Goal: Transaction & Acquisition: Purchase product/service

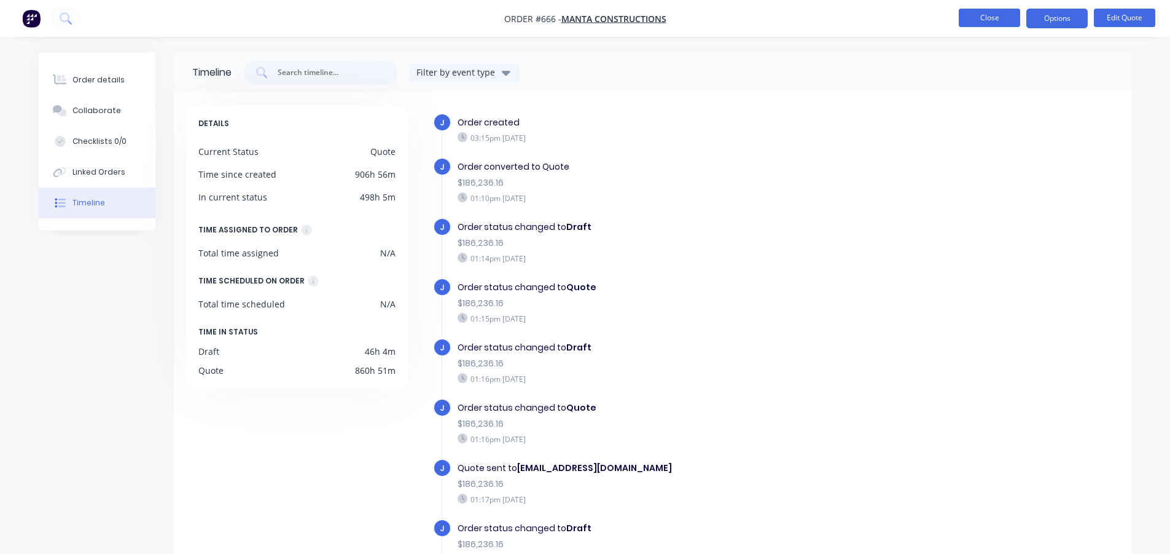
click at [989, 14] on button "Close" at bounding box center [989, 18] width 61 height 18
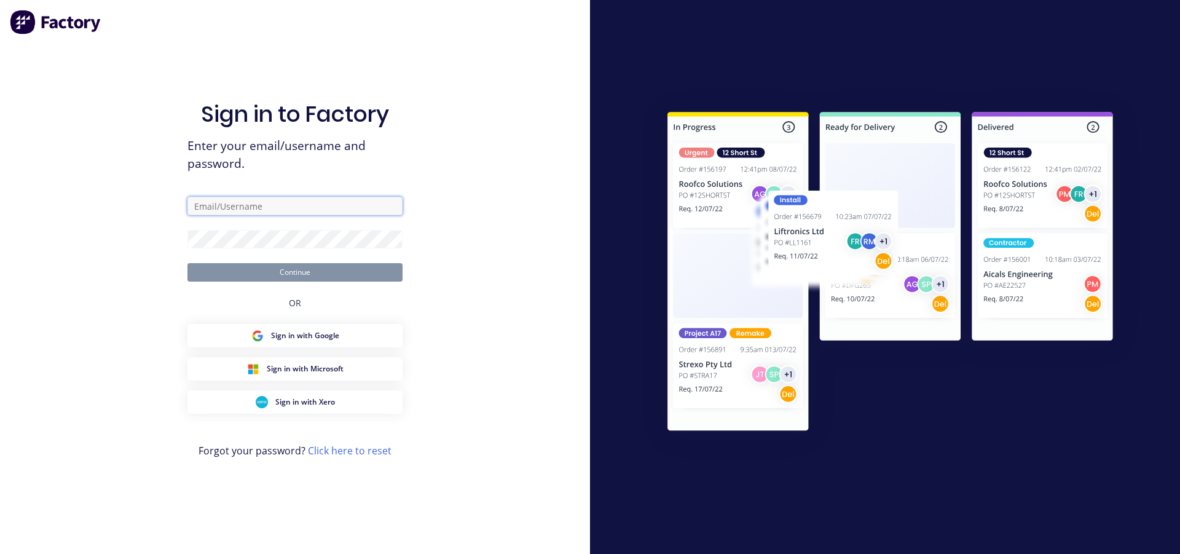
type input "[EMAIL_ADDRESS][DOMAIN_NAME]"
click at [281, 265] on button "Continue" at bounding box center [294, 272] width 215 height 18
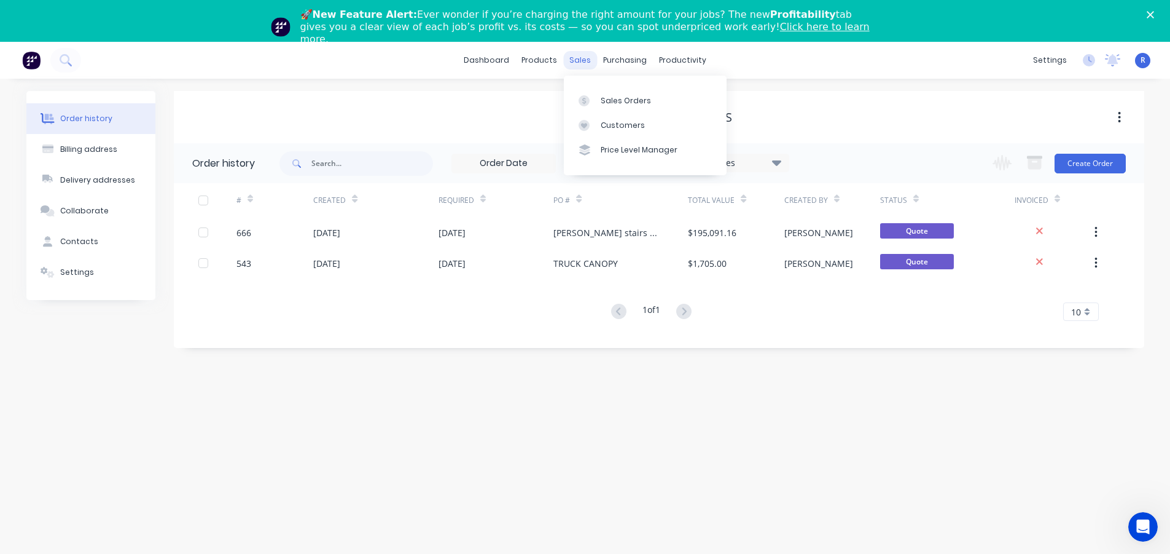
click at [578, 63] on div "sales" at bounding box center [580, 60] width 34 height 18
click at [625, 98] on div "Sales Orders" at bounding box center [626, 100] width 50 height 11
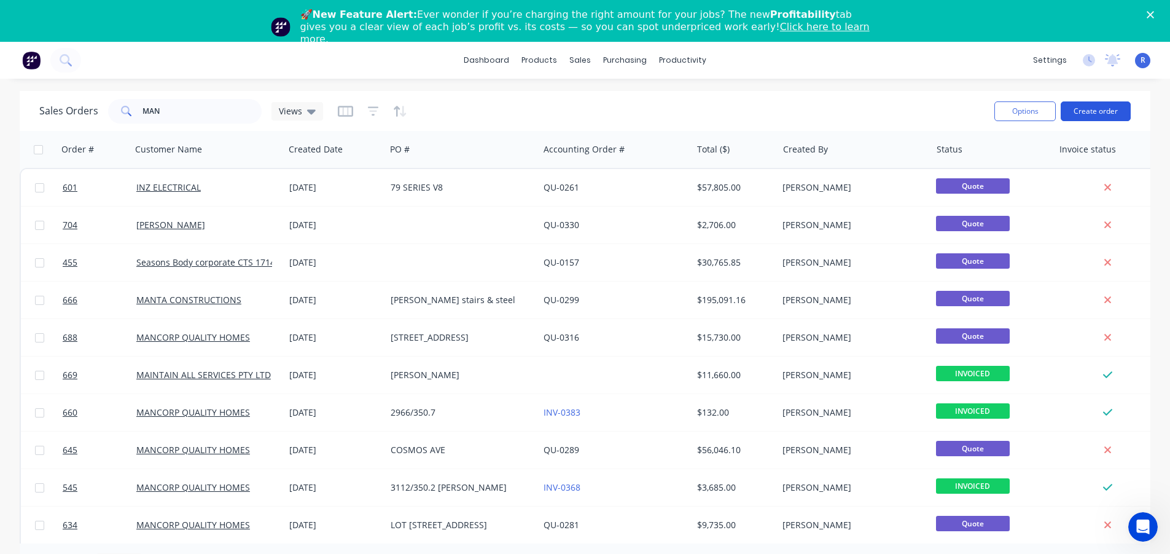
click at [1084, 114] on button "Create order" at bounding box center [1096, 111] width 70 height 20
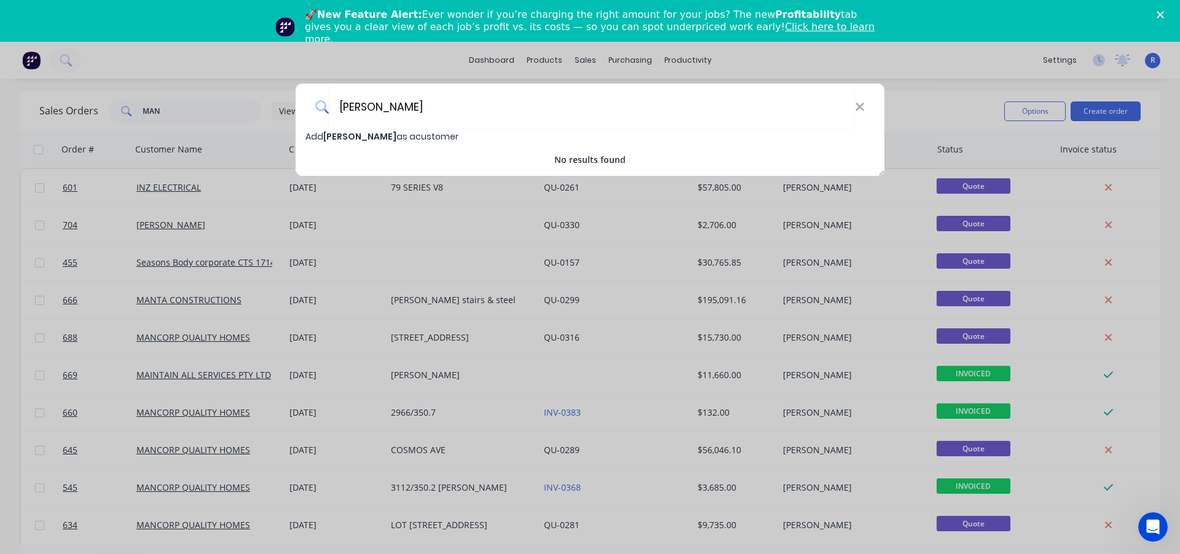
type input "[PERSON_NAME]"
click at [427, 136] on span "Add [PERSON_NAME] as a customer" at bounding box center [381, 136] width 153 height 12
select select "AU"
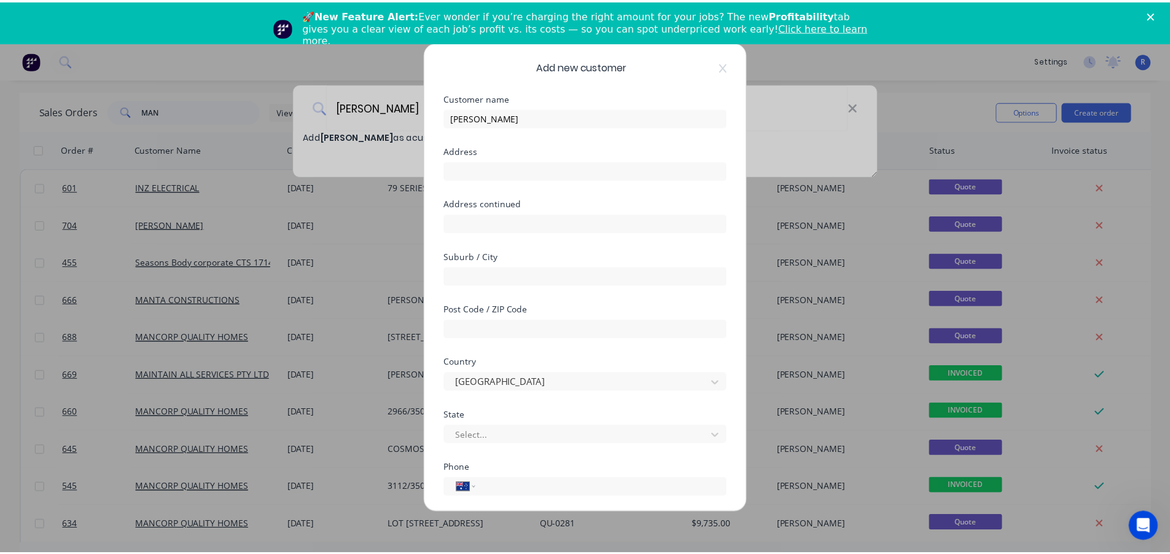
scroll to position [129, 0]
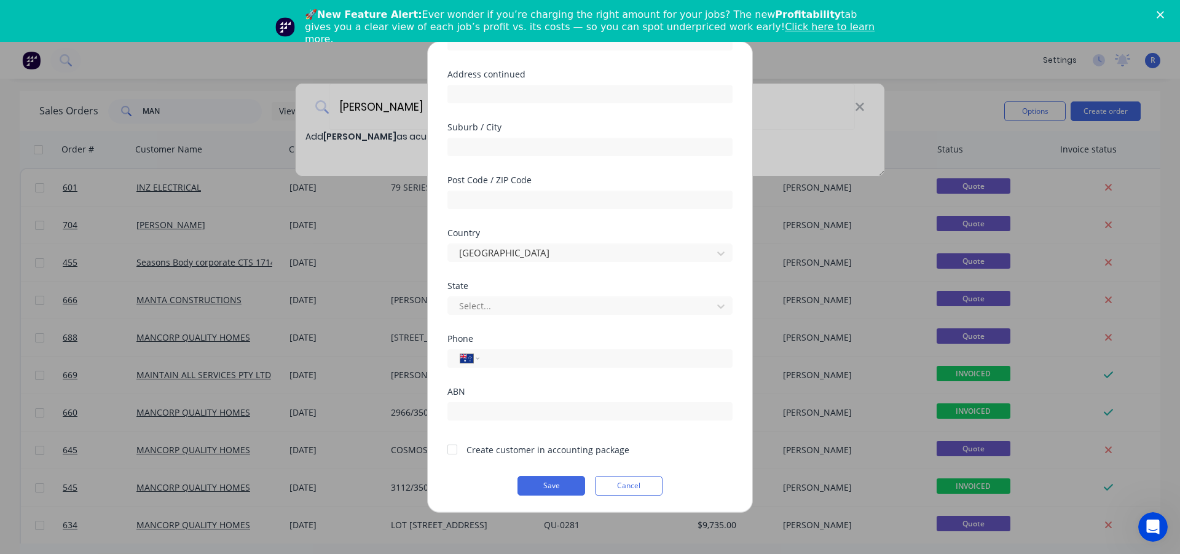
click at [453, 447] on div at bounding box center [452, 449] width 25 height 25
click at [539, 484] on button "Save" at bounding box center [551, 486] width 68 height 20
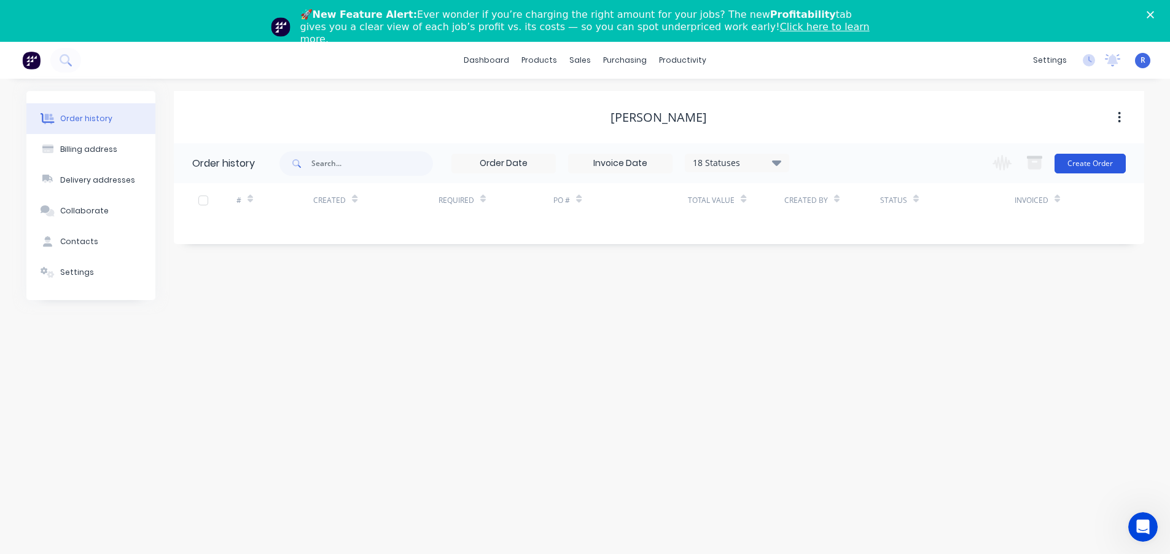
click at [1095, 158] on button "Create Order" at bounding box center [1090, 164] width 71 height 20
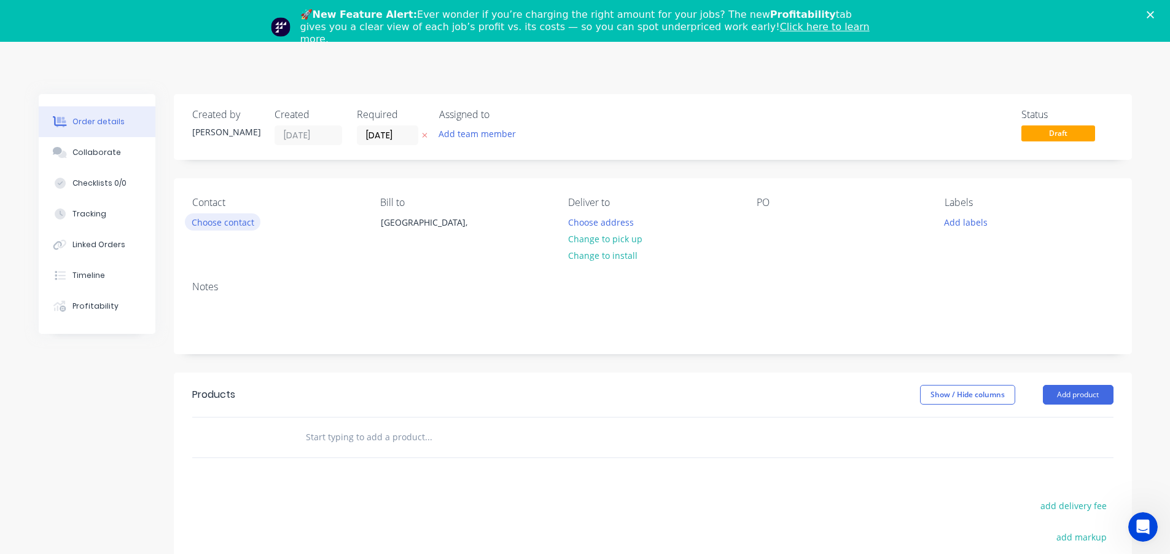
click at [246, 224] on button "Choose contact" at bounding box center [223, 221] width 76 height 17
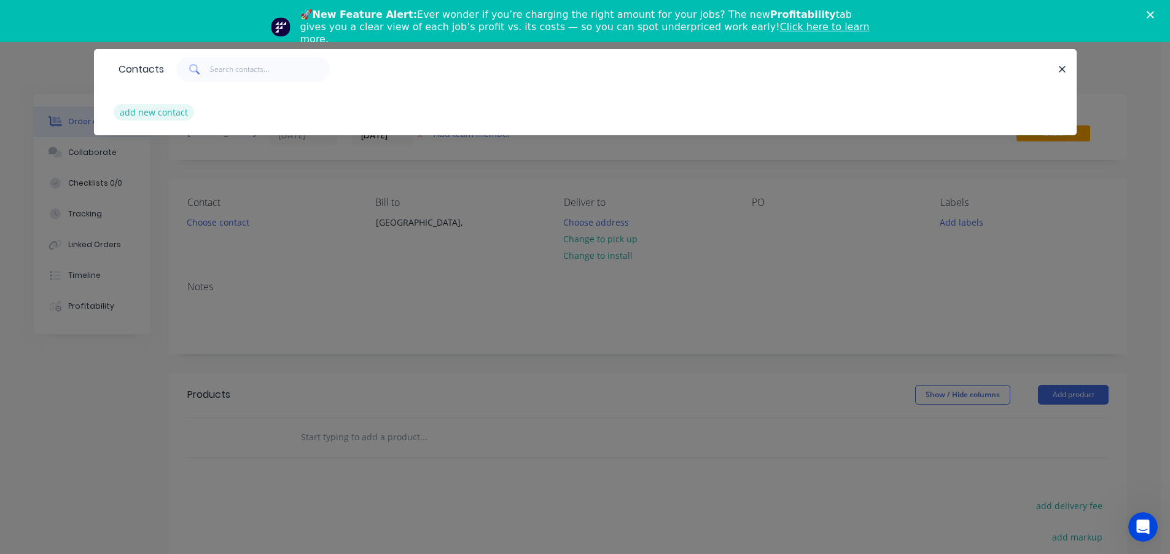
click at [178, 111] on button "add new contact" at bounding box center [154, 112] width 81 height 17
select select "AU"
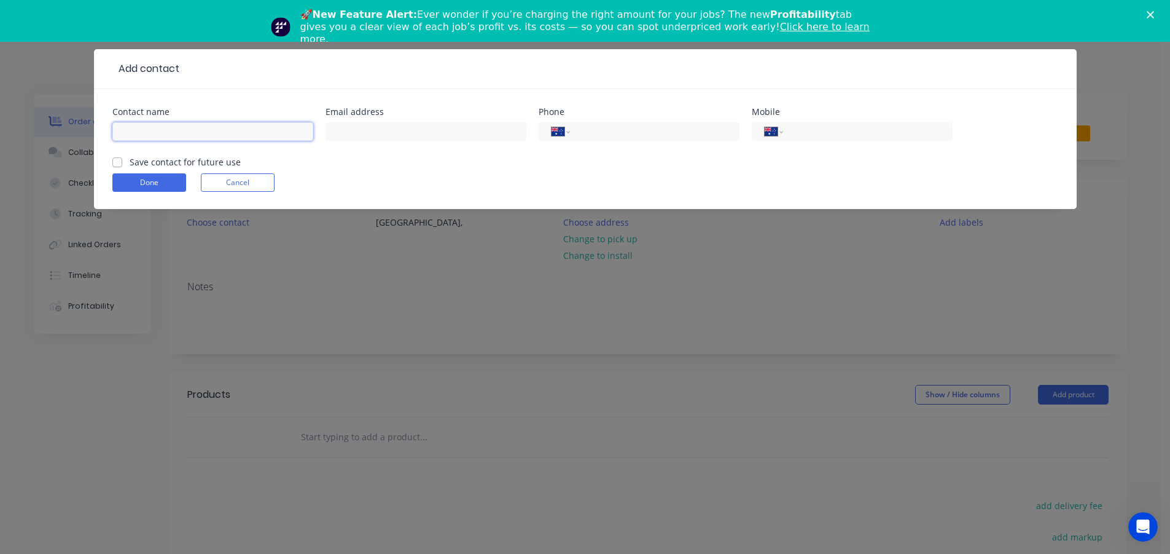
click at [171, 125] on input "text" at bounding box center [212, 131] width 201 height 18
type input "[PERSON_NAME]"
type input "[PERSON_NAME][EMAIL_ADDRESS][PERSON_NAME][DOMAIN_NAME]"
click at [840, 137] on input "tel" at bounding box center [865, 132] width 147 height 14
type input "0400 214 425"
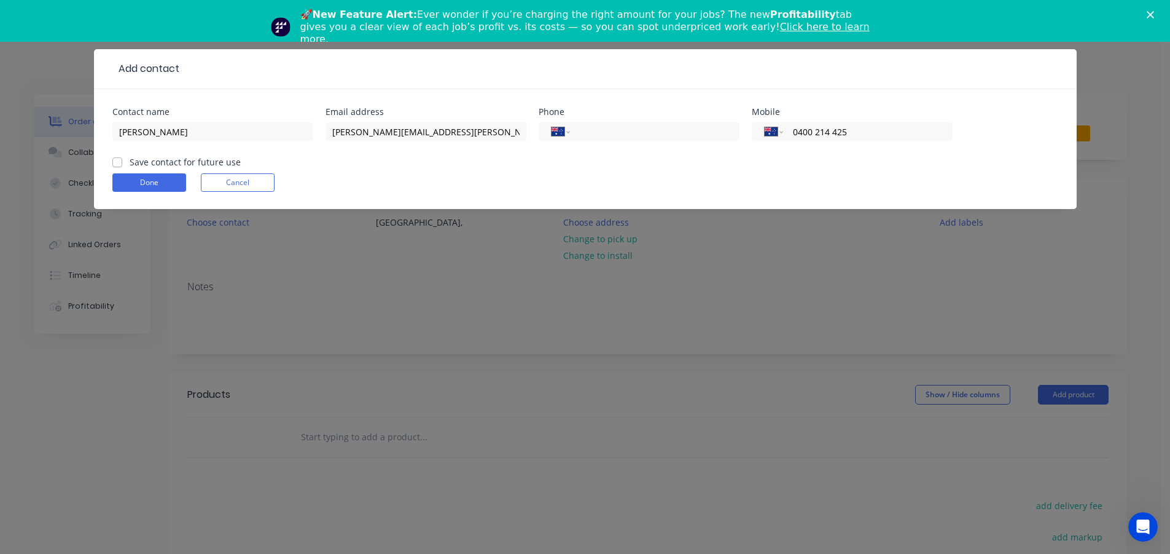
click at [130, 163] on label "Save contact for future use" at bounding box center [185, 161] width 111 height 13
click at [116, 163] on input "Save contact for future use" at bounding box center [117, 161] width 10 height 12
checkbox input "true"
click at [127, 178] on button "Done" at bounding box center [149, 182] width 74 height 18
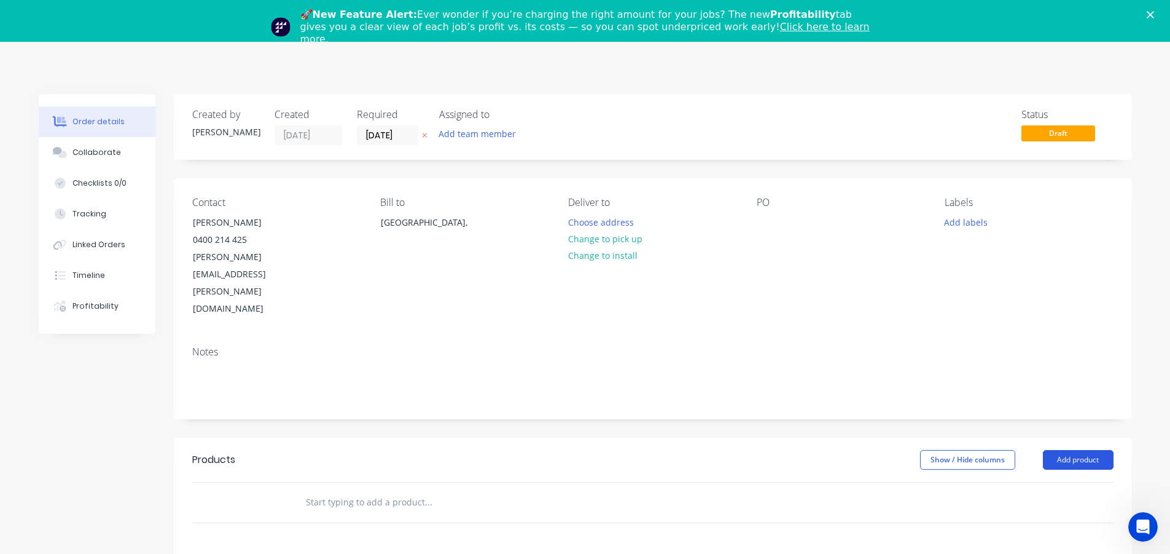
click at [1078, 450] on button "Add product" at bounding box center [1078, 460] width 71 height 20
click at [1051, 506] on div "Basic product" at bounding box center [1055, 515] width 95 height 18
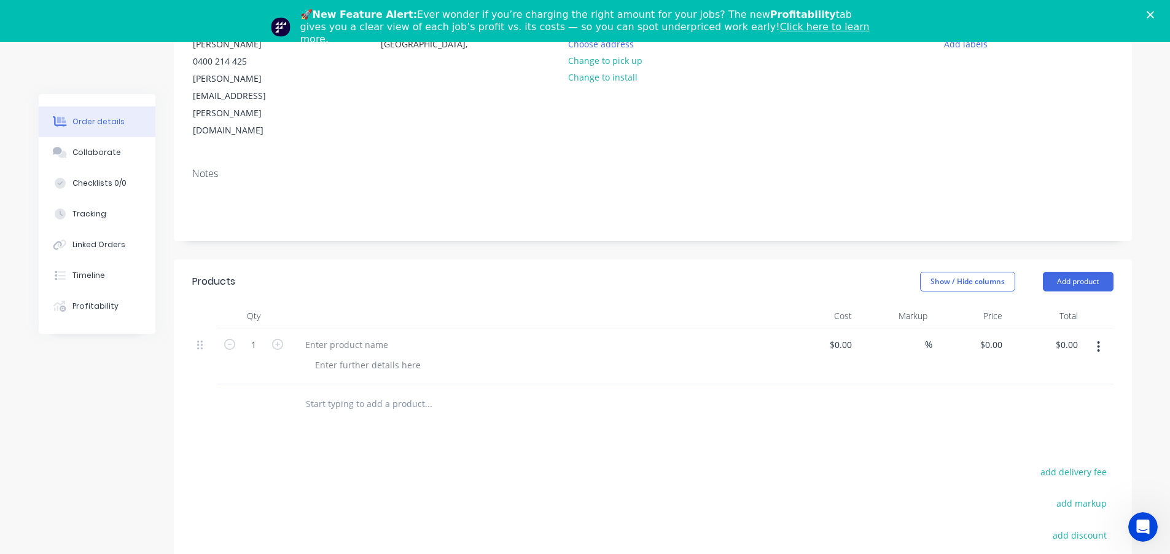
scroll to position [184, 0]
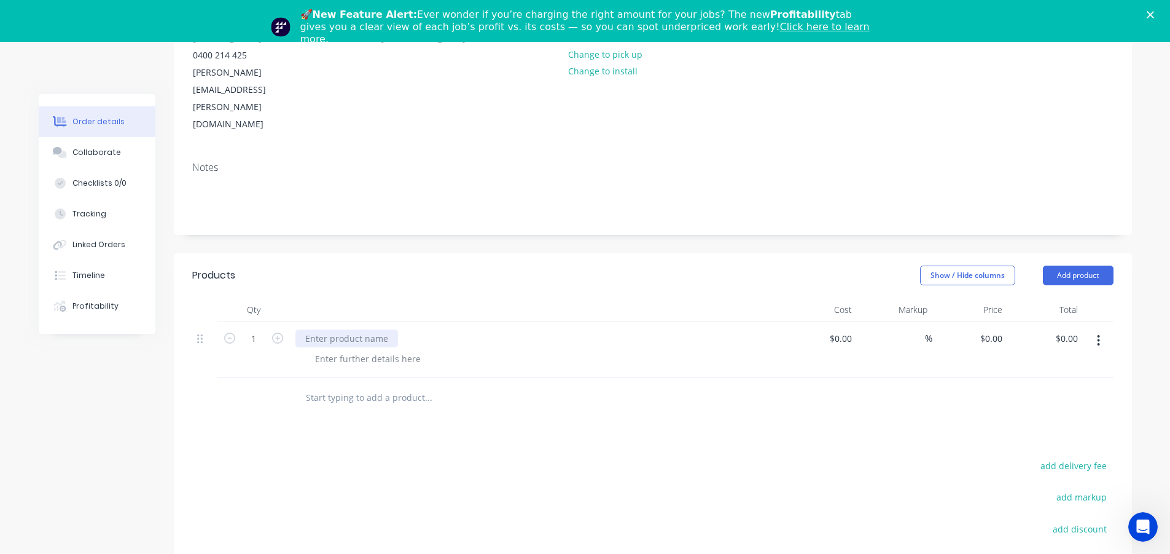
click at [330, 329] on div at bounding box center [347, 338] width 103 height 18
click at [339, 350] on div at bounding box center [367, 359] width 125 height 18
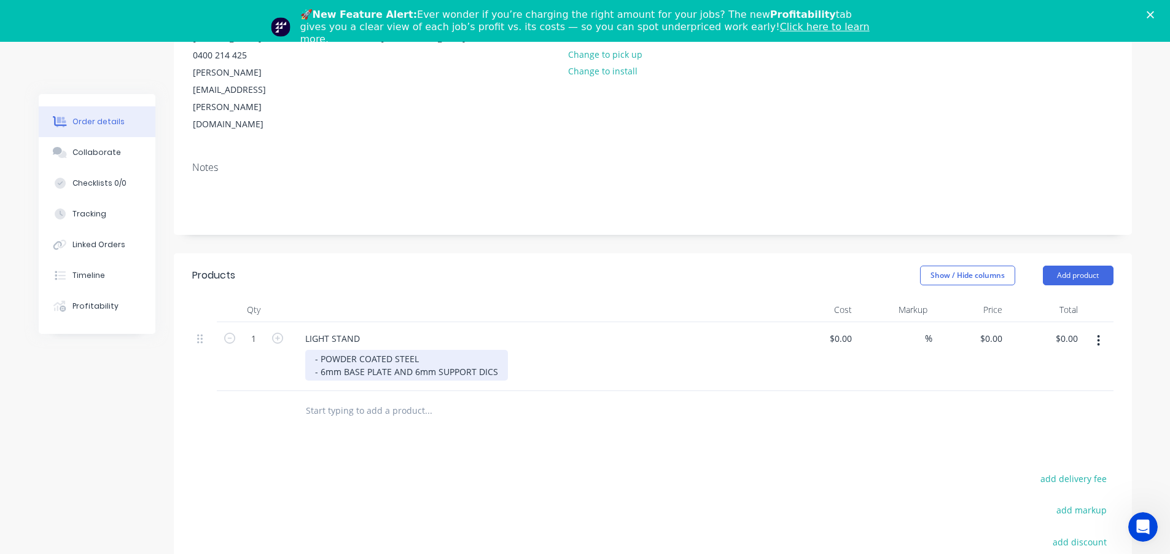
click at [437, 350] on div "- POWDER COATED STEEL - 6mm BASE PLATE AND 6mm SUPPORT DICS" at bounding box center [406, 365] width 203 height 31
click at [524, 350] on div "- POWDER COATED STEEL - 6mm BASE PLATE AND 6mm LIGHT SUPPORT DICS" at bounding box center [419, 365] width 229 height 31
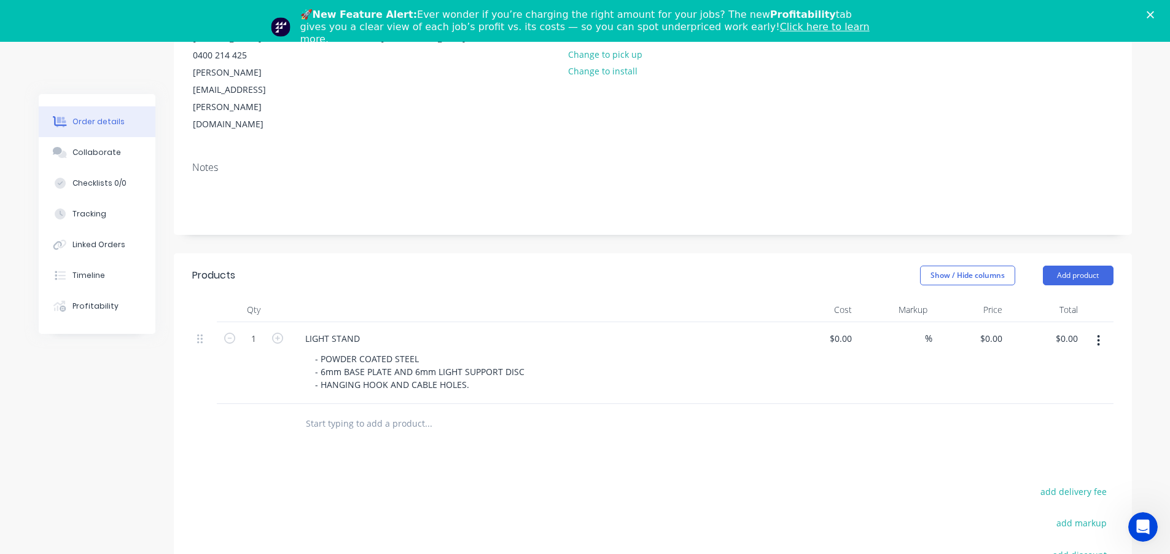
click at [603, 297] on div at bounding box center [537, 309] width 492 height 25
click at [995, 329] on input "0" at bounding box center [993, 338] width 28 height 18
type input "$930.00"
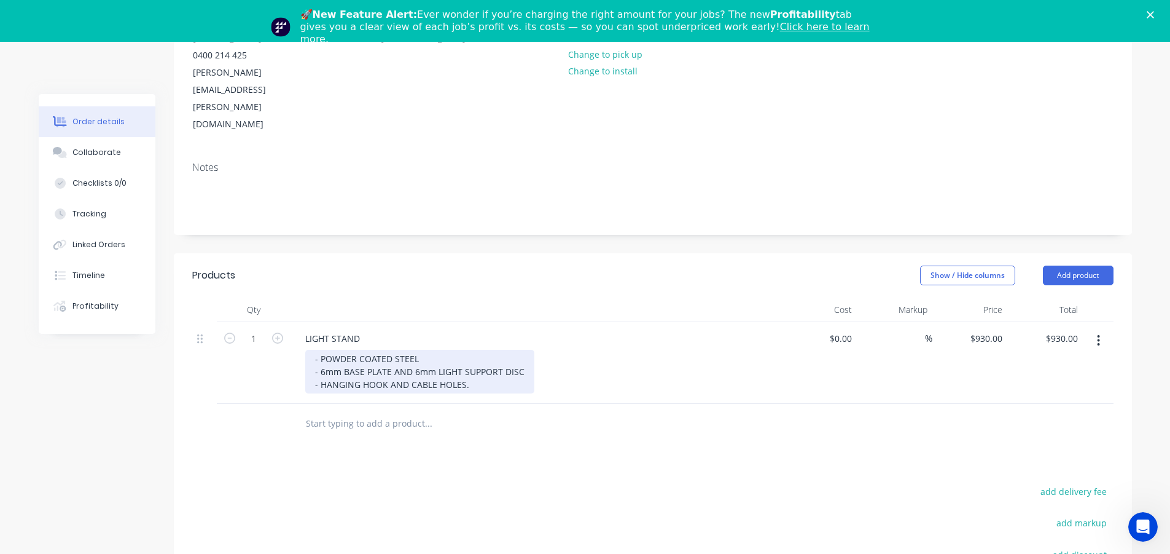
click at [429, 350] on div "- POWDER COATED STEEL - 6mm BASE PLATE AND 6mm LIGHT SUPPORT DISC - HANGING HOO…" at bounding box center [419, 372] width 229 height 44
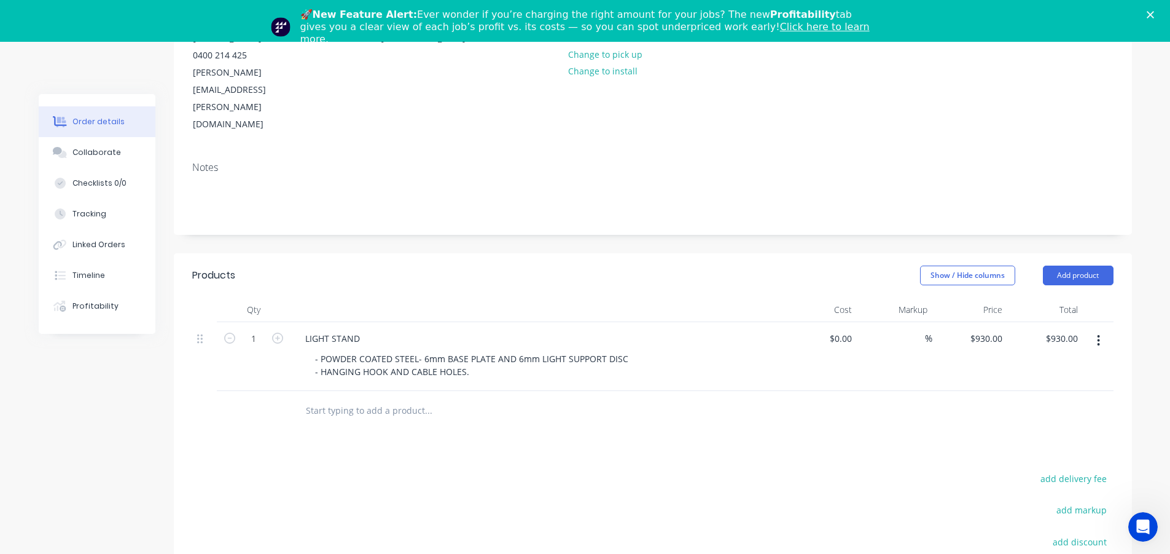
click at [434, 297] on div at bounding box center [537, 309] width 492 height 25
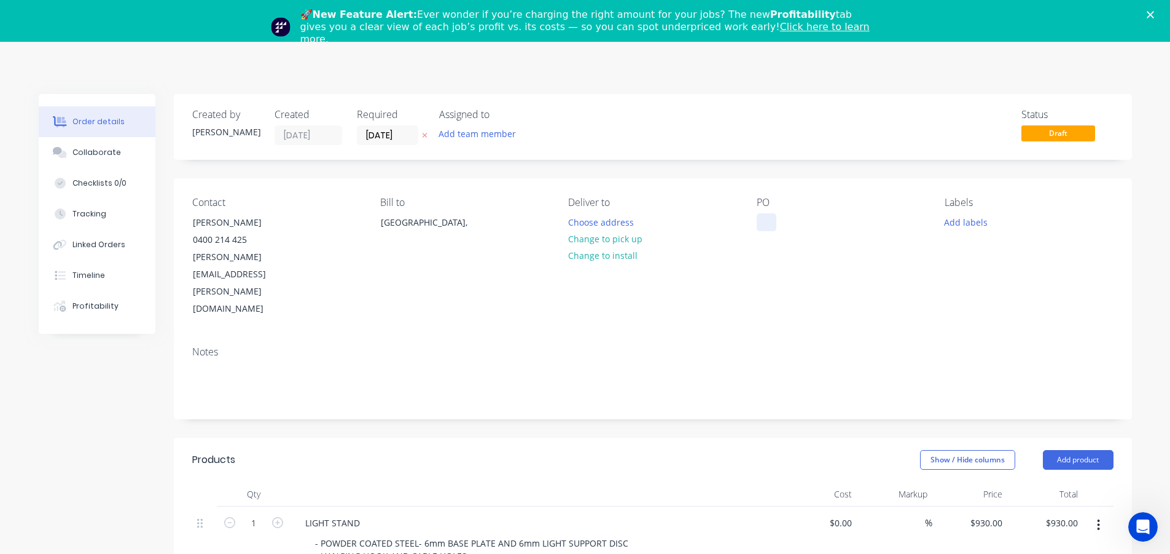
click at [759, 221] on div at bounding box center [767, 222] width 20 height 18
click at [1154, 17] on icon "Close" at bounding box center [1150, 14] width 7 height 7
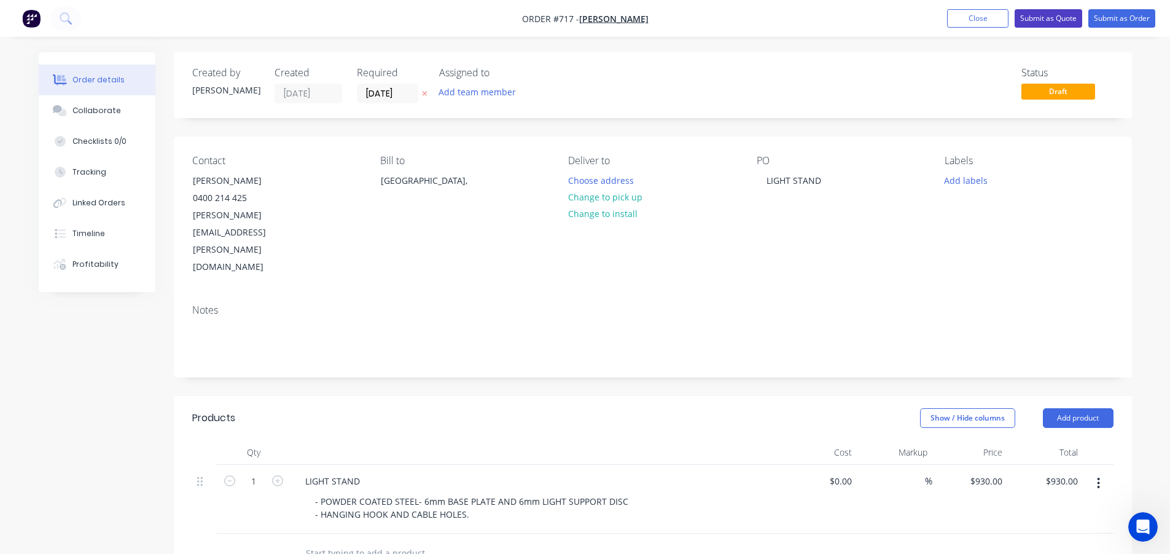
click at [1062, 22] on button "Submit as Quote" at bounding box center [1049, 18] width 68 height 18
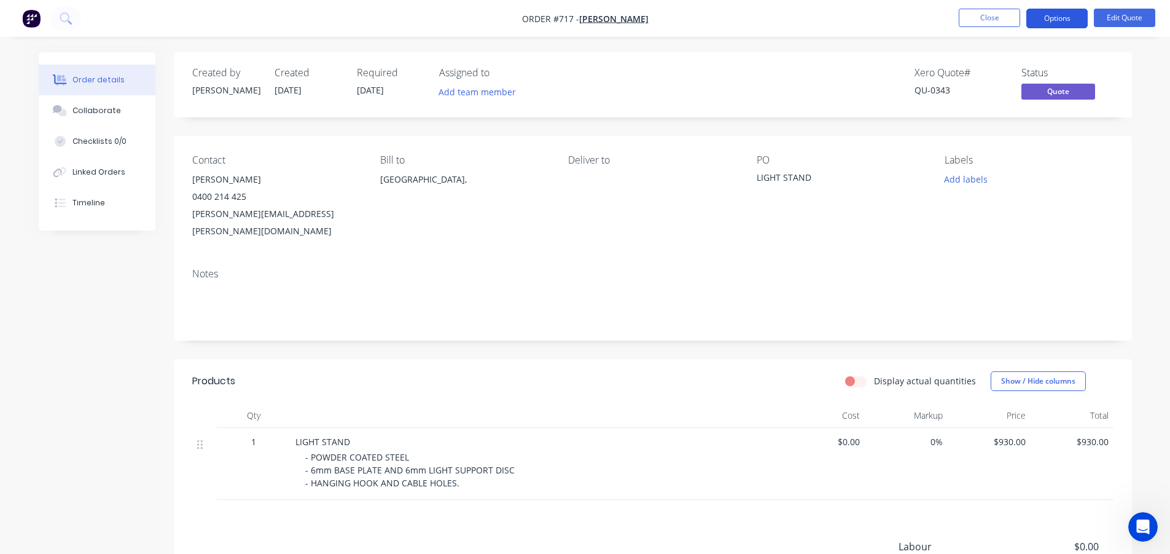
click at [1051, 10] on button "Options" at bounding box center [1057, 19] width 61 height 20
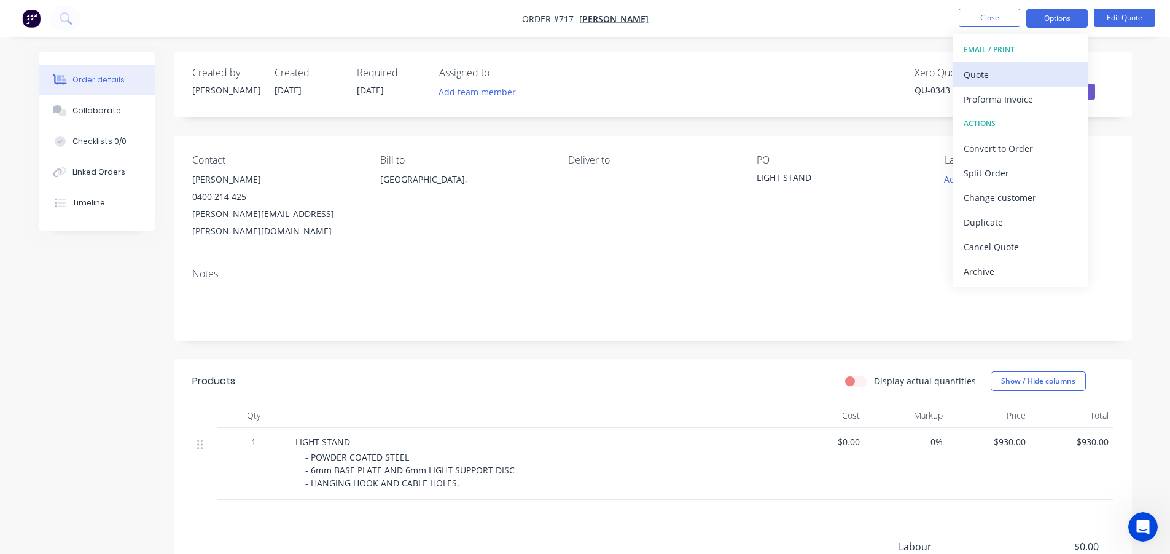
click at [1000, 73] on div "Quote" at bounding box center [1020, 75] width 113 height 18
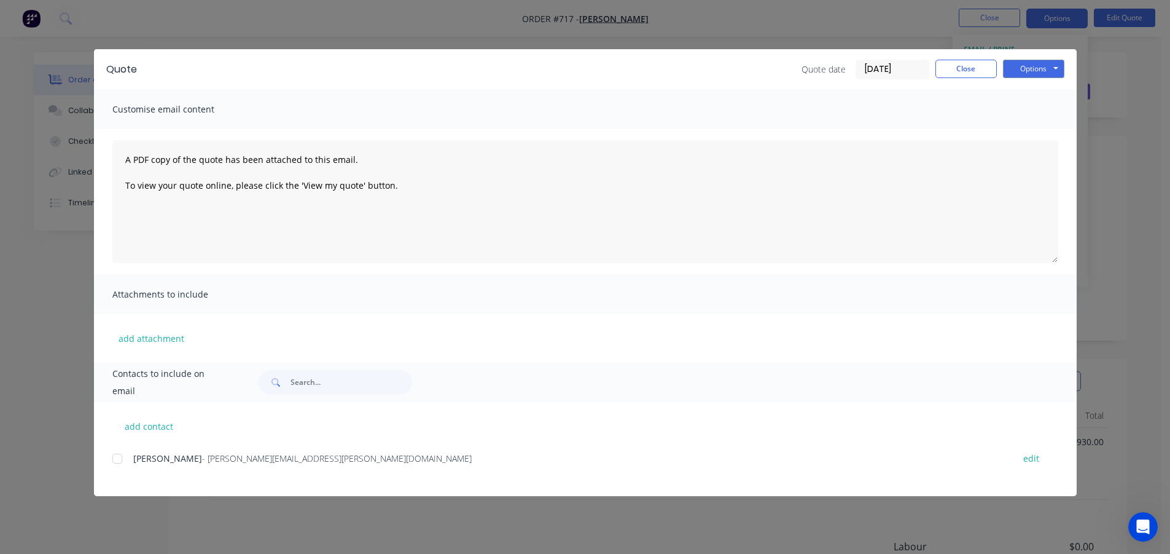
click at [108, 466] on div "add contact [PERSON_NAME] - [PERSON_NAME][EMAIL_ADDRESS][PERSON_NAME][DOMAIN_NA…" at bounding box center [585, 449] width 983 height 94
click at [113, 464] on div at bounding box center [117, 458] width 25 height 25
click at [1046, 67] on button "Options" at bounding box center [1033, 69] width 61 height 18
click at [1030, 127] on button "Email" at bounding box center [1042, 131] width 79 height 20
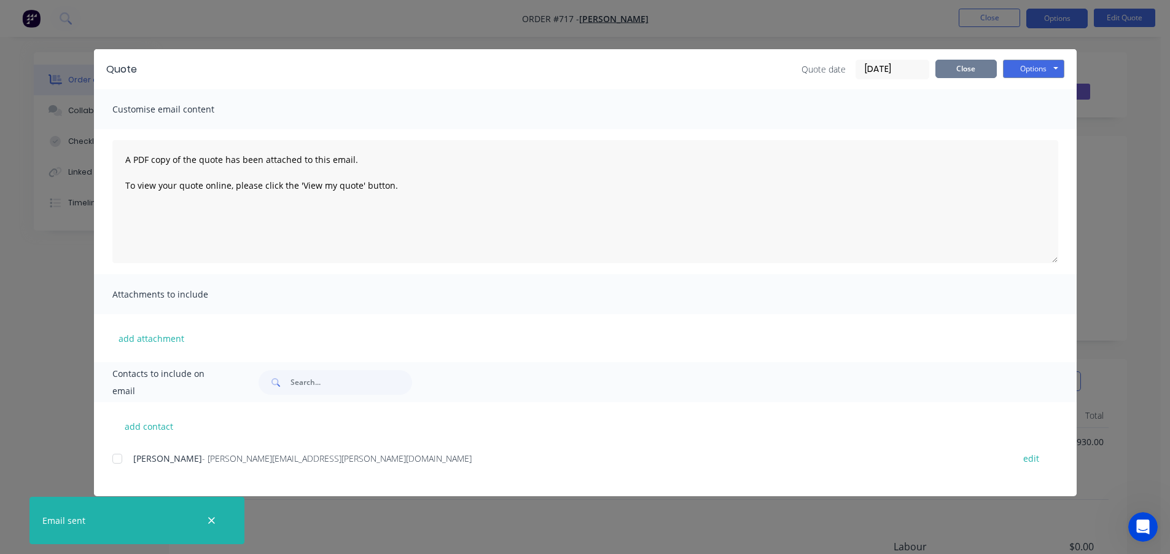
click at [974, 69] on button "Close" at bounding box center [966, 69] width 61 height 18
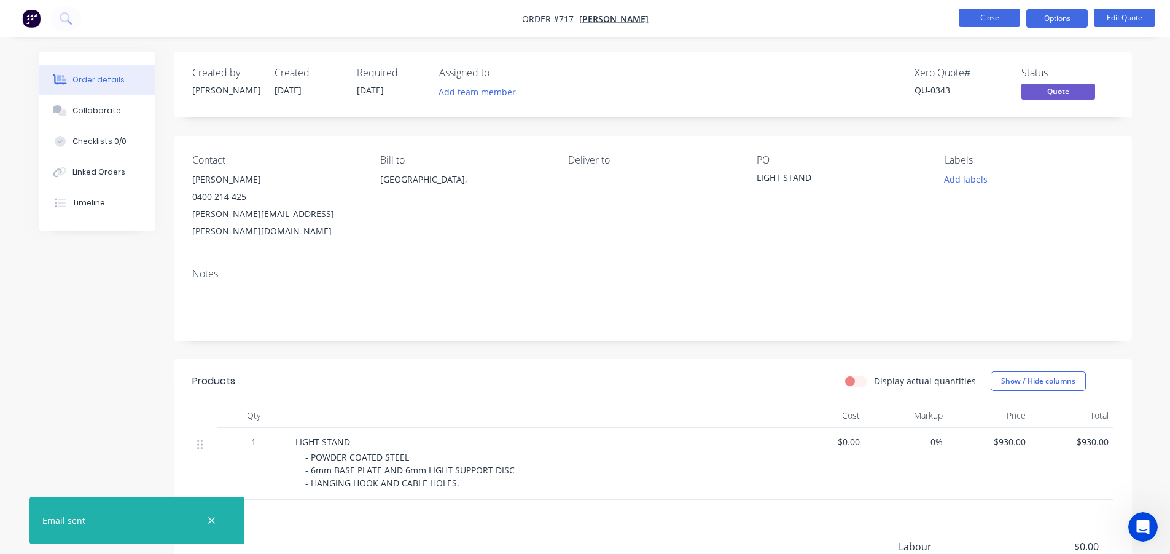
click at [993, 21] on button "Close" at bounding box center [989, 18] width 61 height 18
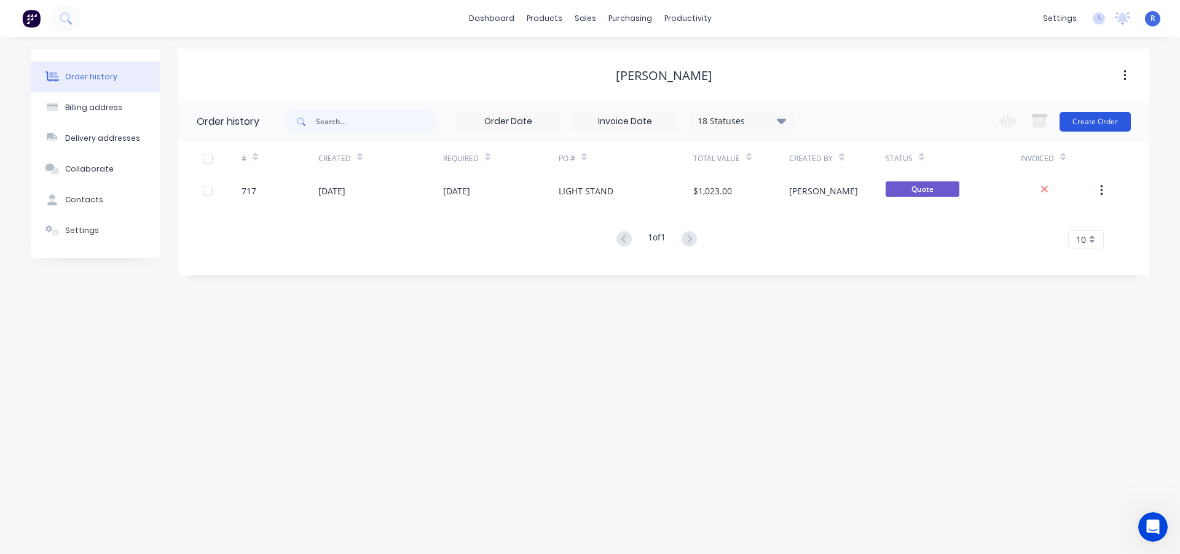
click at [1073, 117] on button "Create Order" at bounding box center [1094, 122] width 71 height 20
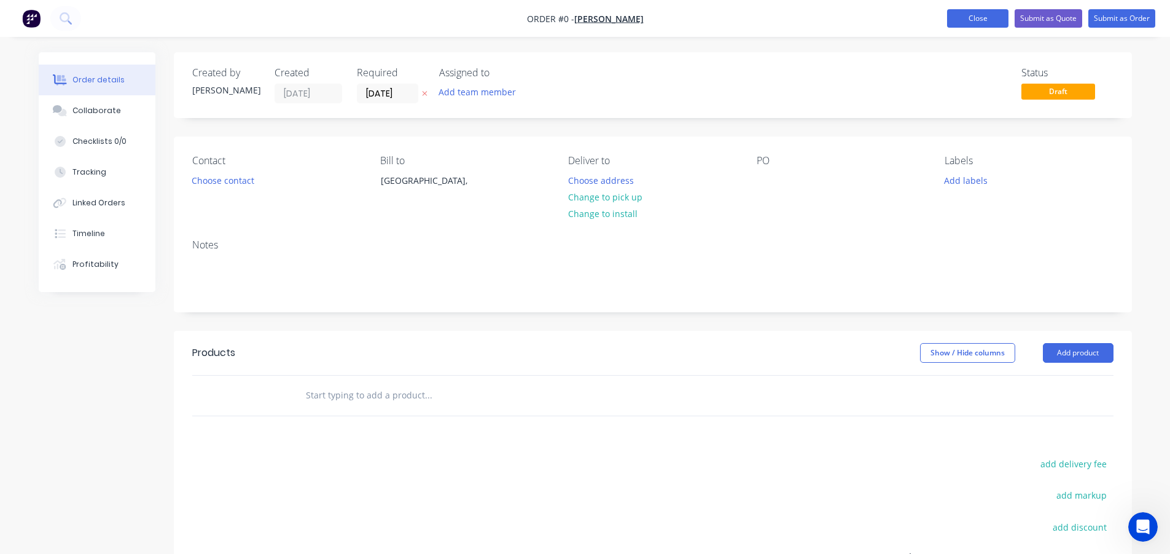
click at [992, 22] on button "Close" at bounding box center [977, 18] width 61 height 18
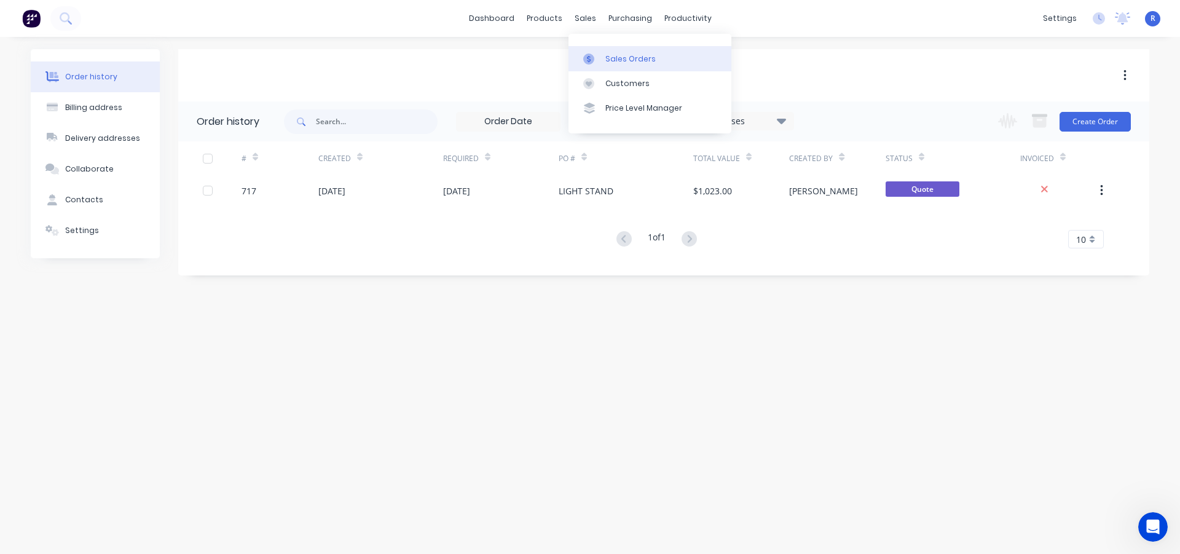
click at [600, 61] on div at bounding box center [592, 58] width 18 height 11
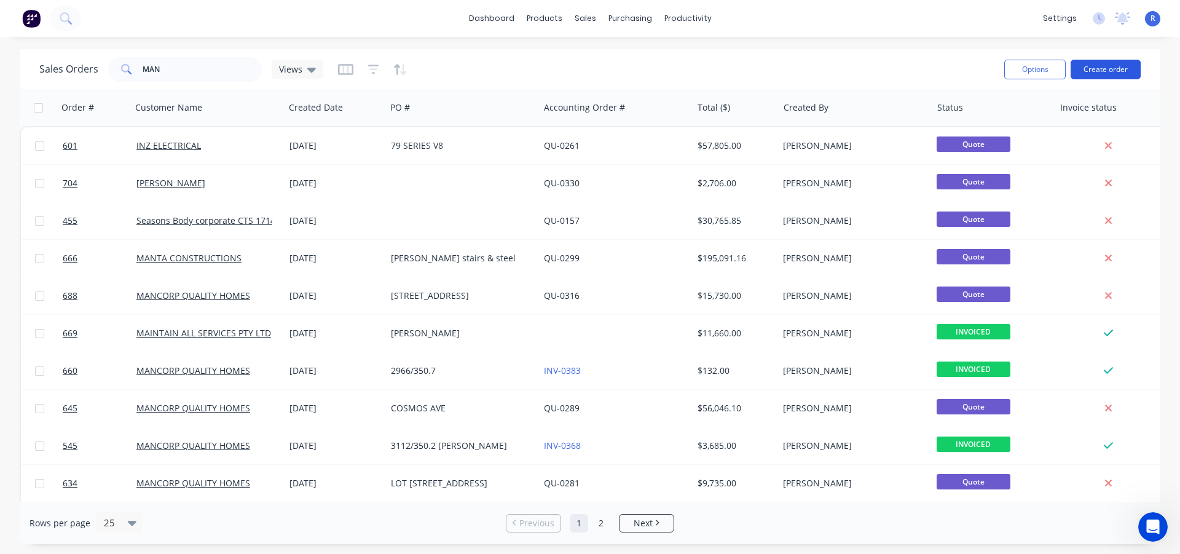
click at [1087, 77] on button "Create order" at bounding box center [1105, 70] width 70 height 20
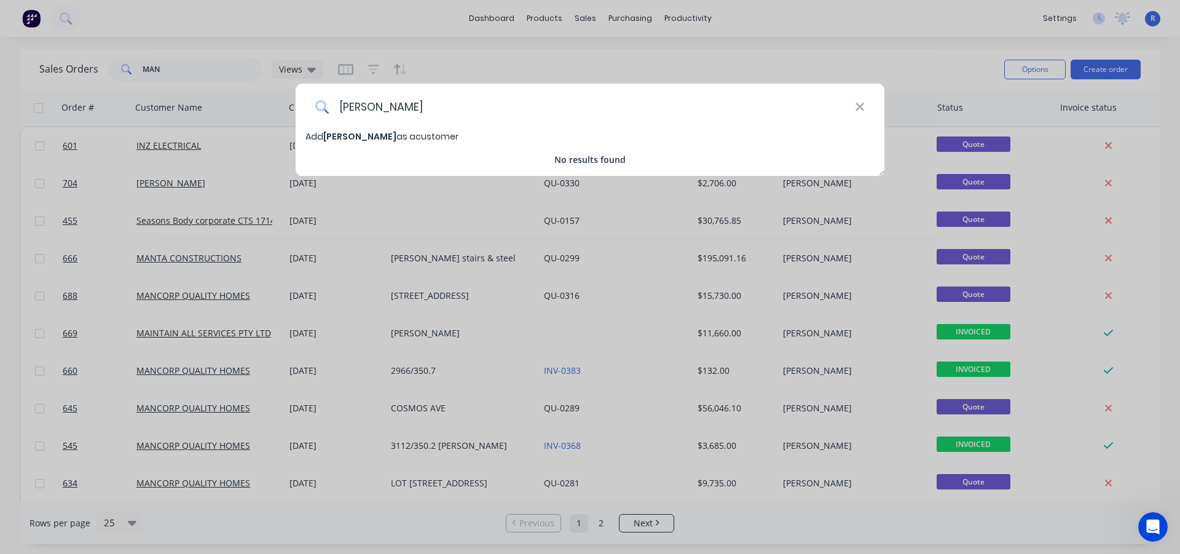
click at [412, 129] on input "[PERSON_NAME]" at bounding box center [592, 107] width 526 height 46
type input "[PERSON_NAME]"
click at [373, 137] on span "[PERSON_NAME]" at bounding box center [359, 136] width 73 height 12
select select "AU"
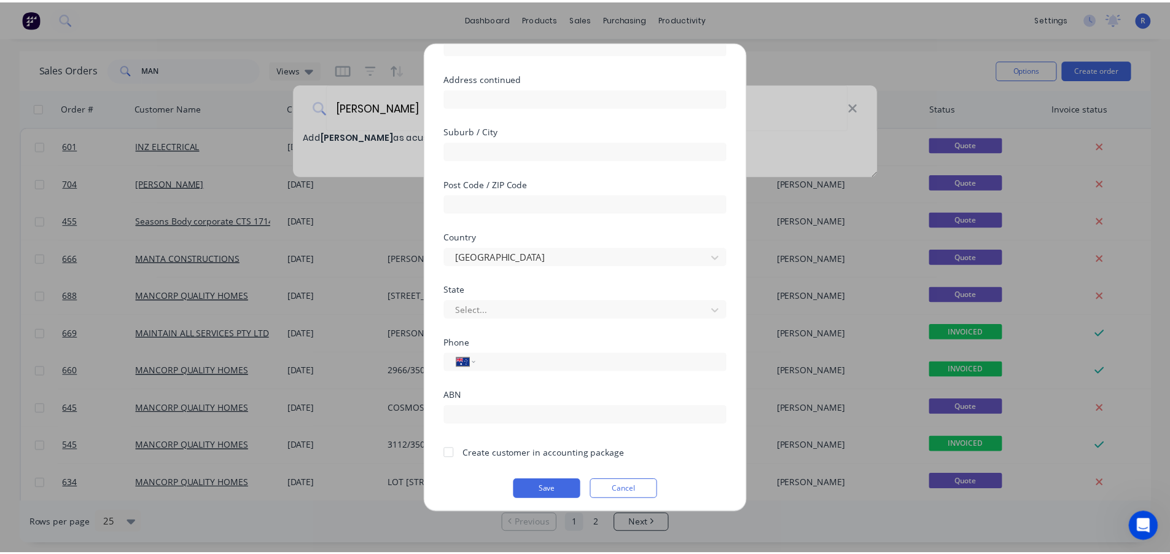
scroll to position [129, 0]
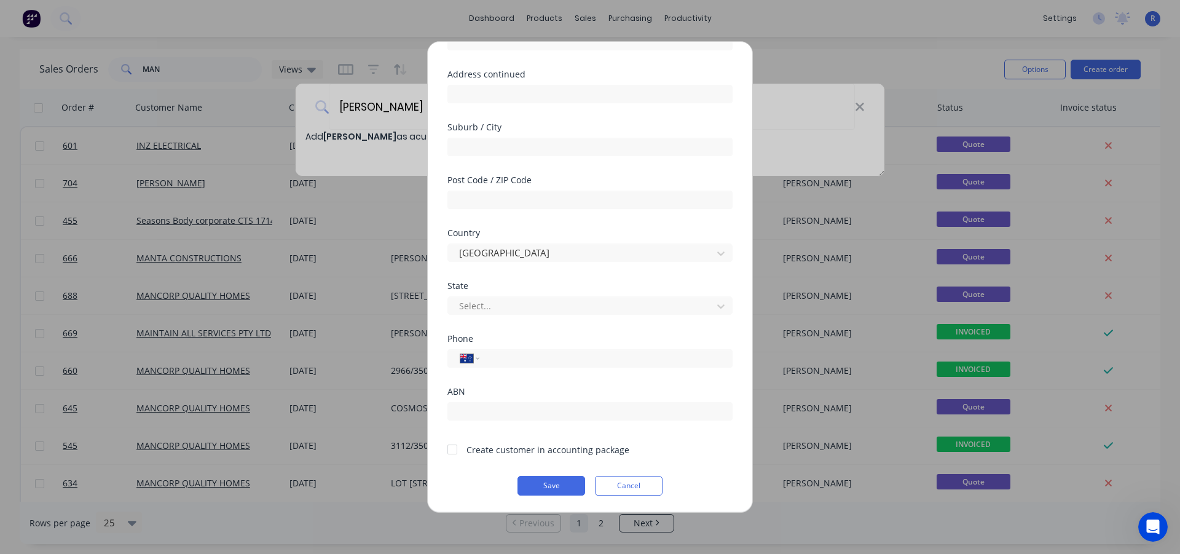
click at [453, 452] on div at bounding box center [452, 449] width 25 height 25
click at [531, 481] on button "Save" at bounding box center [551, 486] width 68 height 20
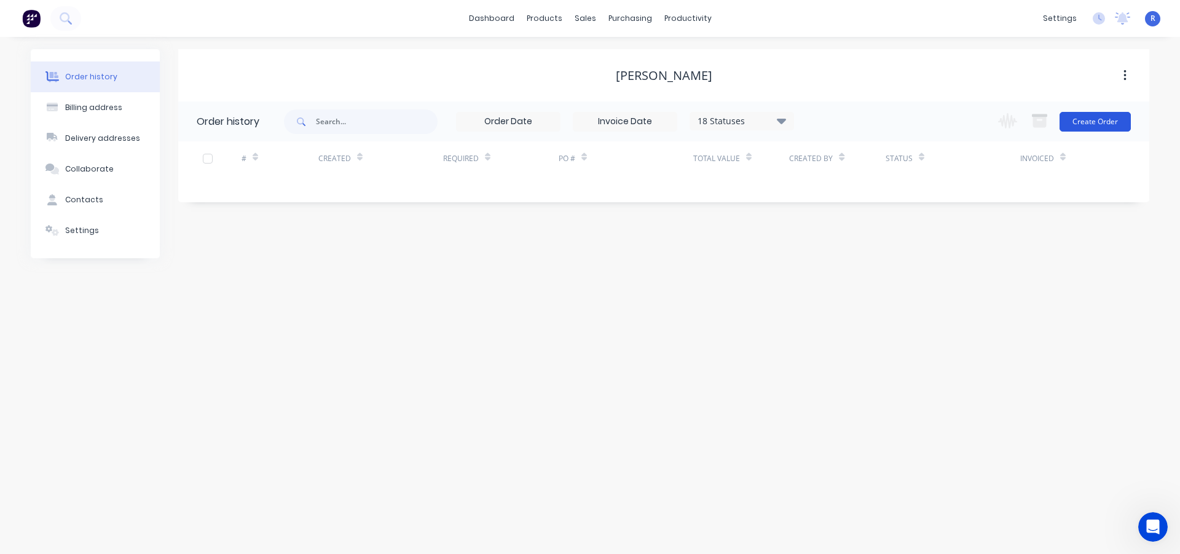
click at [1086, 123] on button "Create Order" at bounding box center [1094, 122] width 71 height 20
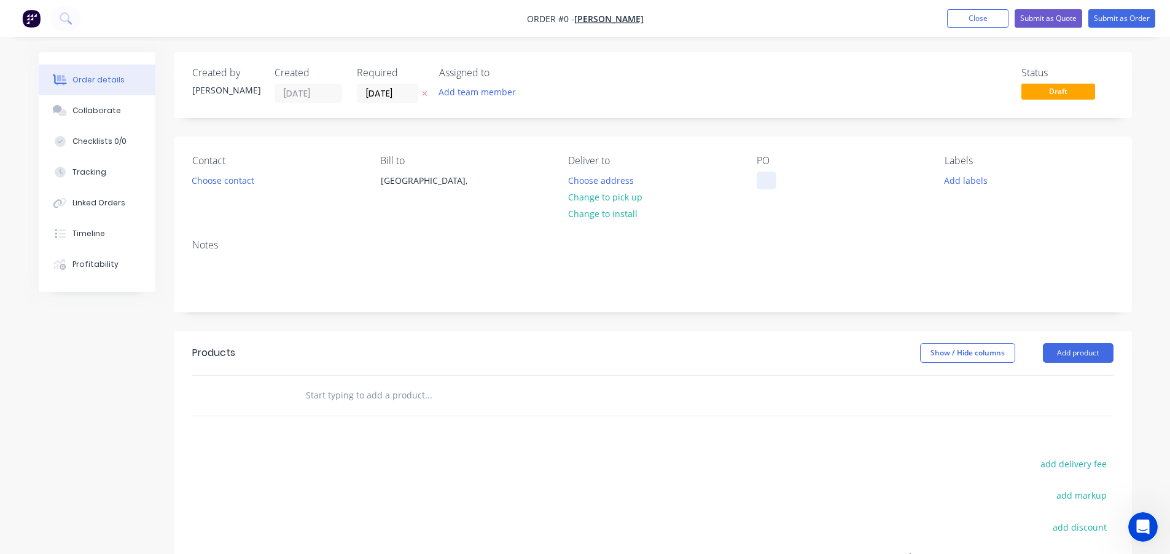
click at [762, 173] on div at bounding box center [767, 180] width 20 height 18
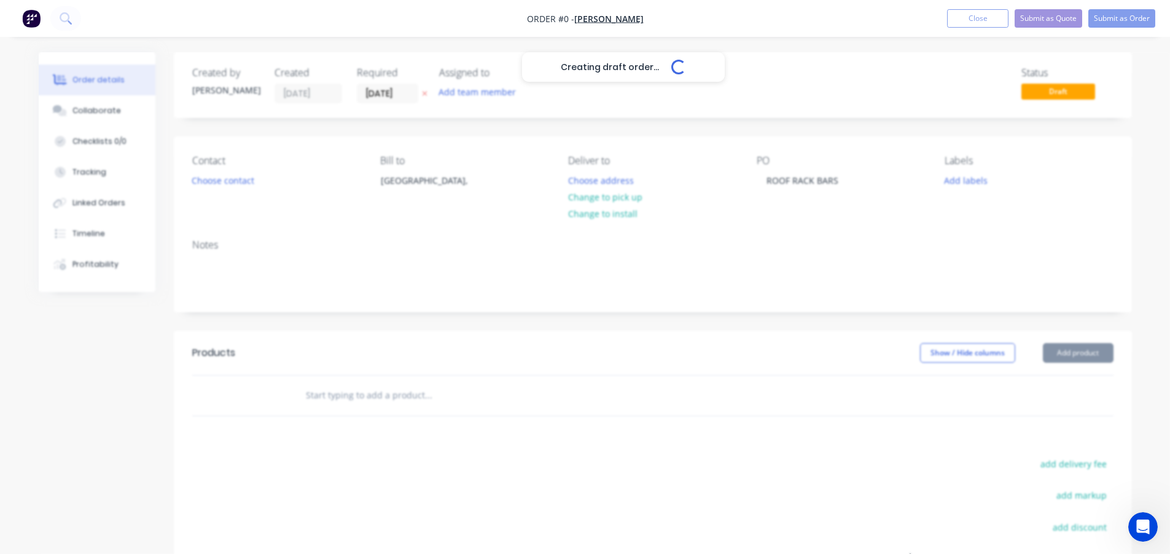
click at [1092, 347] on div "Creating draft order... Loading... Order details Collaborate Checklists 0/0 Tra…" at bounding box center [585, 390] width 1118 height 677
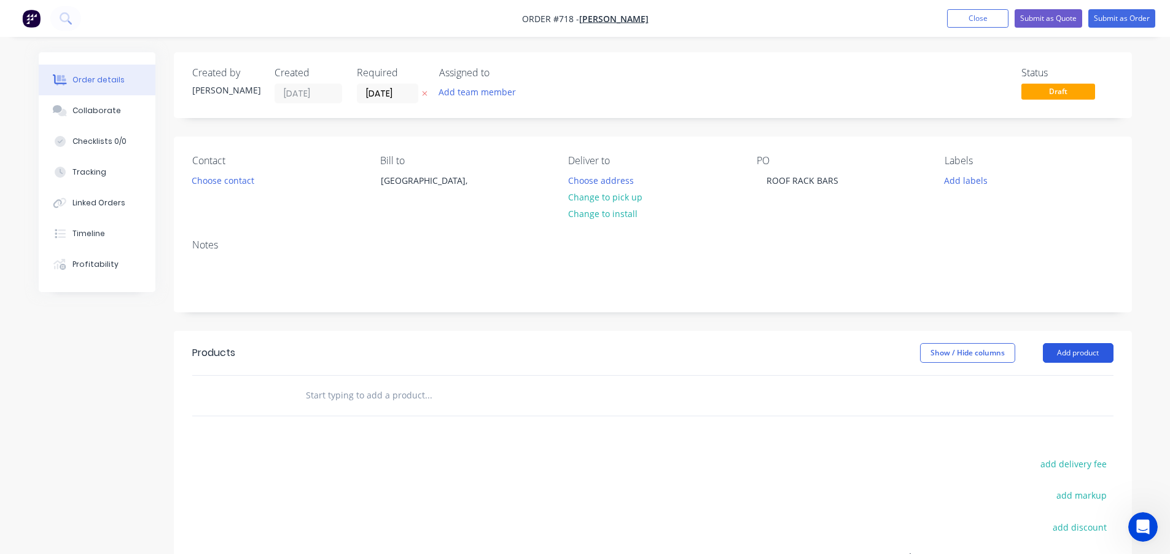
click at [1084, 350] on button "Add product" at bounding box center [1078, 353] width 71 height 20
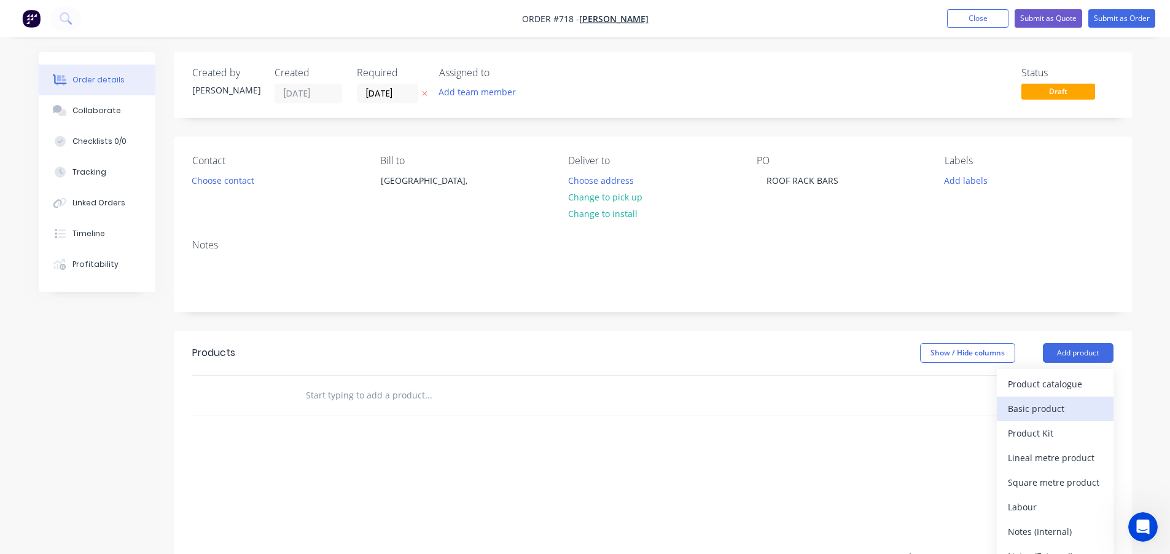
click at [1059, 404] on div "Basic product" at bounding box center [1055, 408] width 95 height 18
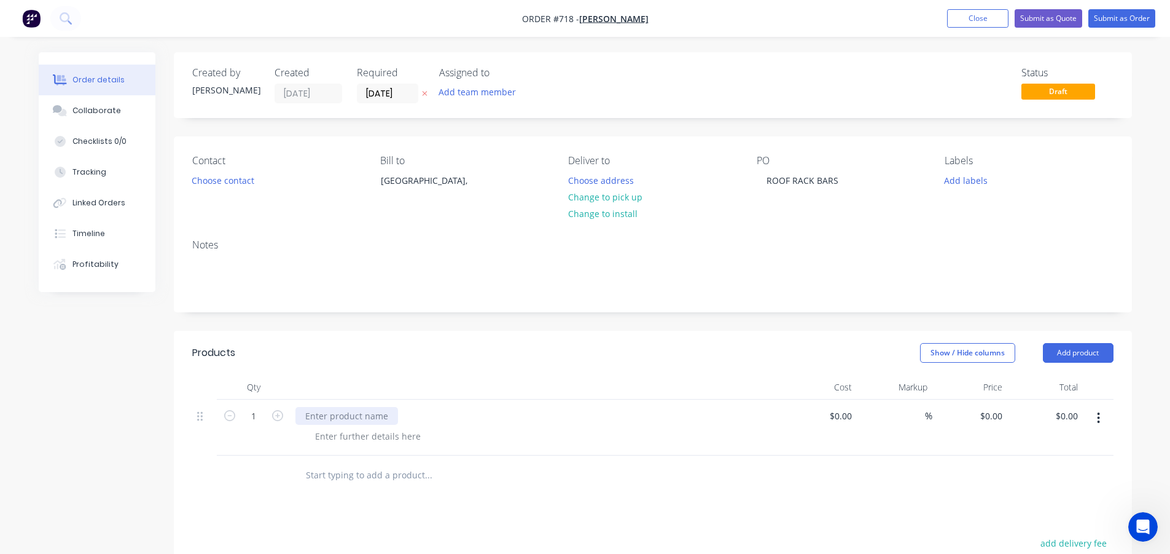
click at [362, 411] on div at bounding box center [347, 416] width 103 height 18
click at [370, 437] on div at bounding box center [367, 436] width 125 height 18
click at [395, 436] on div "- APPROX 1200 O/A, 40mm STUBS WITH FIXING PLATES EITHER SIDE" at bounding box center [452, 436] width 294 height 18
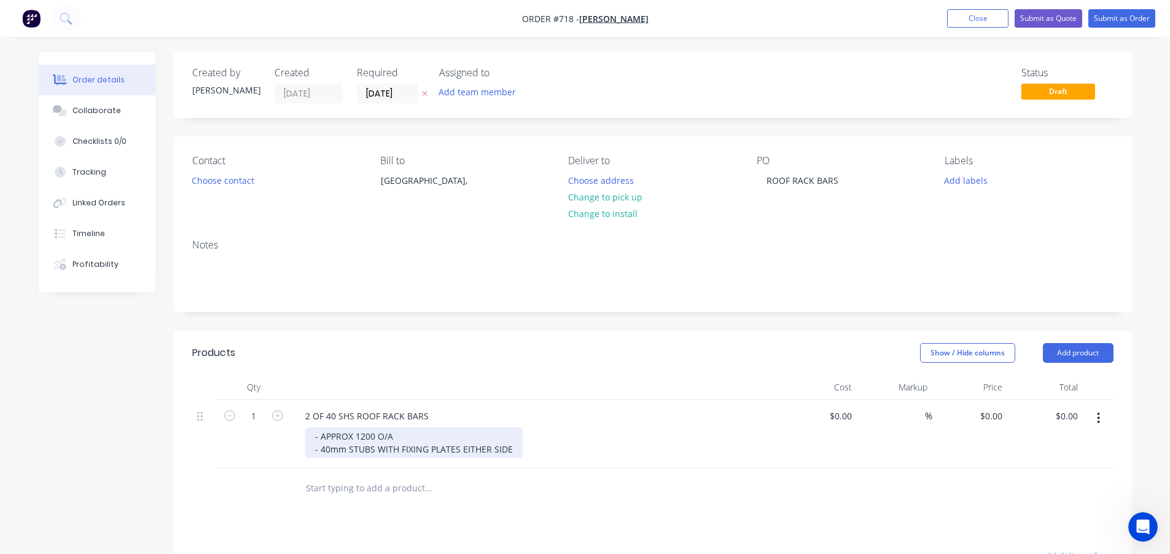
click at [513, 448] on div "- APPROX 1200 O/A - 40mm STUBS WITH FIXING PLATES EITHER SIDE" at bounding box center [413, 442] width 217 height 31
click at [442, 351] on div "Show / Hide columns Add product" at bounding box center [751, 353] width 726 height 20
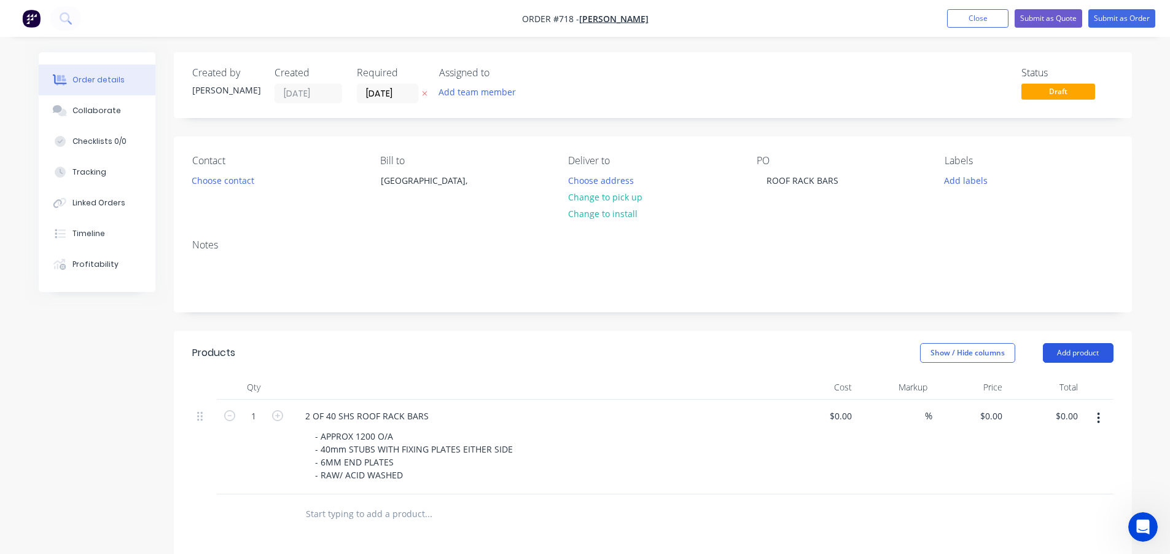
click at [1096, 358] on button "Add product" at bounding box center [1078, 353] width 71 height 20
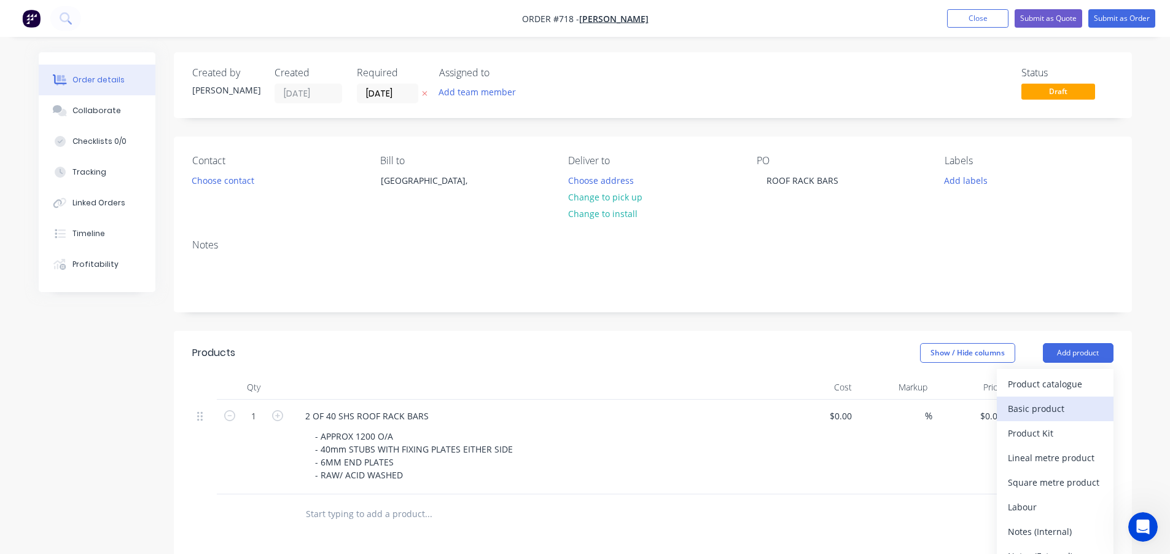
click at [1029, 409] on div "Basic product" at bounding box center [1055, 408] width 95 height 18
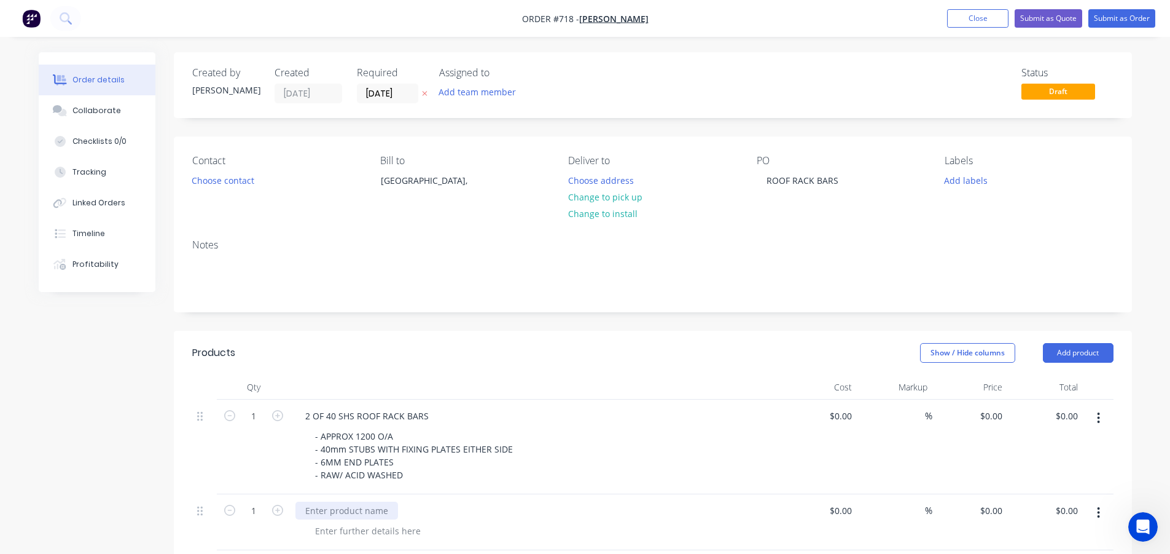
click at [378, 516] on div at bounding box center [347, 510] width 103 height 18
click at [304, 412] on div "2 OF 40 SHS ROOF RACK BARS" at bounding box center [367, 416] width 143 height 18
click at [307, 419] on div "2 OF 40 SHS ROOF RACK BARS" at bounding box center [367, 416] width 143 height 18
click at [398, 359] on div "Show / Hide columns Add product" at bounding box center [751, 353] width 726 height 20
click at [393, 410] on div "SUPPLY ONLY OF 2 OF 40 SHS ROOF RACK BARS" at bounding box center [403, 416] width 214 height 18
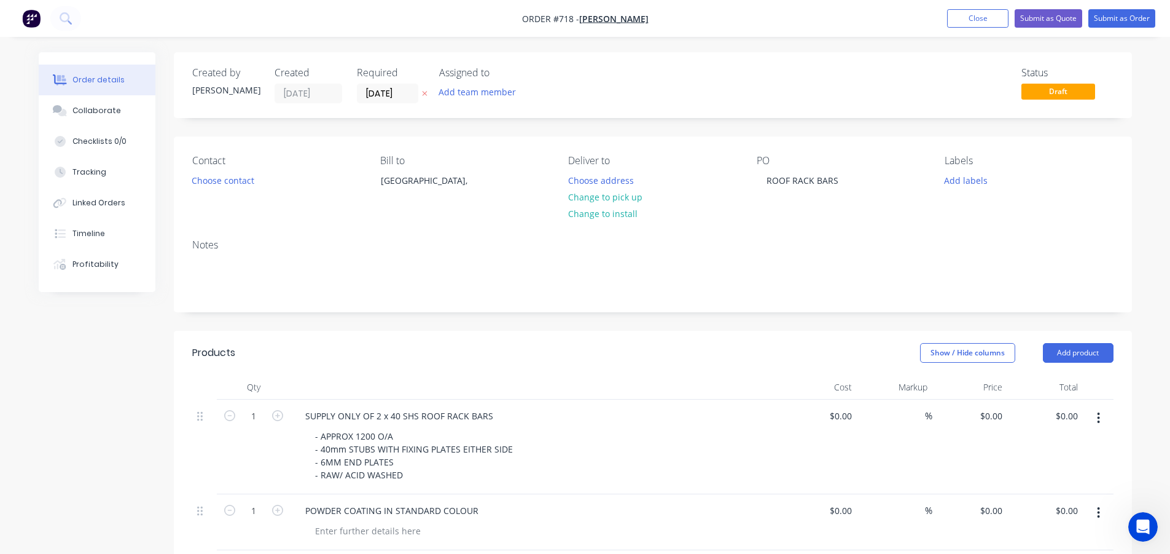
click at [397, 362] on div "Show / Hide columns Add product" at bounding box center [751, 353] width 726 height 20
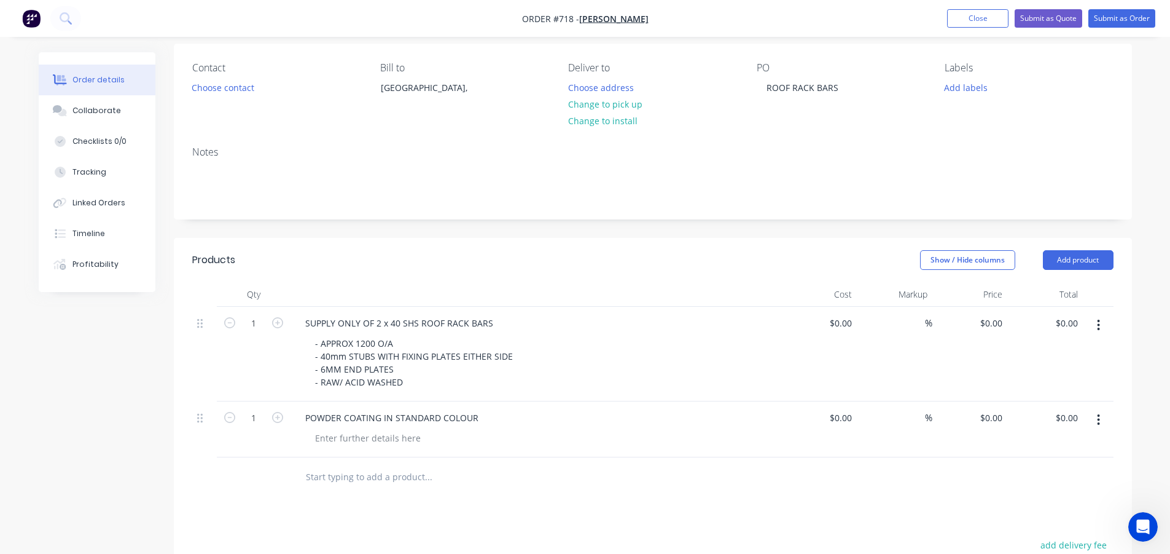
scroll to position [123, 0]
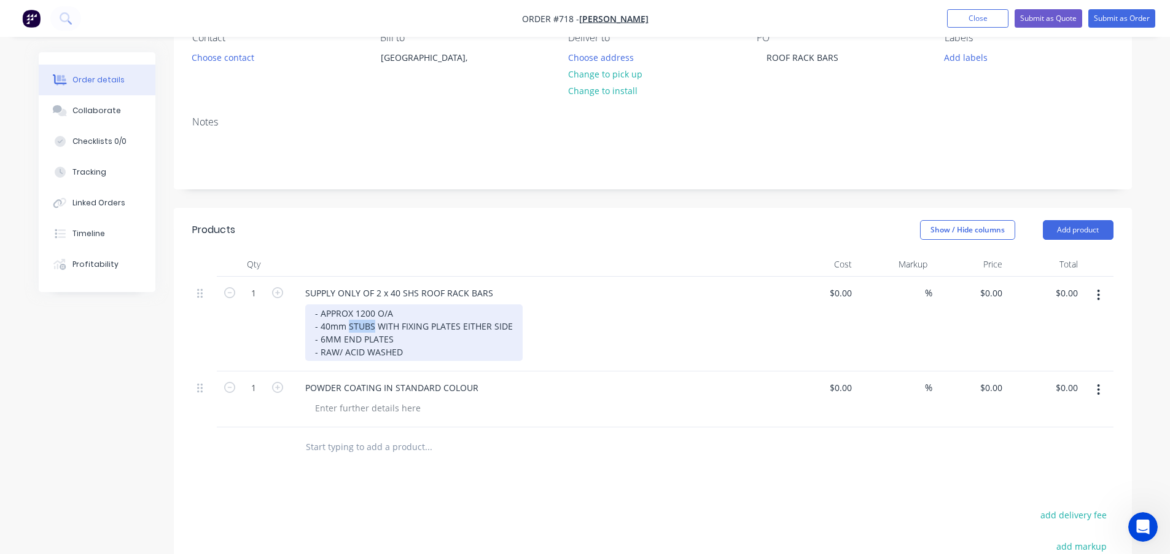
drag, startPoint x: 374, startPoint y: 326, endPoint x: 349, endPoint y: 329, distance: 24.8
click at [349, 329] on div "- APPROX 1200 O/A - 40mm STUBS WITH FIXING PLATES EITHER SIDE - 6MM END PLATES …" at bounding box center [413, 332] width 217 height 57
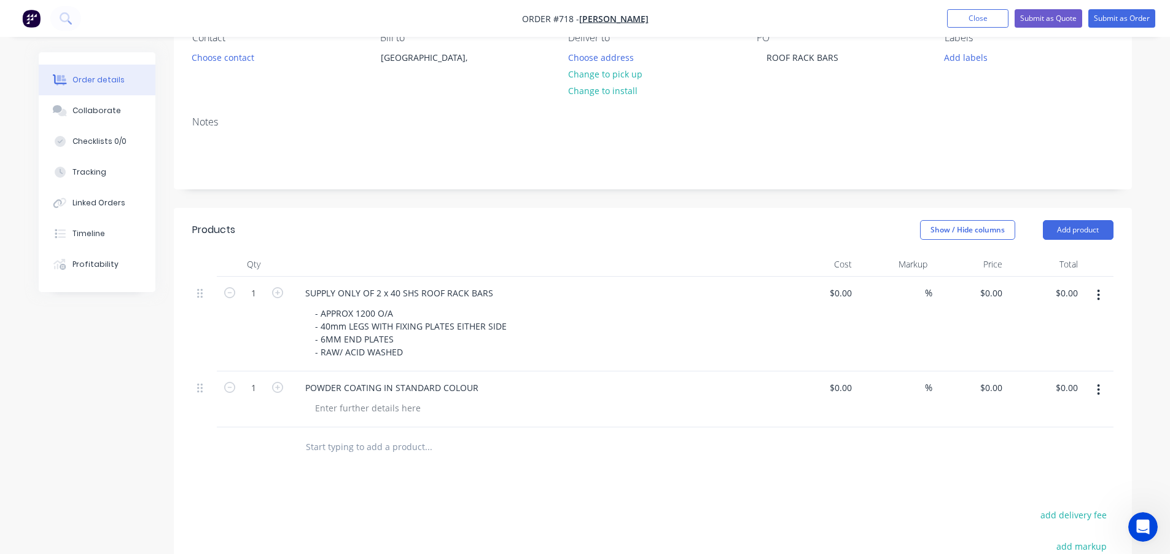
click at [383, 253] on div at bounding box center [537, 264] width 492 height 25
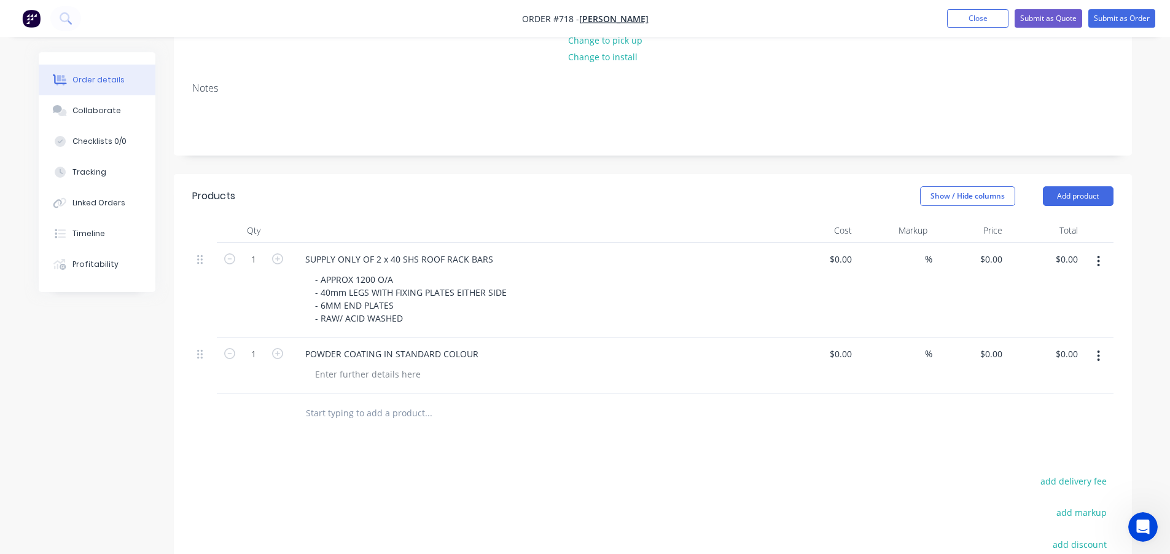
scroll to position [184, 0]
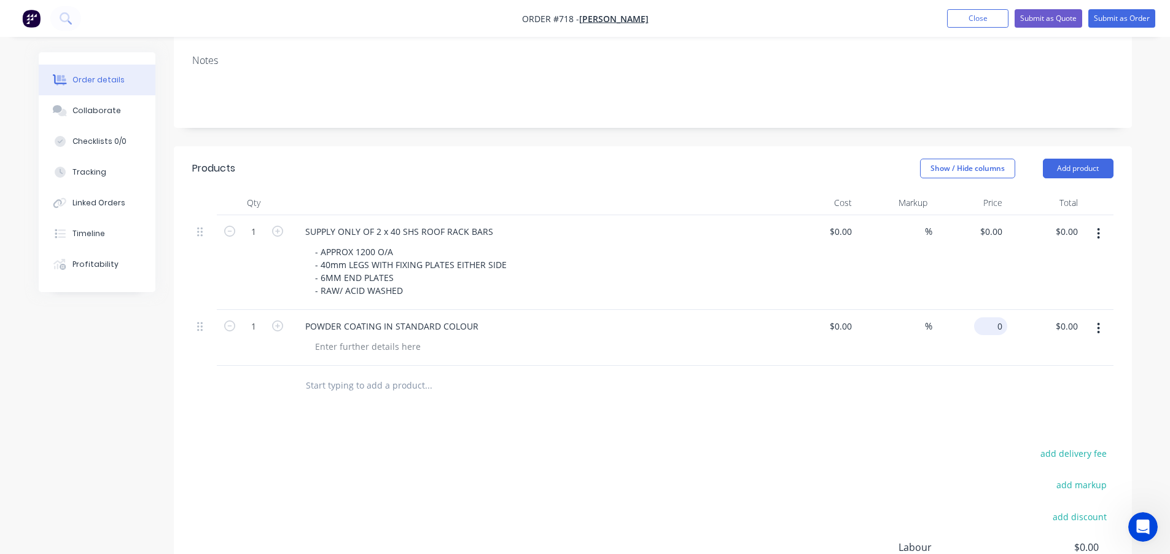
click at [990, 325] on div "0 $0.00" at bounding box center [990, 326] width 33 height 18
type input "$120.00"
click at [469, 431] on div "Products Show / Hide columns Add product Qty Cost Markup Price Total 1 SUPPLY O…" at bounding box center [653, 423] width 958 height 554
click at [992, 229] on div "0 $0.00" at bounding box center [990, 231] width 33 height 18
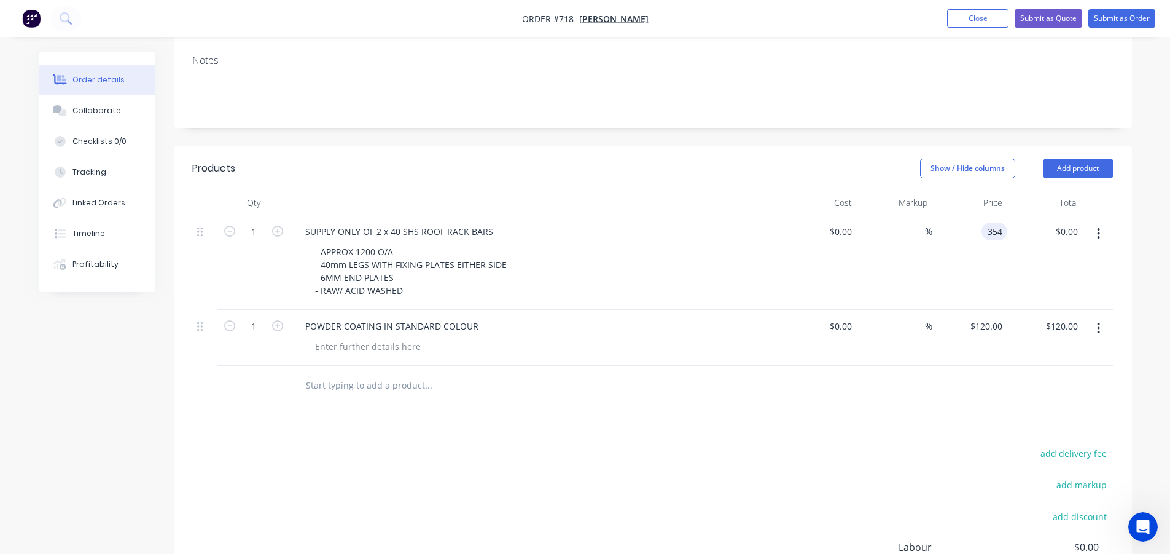
type input "$354.00"
click at [445, 497] on div "add delivery fee add markup add discount Labour $0.00 Sub total $120.00 Margin …" at bounding box center [653, 563] width 922 height 237
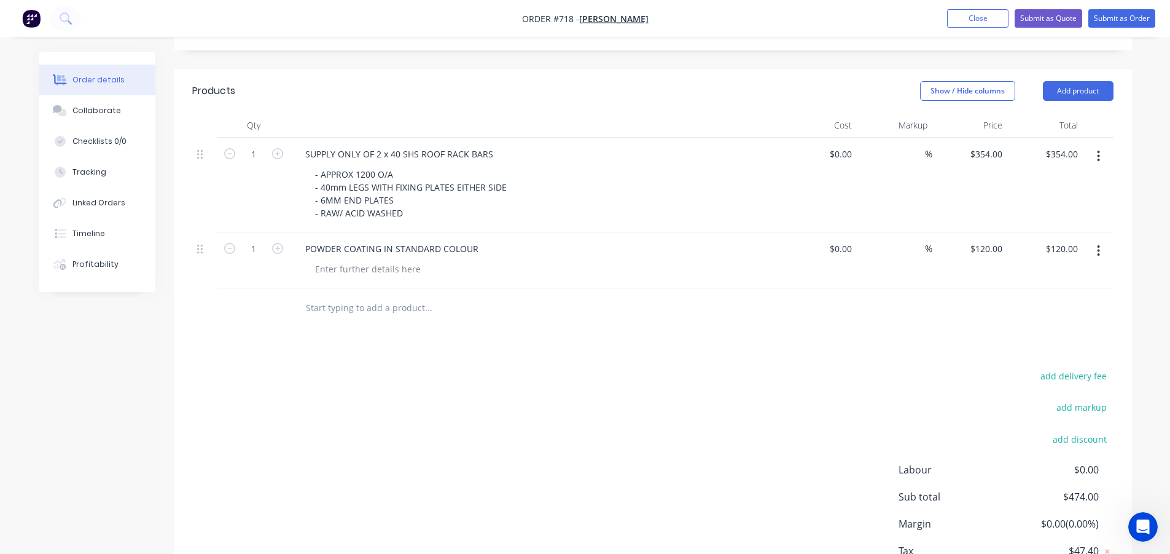
scroll to position [104, 0]
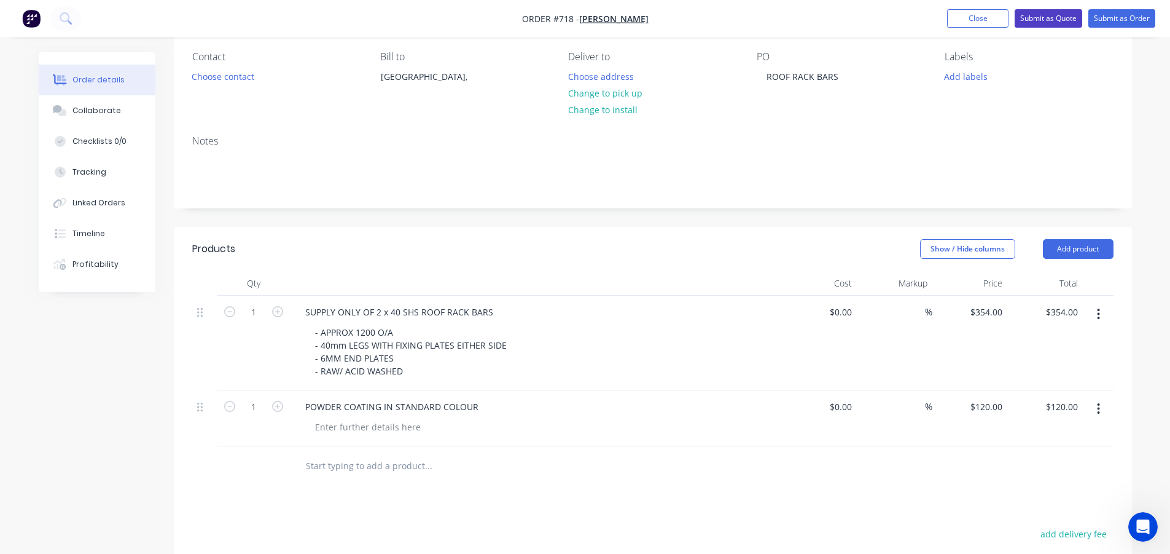
click at [1043, 16] on button "Submit as Quote" at bounding box center [1049, 18] width 68 height 18
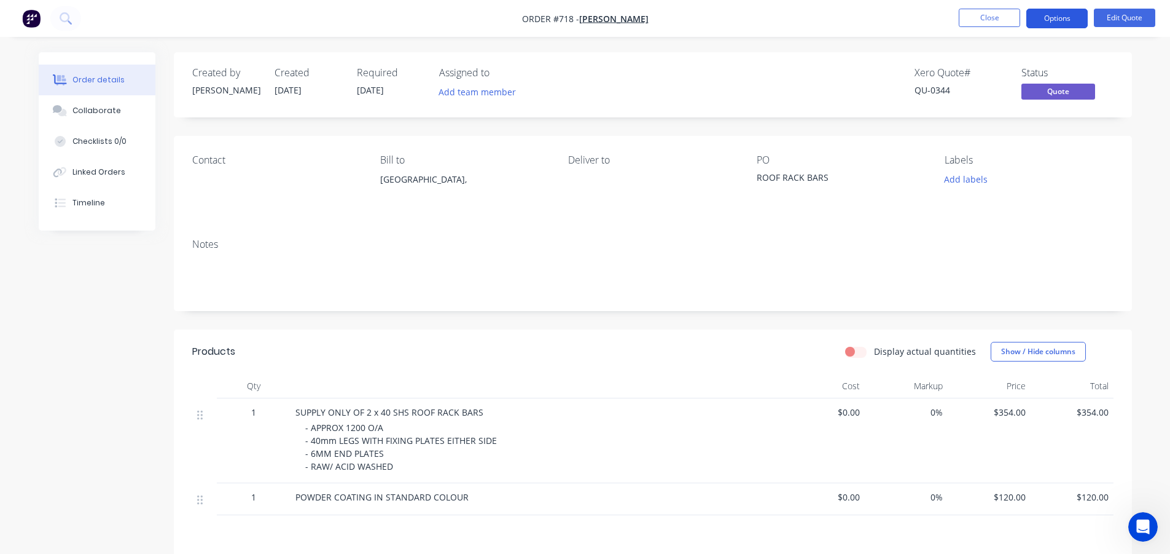
click at [1041, 21] on button "Options" at bounding box center [1057, 19] width 61 height 20
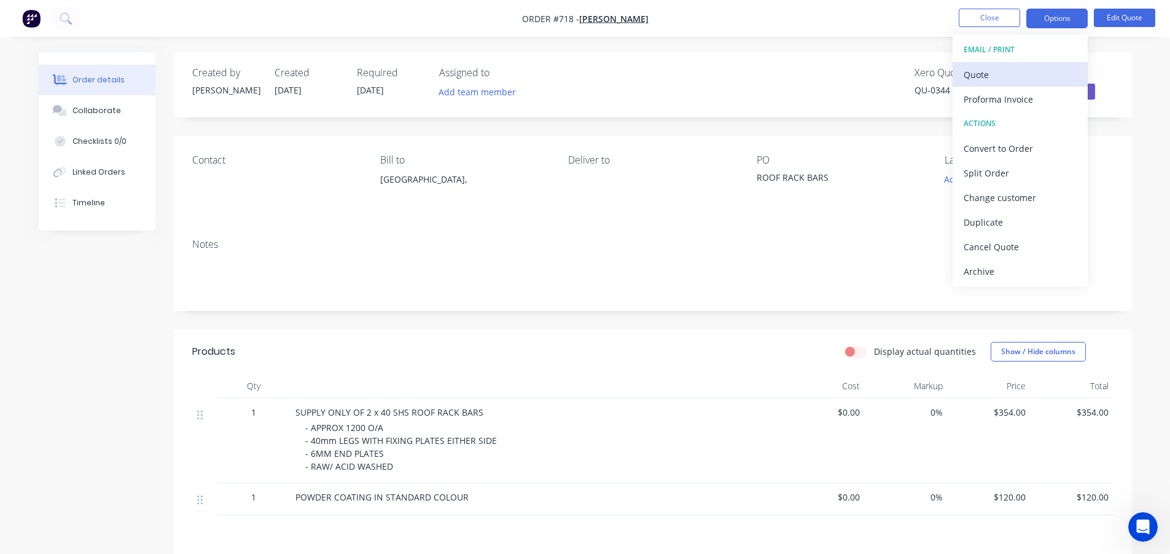
click at [985, 71] on div "Quote" at bounding box center [1020, 75] width 113 height 18
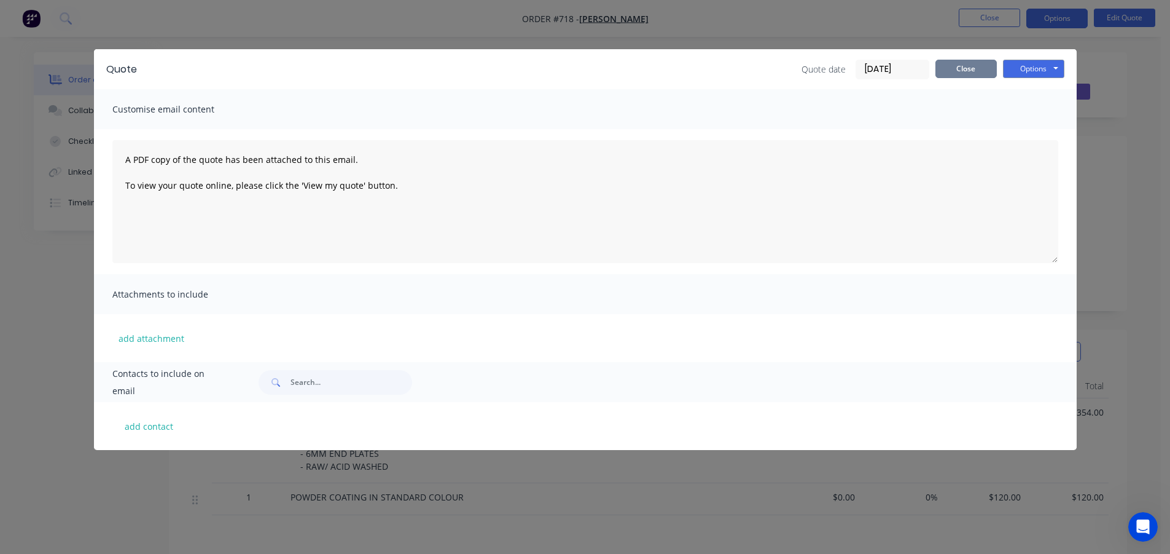
click at [974, 71] on button "Close" at bounding box center [966, 69] width 61 height 18
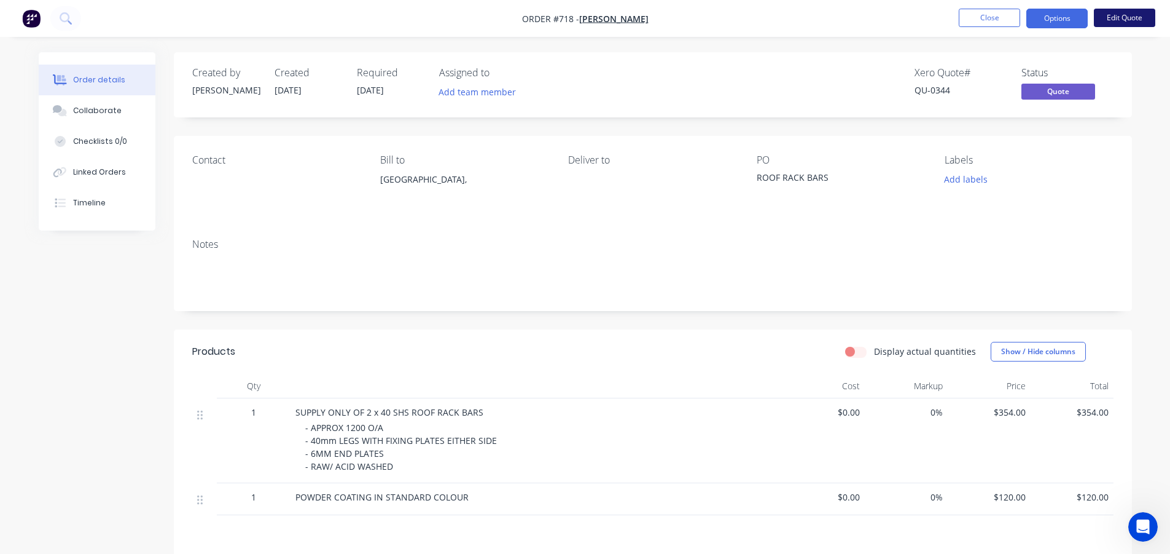
click at [1136, 15] on button "Edit Quote" at bounding box center [1124, 18] width 61 height 18
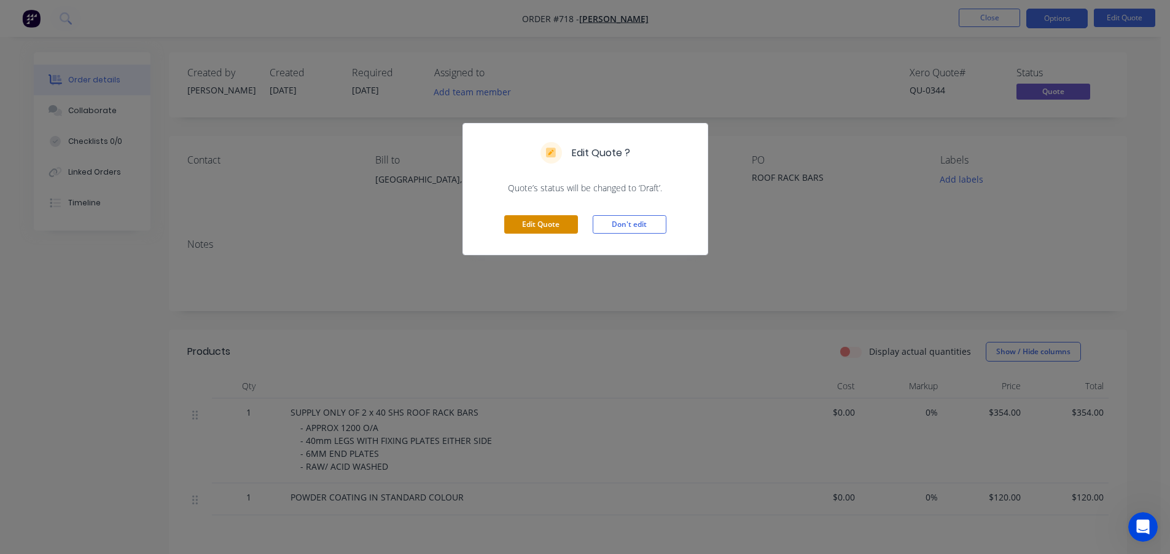
click at [525, 220] on button "Edit Quote" at bounding box center [541, 224] width 74 height 18
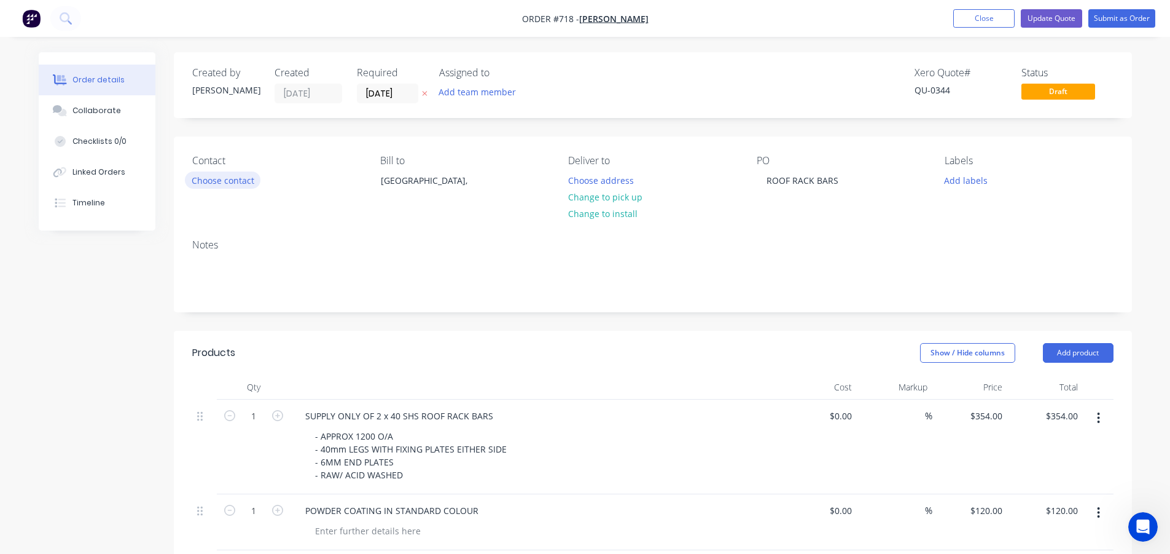
click at [222, 179] on button "Choose contact" at bounding box center [223, 179] width 76 height 17
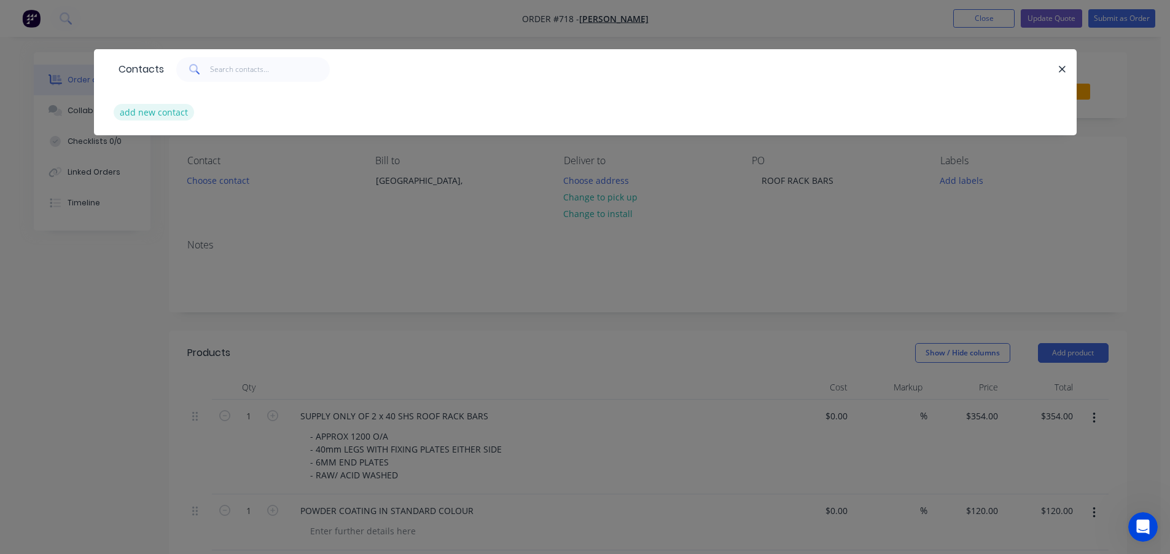
click at [176, 116] on button "add new contact" at bounding box center [154, 112] width 81 height 17
select select "AU"
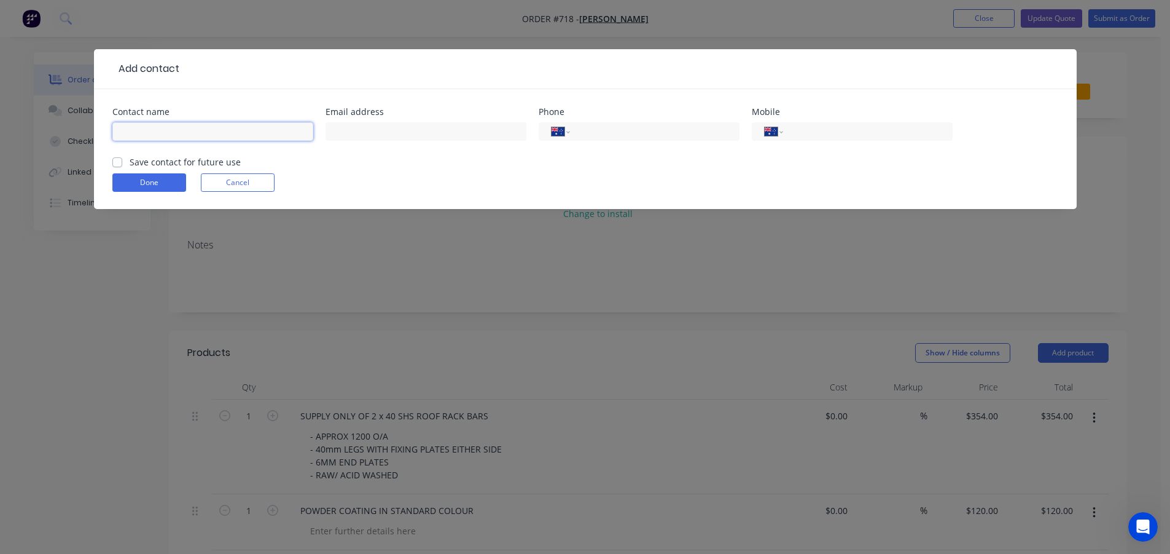
click at [188, 134] on input "text" at bounding box center [212, 131] width 201 height 18
type input "[PERSON_NAME]"
type input "[EMAIL_ADDRESS][DOMAIN_NAME]"
type input "0475 000 313"
click at [130, 159] on label "Save contact for future use" at bounding box center [185, 161] width 111 height 13
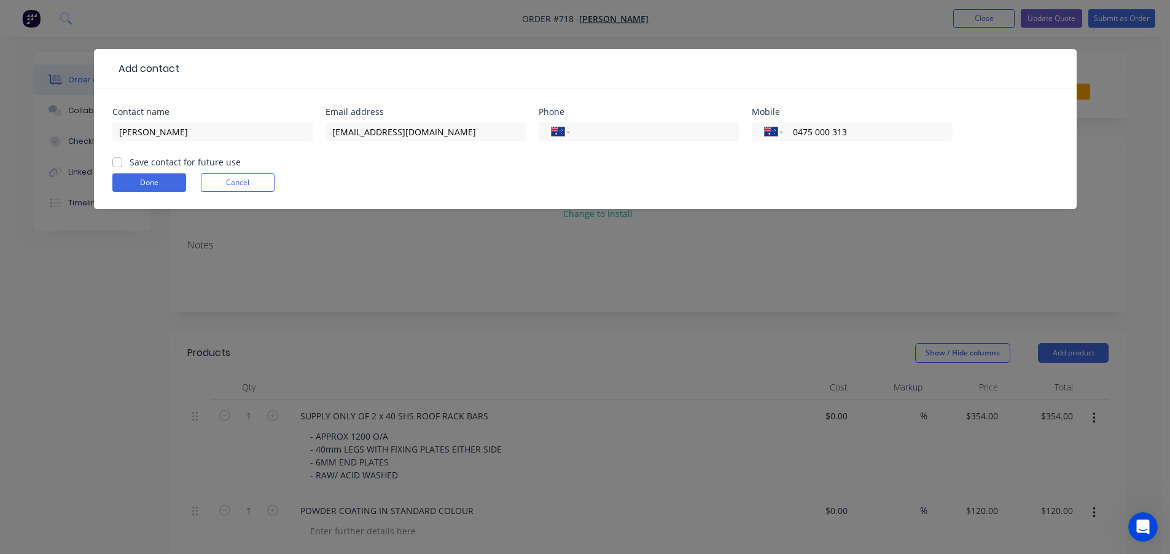
click at [113, 159] on input "Save contact for future use" at bounding box center [117, 161] width 10 height 12
checkbox input "true"
click at [142, 180] on button "Done" at bounding box center [149, 182] width 74 height 18
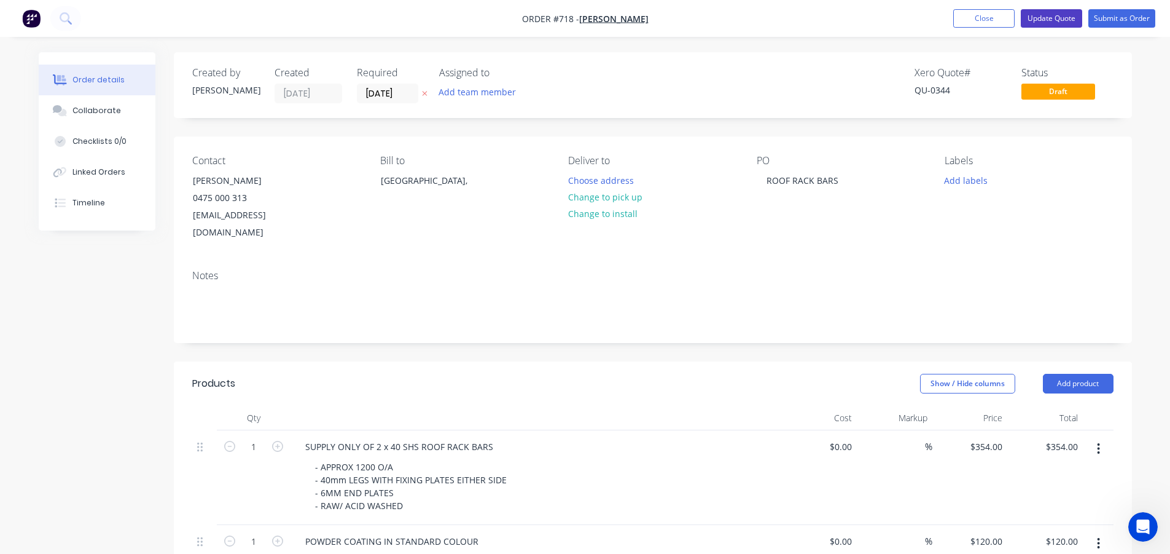
click at [1041, 11] on button "Update Quote" at bounding box center [1051, 18] width 61 height 18
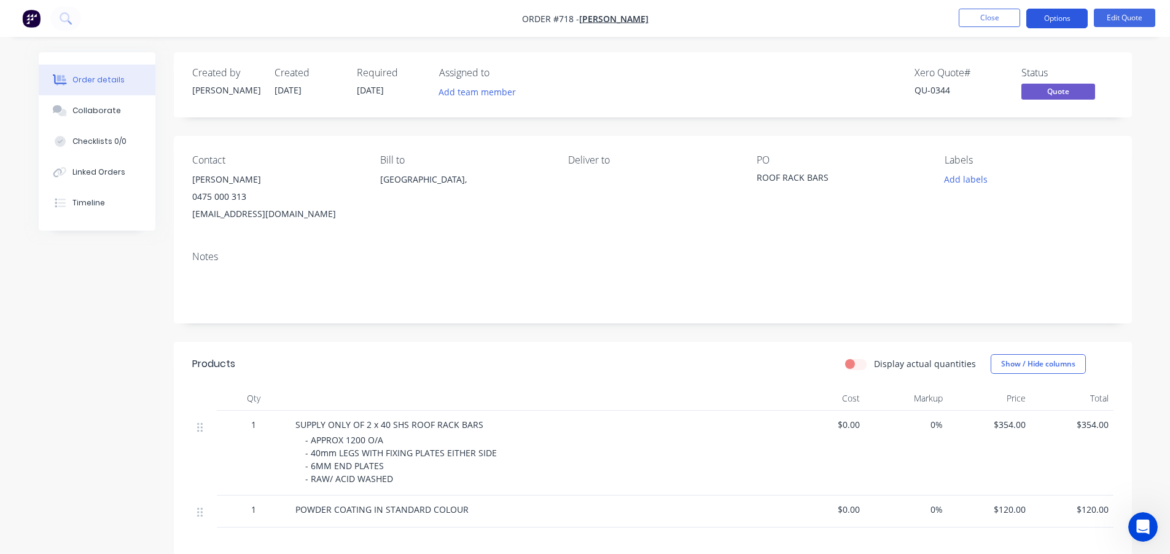
click at [1049, 18] on button "Options" at bounding box center [1057, 19] width 61 height 20
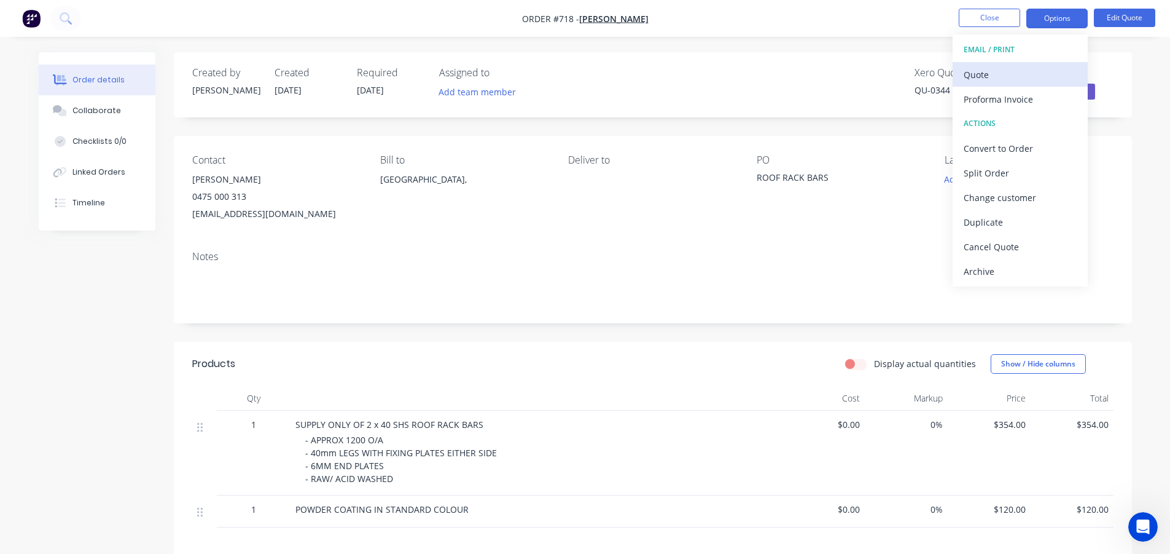
click at [1007, 66] on div "Quote" at bounding box center [1020, 75] width 113 height 18
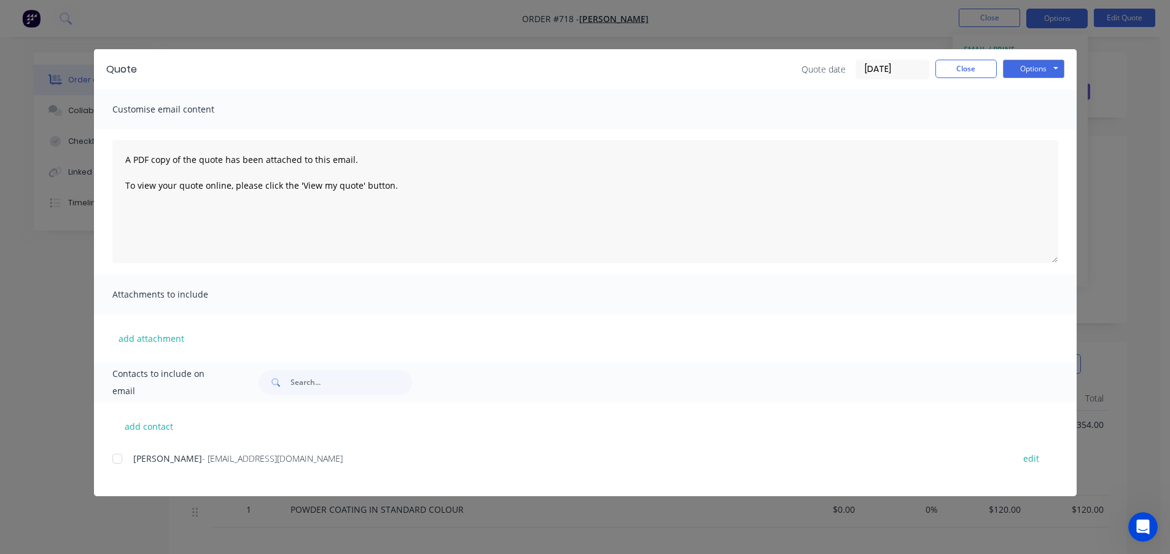
click at [121, 457] on div at bounding box center [117, 458] width 25 height 25
click at [1028, 68] on button "Options" at bounding box center [1033, 69] width 61 height 18
click at [1019, 132] on button "Email" at bounding box center [1042, 131] width 79 height 20
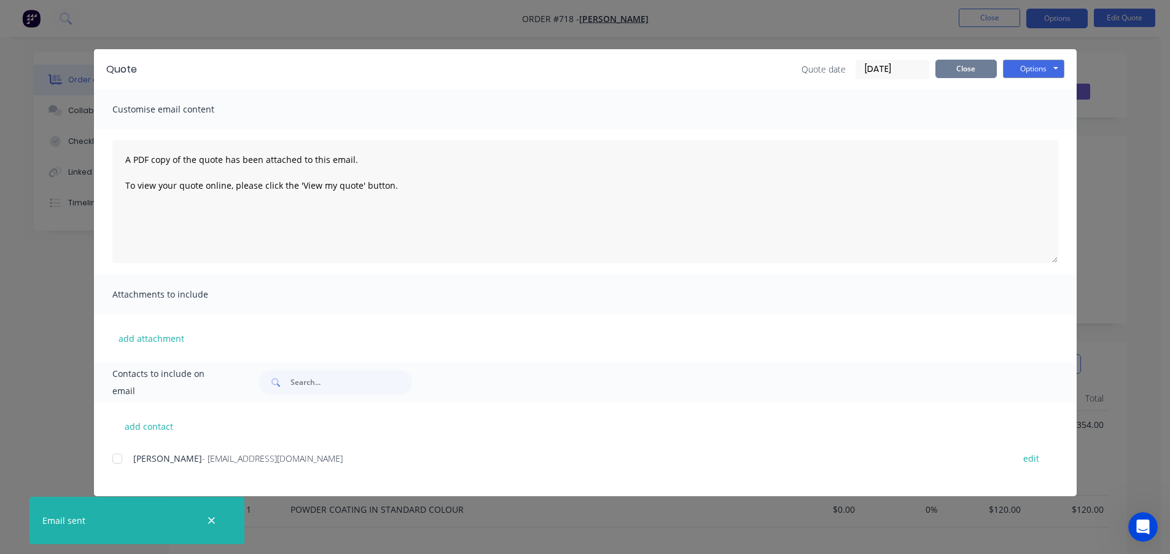
click at [973, 68] on button "Close" at bounding box center [966, 69] width 61 height 18
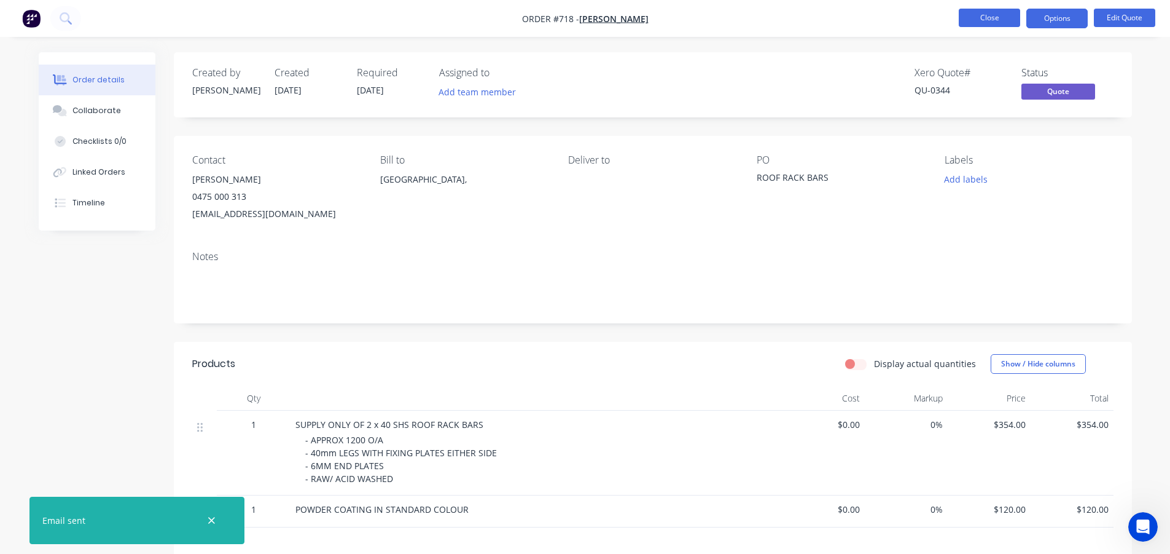
click at [999, 21] on button "Close" at bounding box center [989, 18] width 61 height 18
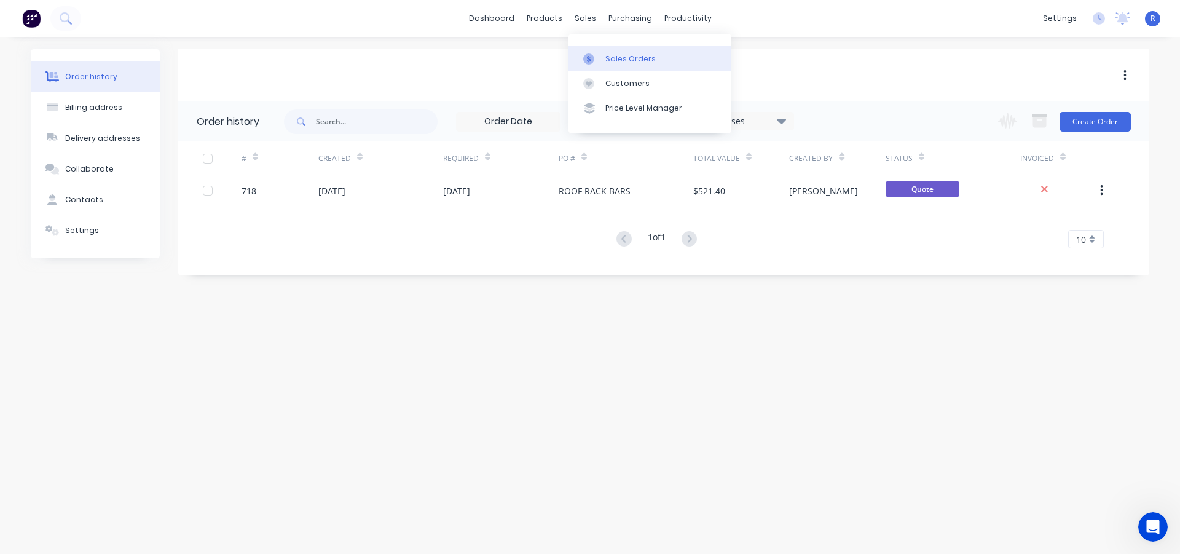
click at [608, 62] on div "Sales Orders" at bounding box center [630, 58] width 50 height 11
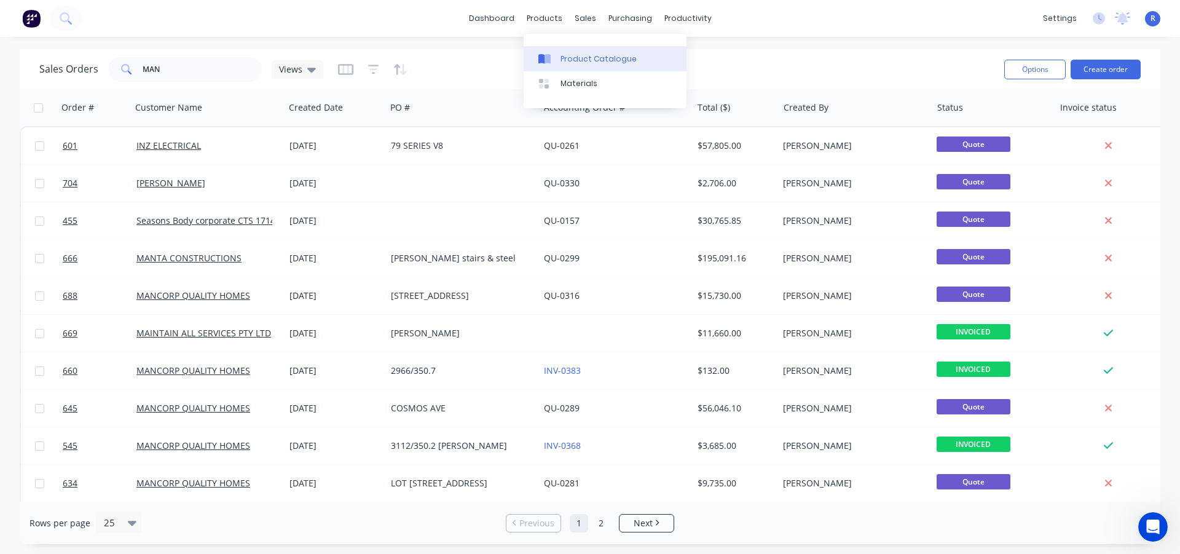
click at [589, 58] on div "Product Catalogue" at bounding box center [598, 58] width 76 height 11
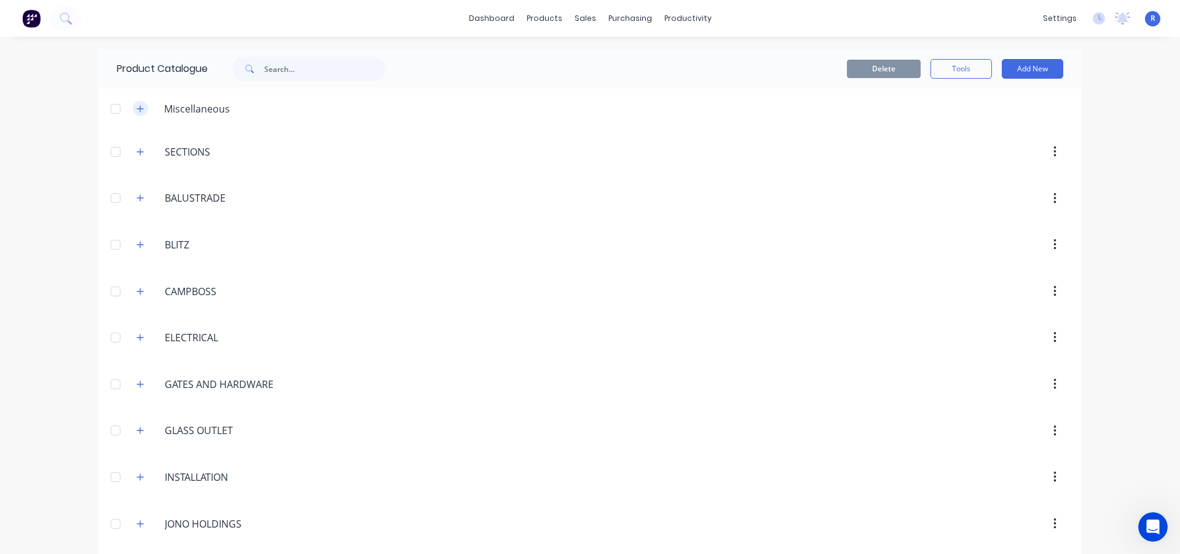
click at [136, 106] on icon "button" at bounding box center [139, 108] width 7 height 9
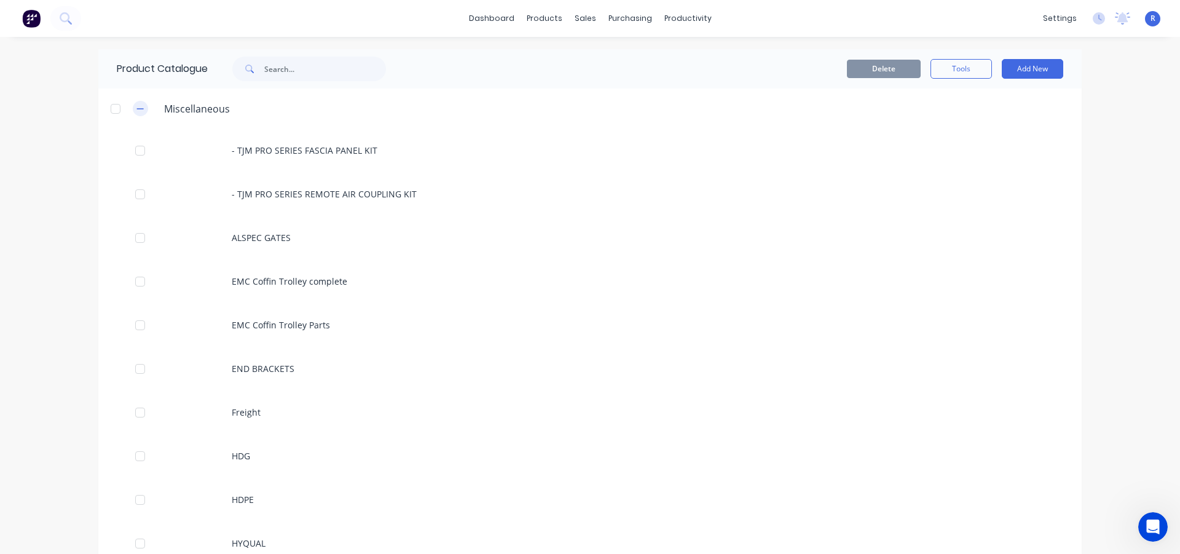
click at [137, 106] on icon "button" at bounding box center [139, 108] width 7 height 9
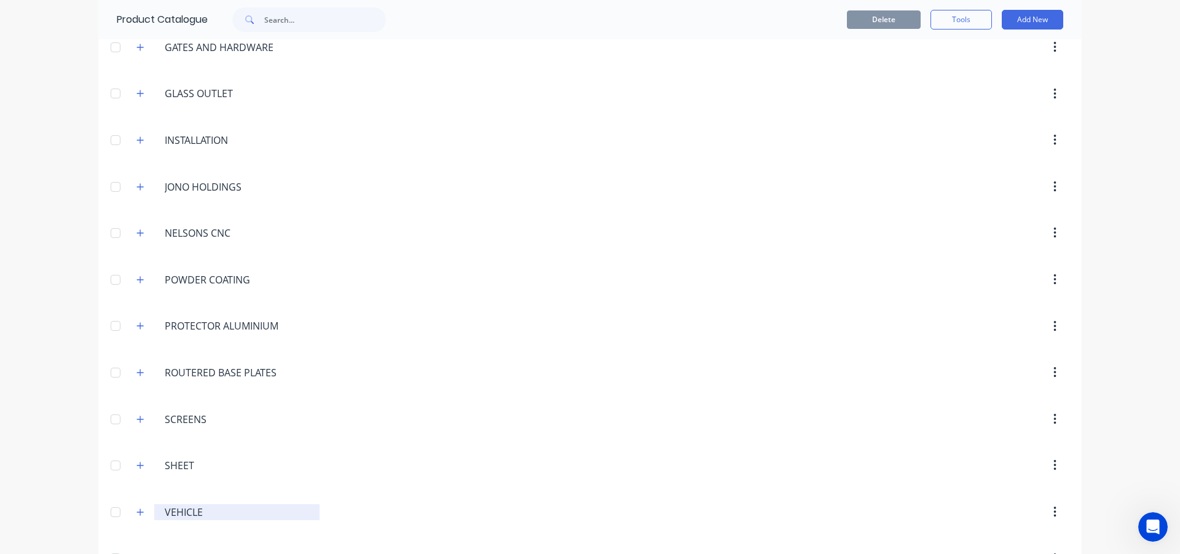
scroll to position [315, 0]
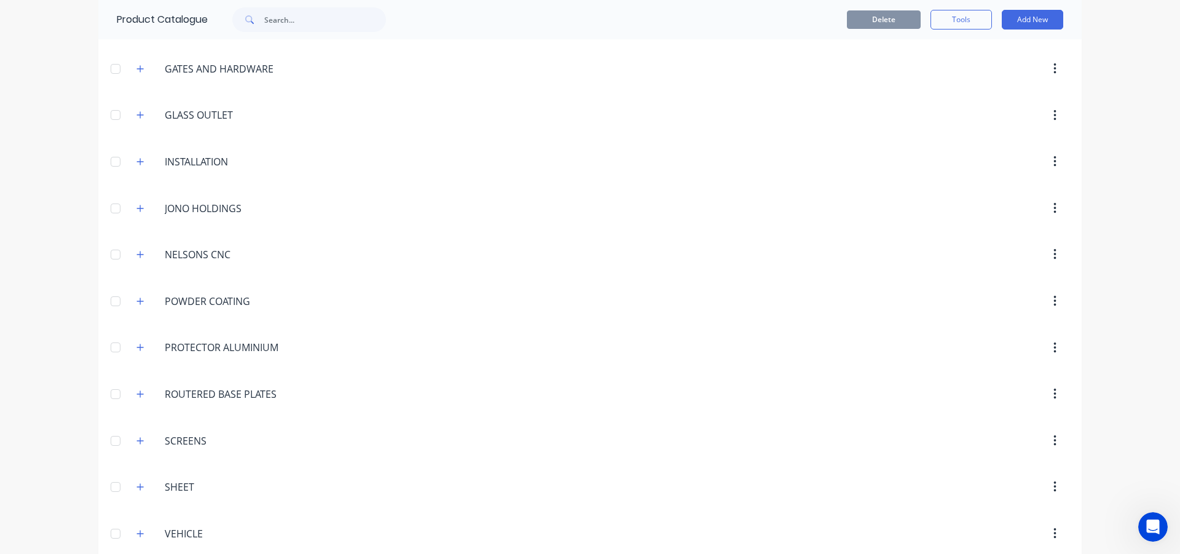
click at [133, 481] on span at bounding box center [140, 486] width 15 height 15
click at [136, 485] on icon "button" at bounding box center [139, 486] width 7 height 9
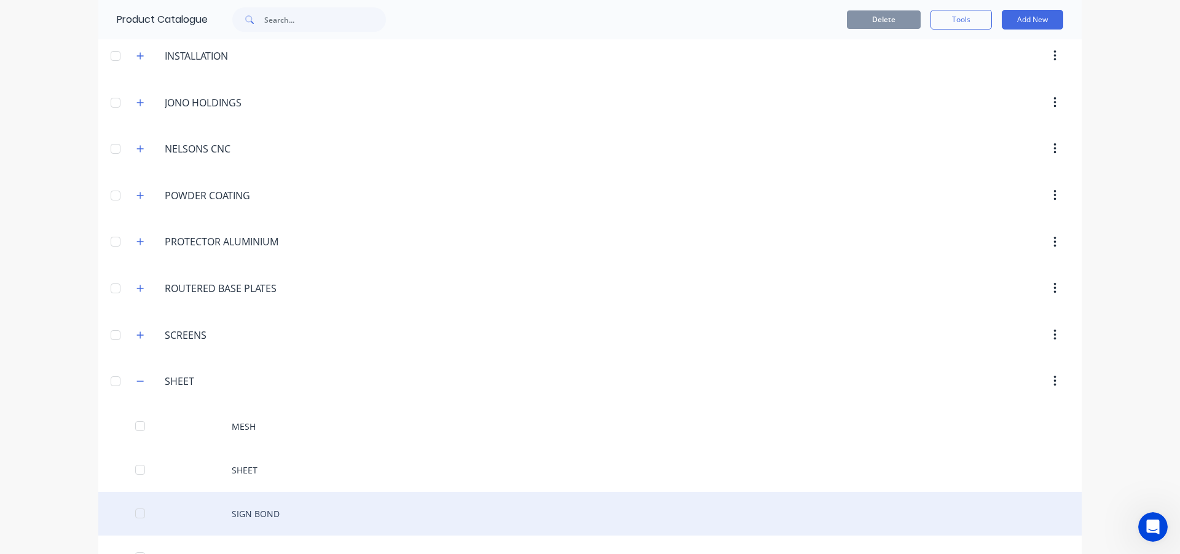
scroll to position [551, 0]
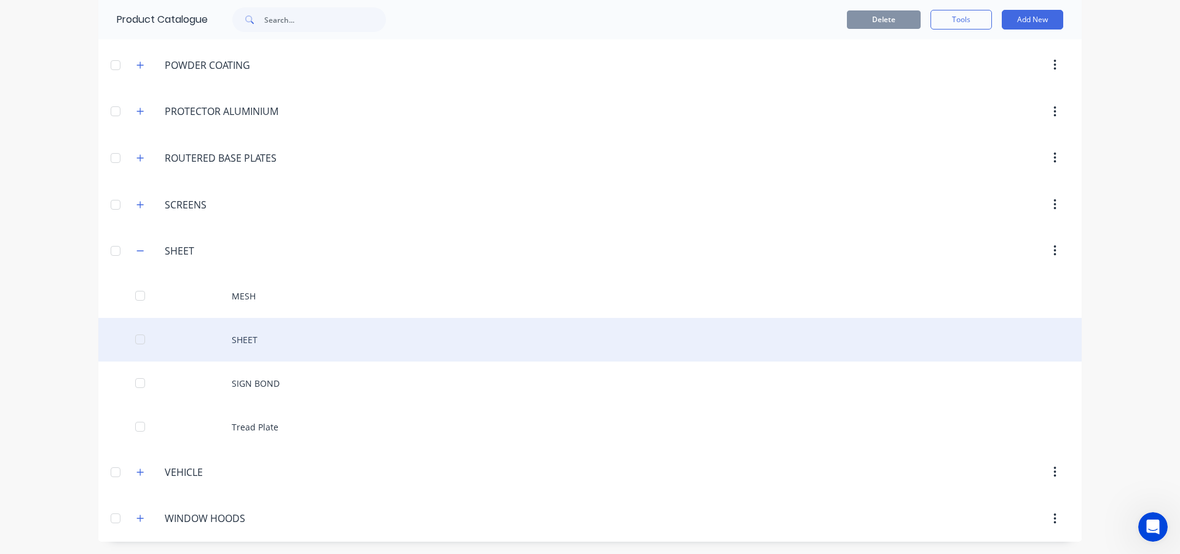
click at [253, 342] on div "SHEET" at bounding box center [589, 340] width 983 height 44
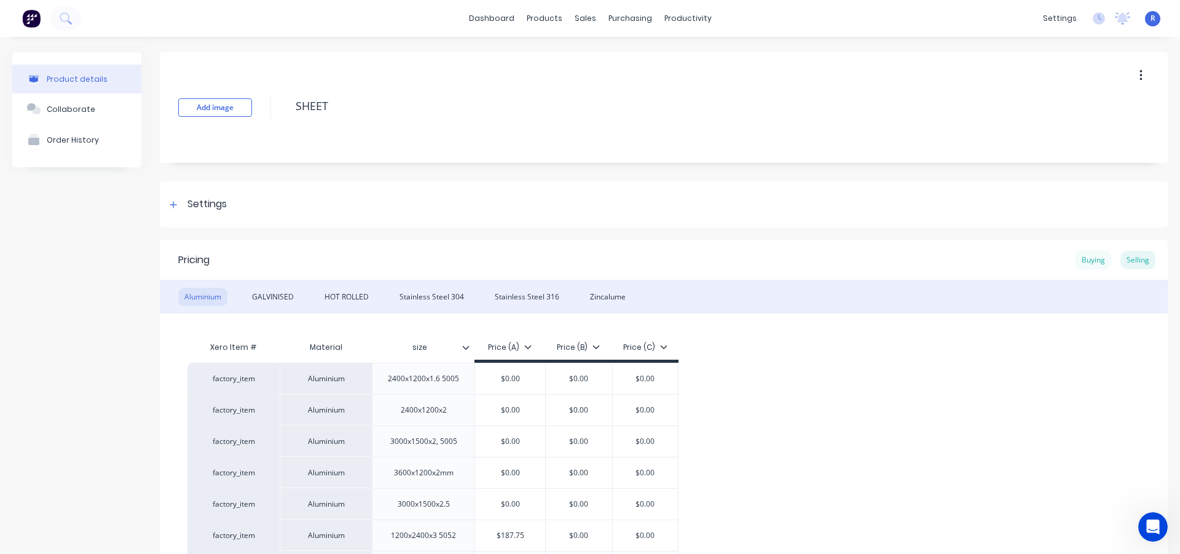
click at [1078, 258] on div "Buying" at bounding box center [1093, 260] width 36 height 18
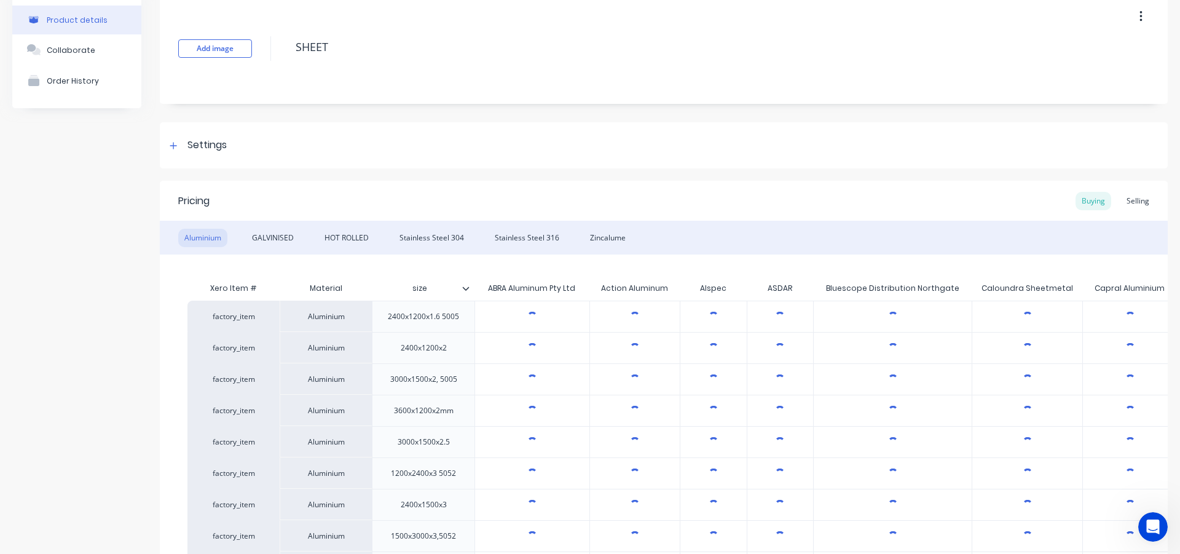
scroll to position [123, 0]
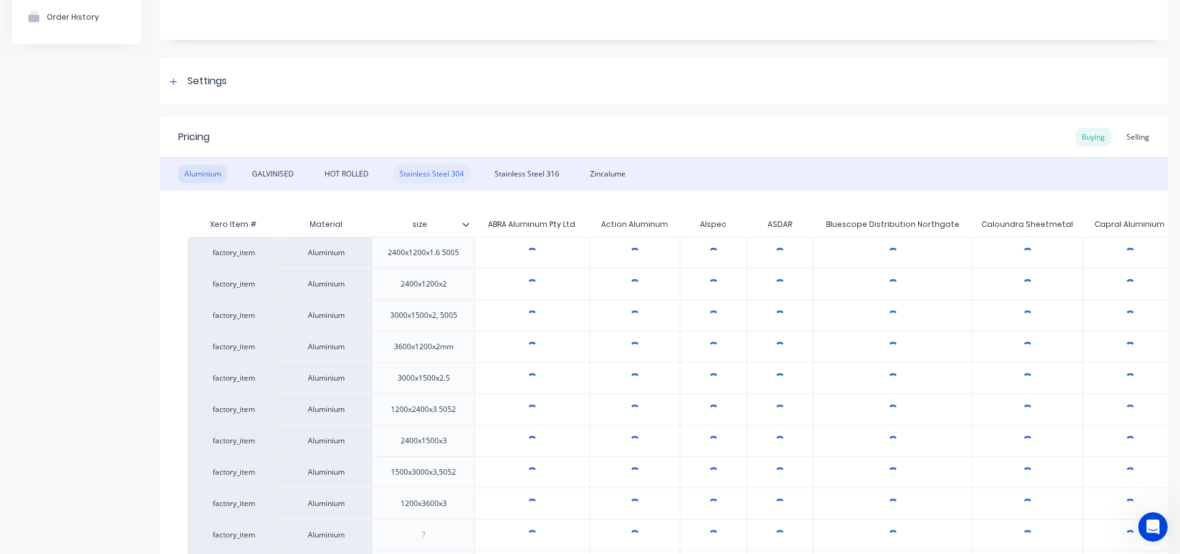
type textarea "x"
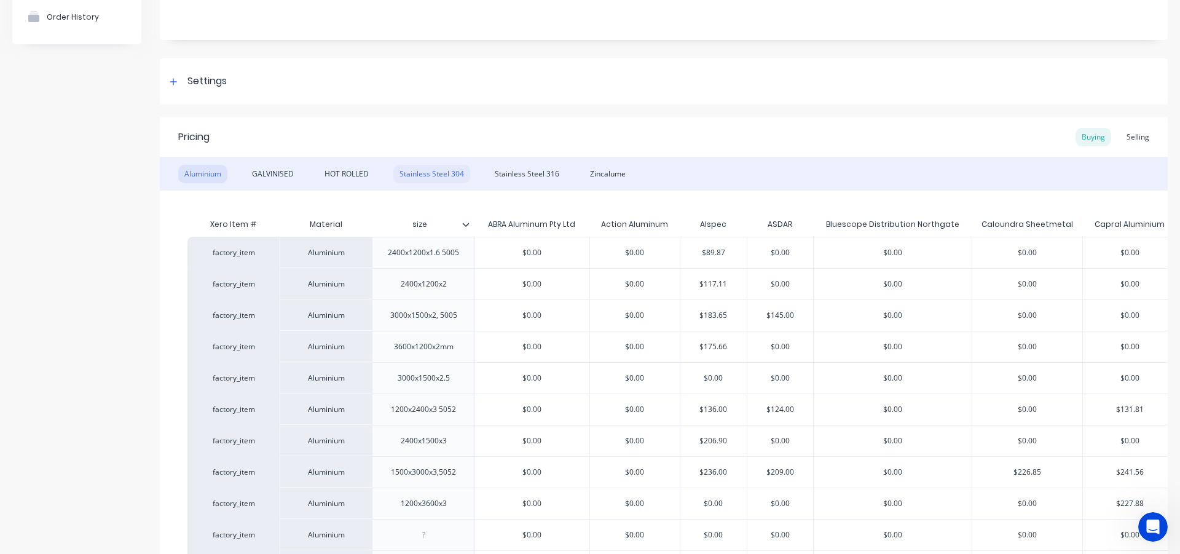
click at [418, 179] on div "Stainless Steel 304" at bounding box center [431, 174] width 77 height 18
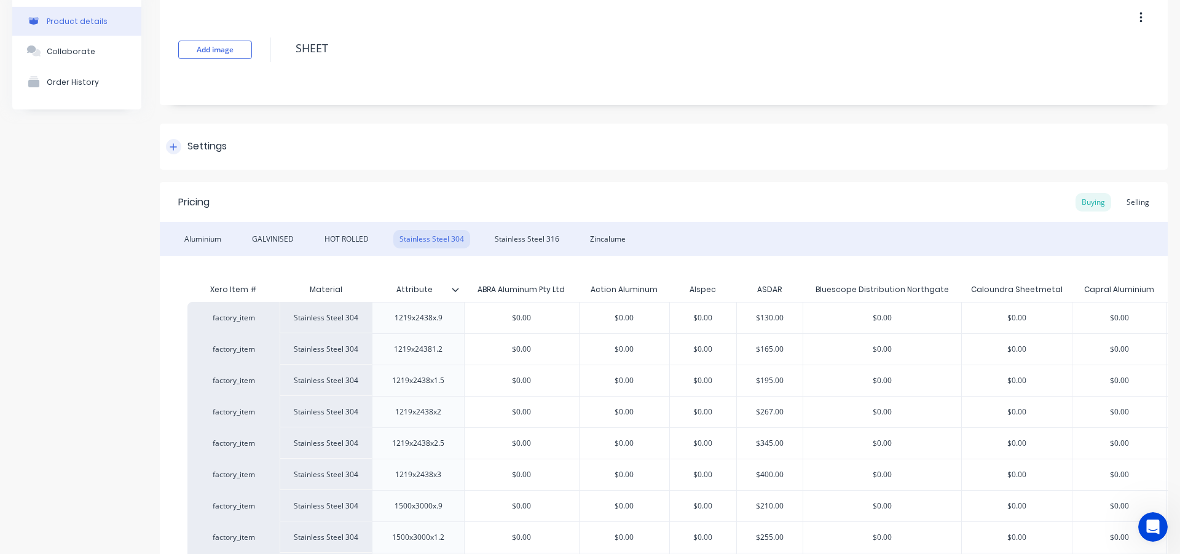
scroll to position [0, 0]
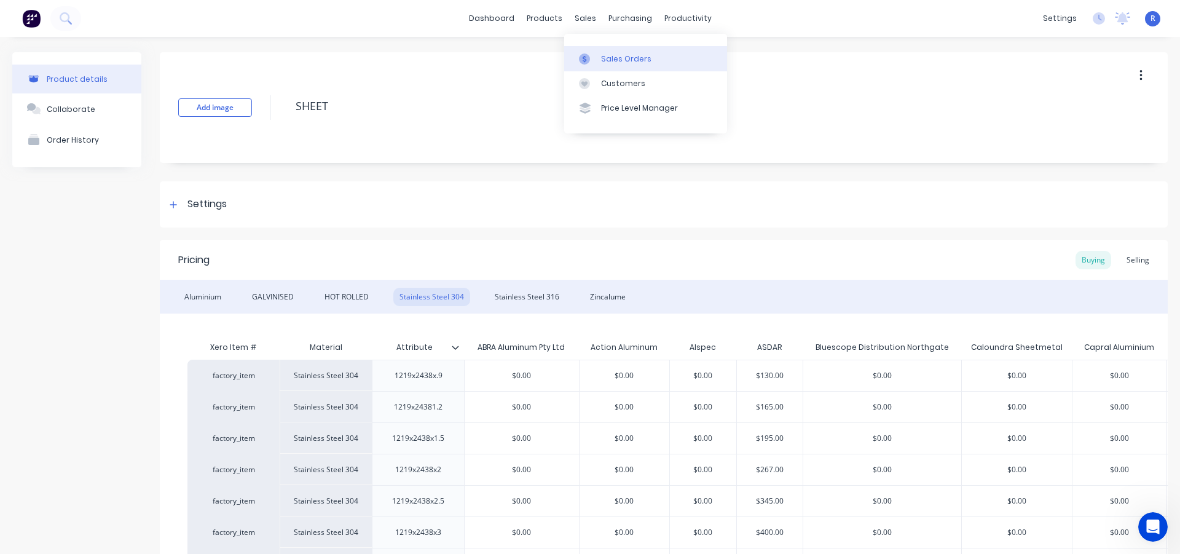
click at [595, 65] on link "Sales Orders" at bounding box center [645, 58] width 163 height 25
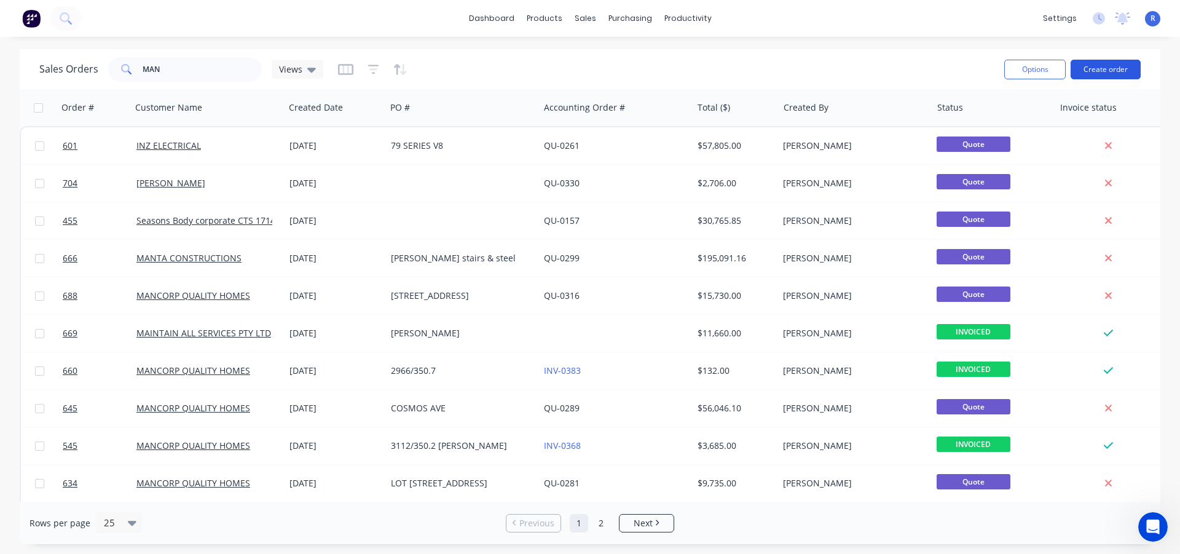
click at [1094, 69] on button "Create order" at bounding box center [1105, 70] width 70 height 20
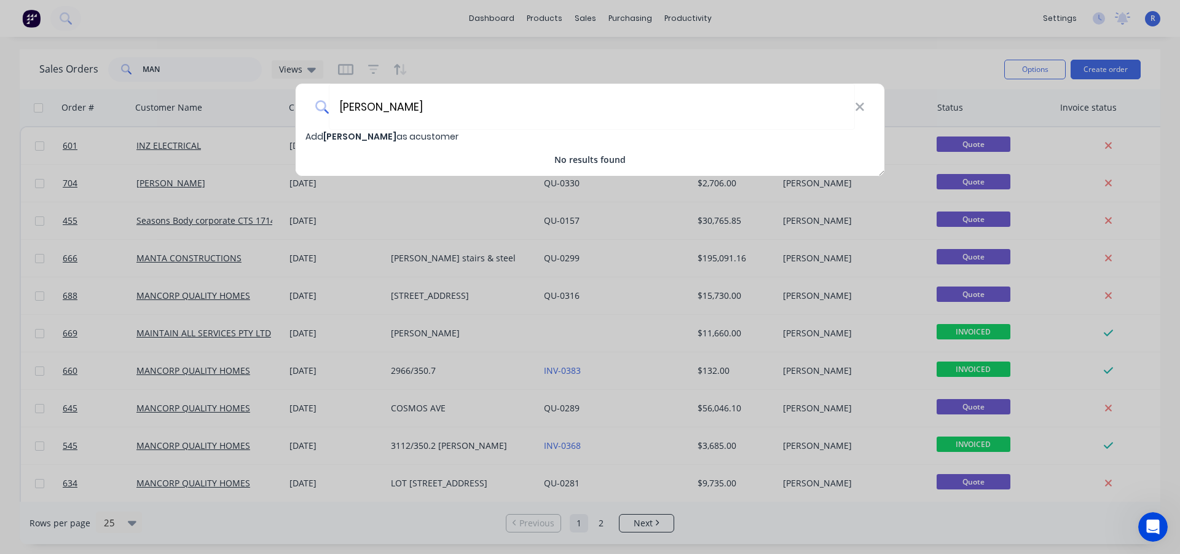
type input "[PERSON_NAME]"
click at [353, 138] on span "[PERSON_NAME]" at bounding box center [359, 136] width 73 height 12
select select "AU"
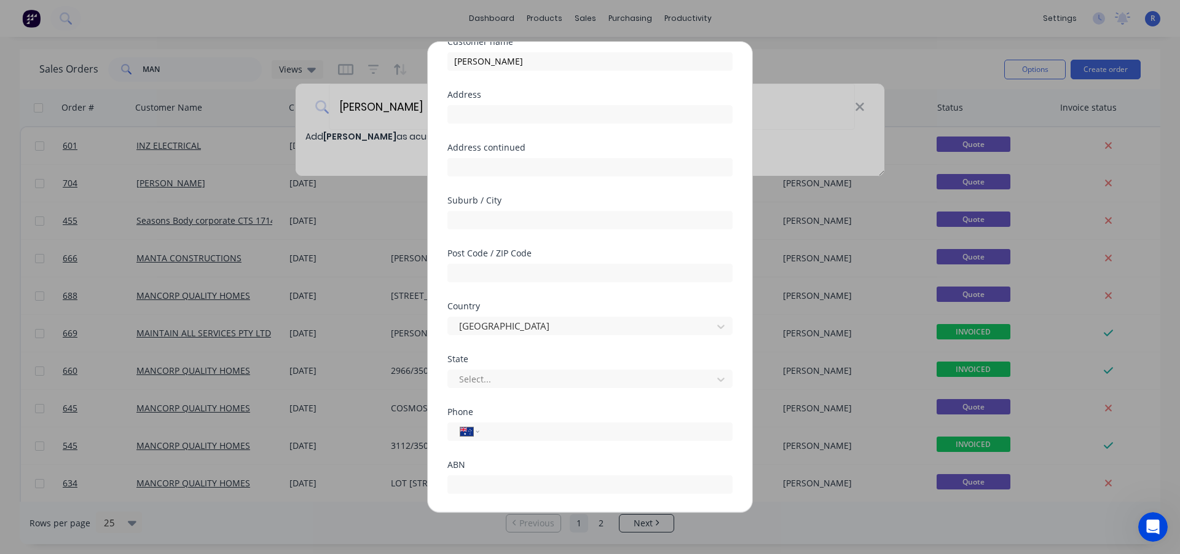
scroll to position [129, 0]
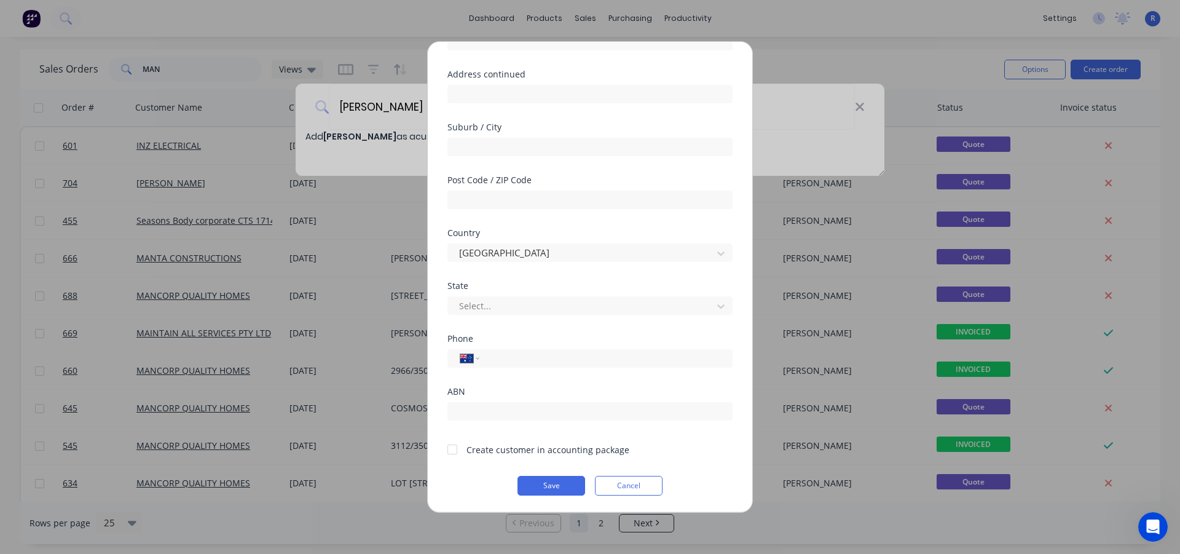
click at [449, 451] on div at bounding box center [452, 449] width 25 height 25
click at [629, 486] on button "Cancel" at bounding box center [629, 486] width 68 height 20
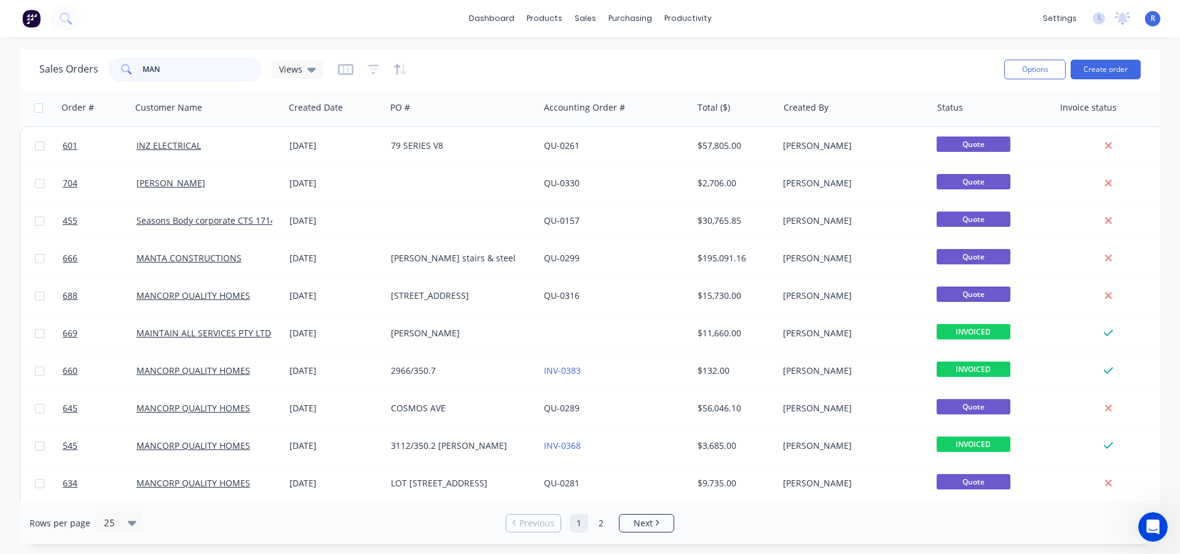
drag, startPoint x: 201, startPoint y: 74, endPoint x: 73, endPoint y: 72, distance: 127.8
click at [73, 72] on div "Sales Orders MAN Views" at bounding box center [181, 69] width 284 height 25
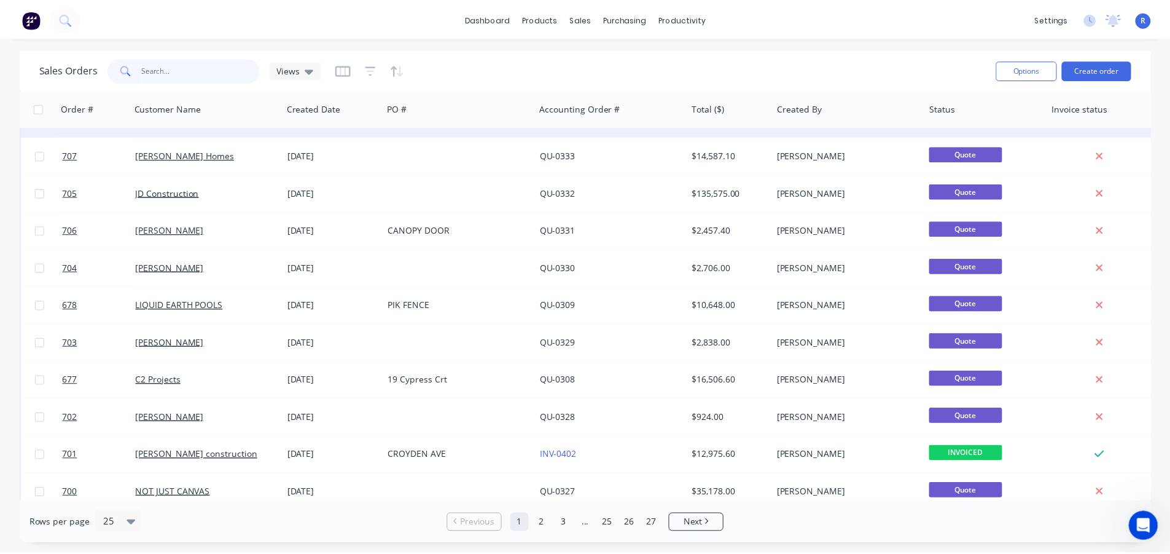
scroll to position [568, 0]
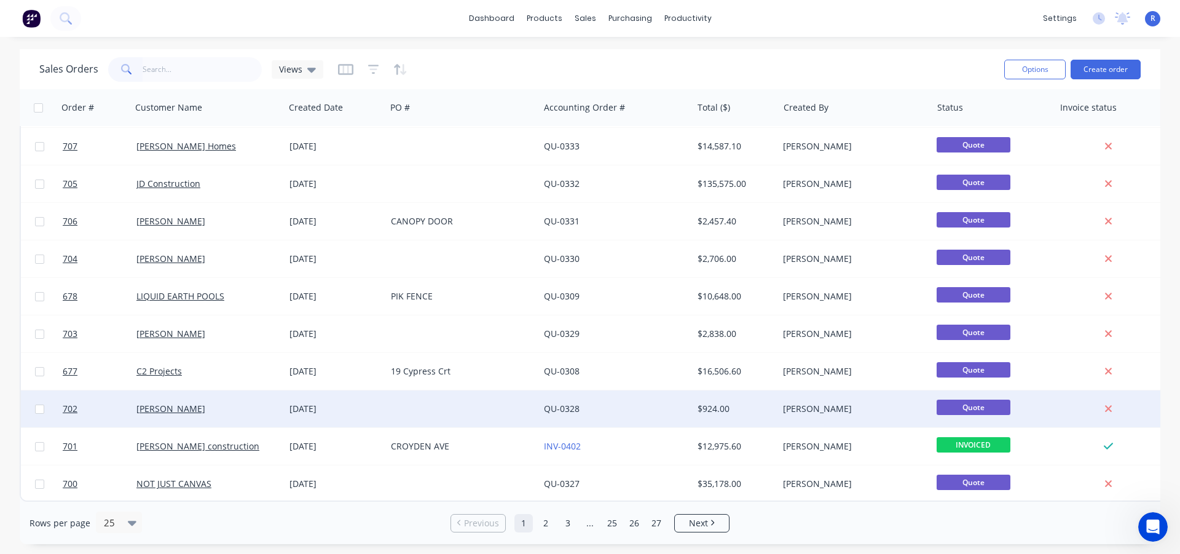
click at [239, 407] on div "[PERSON_NAME]" at bounding box center [204, 408] width 136 height 12
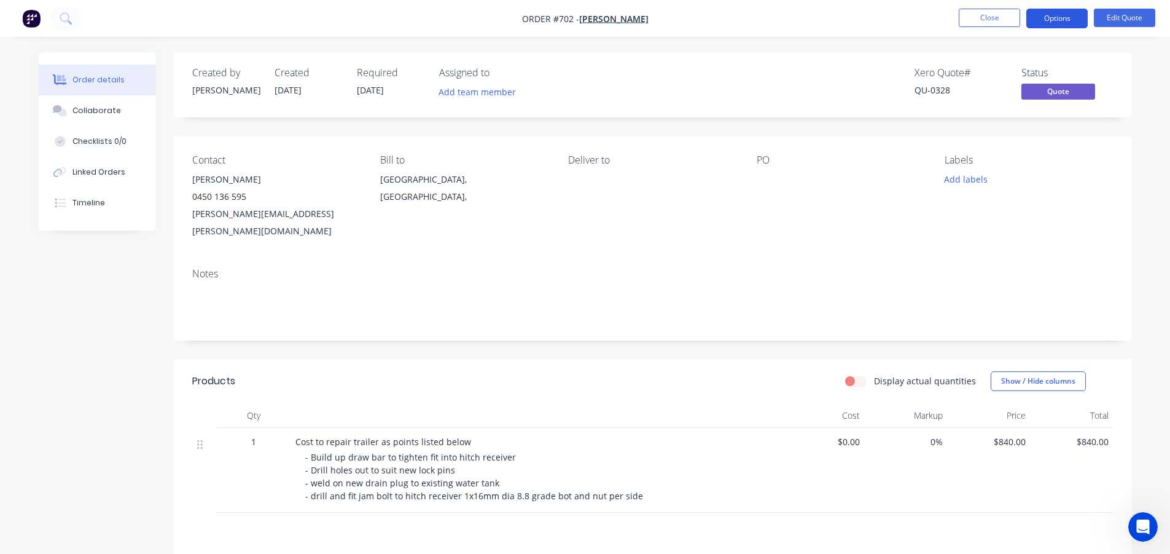
click at [1051, 15] on button "Options" at bounding box center [1057, 19] width 61 height 20
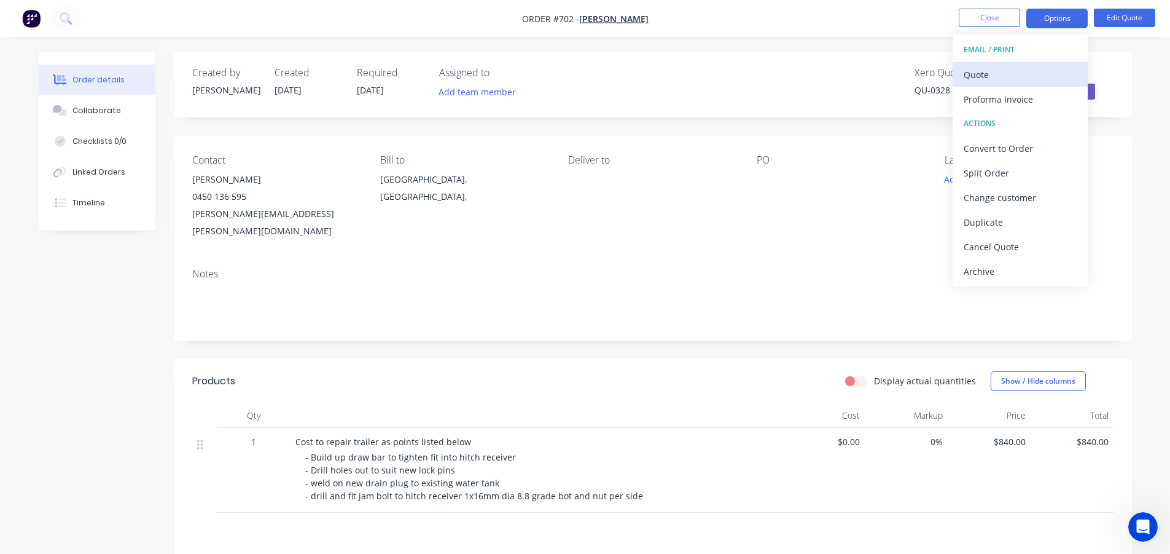
click at [994, 72] on div "Quote" at bounding box center [1020, 75] width 113 height 18
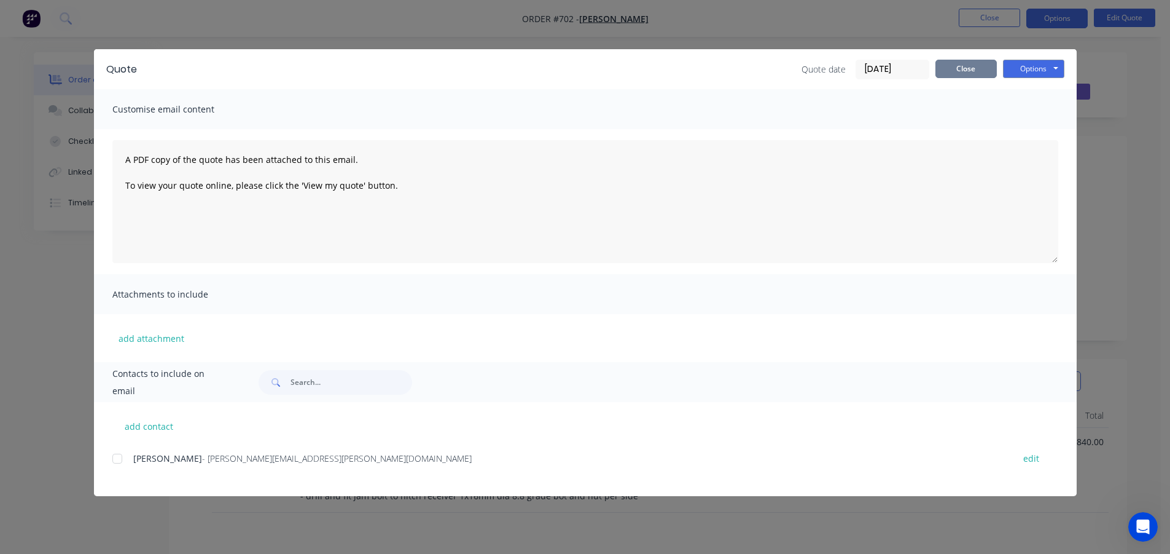
click at [980, 65] on button "Close" at bounding box center [966, 69] width 61 height 18
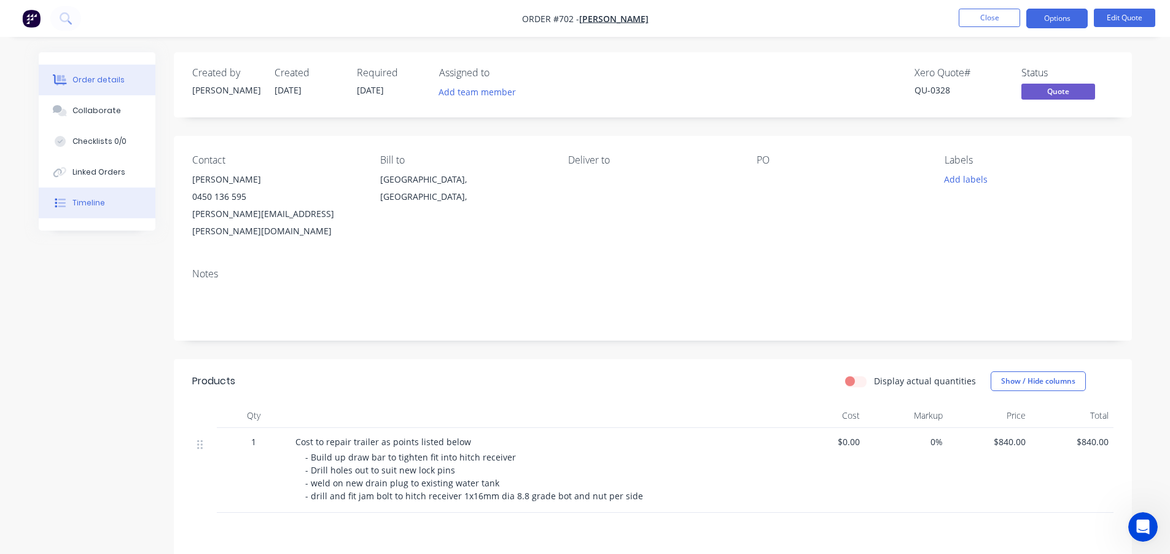
click at [93, 200] on div "Timeline" at bounding box center [88, 202] width 33 height 11
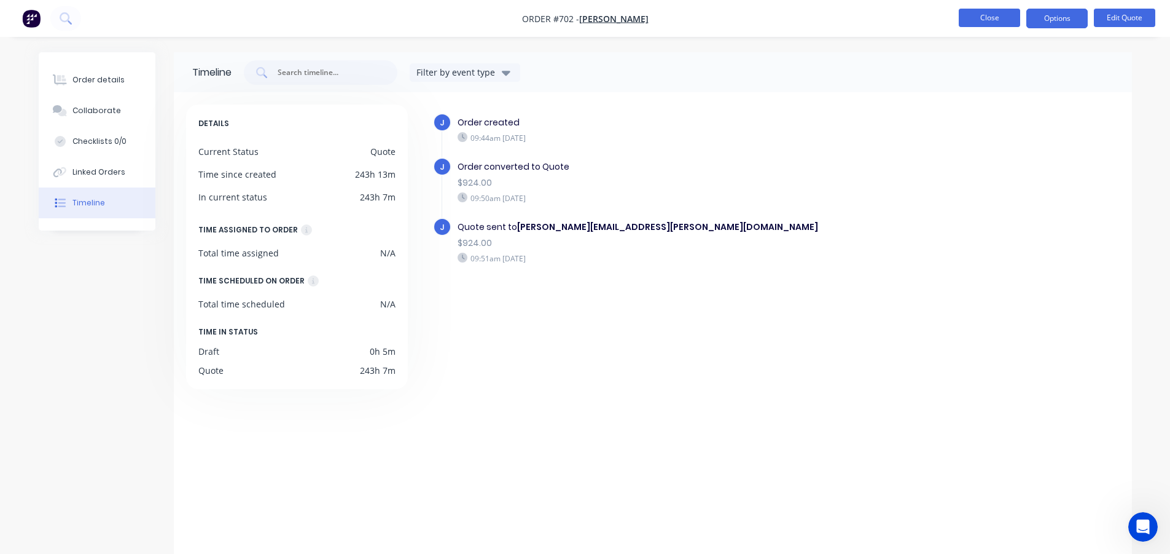
click at [978, 17] on button "Close" at bounding box center [989, 18] width 61 height 18
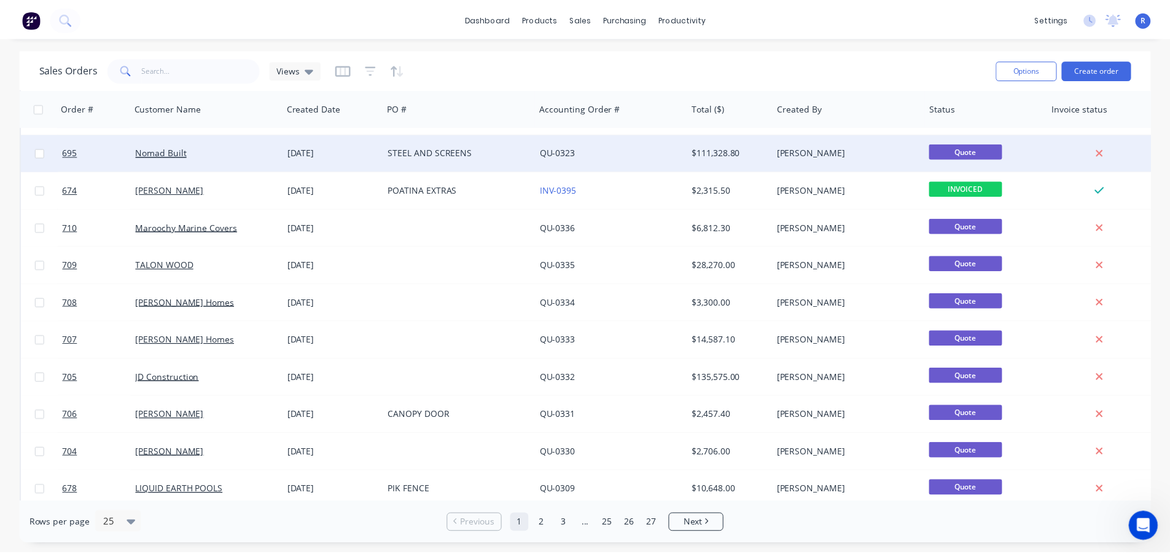
scroll to position [568, 0]
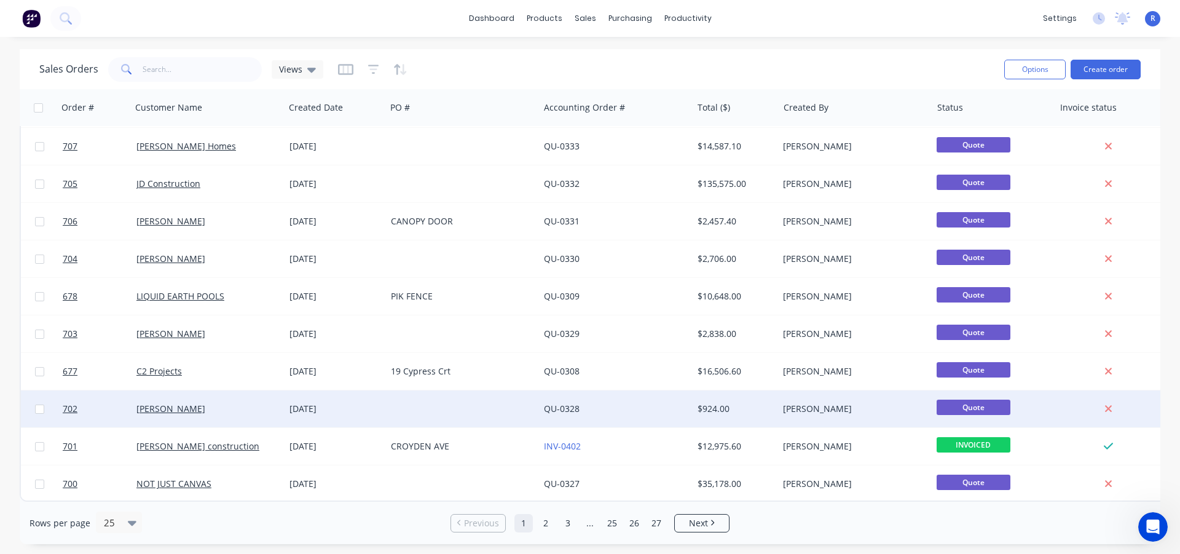
click at [284, 409] on div "[DATE]" at bounding box center [334, 408] width 101 height 37
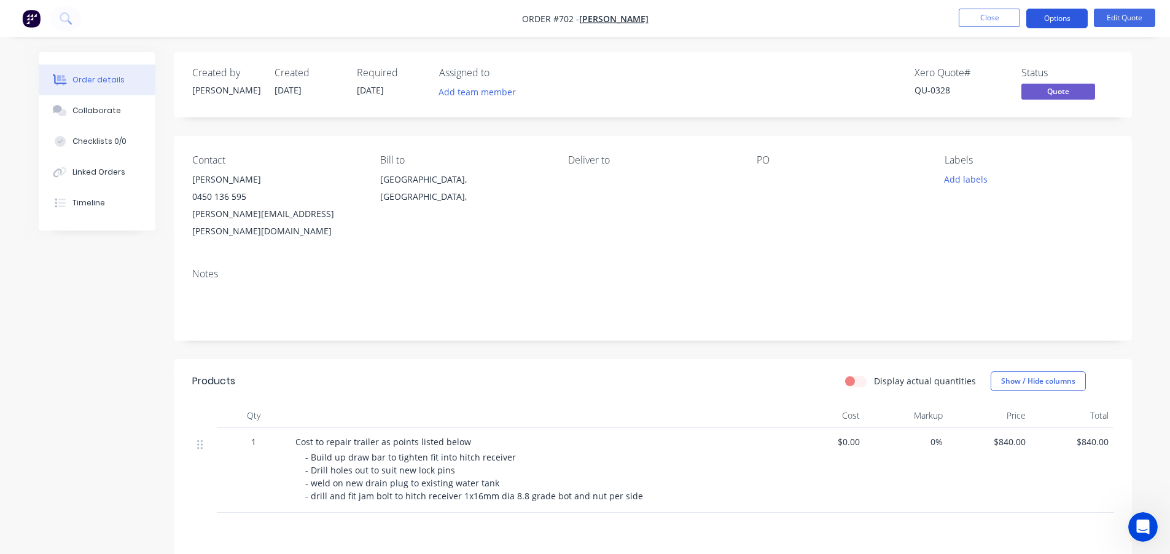
click at [1062, 18] on button "Options" at bounding box center [1057, 19] width 61 height 20
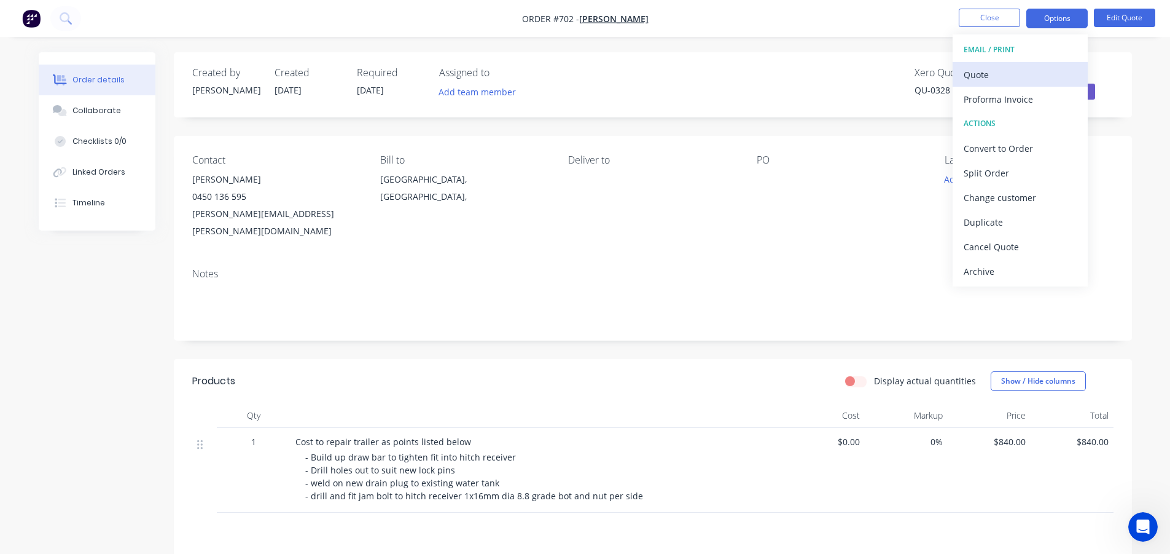
click at [997, 75] on div "Quote" at bounding box center [1020, 75] width 113 height 18
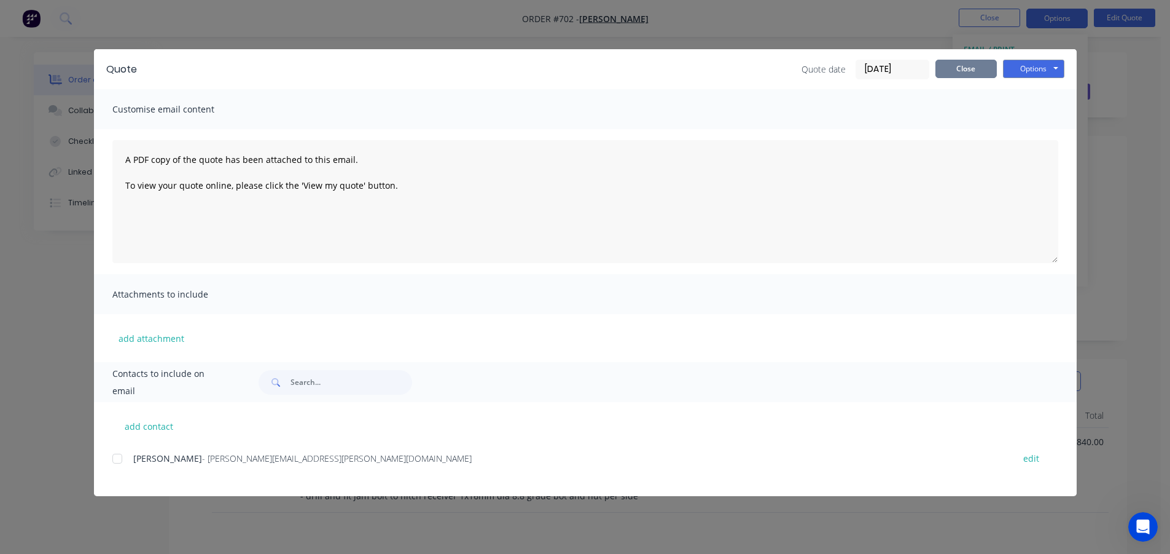
click at [972, 71] on button "Close" at bounding box center [966, 69] width 61 height 18
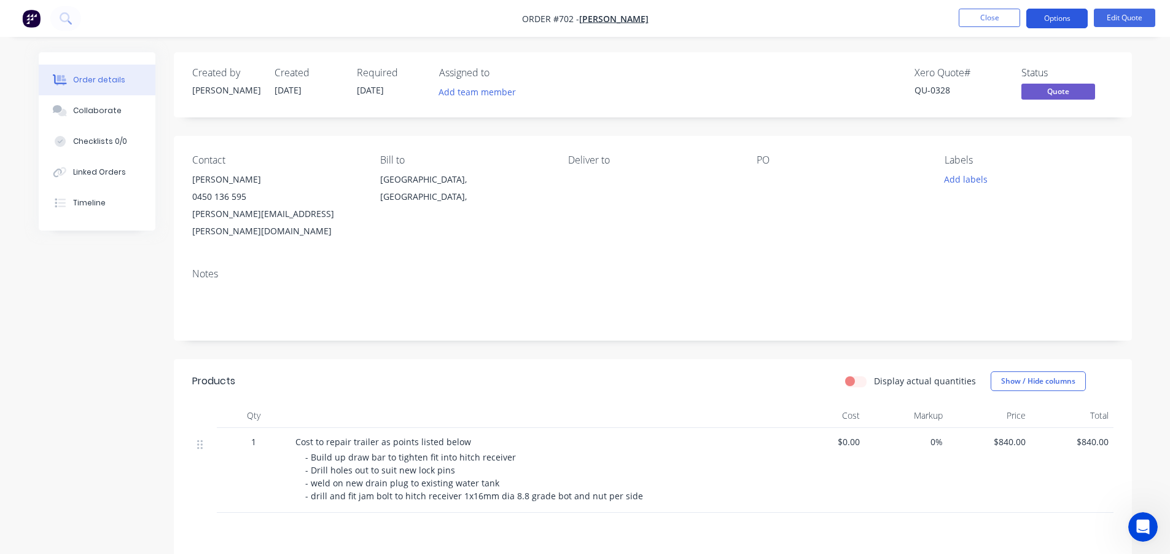
click at [1067, 19] on button "Options" at bounding box center [1057, 19] width 61 height 20
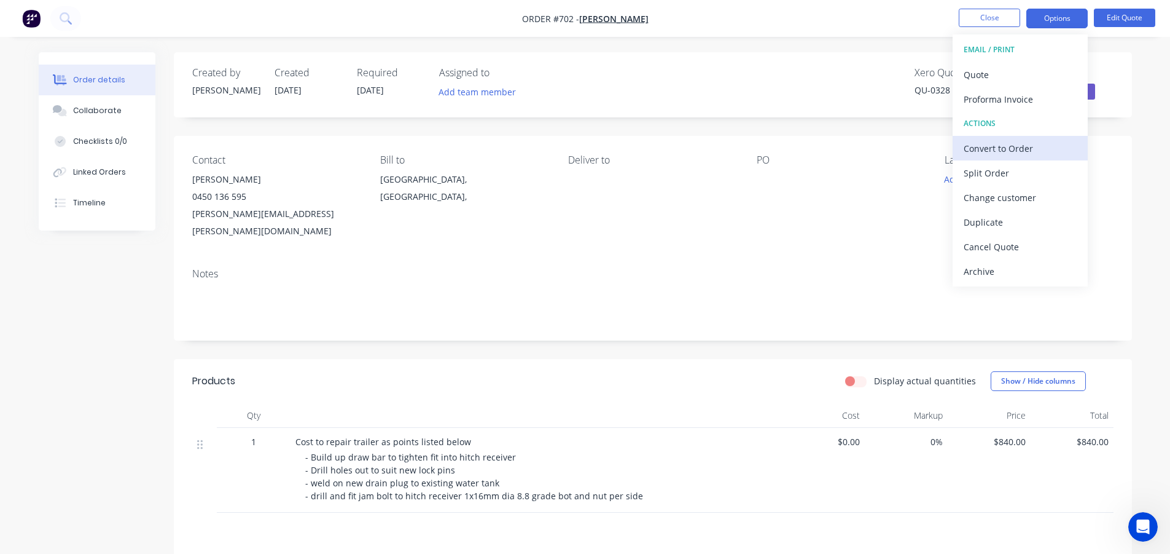
click at [1013, 141] on div "Convert to Order" at bounding box center [1020, 148] width 113 height 18
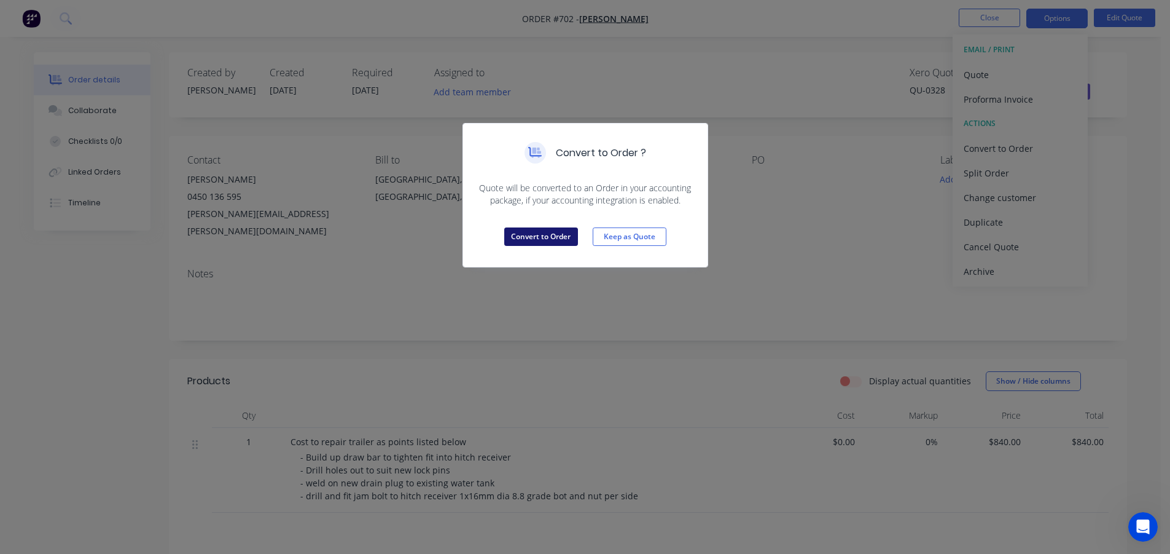
click at [549, 238] on button "Convert to Order" at bounding box center [541, 236] width 74 height 18
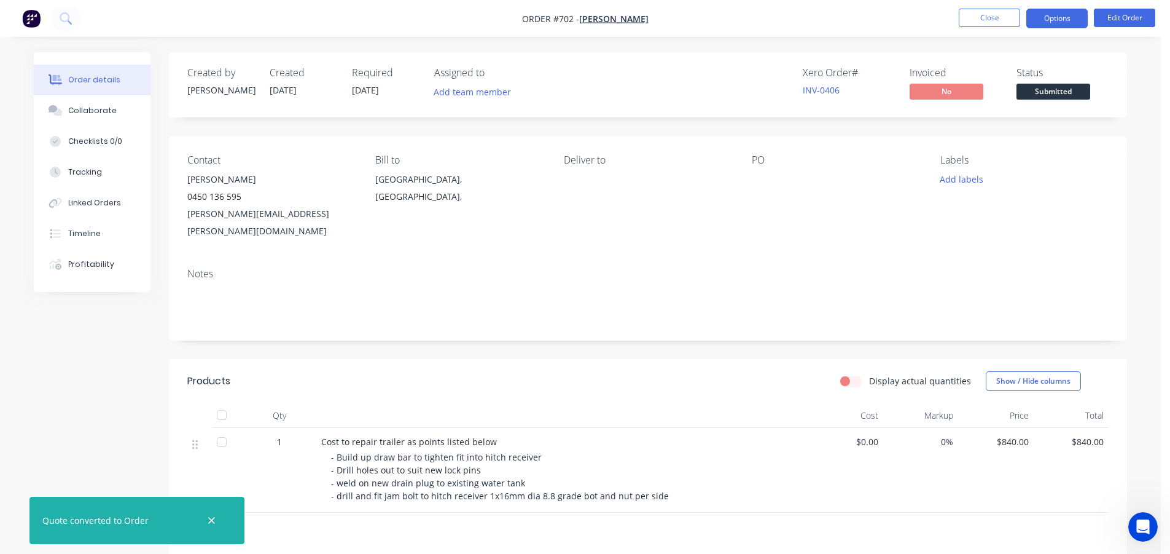
click at [1052, 18] on button "Options" at bounding box center [1057, 19] width 61 height 20
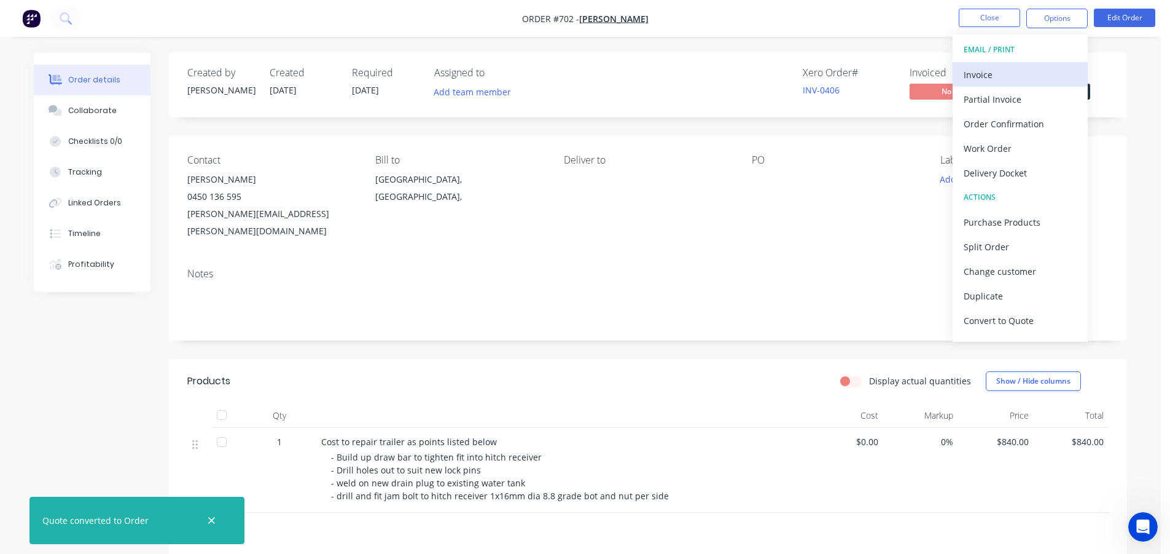
click at [971, 76] on div "Invoice" at bounding box center [1020, 75] width 113 height 18
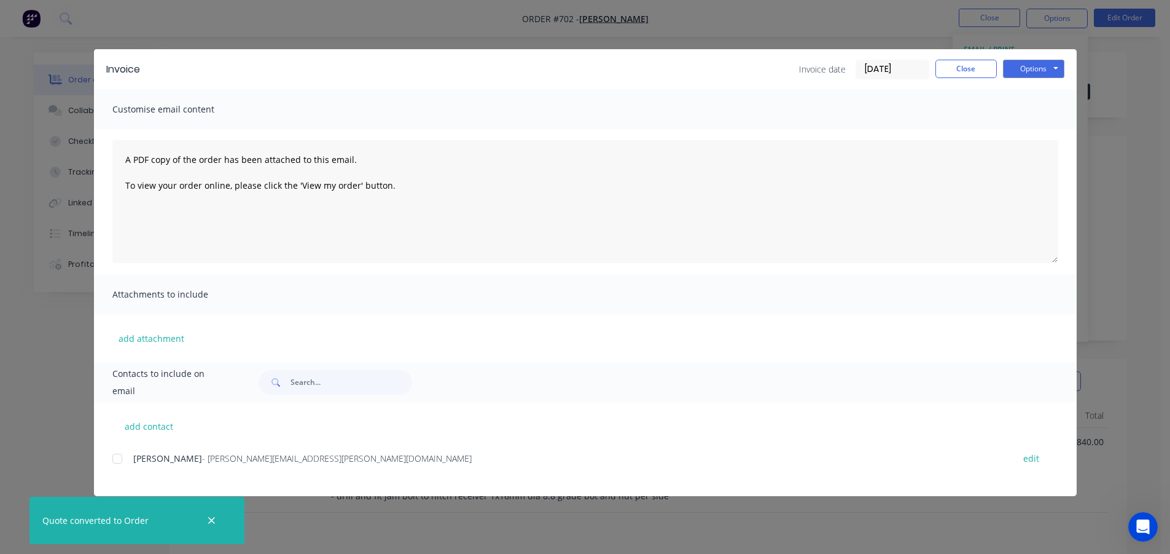
click at [116, 456] on div at bounding box center [117, 458] width 25 height 25
click at [1048, 67] on button "Options" at bounding box center [1033, 69] width 61 height 18
click at [1015, 130] on button "Email" at bounding box center [1042, 131] width 79 height 20
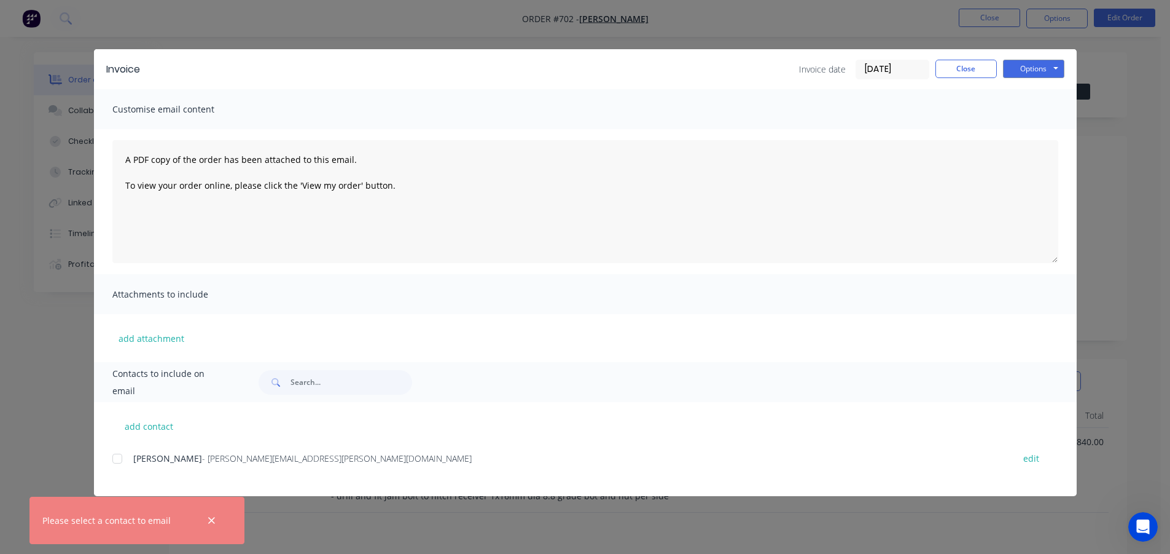
click at [125, 454] on div at bounding box center [117, 458] width 25 height 25
click at [1013, 61] on button "Options" at bounding box center [1033, 69] width 61 height 18
click at [1025, 122] on button "Email" at bounding box center [1042, 131] width 79 height 20
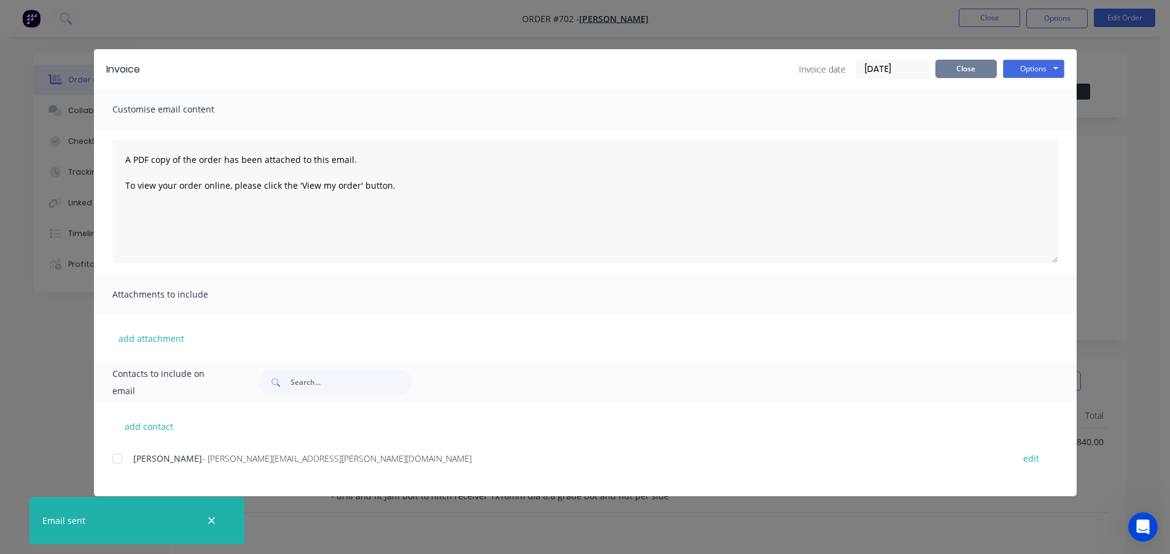
click at [968, 69] on button "Close" at bounding box center [966, 69] width 61 height 18
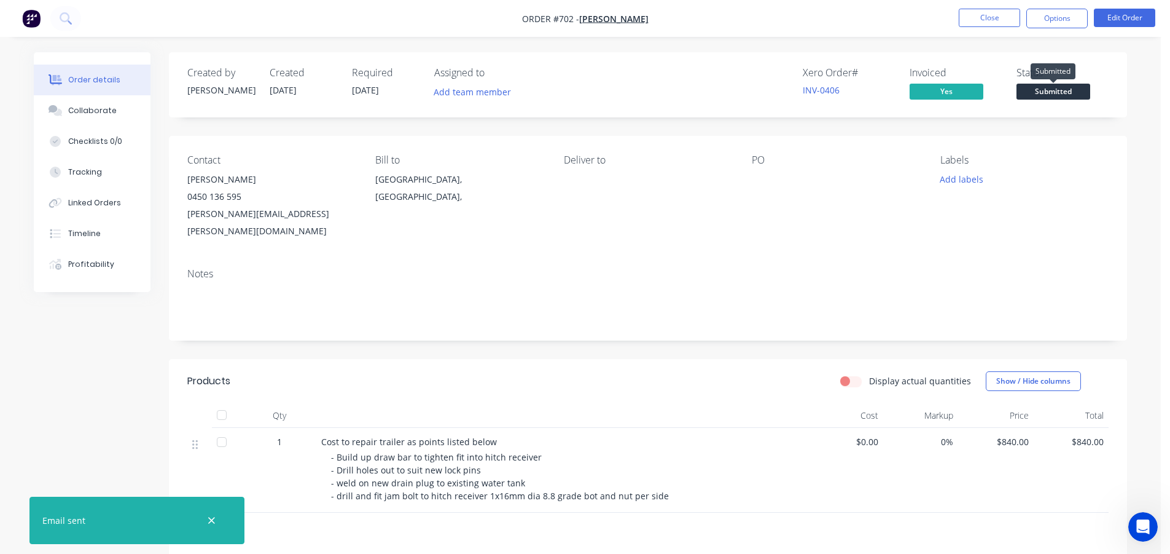
click at [1033, 90] on span "Submitted" at bounding box center [1054, 91] width 74 height 15
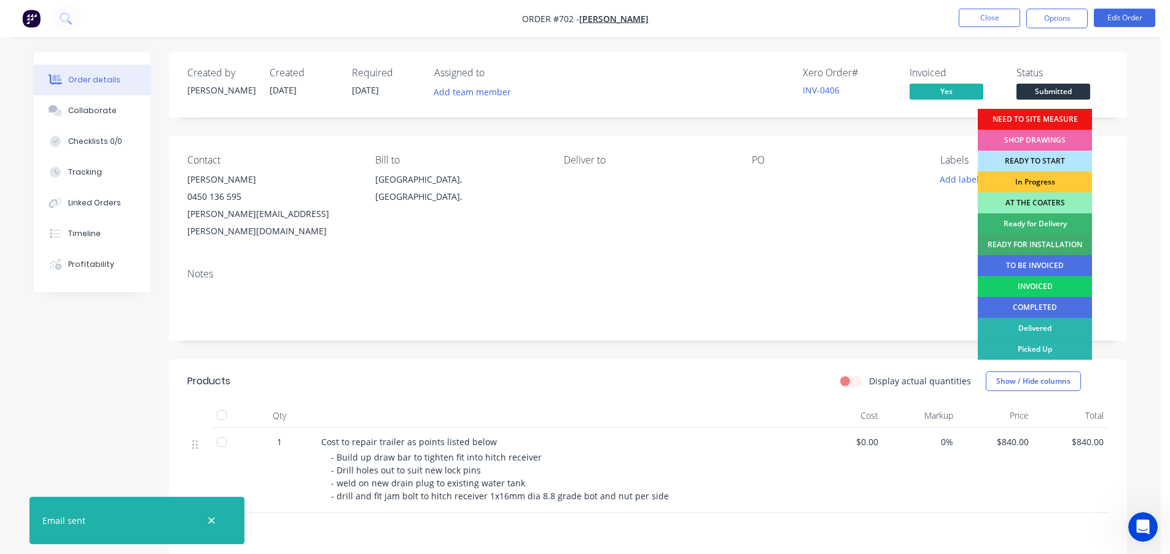
click at [1026, 283] on div "INVOICED" at bounding box center [1035, 286] width 114 height 21
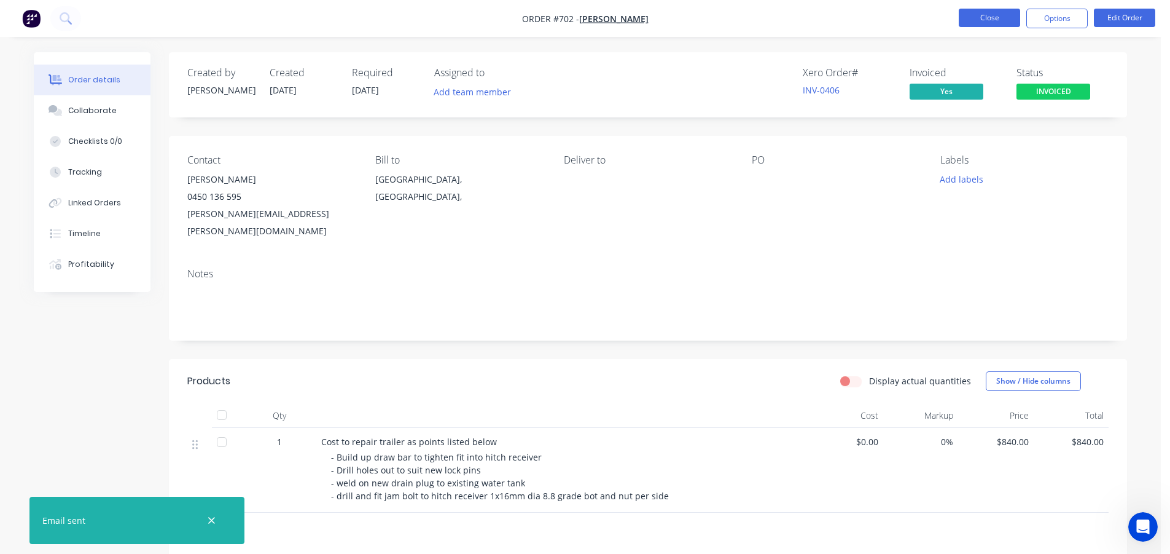
click at [1001, 17] on button "Close" at bounding box center [989, 18] width 61 height 18
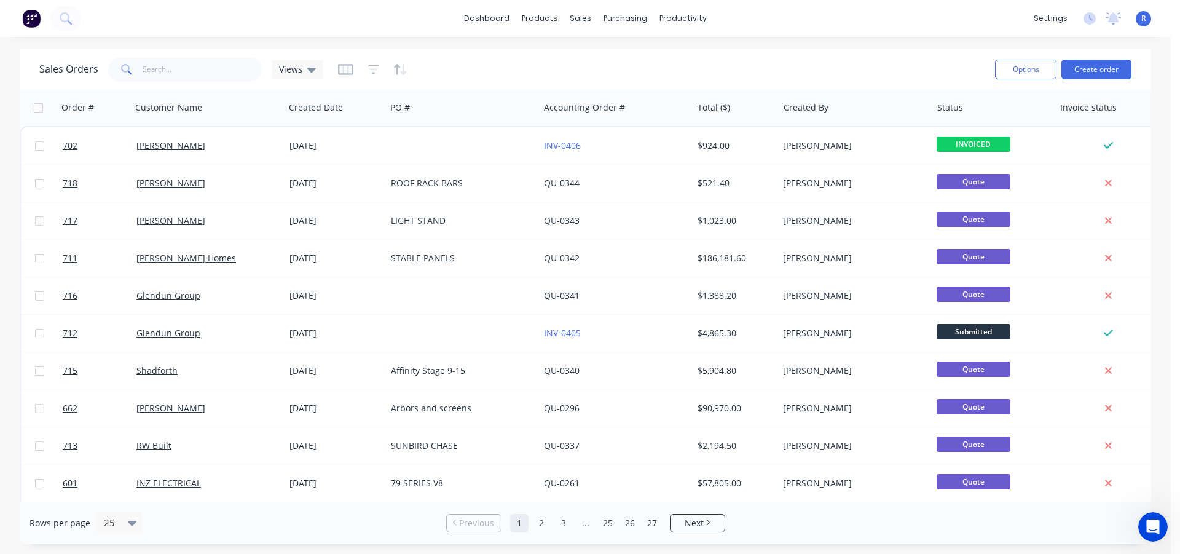
click at [754, 79] on div "Sales Orders Views" at bounding box center [512, 69] width 946 height 30
click at [550, 14] on div "products" at bounding box center [539, 18] width 48 height 18
click at [573, 58] on div "Product Catalogue" at bounding box center [594, 58] width 76 height 11
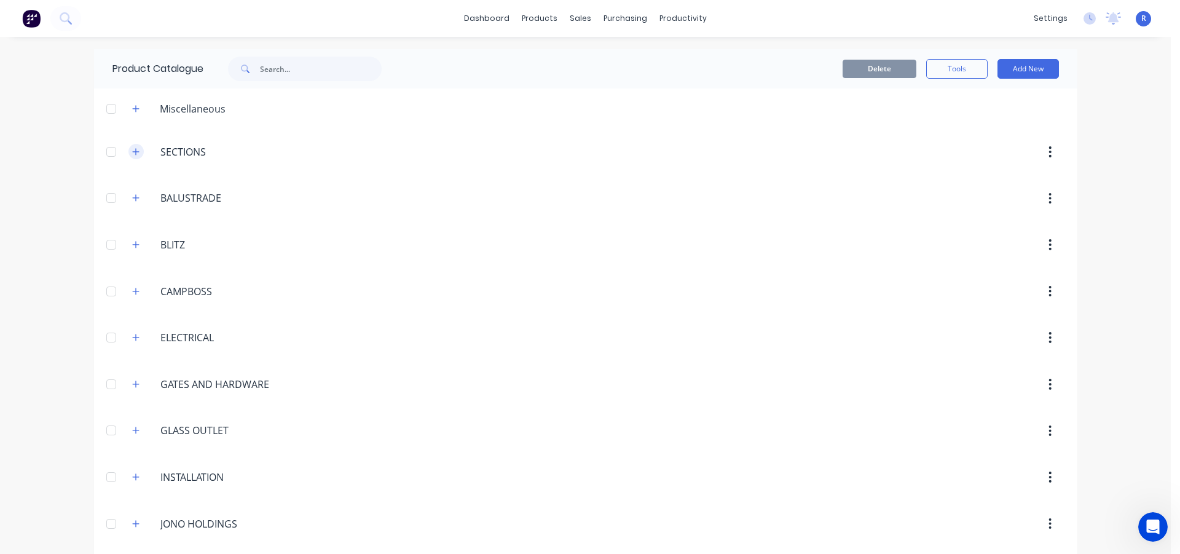
drag, startPoint x: 124, startPoint y: 144, endPoint x: 132, endPoint y: 156, distance: 14.1
click at [125, 146] on div ".SECTIONS. SECTIONS" at bounding box center [218, 152] width 193 height 22
click at [132, 150] on icon "button" at bounding box center [135, 151] width 7 height 9
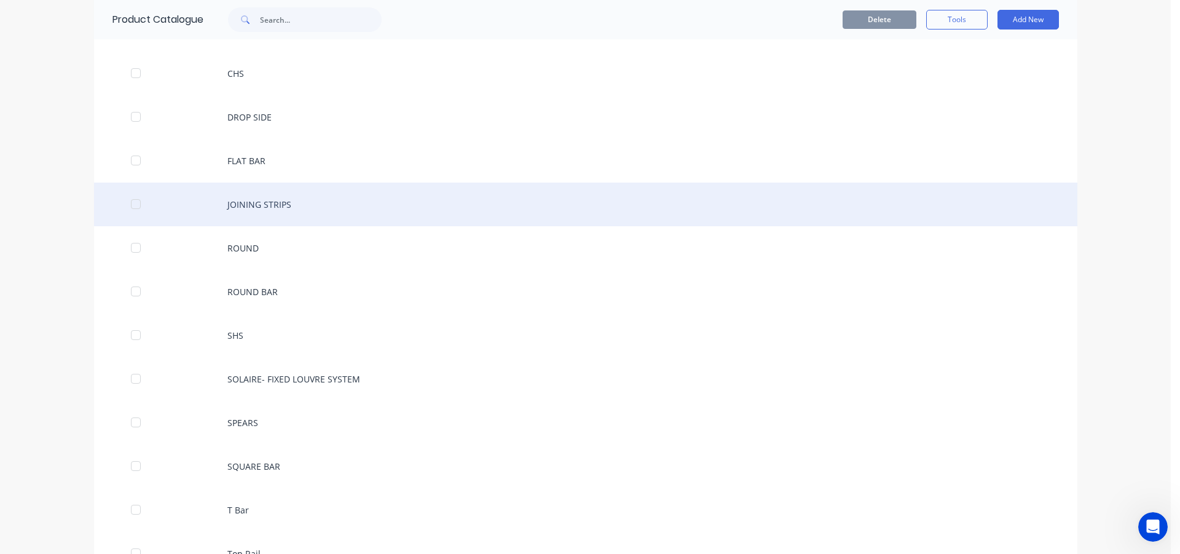
scroll to position [430, 0]
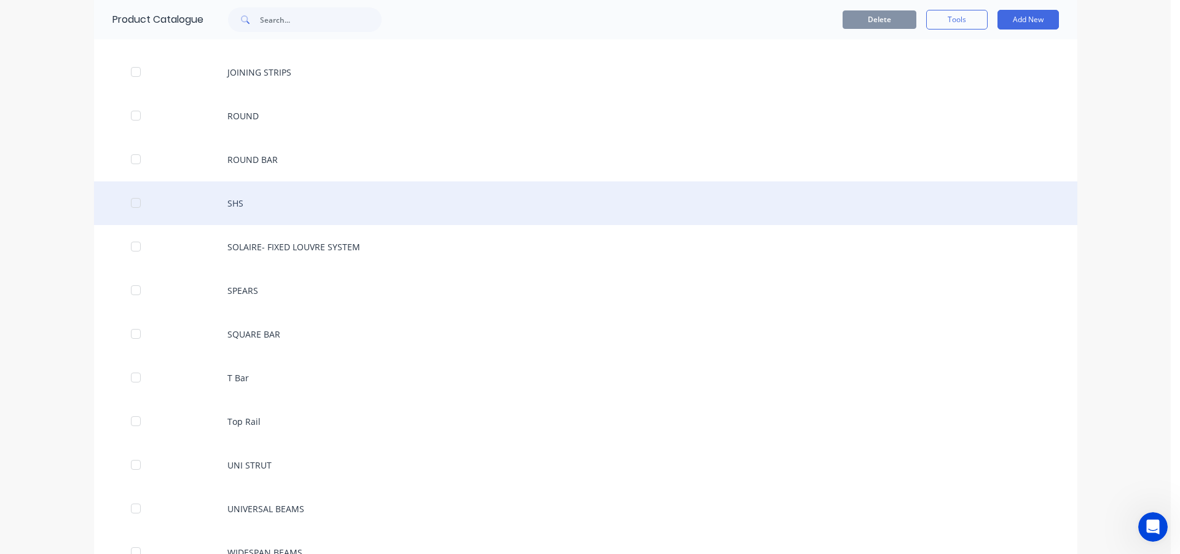
click at [240, 194] on div "SHS" at bounding box center [585, 203] width 983 height 44
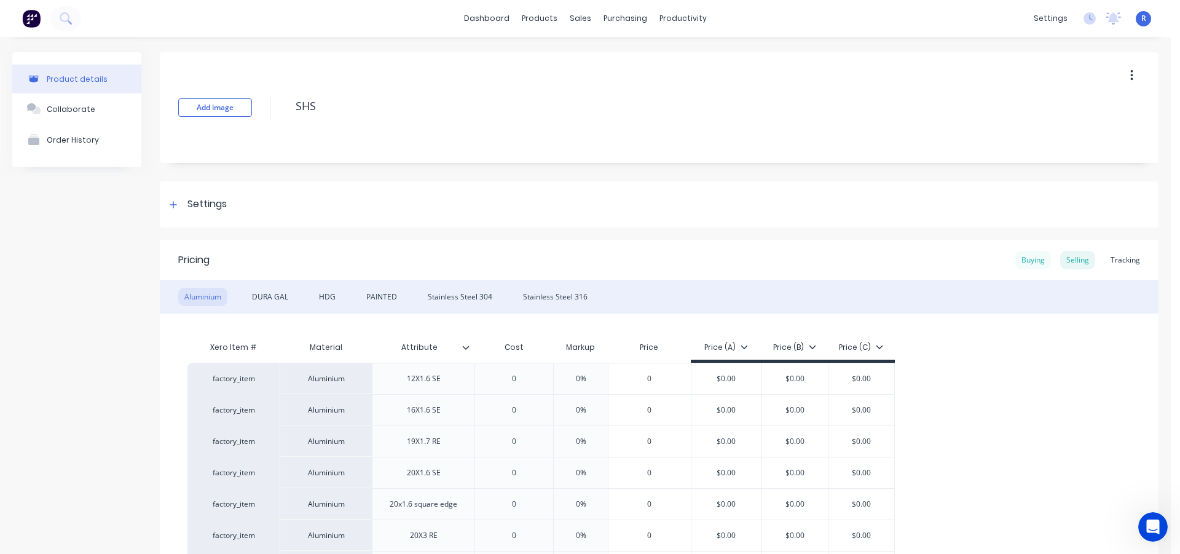
click at [1031, 254] on div "Buying" at bounding box center [1033, 260] width 36 height 18
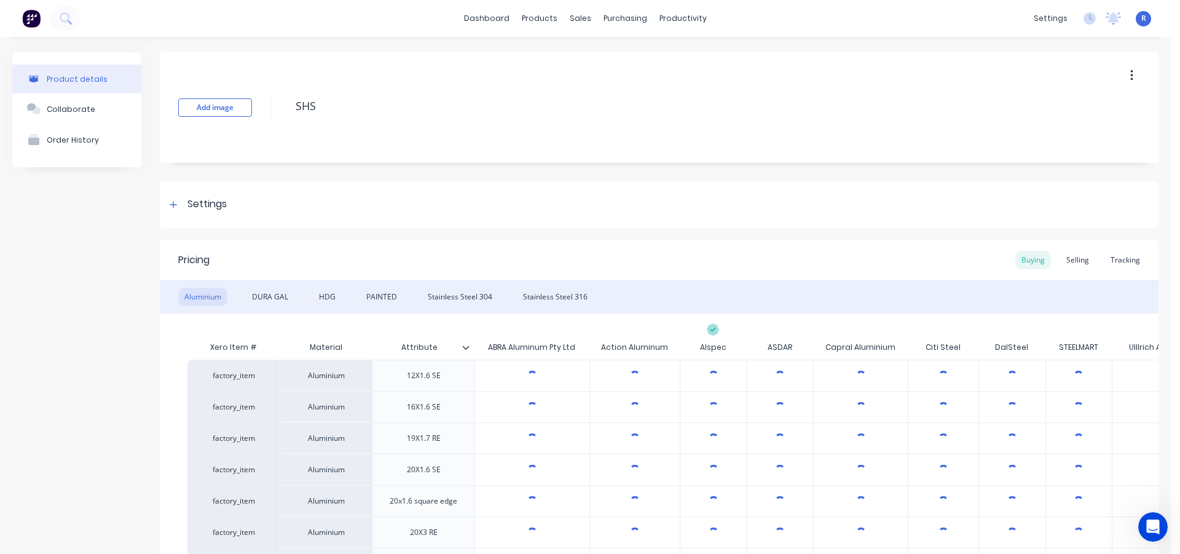
type textarea "x"
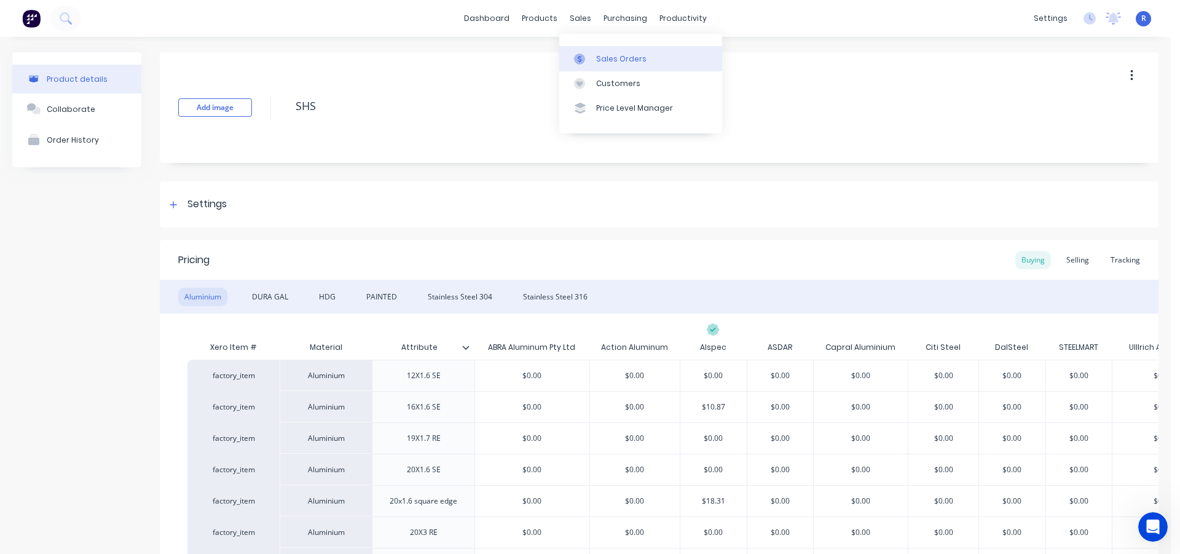
click at [597, 50] on link "Sales Orders" at bounding box center [640, 58] width 163 height 25
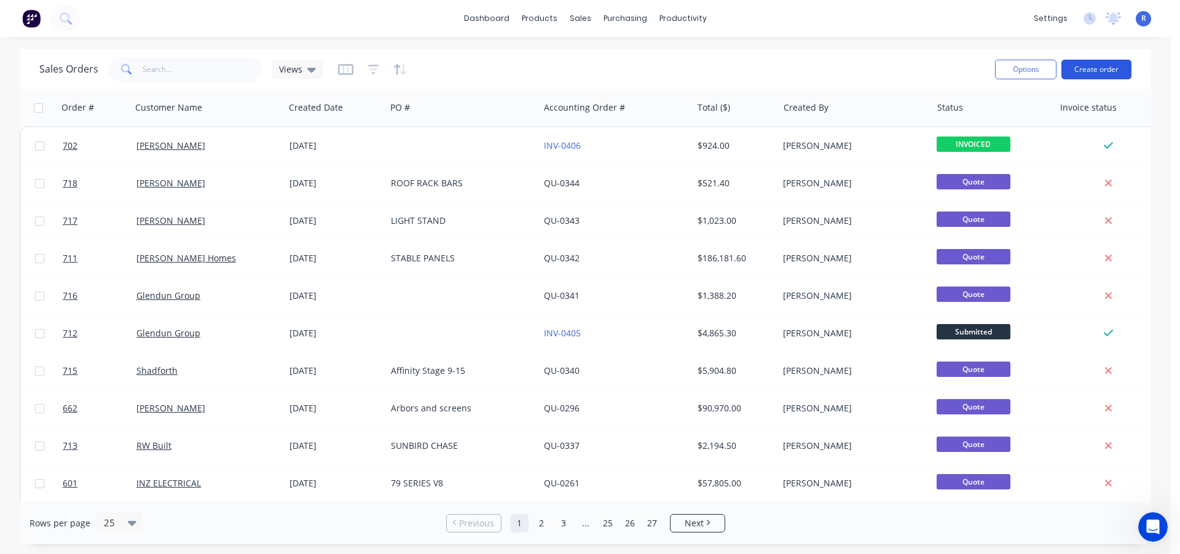
click at [1096, 71] on button "Create order" at bounding box center [1096, 70] width 70 height 20
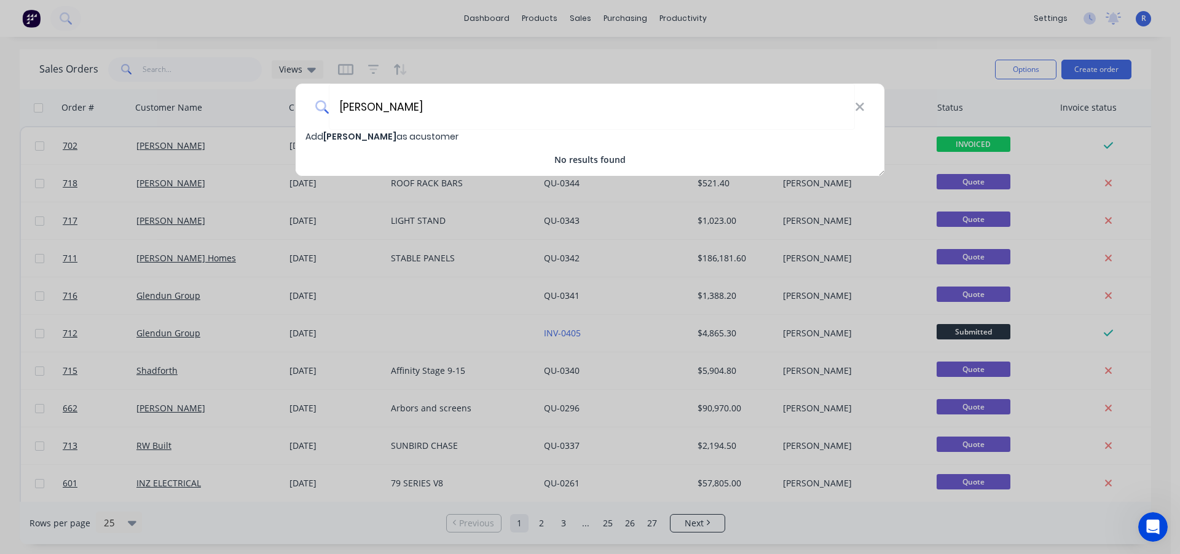
type input "[PERSON_NAME]"
click at [369, 136] on span "[PERSON_NAME]" at bounding box center [359, 136] width 73 height 12
select select "AU"
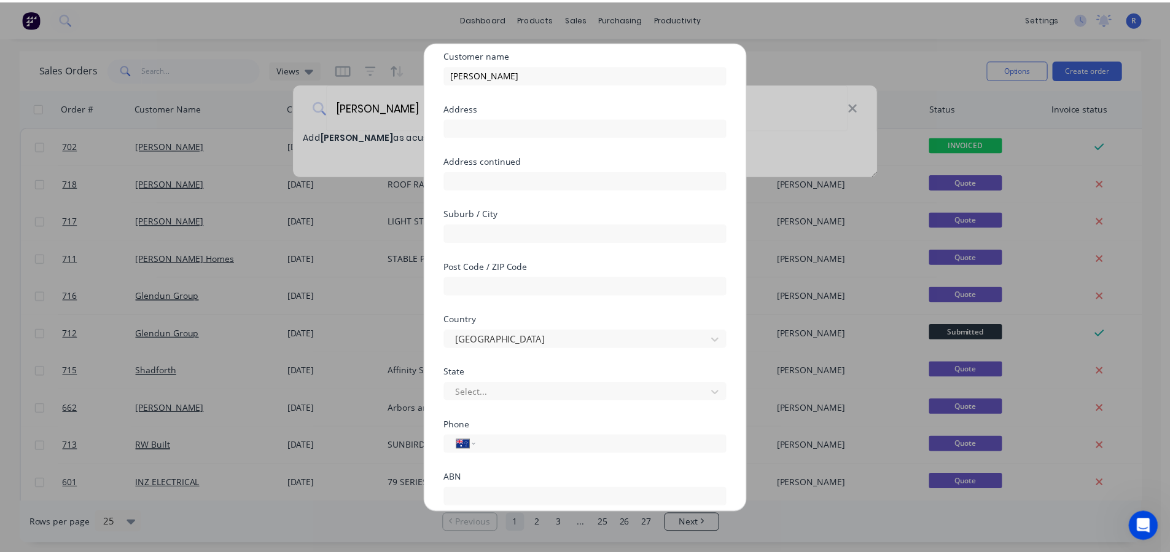
scroll to position [129, 0]
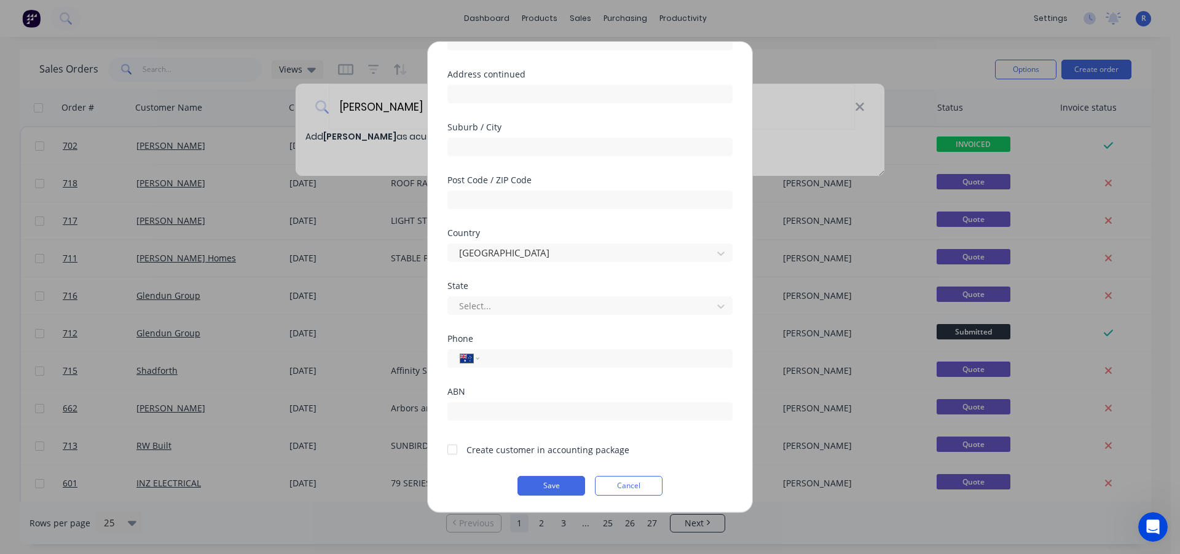
click at [460, 450] on div at bounding box center [452, 449] width 25 height 25
click at [536, 483] on button "Save" at bounding box center [551, 486] width 68 height 20
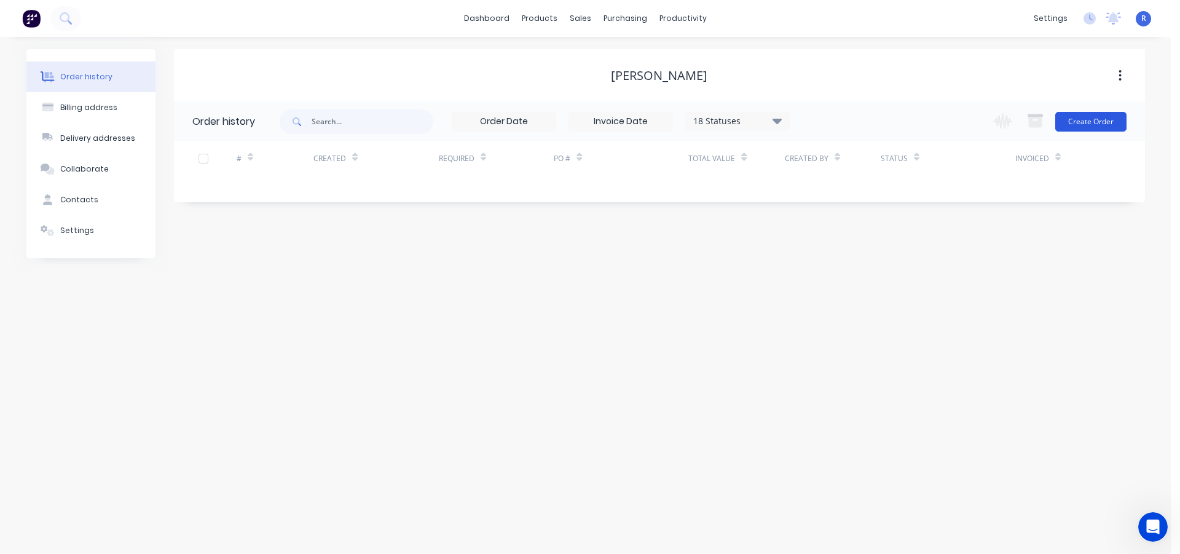
click at [1070, 125] on button "Create Order" at bounding box center [1090, 122] width 71 height 20
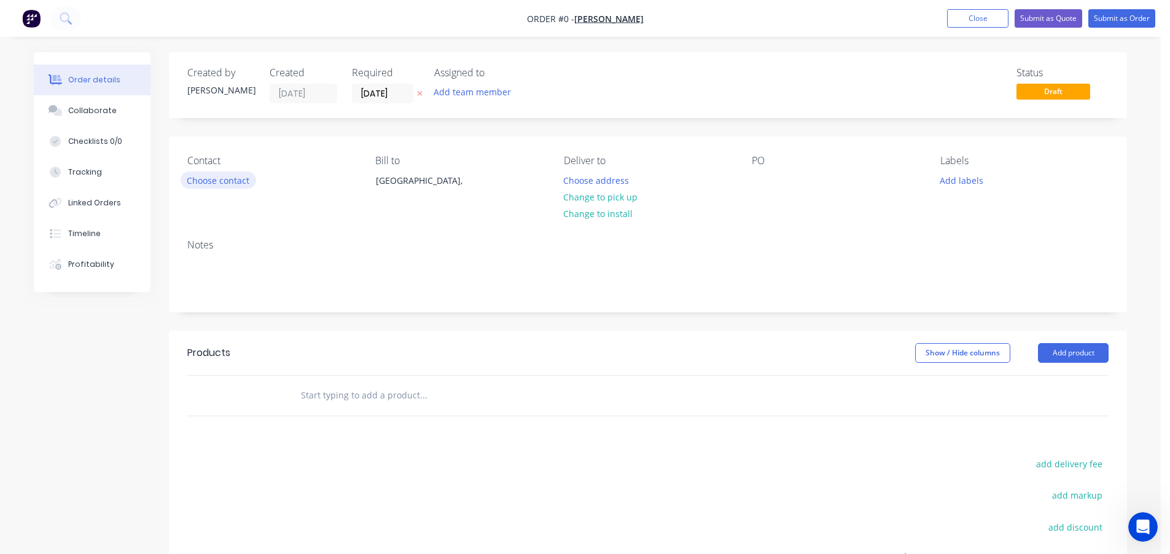
click at [211, 181] on button "Choose contact" at bounding box center [219, 179] width 76 height 17
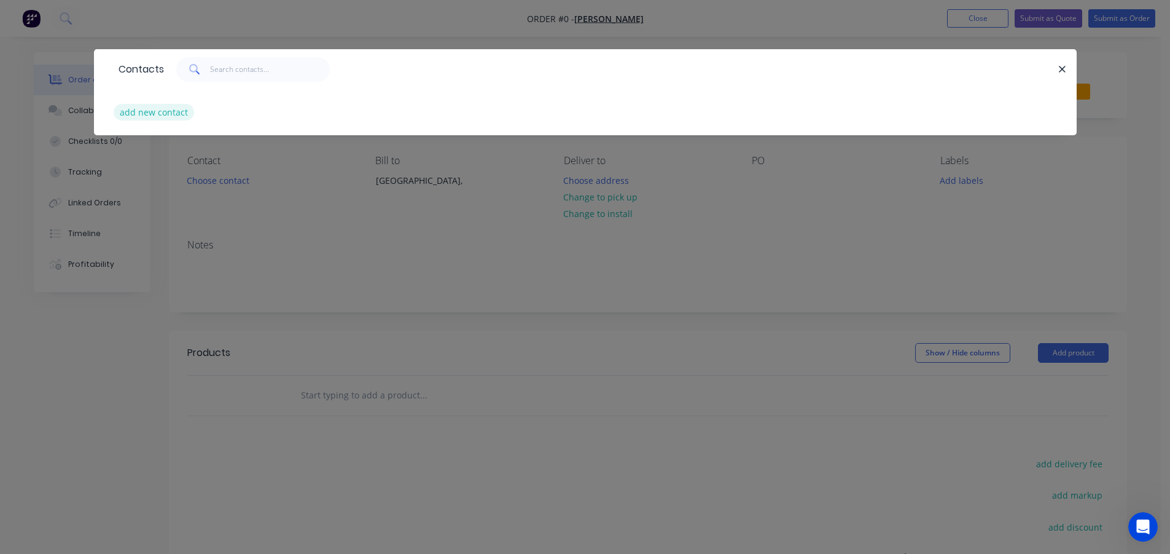
click at [174, 117] on button "add new contact" at bounding box center [154, 112] width 81 height 17
select select "AU"
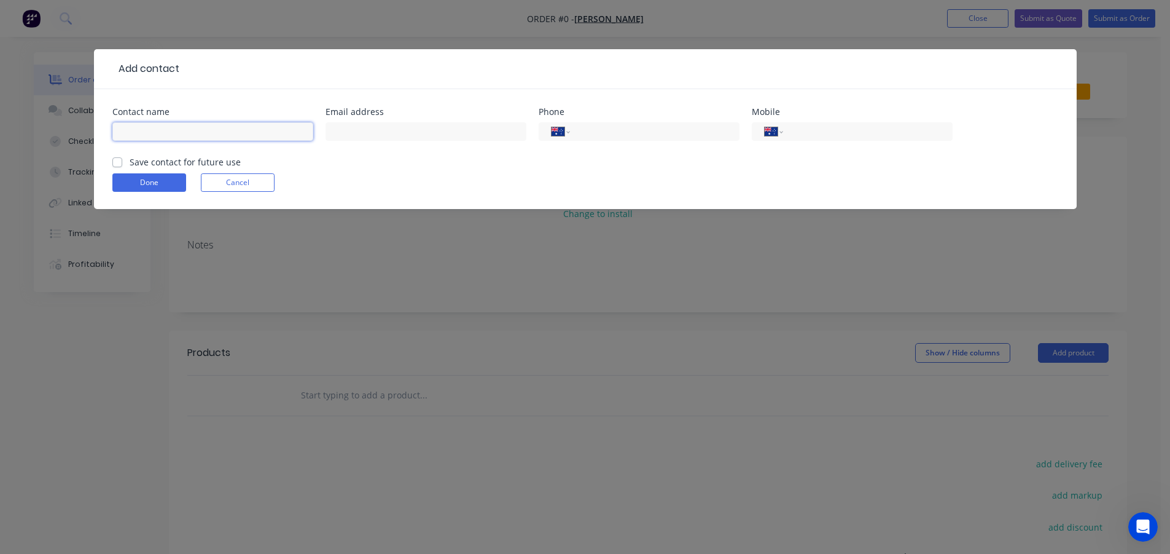
click at [234, 133] on input "text" at bounding box center [212, 131] width 201 height 18
type input "[PERSON_NAME]"
click at [381, 128] on input "text" at bounding box center [426, 131] width 201 height 18
type input "[EMAIL_ADDRESS][DOMAIN_NAME]"
click at [804, 125] on input "tel" at bounding box center [865, 132] width 147 height 14
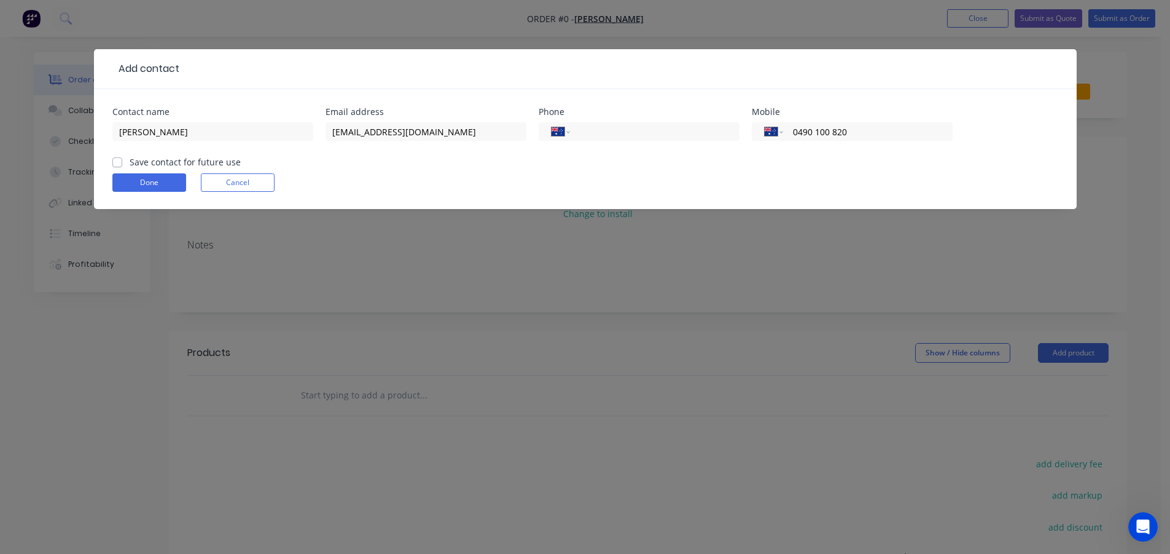
type input "0490 100 820"
click at [130, 163] on label "Save contact for future use" at bounding box center [185, 161] width 111 height 13
click at [118, 163] on input "Save contact for future use" at bounding box center [117, 161] width 10 height 12
checkbox input "true"
click at [147, 182] on button "Done" at bounding box center [149, 182] width 74 height 18
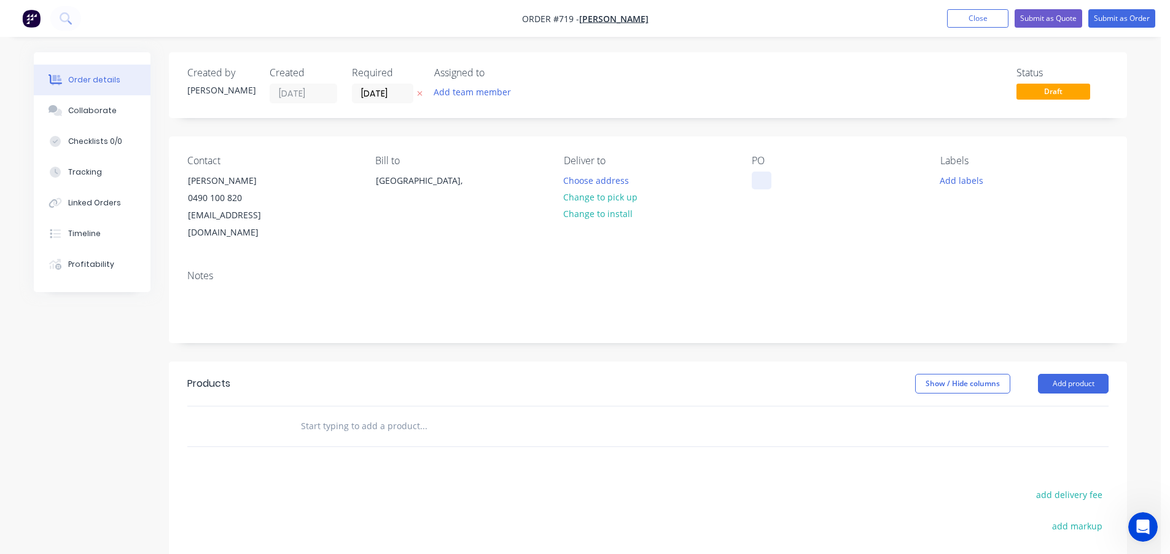
click at [764, 184] on div at bounding box center [762, 180] width 20 height 18
click at [1070, 374] on button "Add product" at bounding box center [1073, 384] width 71 height 20
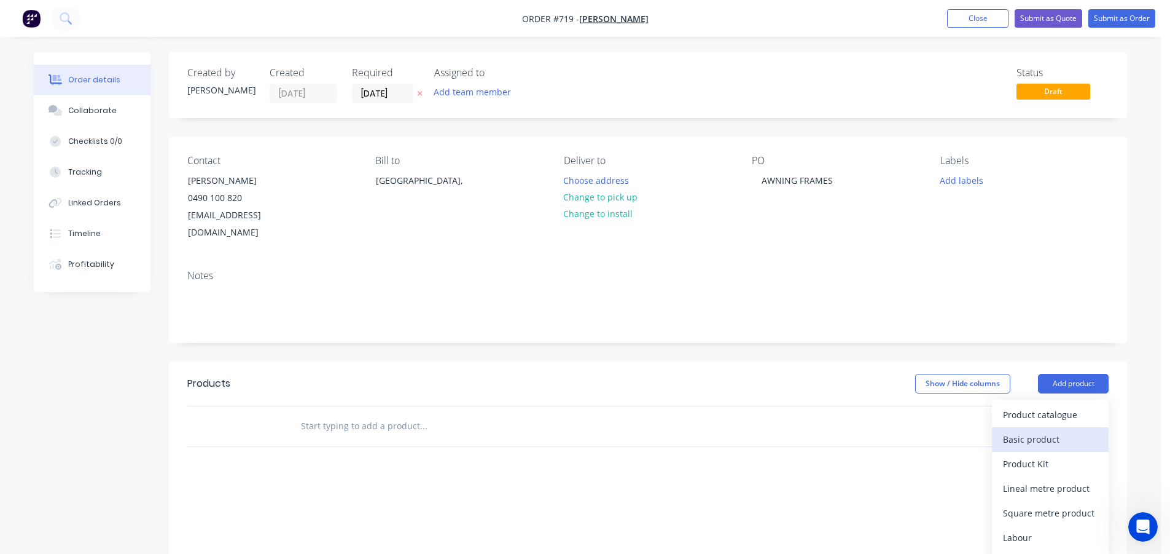
click at [1047, 430] on div "Basic product" at bounding box center [1050, 439] width 95 height 18
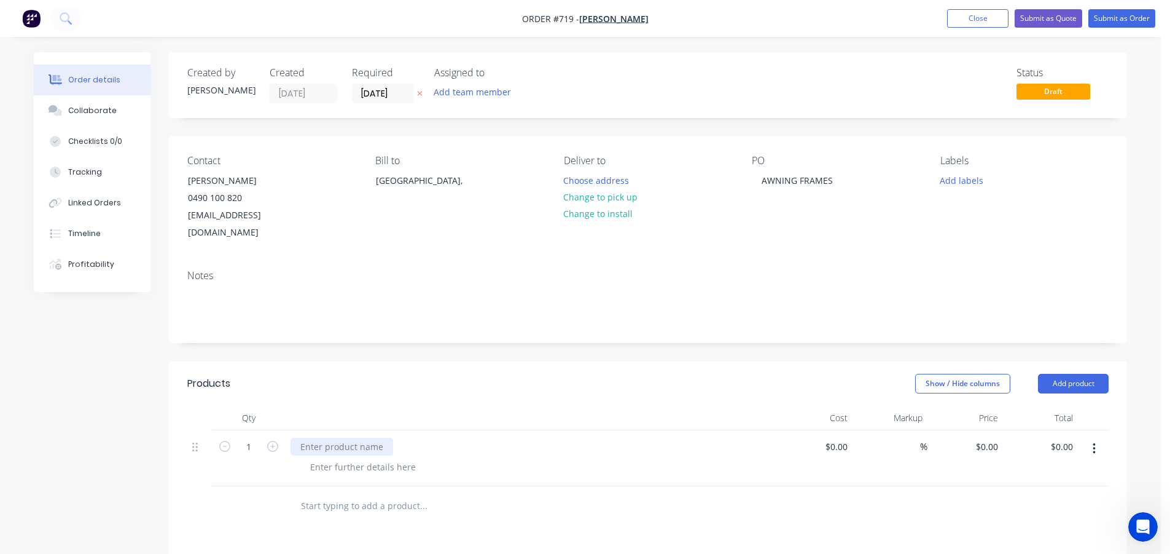
click at [366, 437] on div at bounding box center [342, 446] width 103 height 18
type input "$0.00"
click at [342, 458] on div at bounding box center [362, 467] width 125 height 18
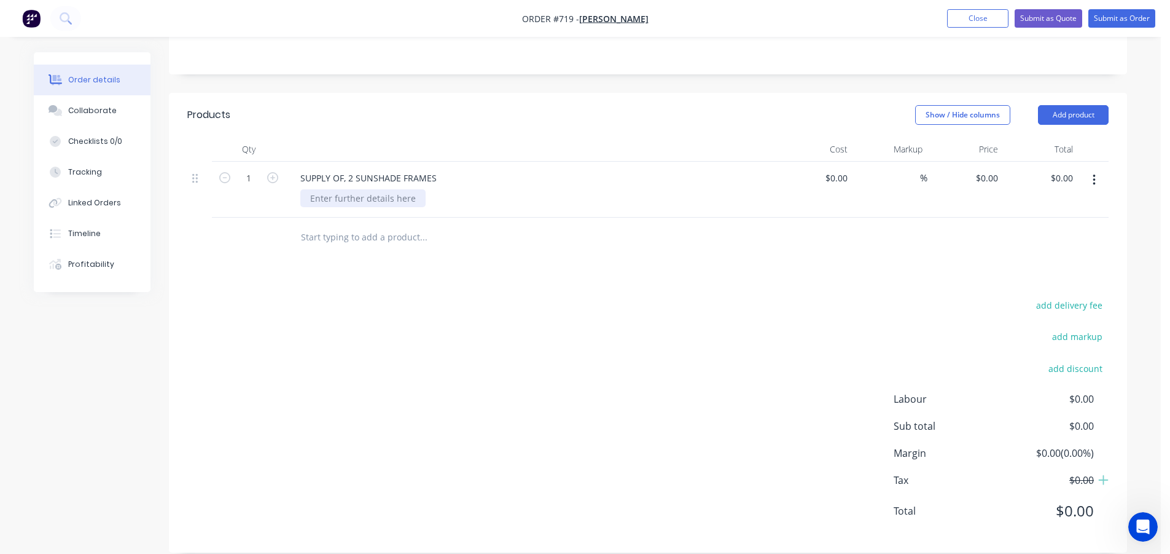
click at [342, 189] on div at bounding box center [362, 198] width 125 height 18
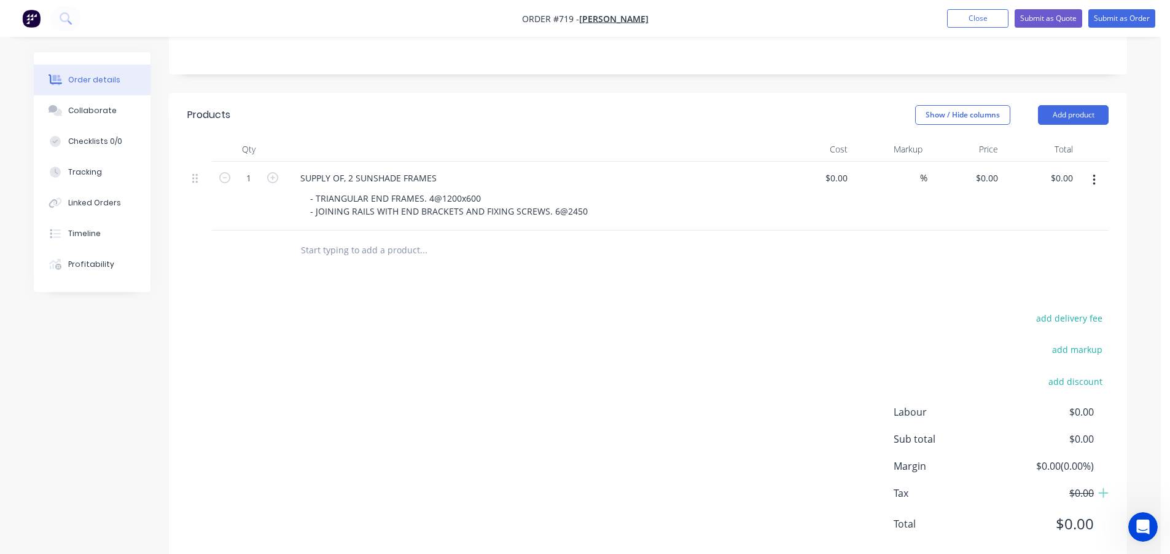
click at [587, 284] on div "Products Show / Hide columns Add product Qty Cost Markup Price Total 1 SUPPLY O…" at bounding box center [648, 329] width 958 height 472
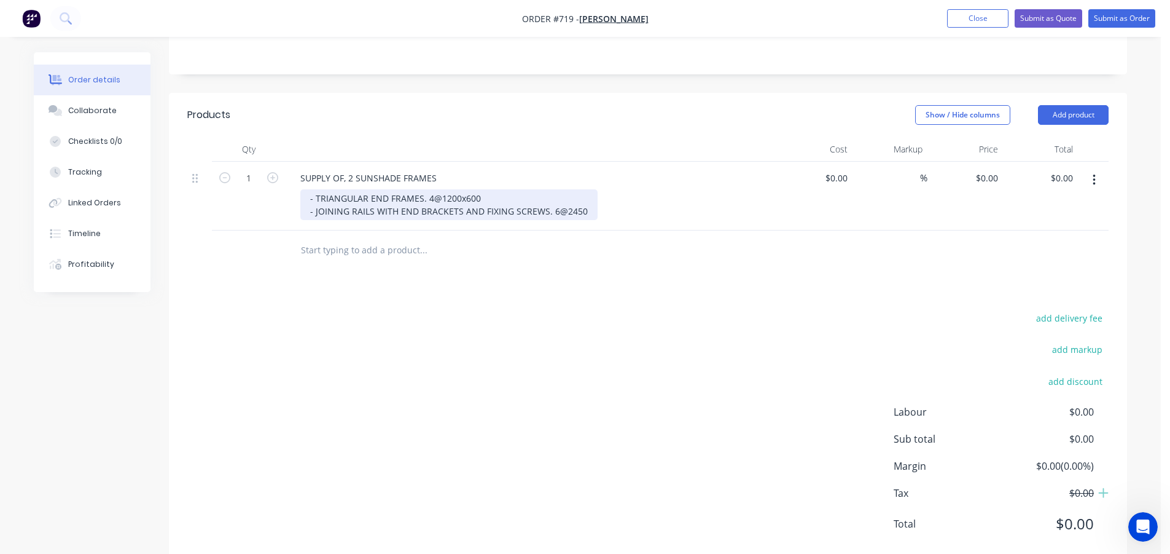
click at [584, 197] on div "- TRIANGULAR END FRAMES. 4@1200x600 - JOINING RAILS WITH END BRACKETS AND FIXIN…" at bounding box center [448, 204] width 297 height 31
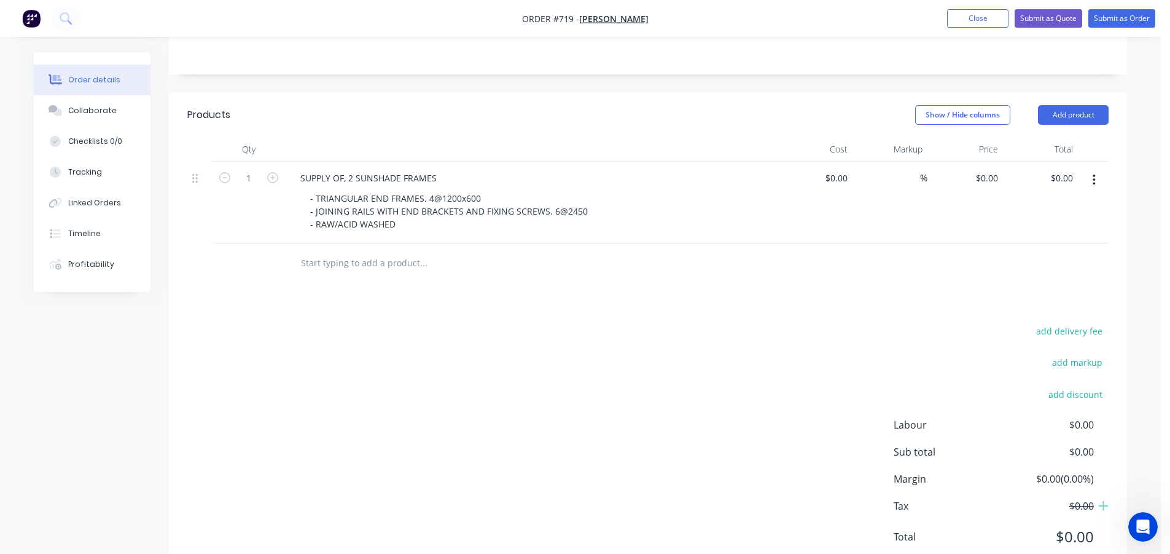
click at [555, 297] on div "Products Show / Hide columns Add product Qty Cost Markup Price Total 1 SUPPLY O…" at bounding box center [648, 335] width 958 height 485
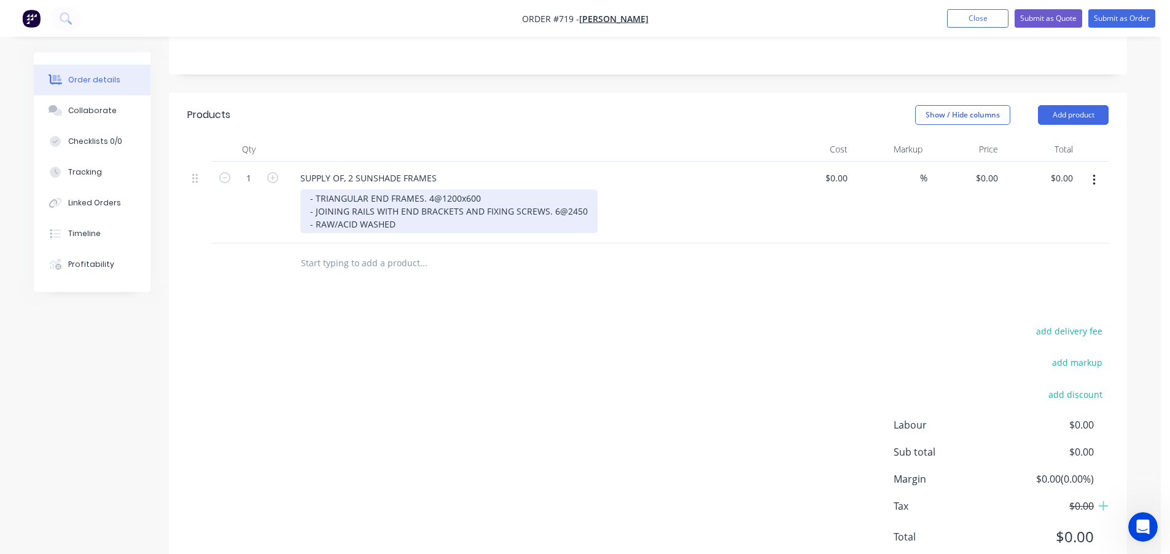
click at [488, 189] on div "- TRIANGULAR END FRAMES. 4@1200x600 - JOINING RAILS WITH END BRACKETS AND FIXIN…" at bounding box center [448, 211] width 297 height 44
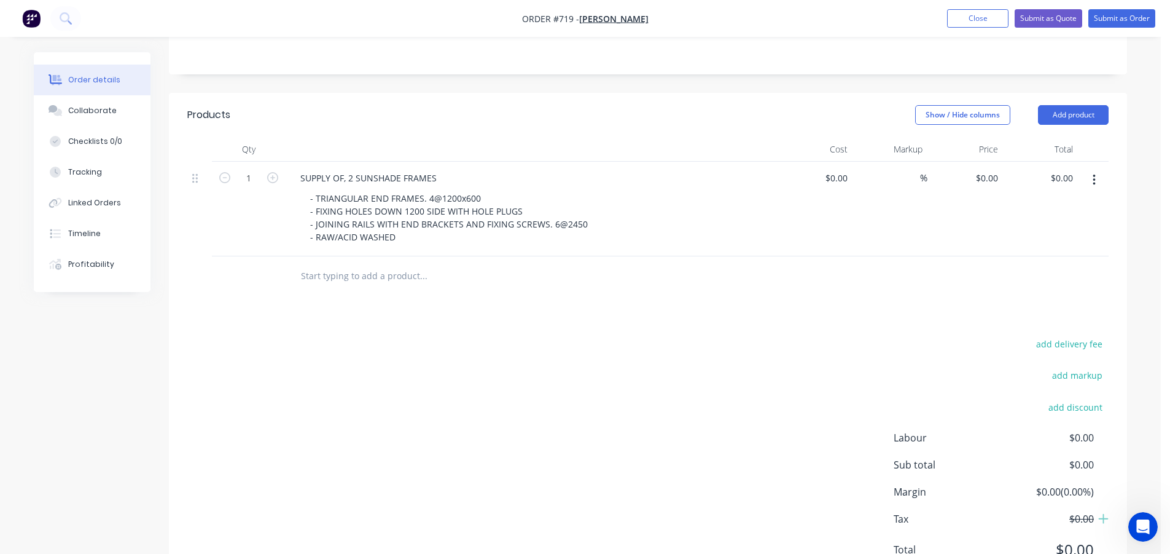
click at [528, 337] on div "add delivery fee add markup add discount Labour $0.00 Sub total $0.00 Margin $0…" at bounding box center [648, 453] width 922 height 237
click at [993, 169] on input "0" at bounding box center [996, 178] width 14 height 18
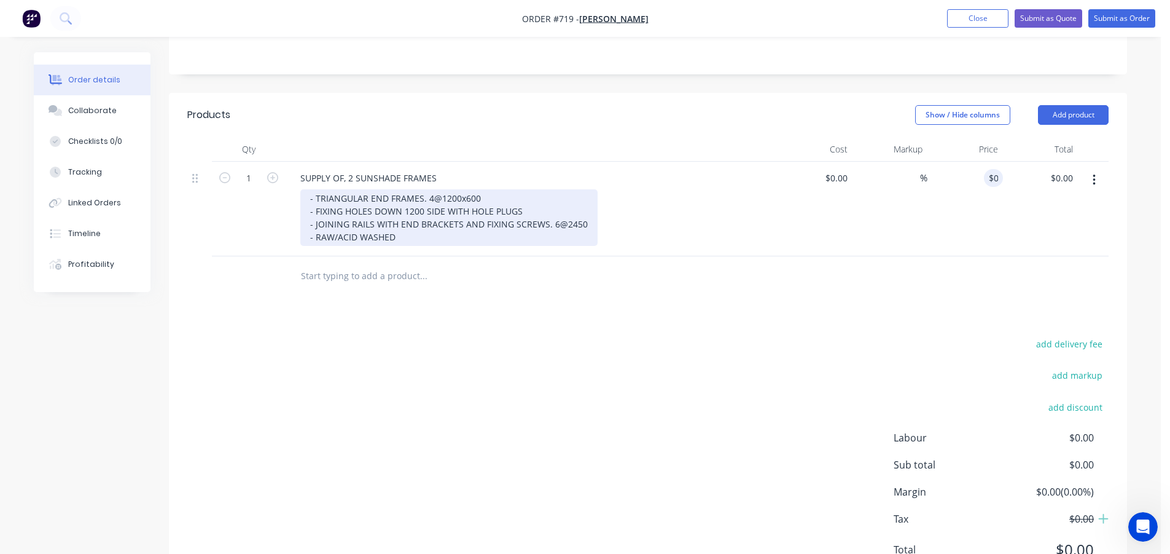
click at [589, 210] on div "- TRIANGULAR END FRAMES. 4@1200x600 - FIXING HOLES DOWN 1200 SIDE WITH HOLE PLU…" at bounding box center [448, 217] width 297 height 57
click at [584, 207] on div "- TRIANGULAR END FRAMES. 4@1200x600 - FIXING HOLES DOWN 1200 SIDE WITH HOLE PLU…" at bounding box center [448, 217] width 297 height 57
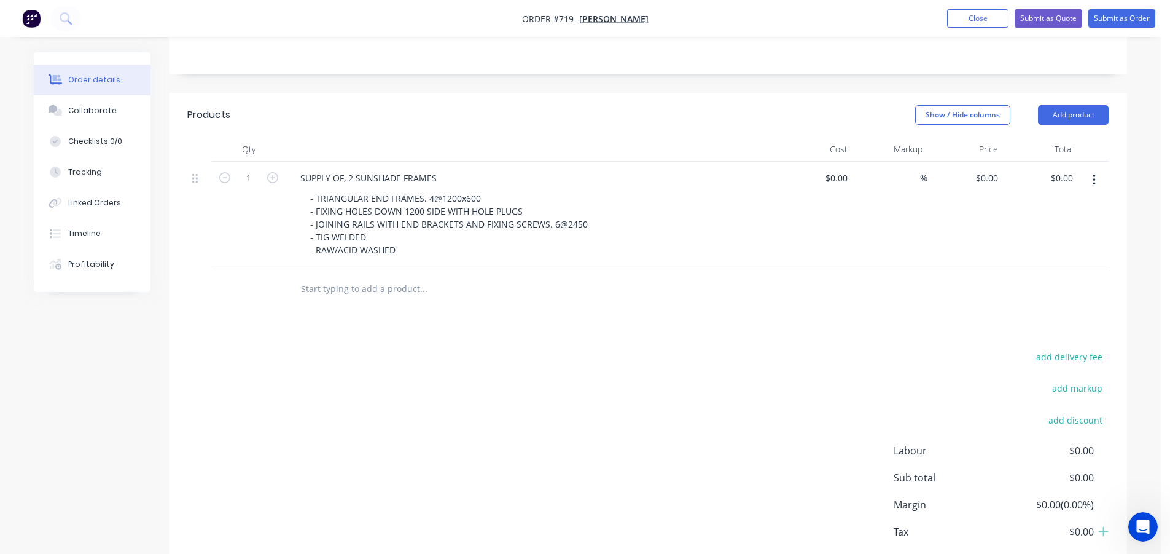
click at [675, 321] on div "Products Show / Hide columns Add product Qty Cost Markup Price Total 1 SUPPLY O…" at bounding box center [648, 348] width 958 height 511
click at [995, 169] on input "0" at bounding box center [989, 178] width 28 height 18
type input "$1,890.00"
click at [459, 398] on div "add delivery fee add markup add discount Labour $0.00 Sub total $0.00 Margin $0…" at bounding box center [648, 466] width 922 height 237
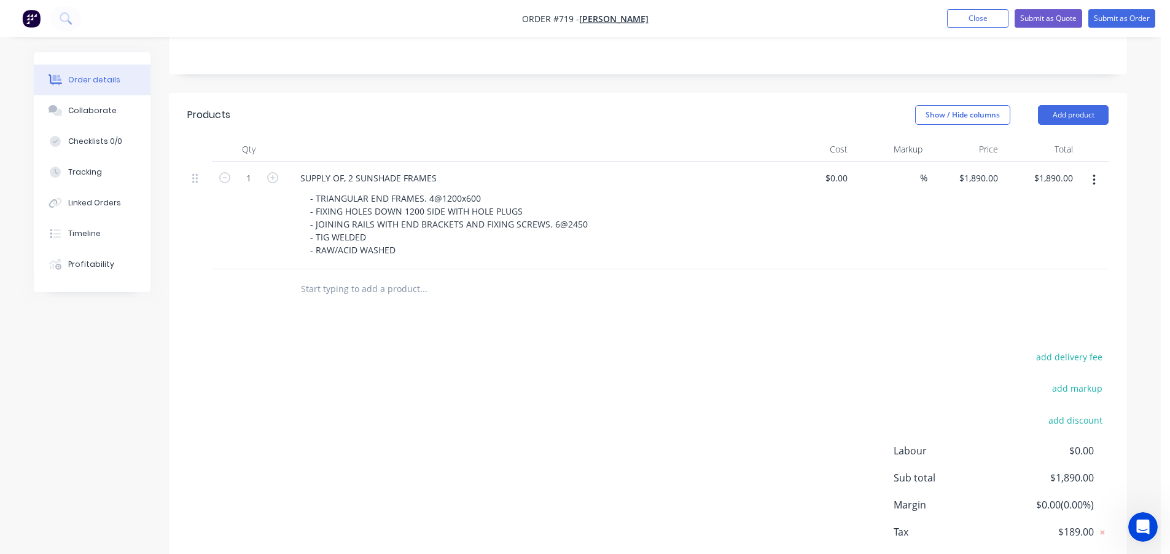
click at [480, 404] on div "add delivery fee add markup add discount Labour $0.00 Sub total $1,890.00 Margi…" at bounding box center [648, 466] width 922 height 237
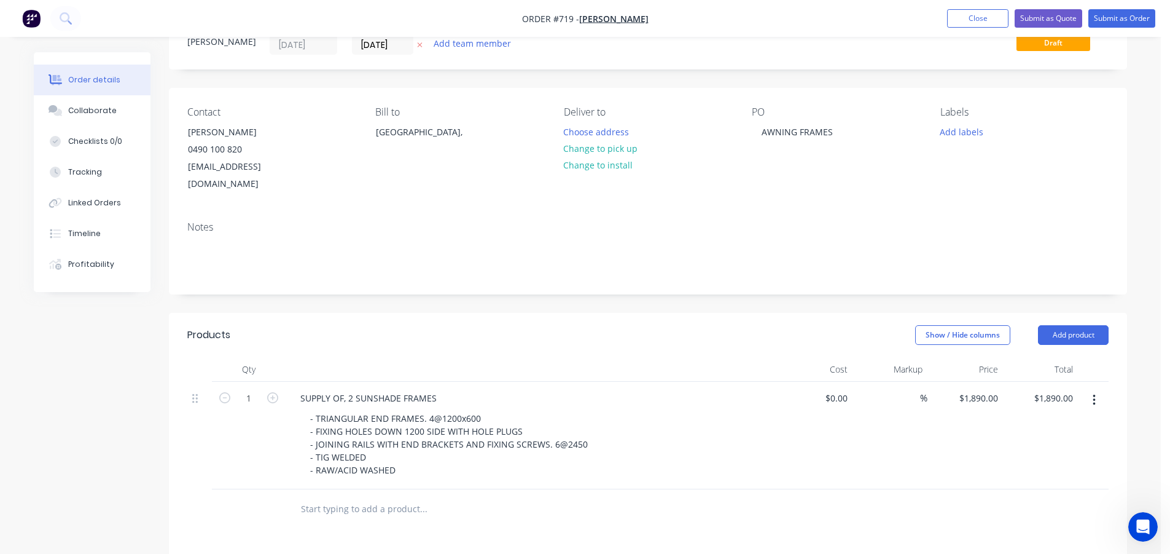
scroll to position [23, 0]
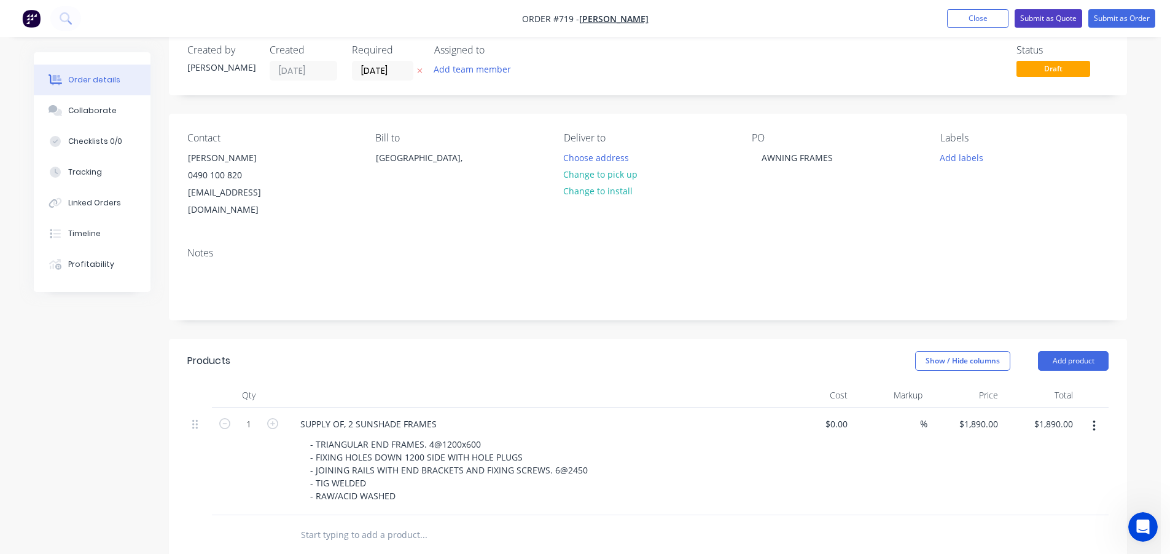
click at [1049, 17] on button "Submit as Quote" at bounding box center [1049, 18] width 68 height 18
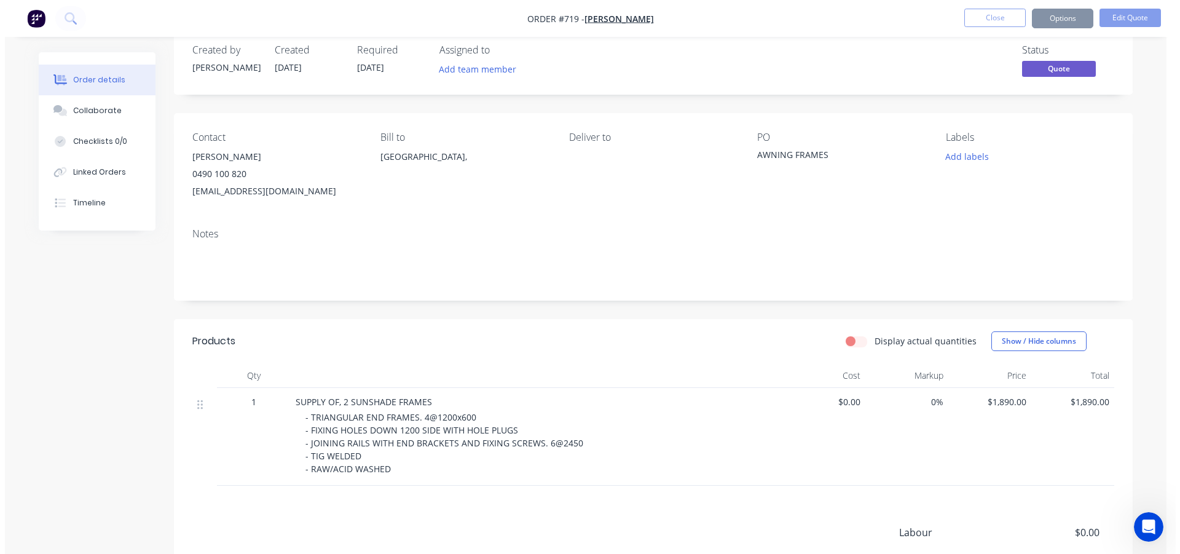
scroll to position [0, 0]
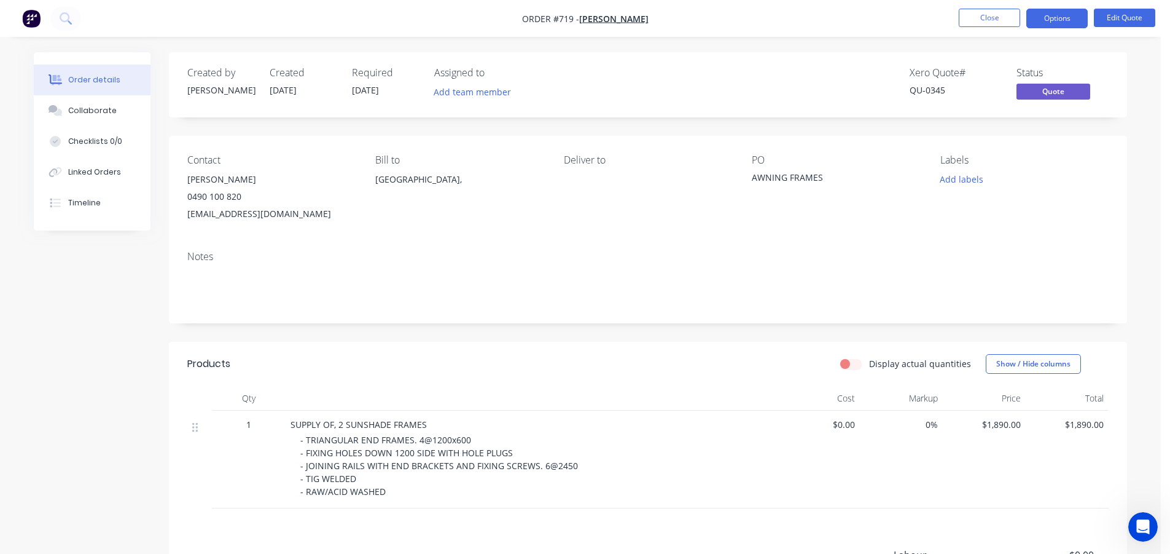
click at [1049, 17] on button "Options" at bounding box center [1057, 19] width 61 height 20
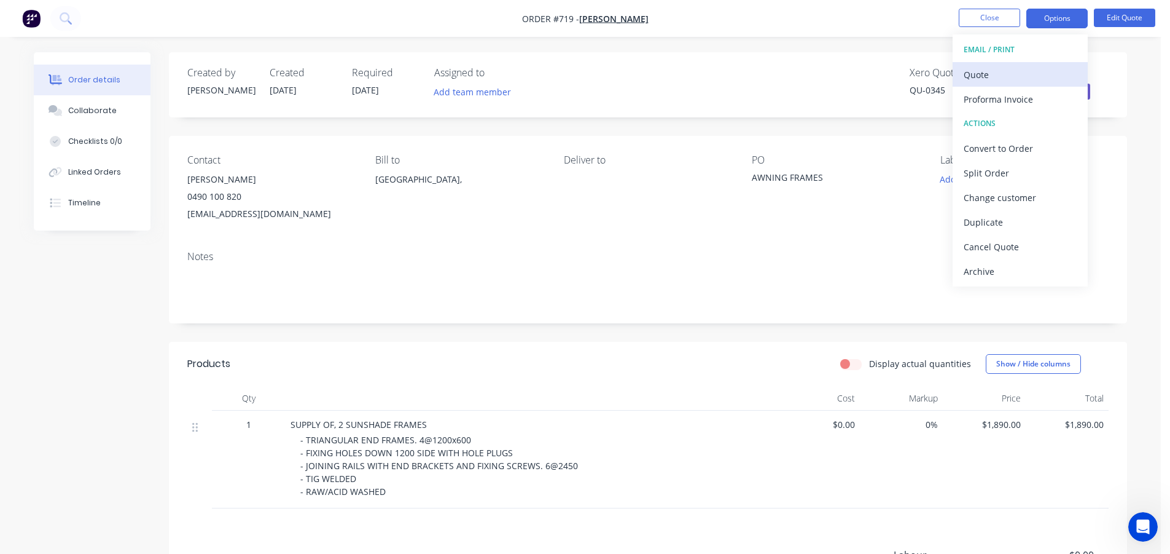
click at [1012, 72] on div "Quote" at bounding box center [1020, 75] width 113 height 18
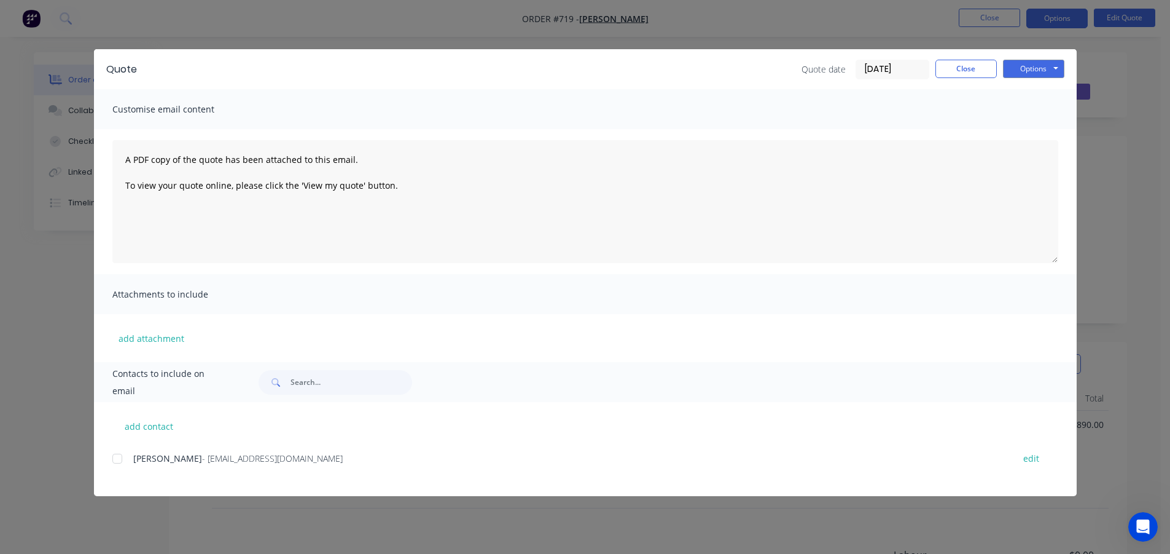
click at [111, 452] on div "add contact [PERSON_NAME] - [EMAIL_ADDRESS][DOMAIN_NAME] edit" at bounding box center [585, 449] width 983 height 94
click at [117, 459] on div at bounding box center [117, 458] width 25 height 25
click at [1027, 65] on button "Options" at bounding box center [1033, 69] width 61 height 18
click at [1024, 131] on button "Email" at bounding box center [1042, 131] width 79 height 20
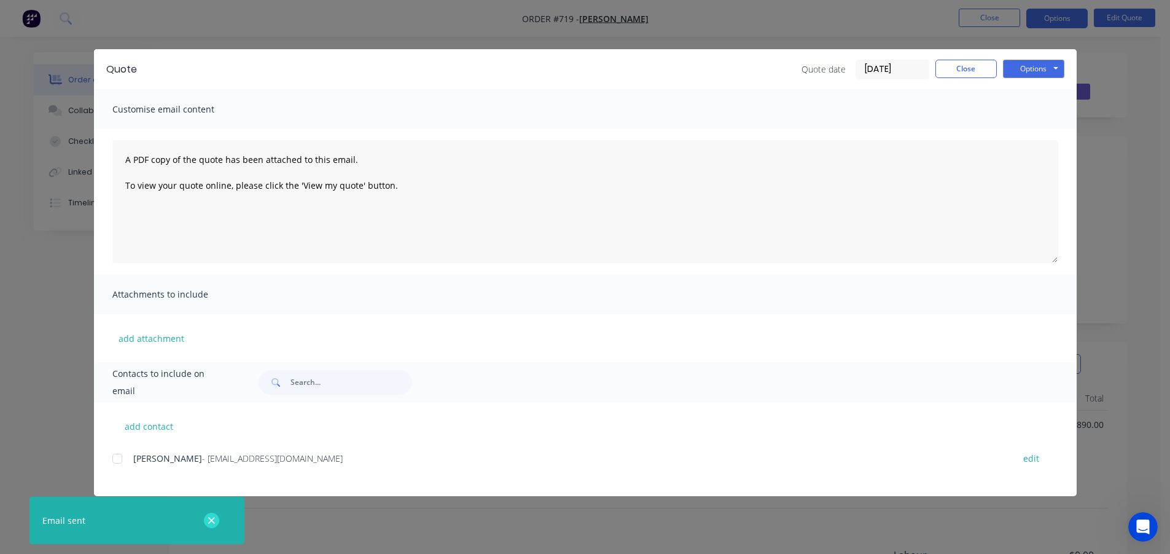
click at [210, 517] on icon "button" at bounding box center [211, 520] width 7 height 7
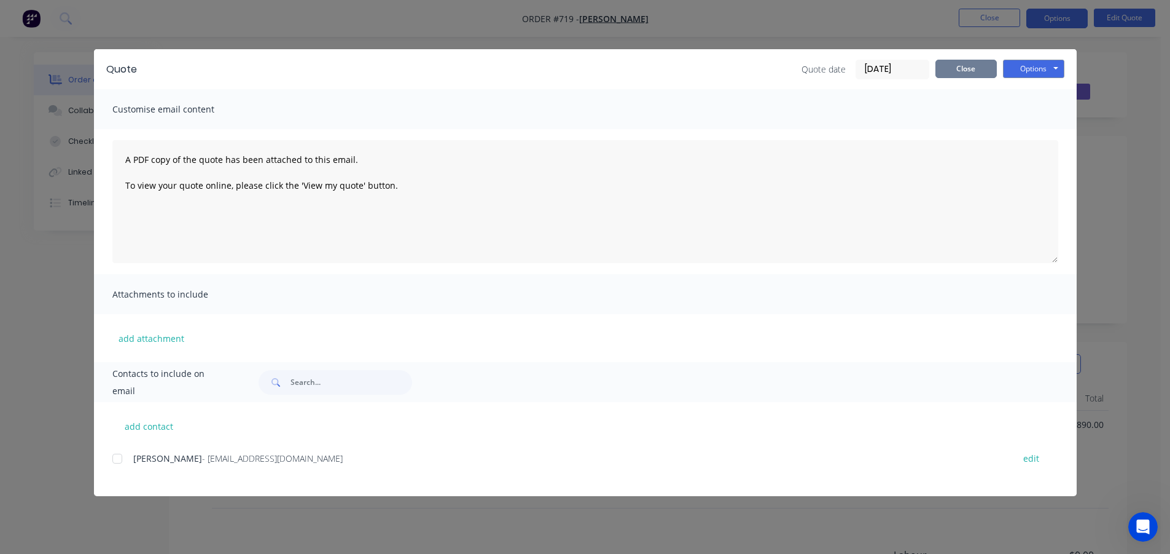
click at [961, 66] on button "Close" at bounding box center [966, 69] width 61 height 18
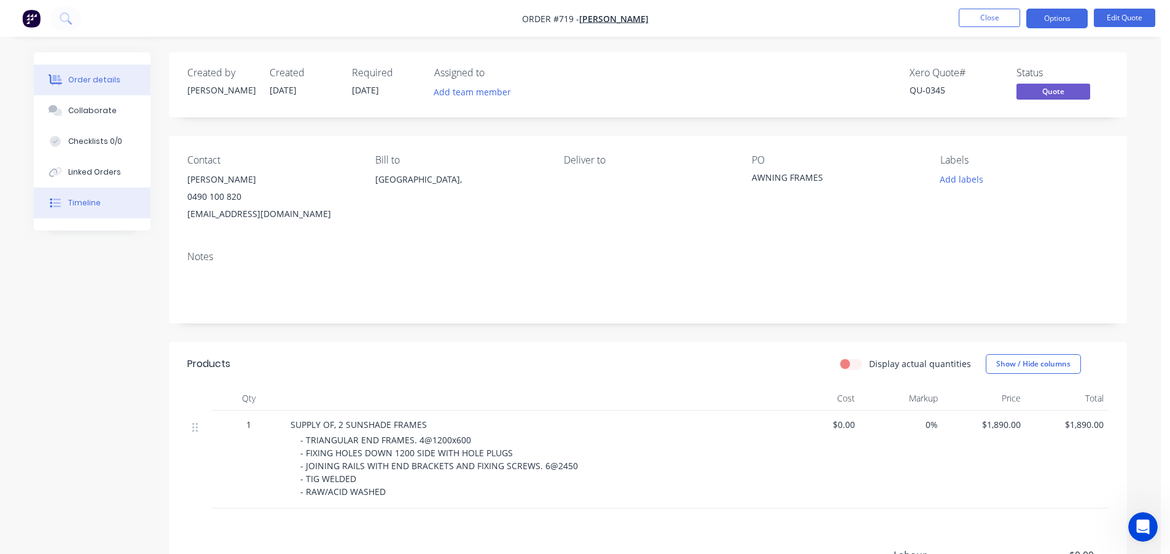
click at [90, 205] on div "Timeline" at bounding box center [84, 202] width 33 height 11
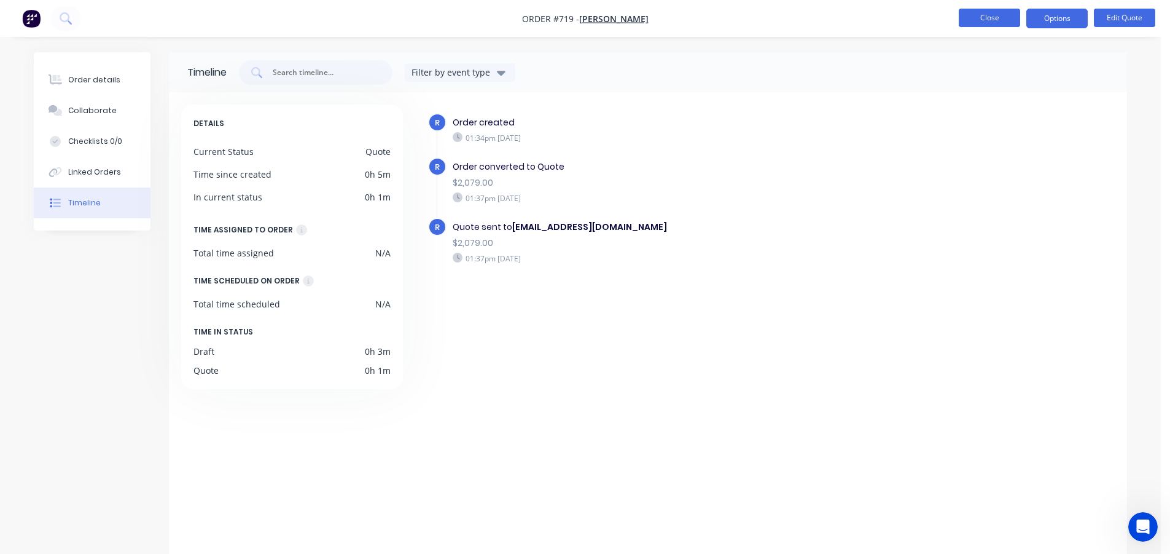
click at [979, 15] on button "Close" at bounding box center [989, 18] width 61 height 18
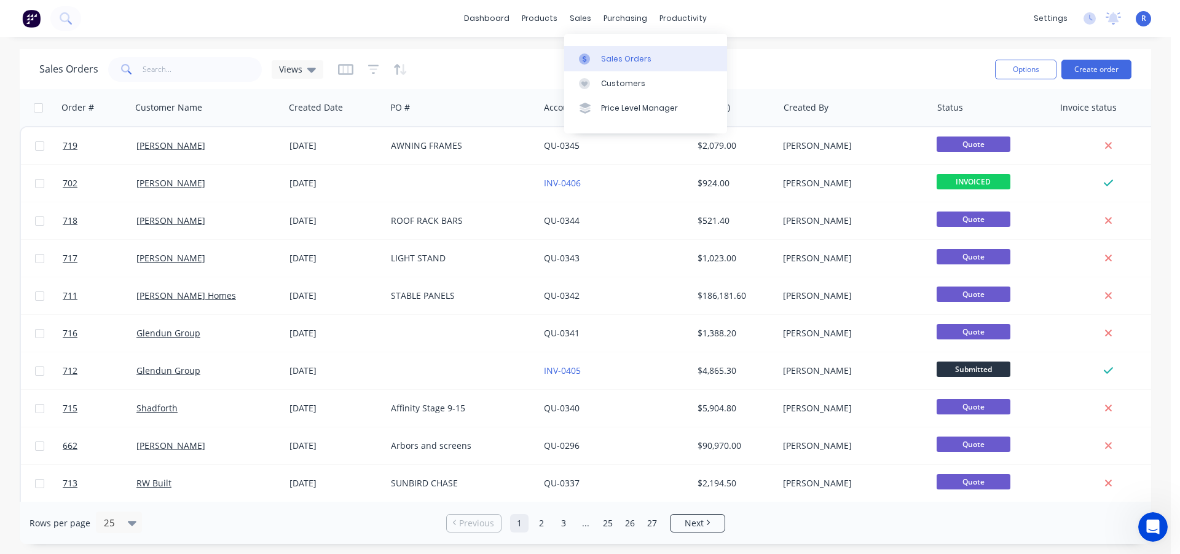
click at [614, 65] on link "Sales Orders" at bounding box center [645, 58] width 163 height 25
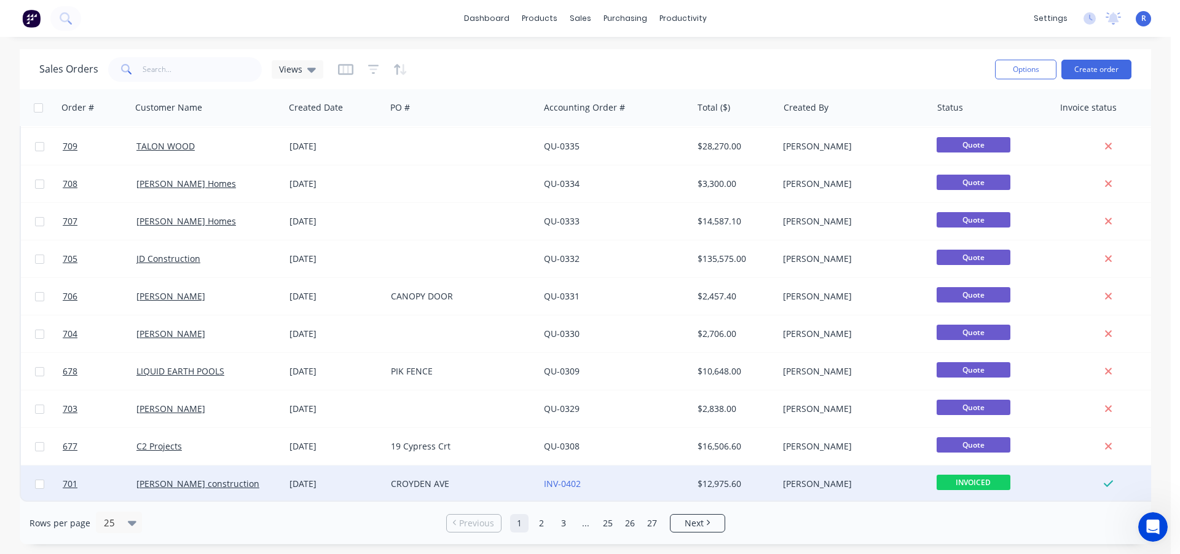
scroll to position [568, 0]
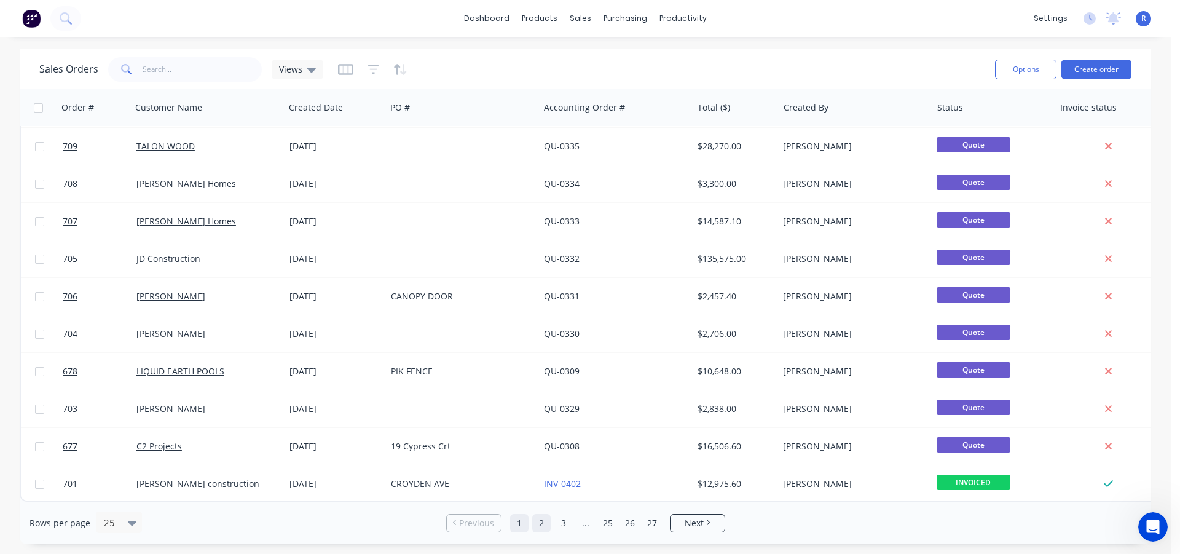
click at [542, 524] on link "2" at bounding box center [541, 523] width 18 height 18
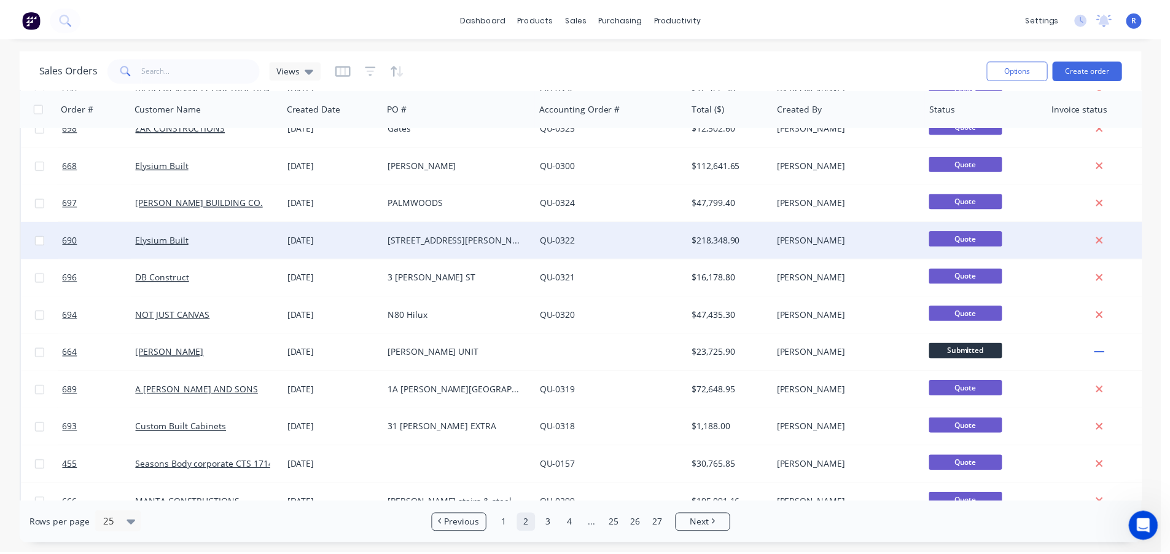
scroll to position [123, 0]
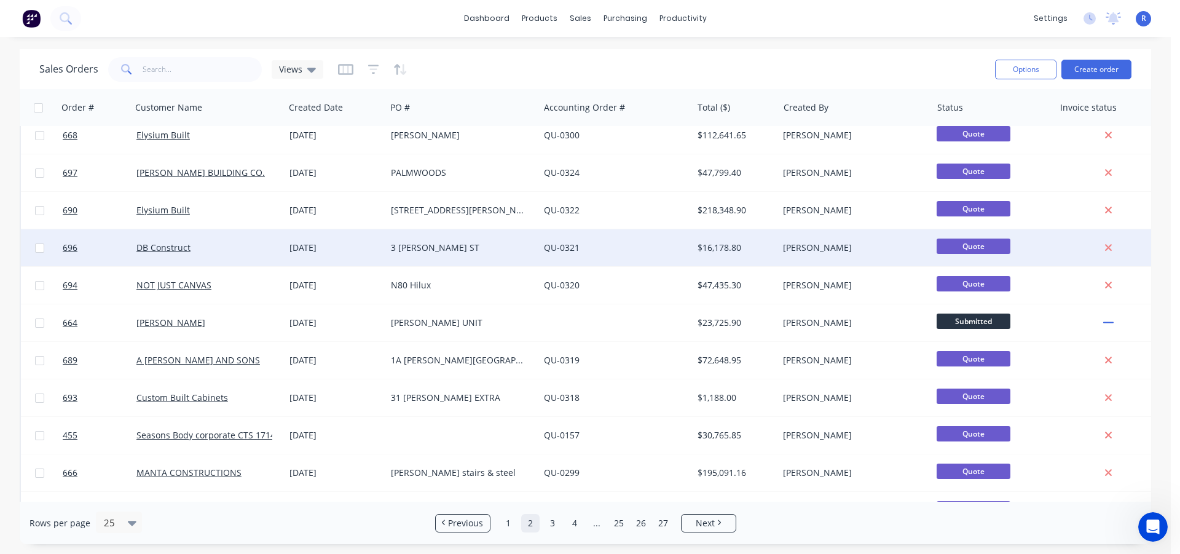
click at [259, 235] on div "DB Construct" at bounding box center [207, 247] width 153 height 37
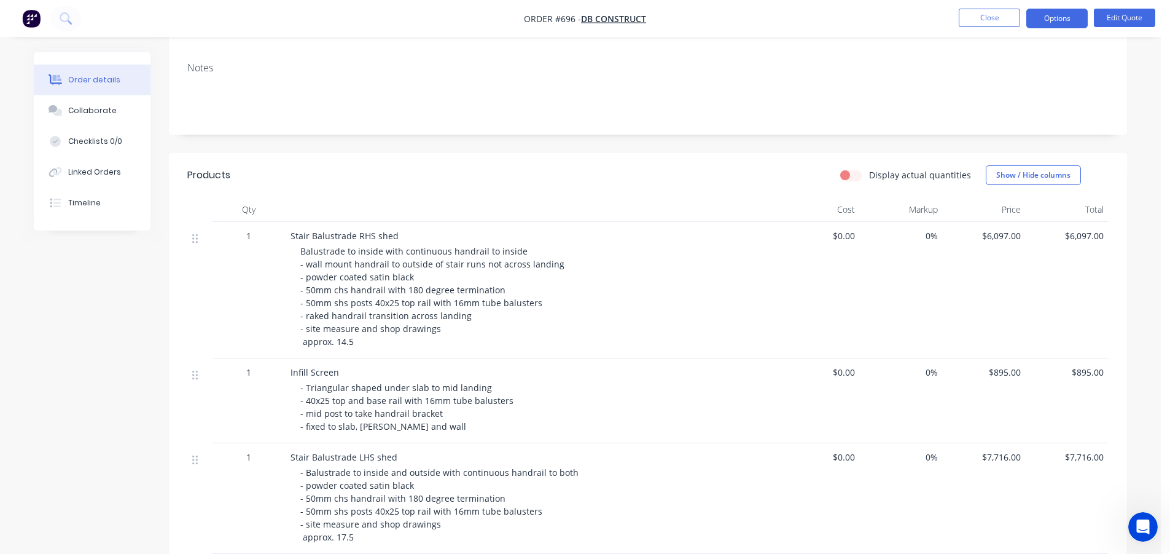
scroll to position [246, 0]
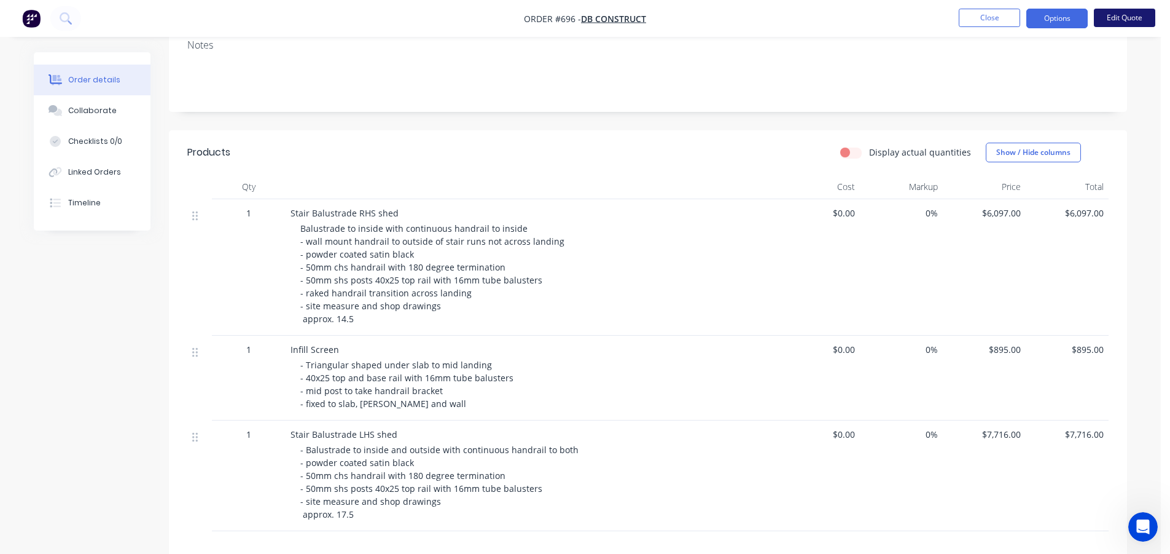
click at [1111, 19] on button "Edit Quote" at bounding box center [1124, 18] width 61 height 18
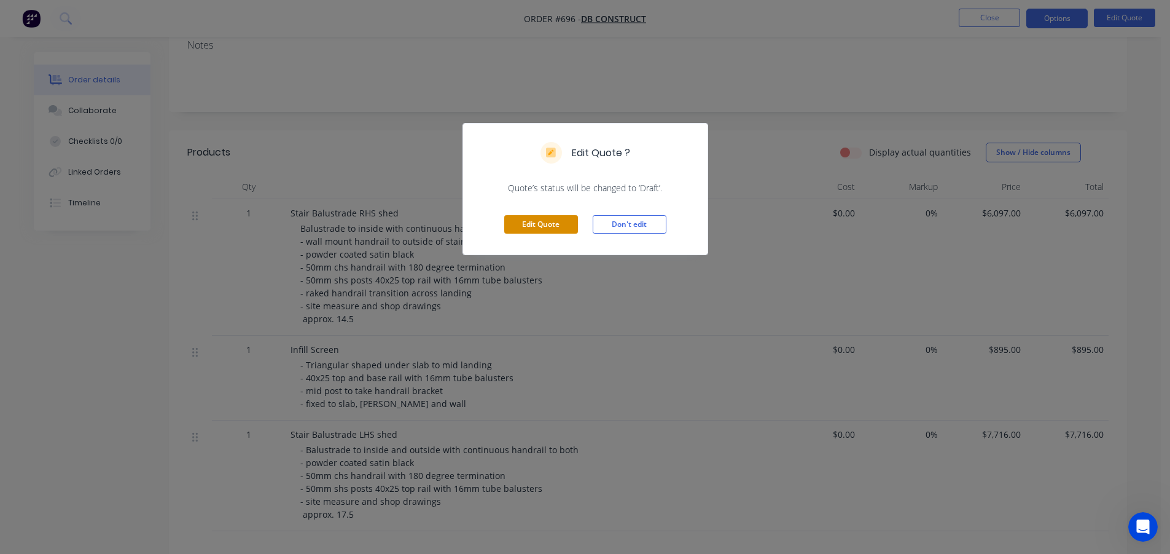
click at [539, 227] on button "Edit Quote" at bounding box center [541, 224] width 74 height 18
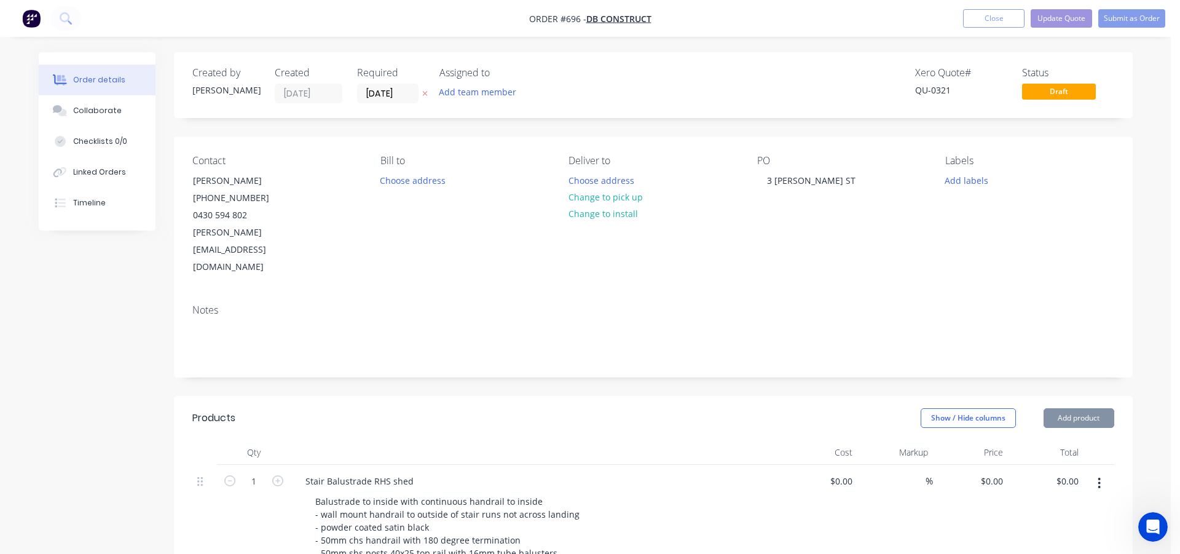
type input "$6,097.00"
type input "$895.00"
type input "$7,716.00"
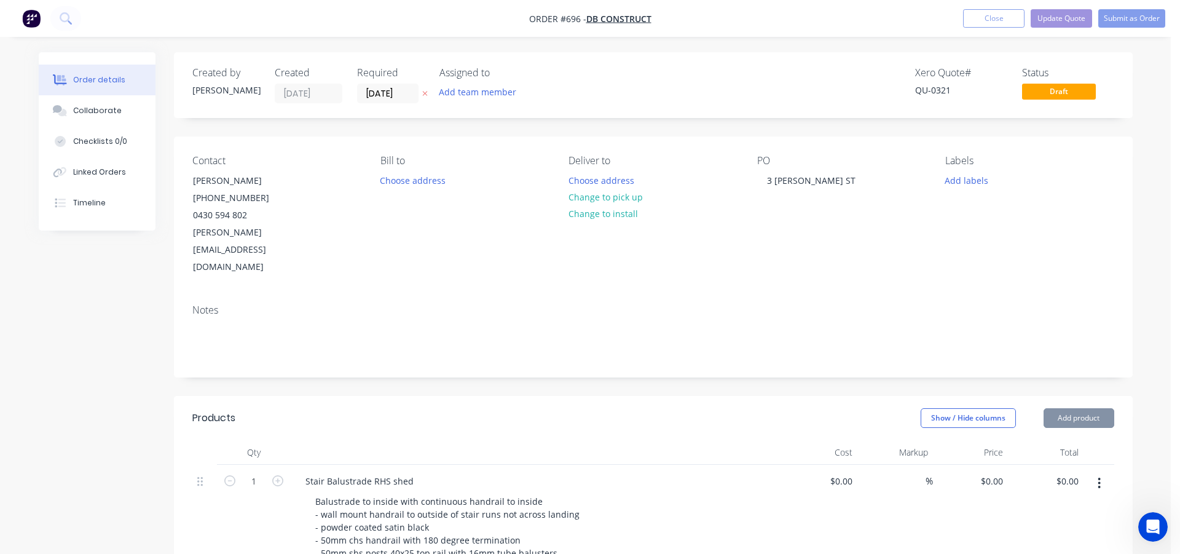
type input "$7,716.00"
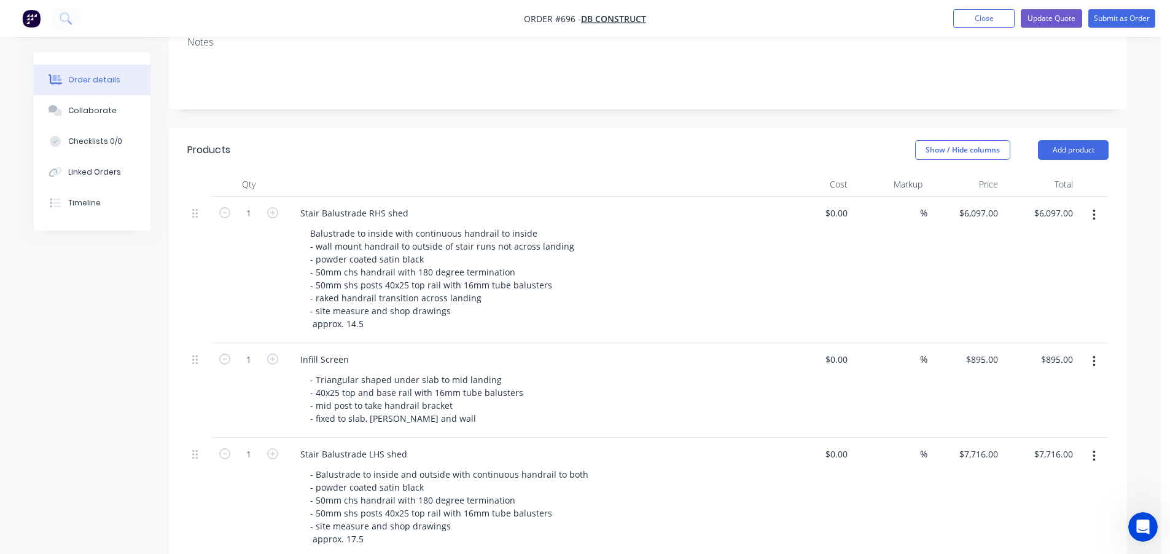
scroll to position [307, 0]
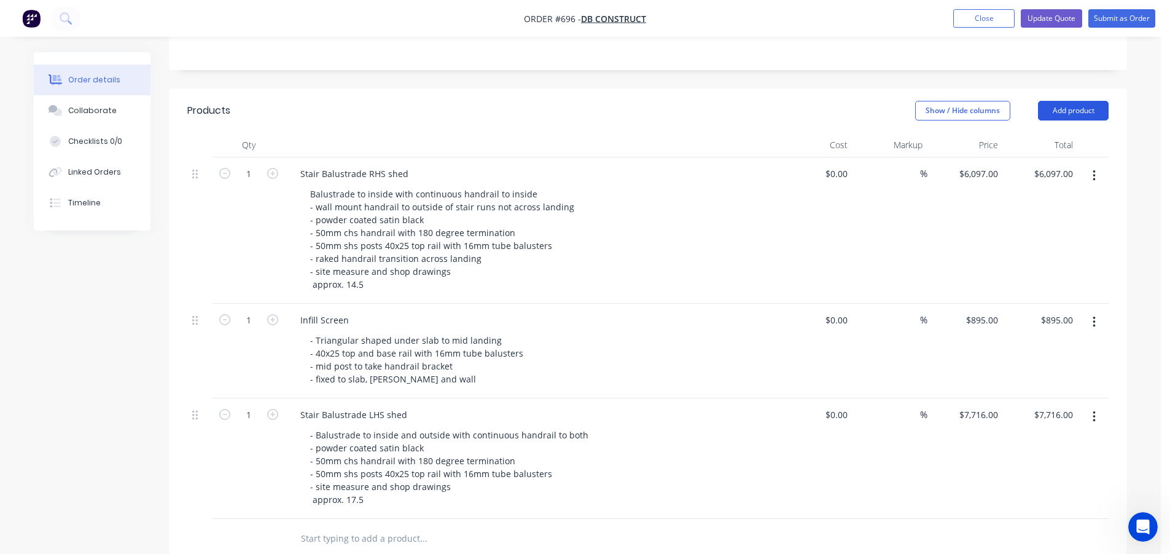
click at [1081, 101] on button "Add product" at bounding box center [1073, 111] width 71 height 20
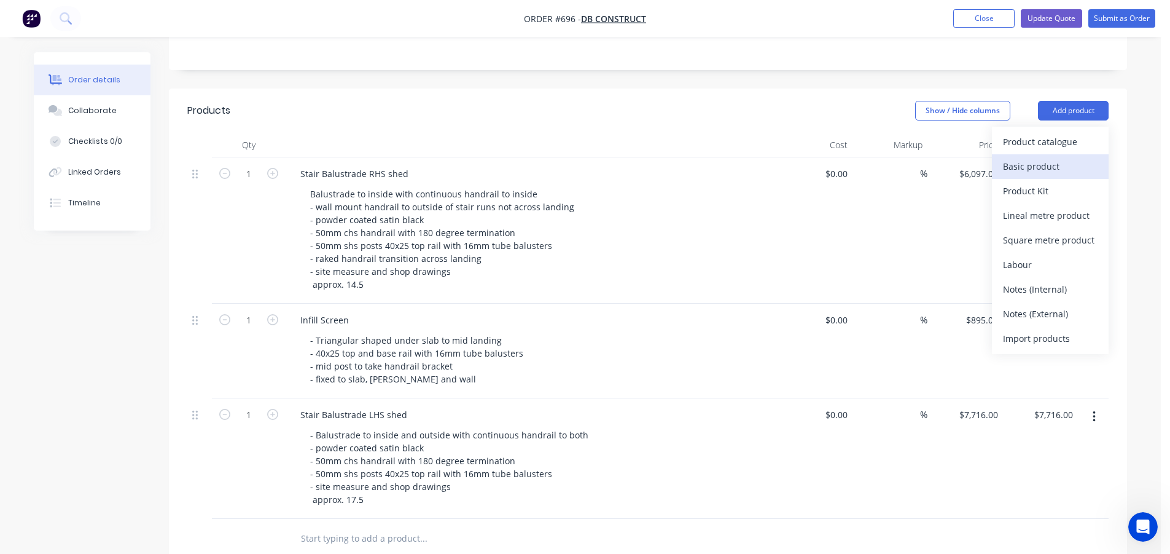
click at [1029, 157] on div "Basic product" at bounding box center [1050, 166] width 95 height 18
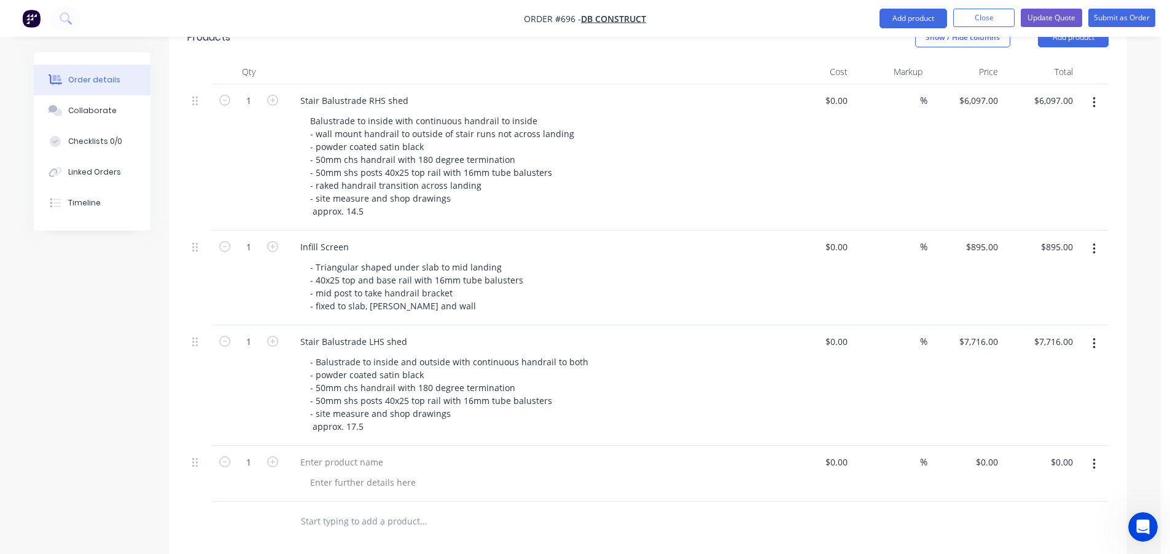
scroll to position [492, 0]
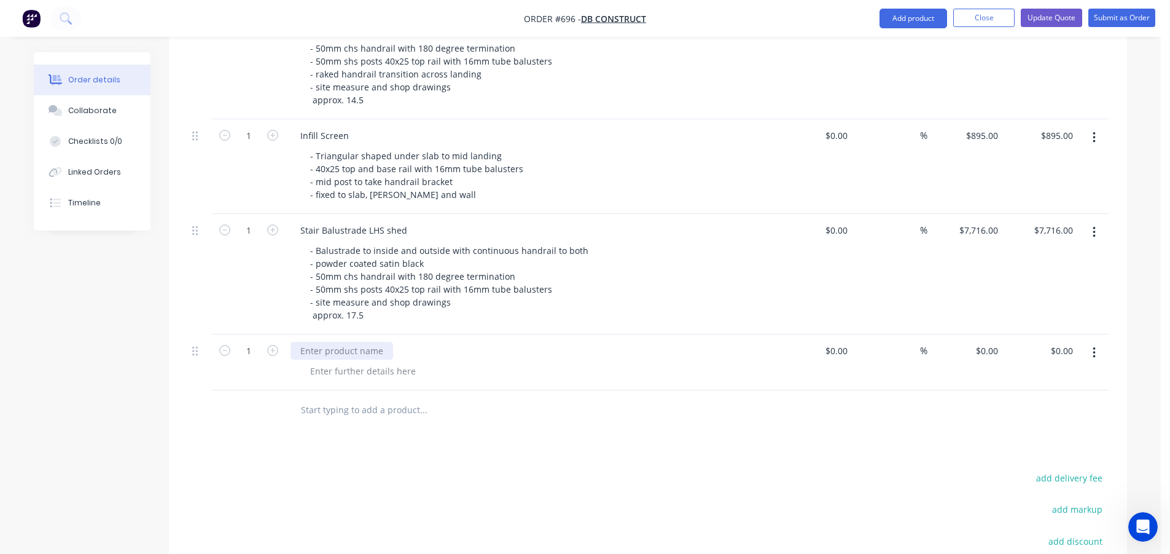
click at [364, 342] on div at bounding box center [342, 351] width 103 height 18
drag, startPoint x: 458, startPoint y: 317, endPoint x: 300, endPoint y: 323, distance: 158.6
click at [300, 342] on div "Extra cost of same day powder coating" at bounding box center [380, 351] width 178 height 18
click at [459, 342] on div "Extra cost of same day powder coating" at bounding box center [380, 351] width 178 height 18
drag, startPoint x: 459, startPoint y: 316, endPoint x: 452, endPoint y: 316, distance: 7.4
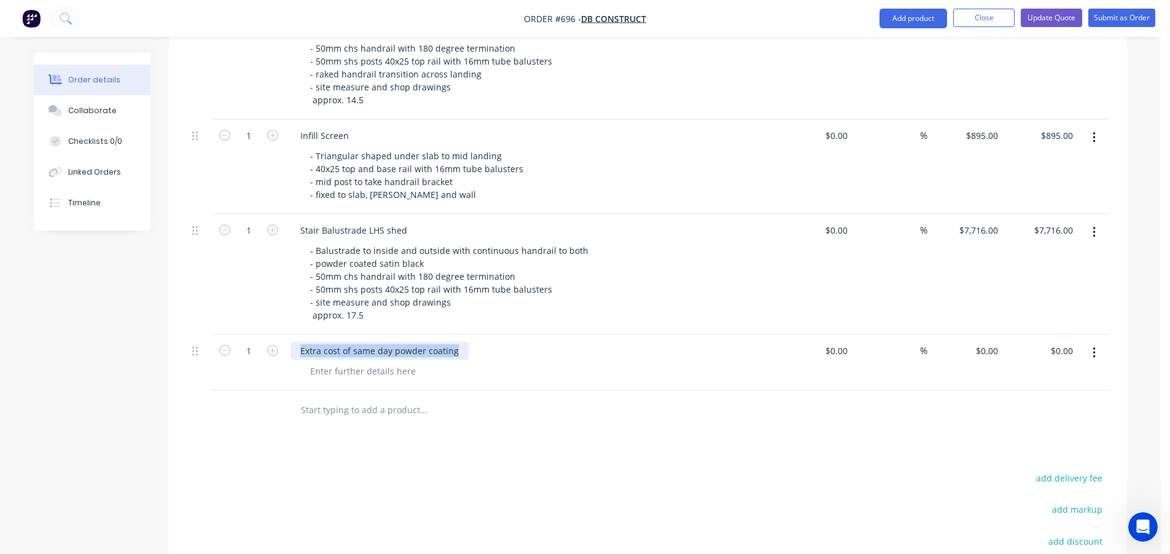
click at [458, 342] on div "Extra cost of same day powder coating" at bounding box center [380, 351] width 178 height 18
click at [445, 342] on div "Extra cost of same day powder coating" at bounding box center [380, 351] width 178 height 18
drag, startPoint x: 458, startPoint y: 317, endPoint x: 340, endPoint y: 314, distance: 118.0
click at [340, 342] on div "Extra cost of same day powder coating" at bounding box center [380, 351] width 178 height 18
click at [347, 362] on div at bounding box center [362, 371] width 125 height 18
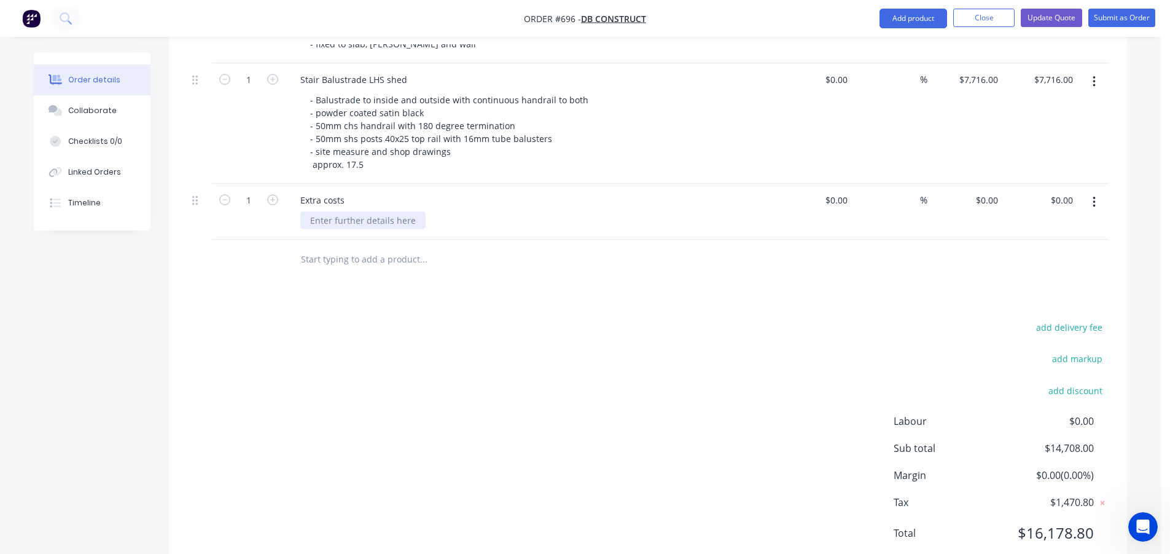
scroll to position [647, 0]
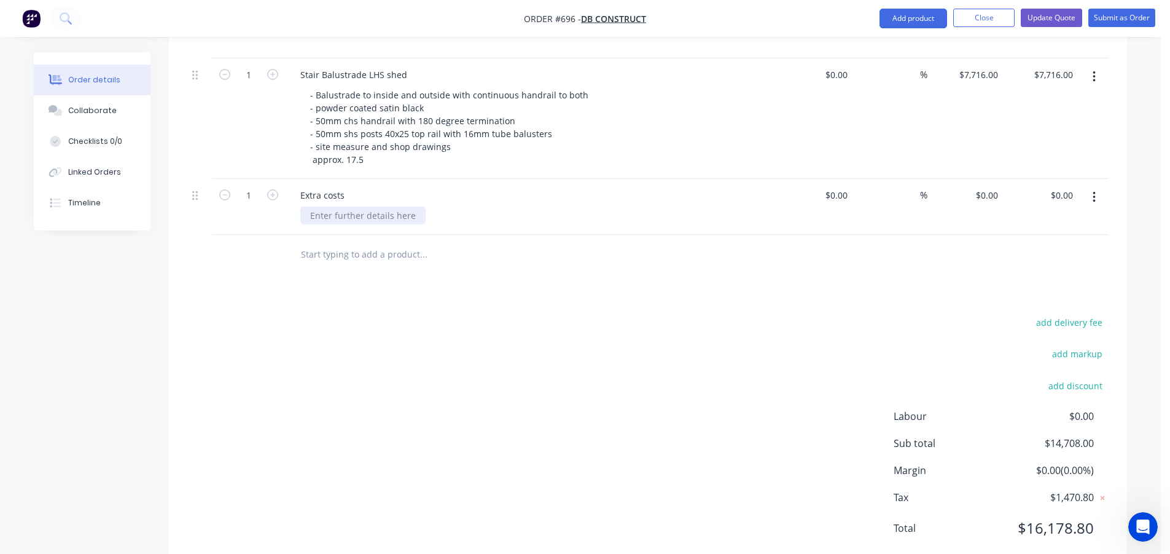
click at [364, 206] on div at bounding box center [362, 215] width 125 height 18
click at [385, 206] on div "- same day turn aroound" at bounding box center [361, 215] width 122 height 18
click at [417, 206] on div "- same day turn around" at bounding box center [536, 215] width 472 height 18
drag, startPoint x: 404, startPoint y: 184, endPoint x: 412, endPoint y: 185, distance: 7.4
click at [407, 206] on div "- same day turn around" at bounding box center [358, 215] width 117 height 18
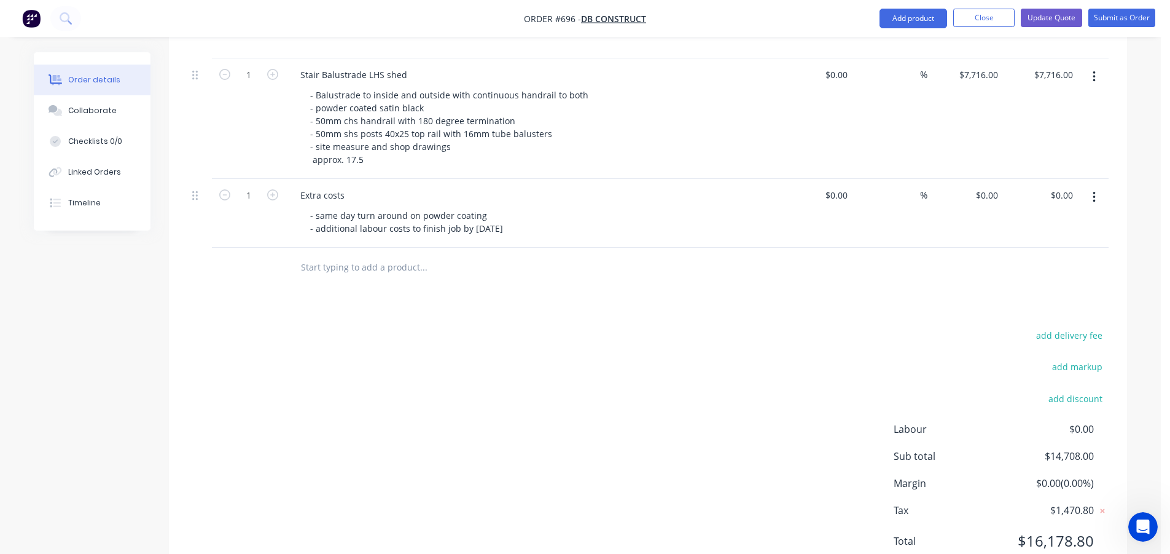
click at [527, 327] on div "add delivery fee add markup add discount Labour $0.00 Sub total $14,708.00 Marg…" at bounding box center [648, 445] width 922 height 237
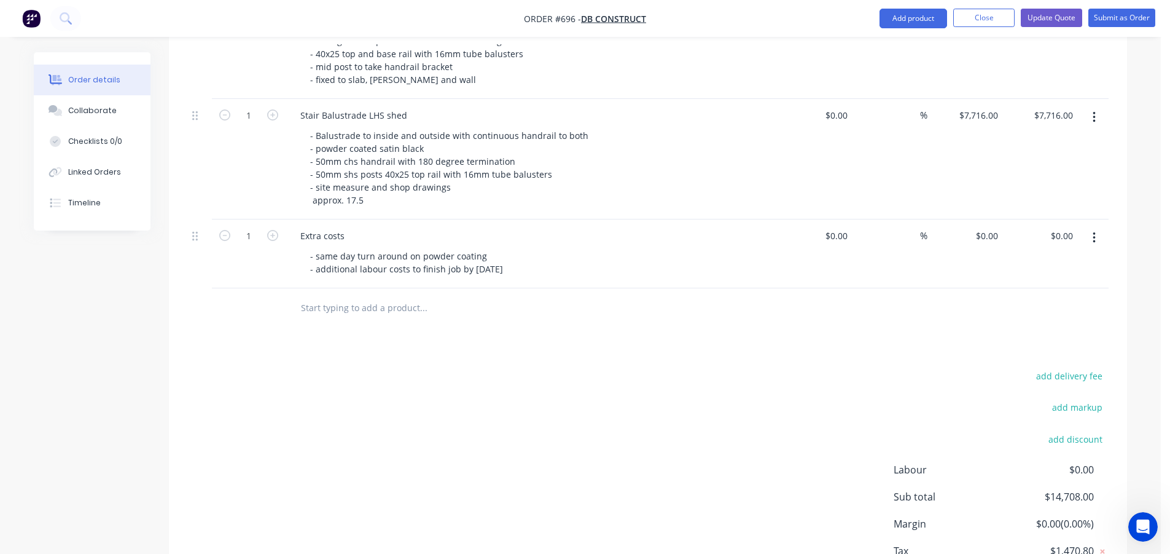
scroll to position [537, 0]
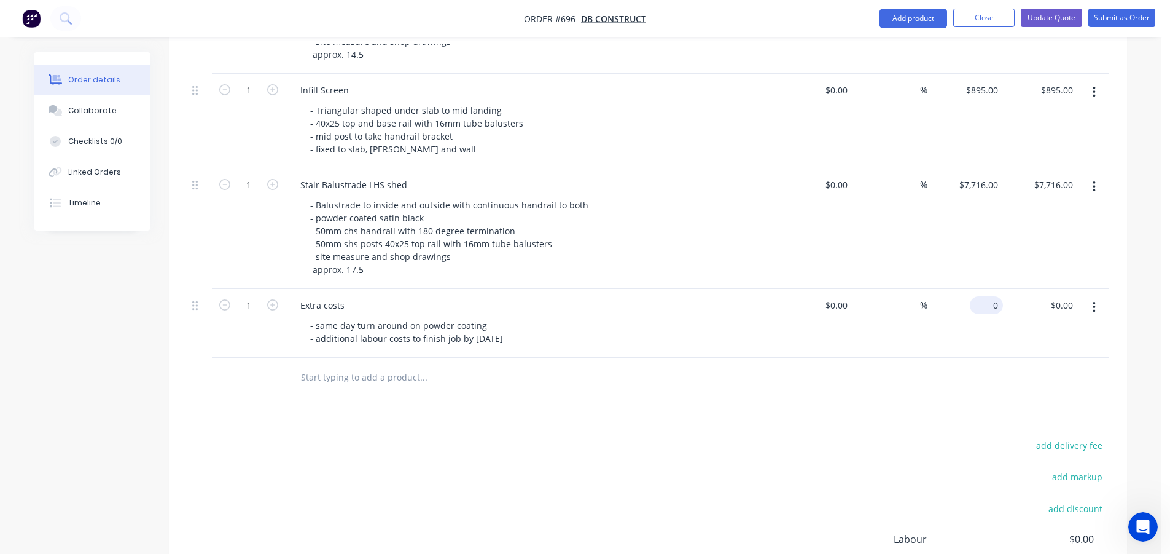
click at [988, 296] on div "0 $0.00" at bounding box center [986, 305] width 33 height 18
type input "$1,200.00"
click at [533, 437] on div "add delivery fee add markup add discount Labour $0.00 Sub total $14,708.00 Marg…" at bounding box center [648, 555] width 922 height 237
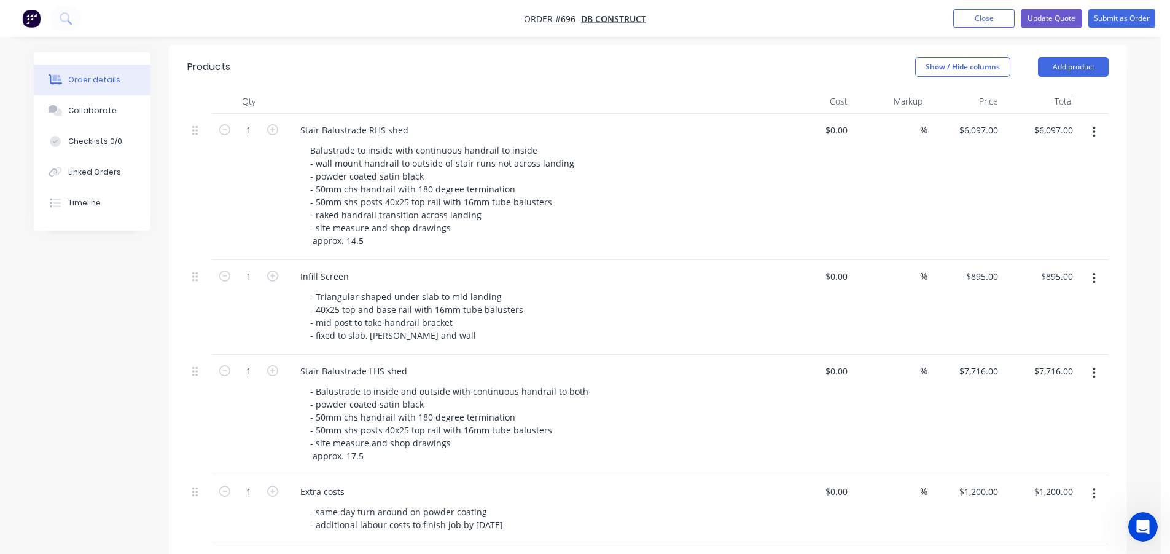
scroll to position [168, 0]
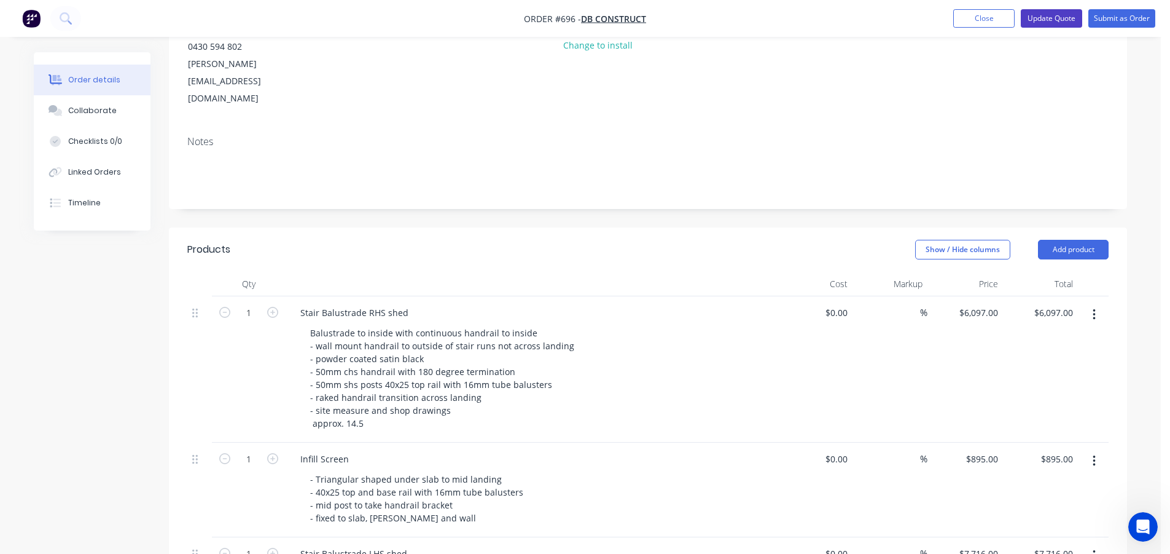
click at [1063, 17] on button "Update Quote" at bounding box center [1051, 18] width 61 height 18
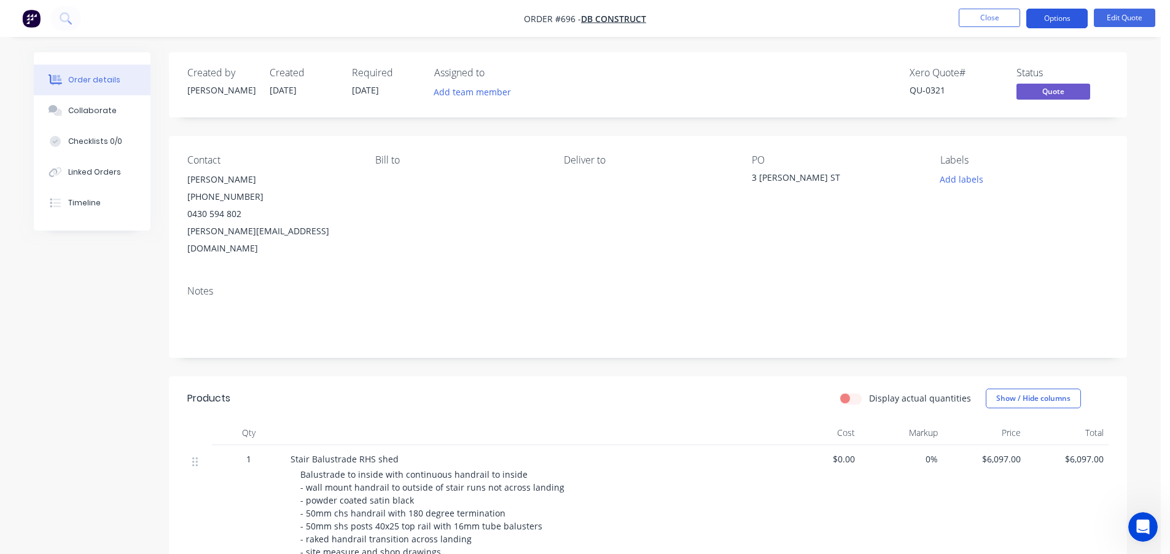
click at [1057, 23] on button "Options" at bounding box center [1057, 19] width 61 height 20
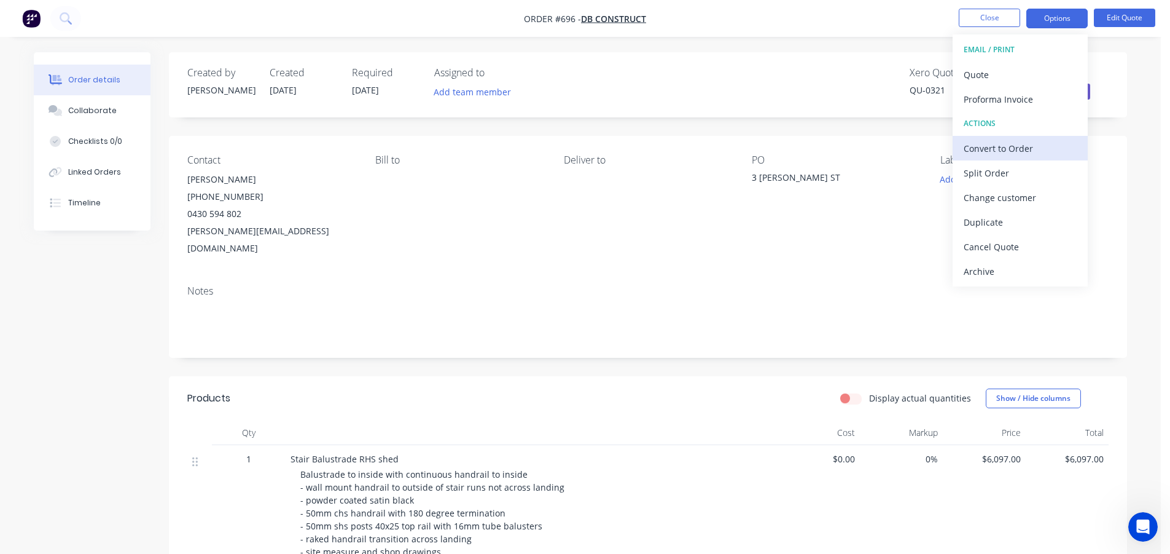
click at [1001, 151] on div "Convert to Order" at bounding box center [1020, 148] width 113 height 18
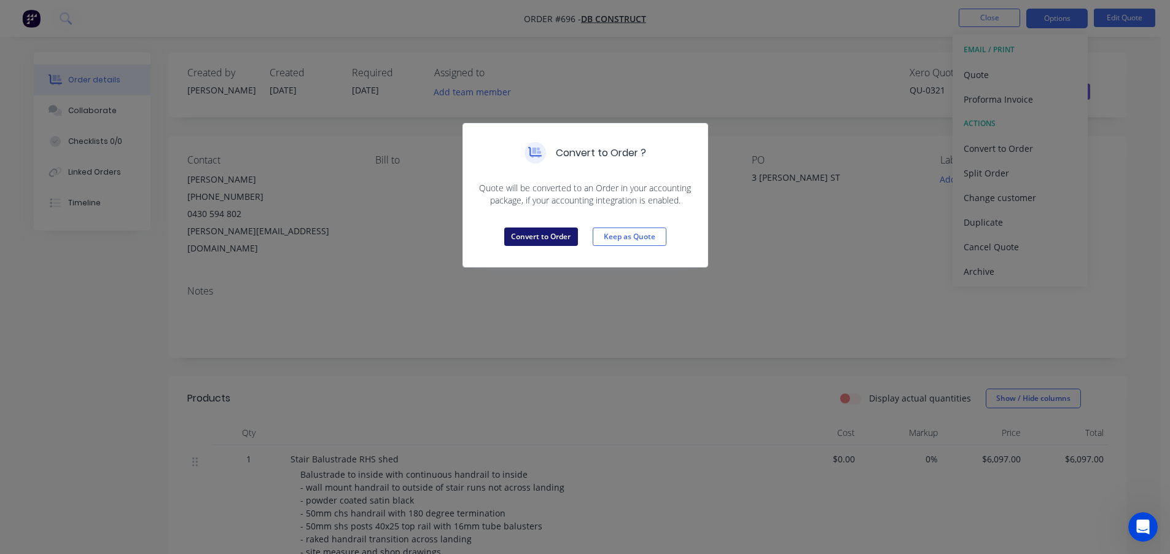
click at [549, 238] on button "Convert to Order" at bounding box center [541, 236] width 74 height 18
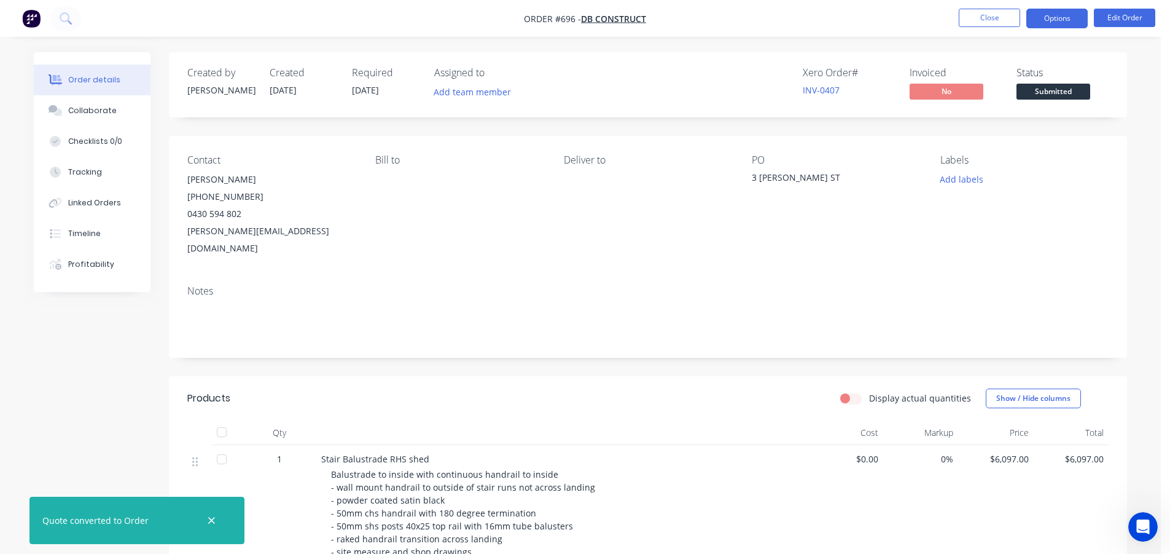
click at [1051, 19] on button "Options" at bounding box center [1057, 19] width 61 height 20
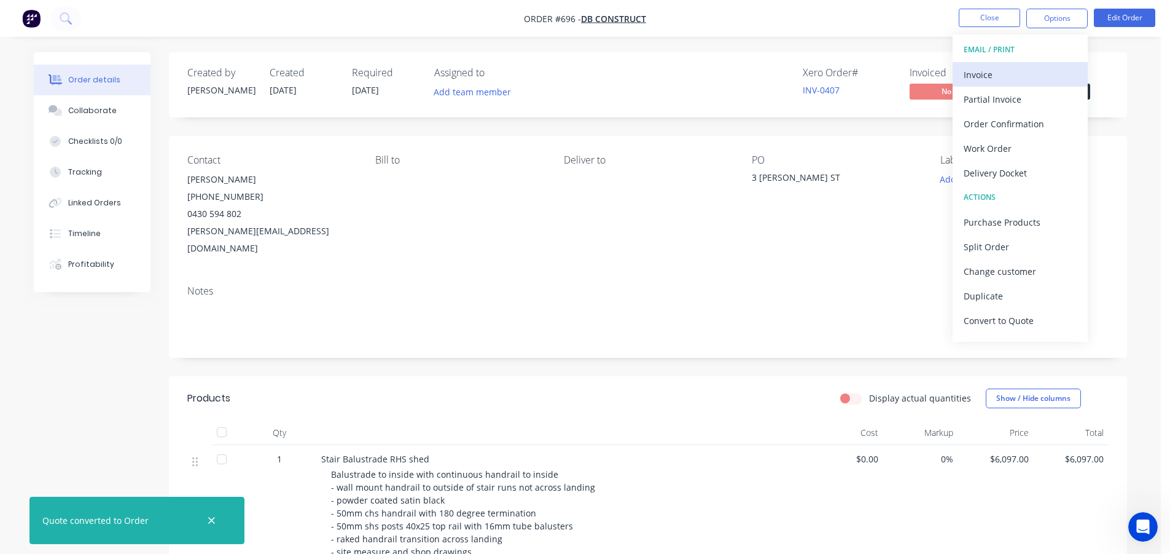
click at [1007, 77] on div "Invoice" at bounding box center [1020, 75] width 113 height 18
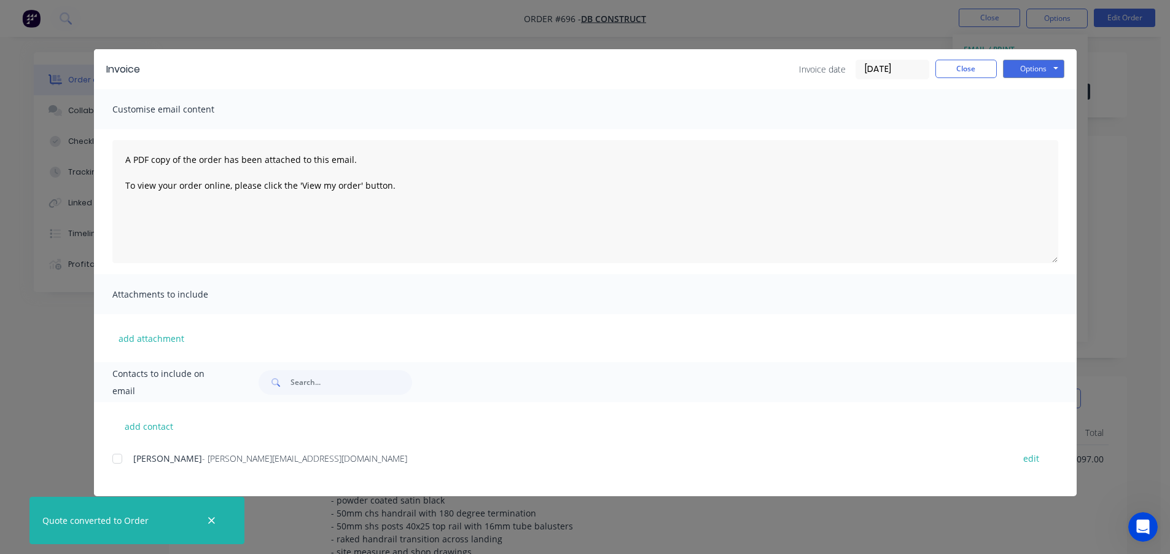
click at [120, 458] on div at bounding box center [117, 458] width 25 height 25
click at [1018, 73] on button "Options" at bounding box center [1033, 69] width 61 height 18
click at [1033, 130] on button "Email" at bounding box center [1042, 131] width 79 height 20
click at [976, 66] on button "Close" at bounding box center [966, 69] width 61 height 18
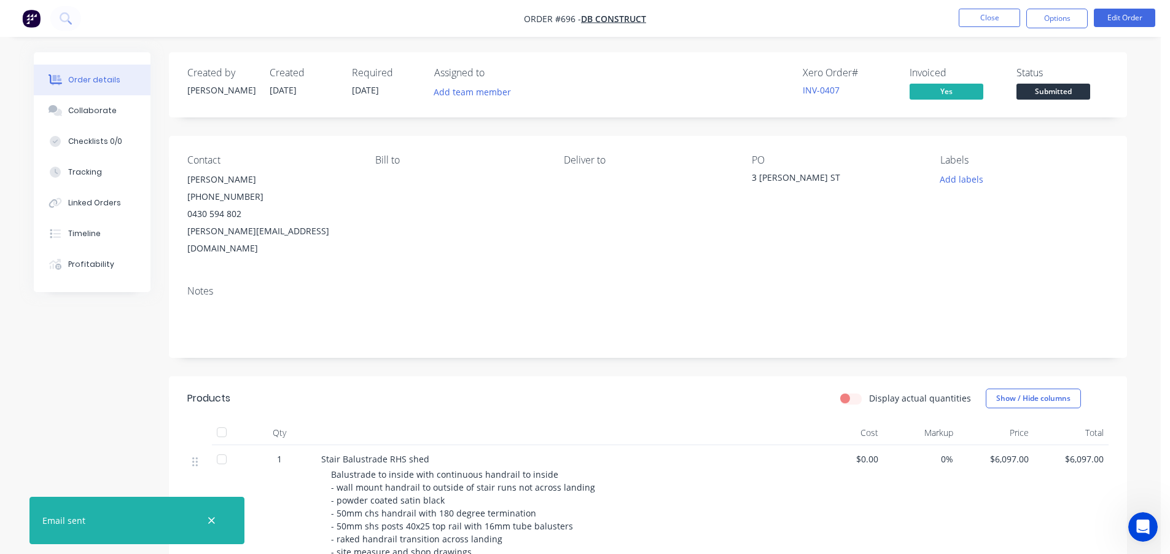
click at [1061, 88] on span "Submitted" at bounding box center [1054, 91] width 74 height 15
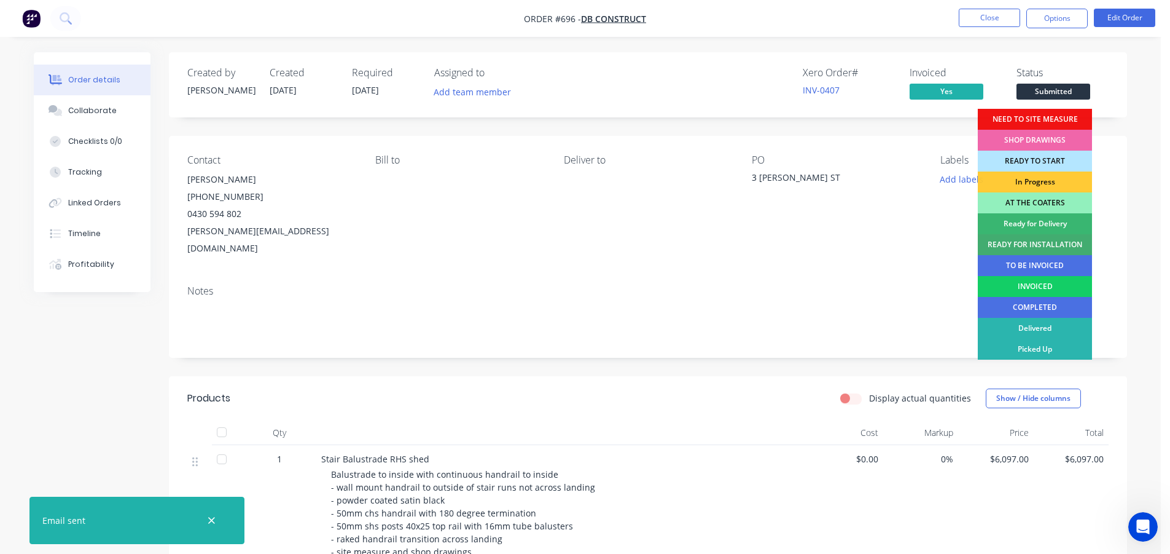
click at [1043, 287] on div "INVOICED" at bounding box center [1035, 286] width 114 height 21
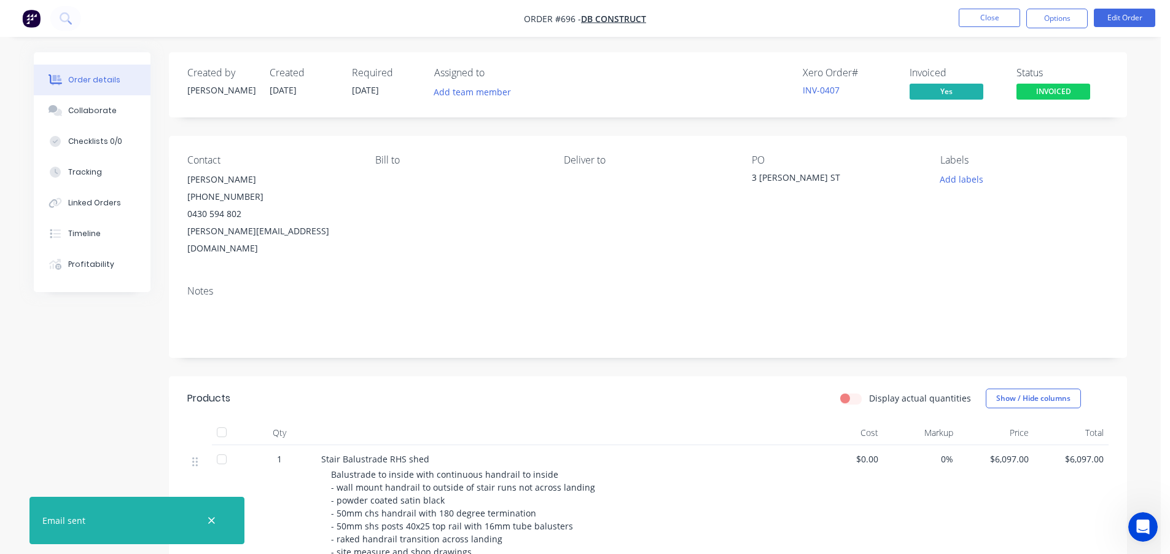
click at [853, 52] on div "Order details Collaborate Checklists 0/0 Tracking Linked Orders Timeline Profit…" at bounding box center [580, 527] width 1161 height 1054
click at [982, 20] on button "Close" at bounding box center [989, 18] width 61 height 18
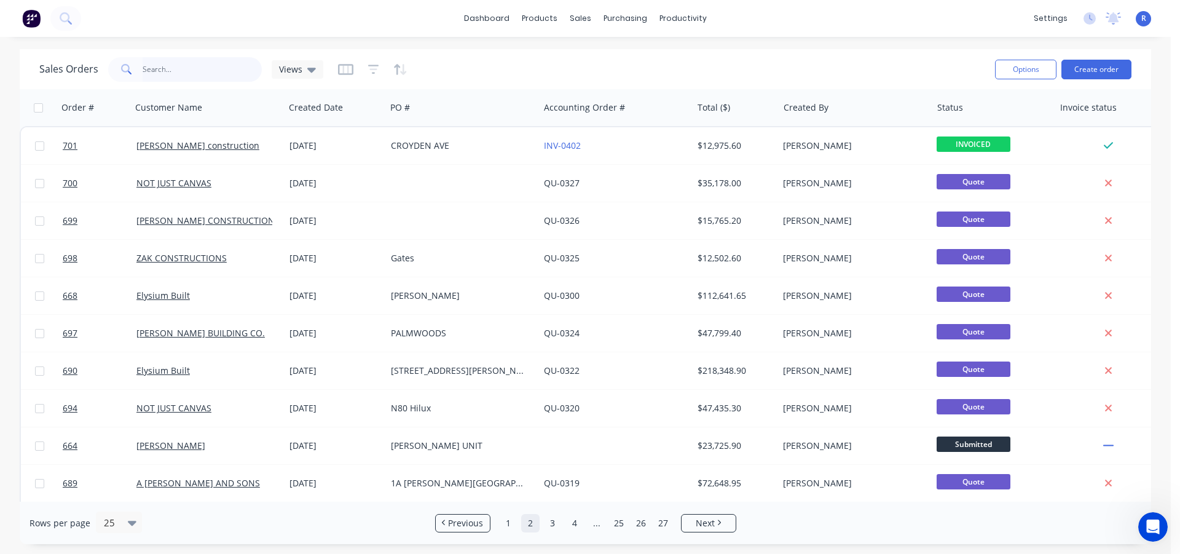
click at [198, 69] on input "text" at bounding box center [203, 69] width 120 height 25
type input "seasons"
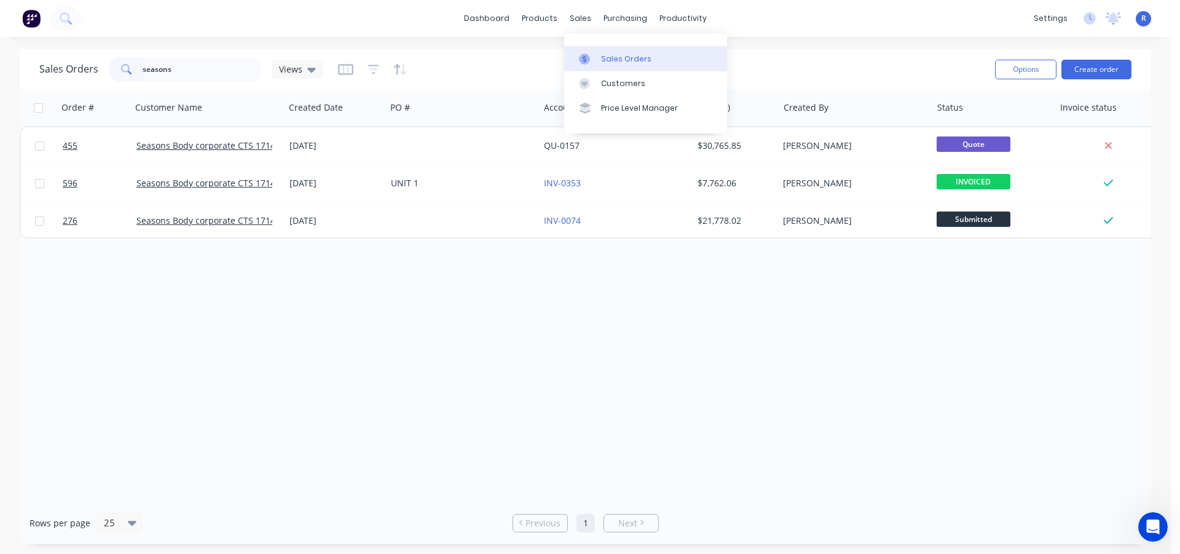
click at [617, 61] on div "Sales Orders" at bounding box center [626, 58] width 50 height 11
drag, startPoint x: 222, startPoint y: 68, endPoint x: 74, endPoint y: 57, distance: 147.8
click at [74, 57] on div "Sales Orders seasons Views" at bounding box center [181, 69] width 284 height 25
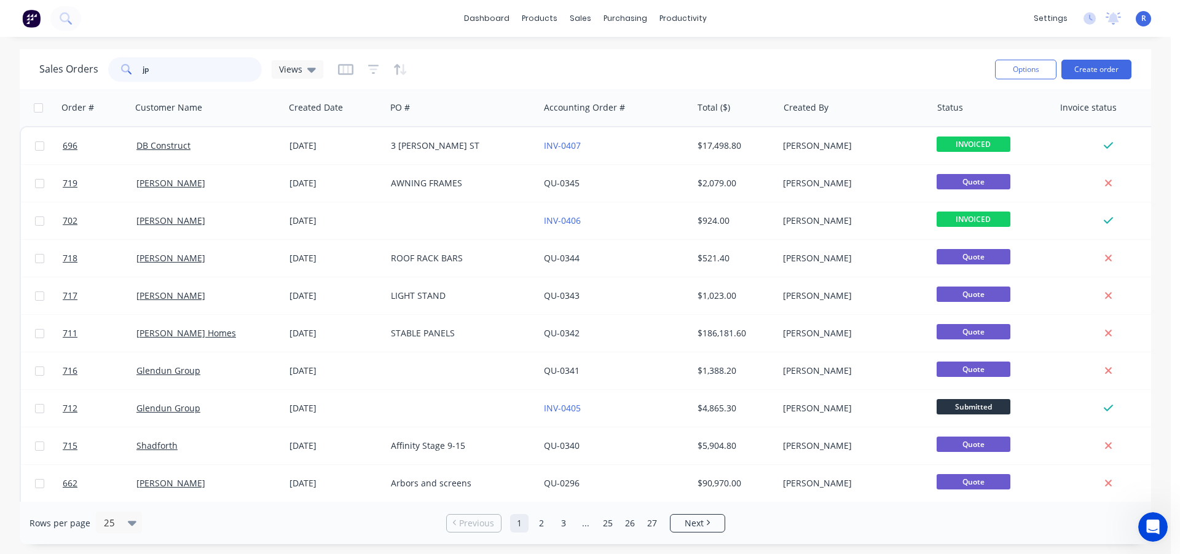
type input "jp"
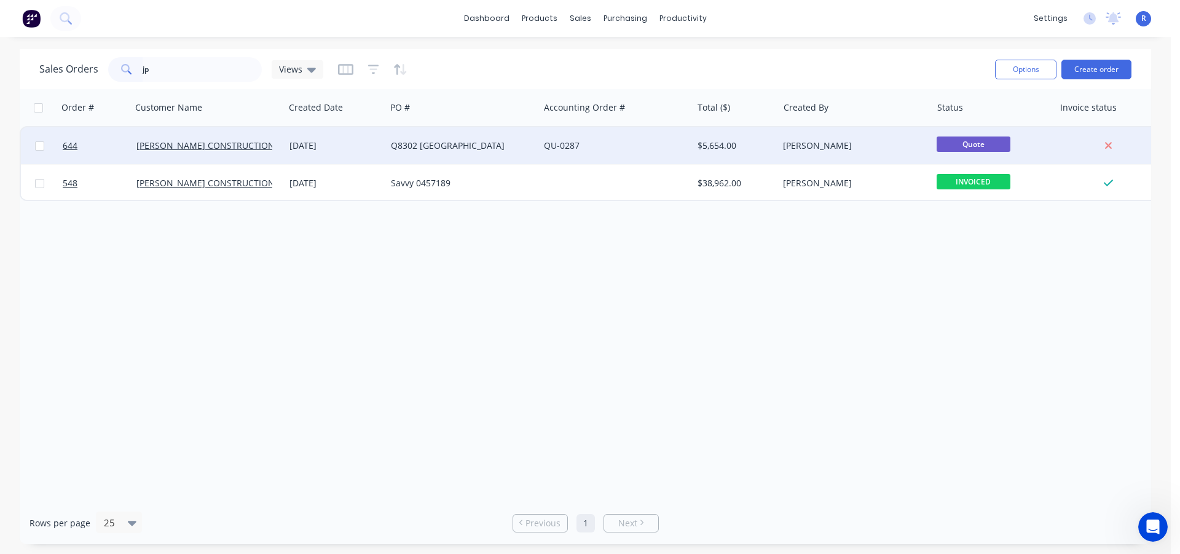
click at [433, 155] on div "Q8302 [GEOGRAPHIC_DATA]" at bounding box center [462, 145] width 153 height 37
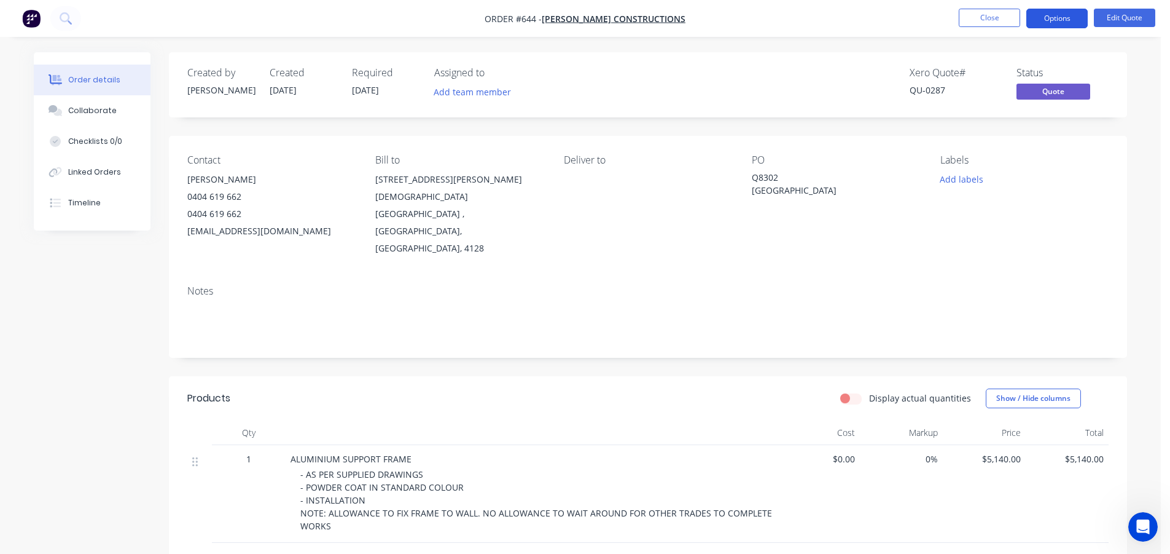
click at [1056, 18] on button "Options" at bounding box center [1057, 19] width 61 height 20
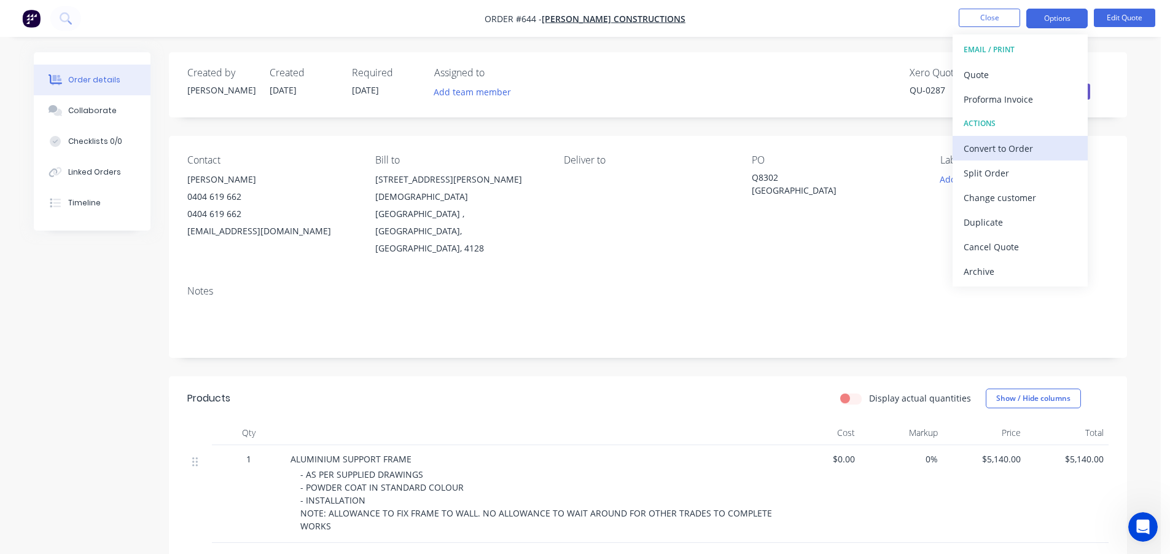
click at [991, 150] on div "Convert to Order" at bounding box center [1020, 148] width 113 height 18
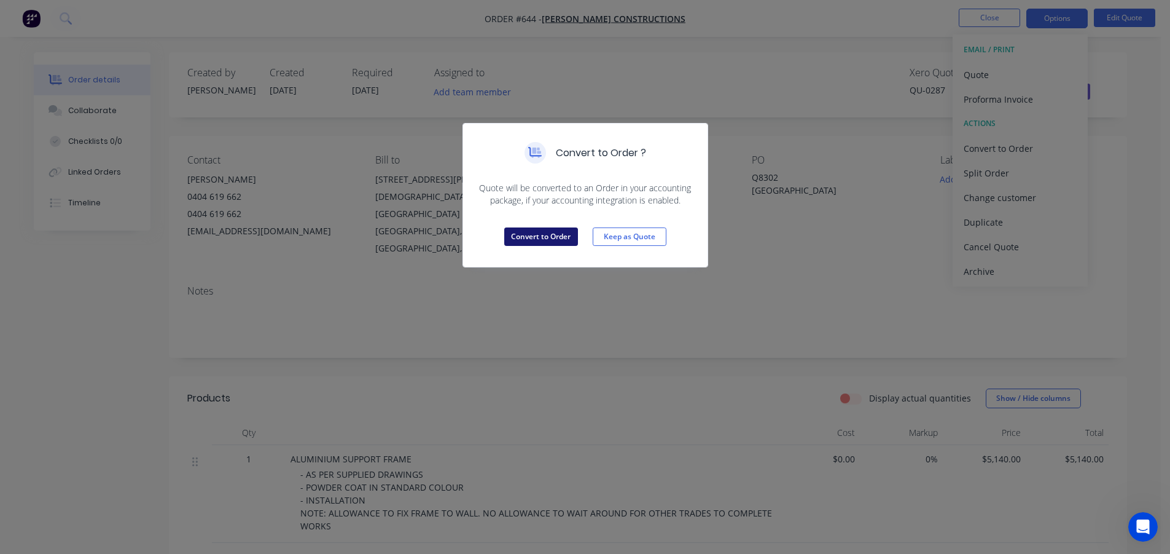
click at [544, 237] on button "Convert to Order" at bounding box center [541, 236] width 74 height 18
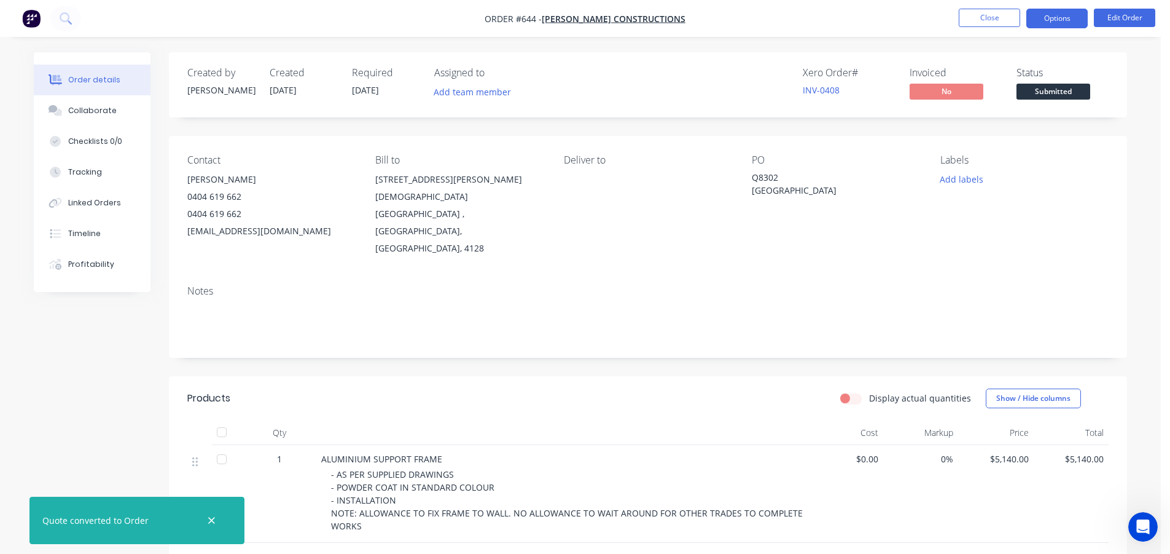
click at [1052, 20] on button "Options" at bounding box center [1057, 19] width 61 height 20
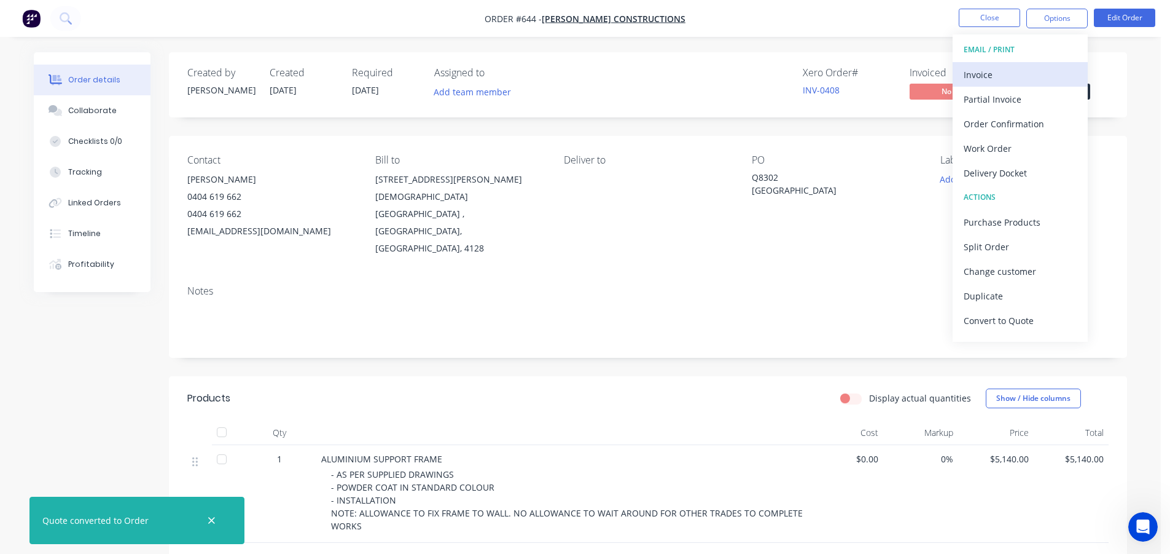
click at [1009, 77] on div "Invoice" at bounding box center [1020, 75] width 113 height 18
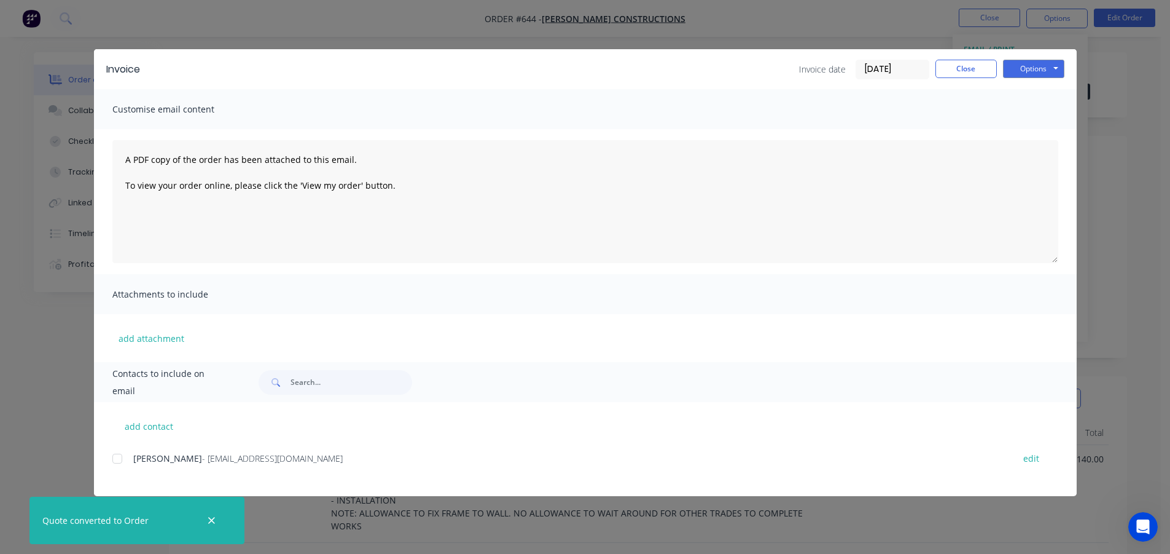
click at [117, 457] on div at bounding box center [117, 458] width 25 height 25
click at [1017, 69] on button "Options" at bounding box center [1033, 69] width 61 height 18
click at [1016, 126] on button "Email" at bounding box center [1042, 131] width 79 height 20
click at [952, 68] on button "Close" at bounding box center [966, 69] width 61 height 18
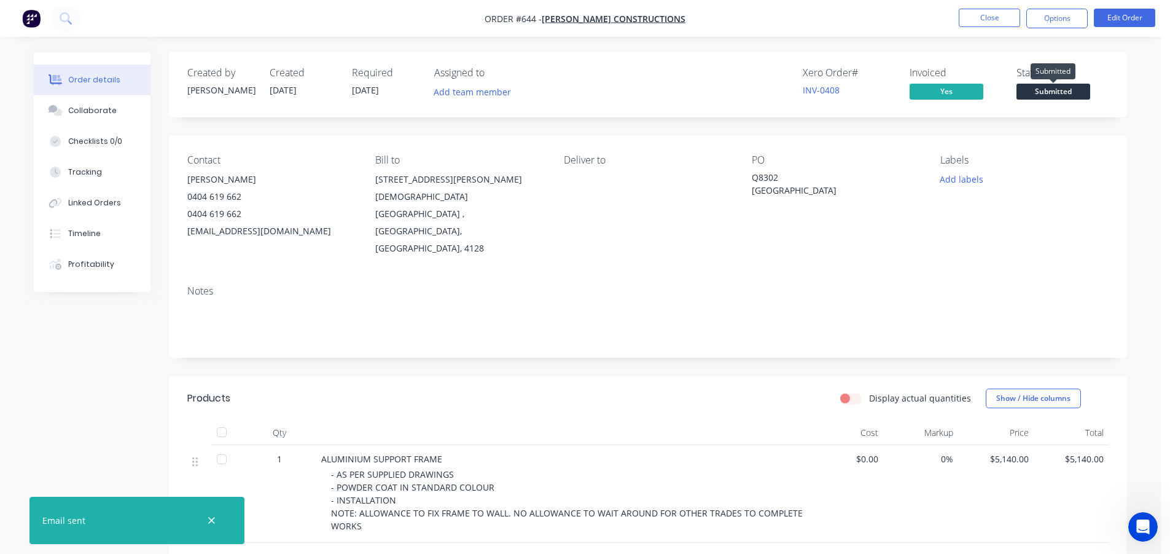
click at [1030, 91] on span "Submitted" at bounding box center [1054, 91] width 74 height 15
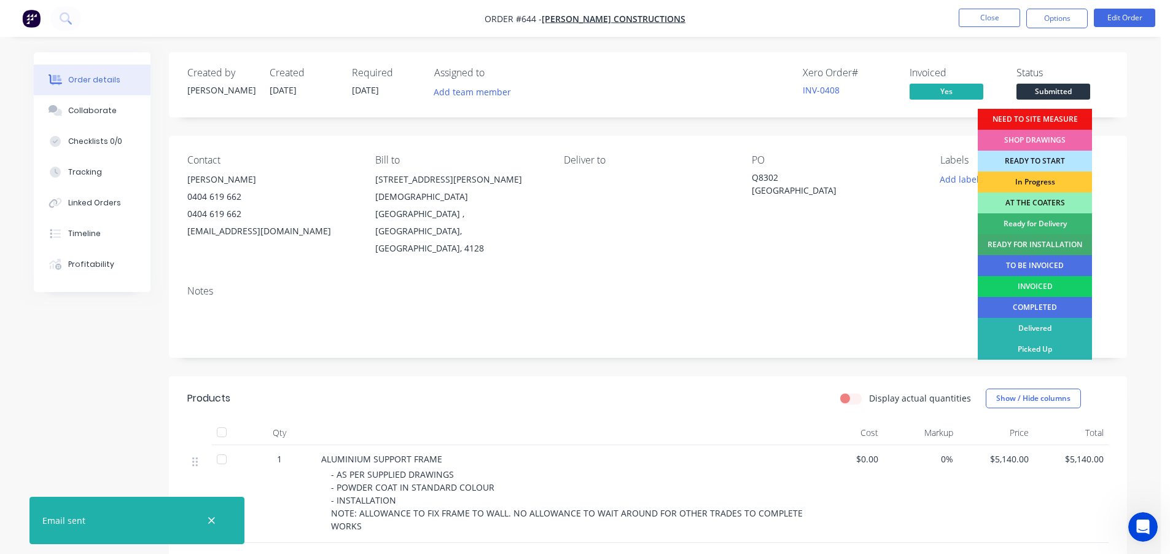
click at [1008, 284] on div "INVOICED" at bounding box center [1035, 286] width 114 height 21
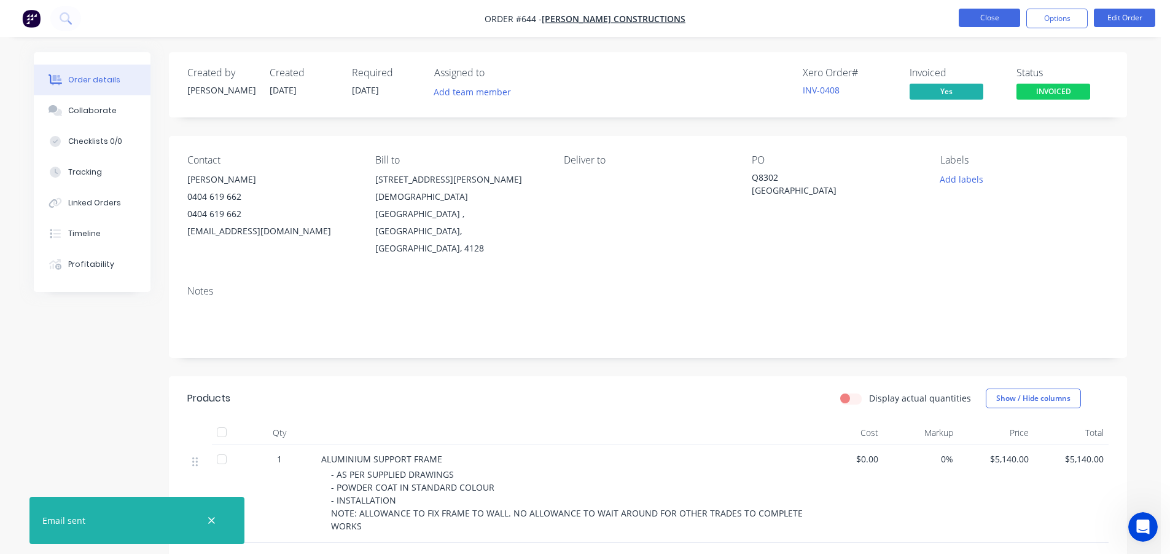
click at [992, 18] on button "Close" at bounding box center [989, 18] width 61 height 18
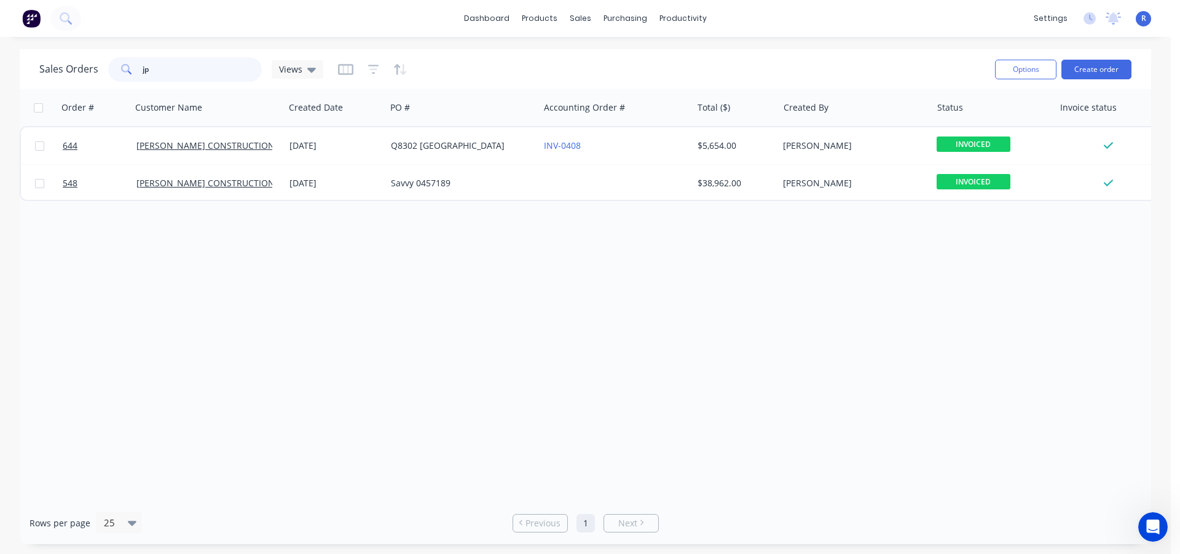
drag, startPoint x: 210, startPoint y: 76, endPoint x: 129, endPoint y: 74, distance: 81.1
click at [129, 74] on div "jp" at bounding box center [185, 69] width 154 height 25
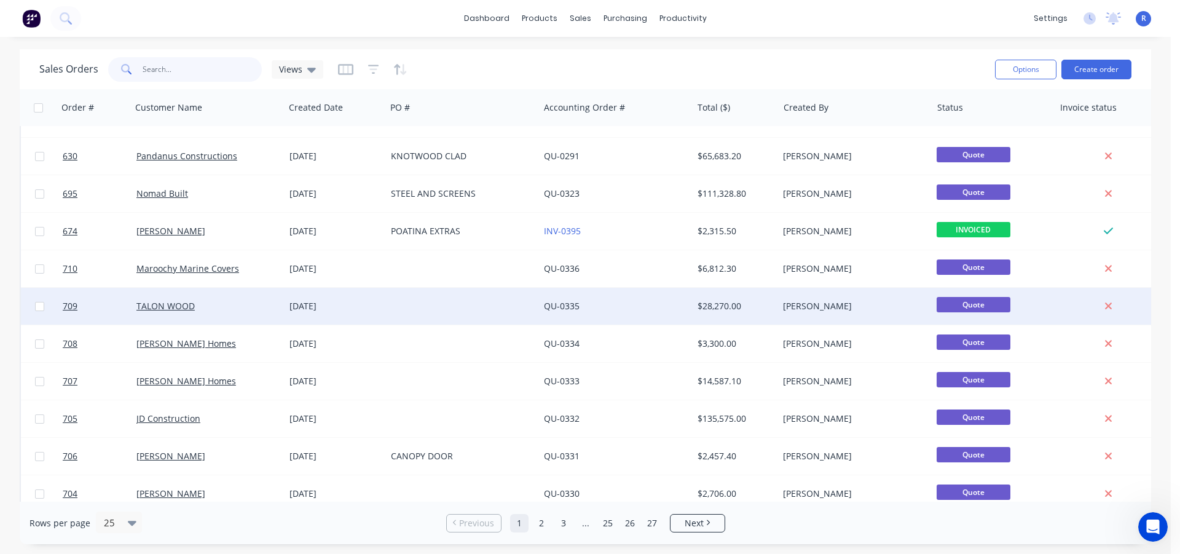
scroll to position [553, 0]
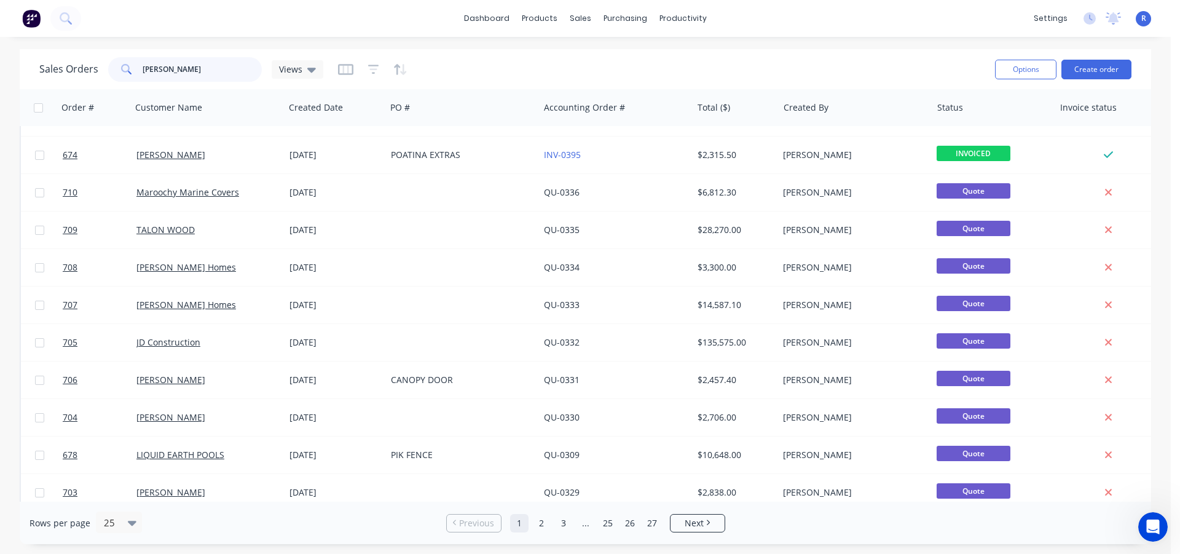
type input "[PERSON_NAME]"
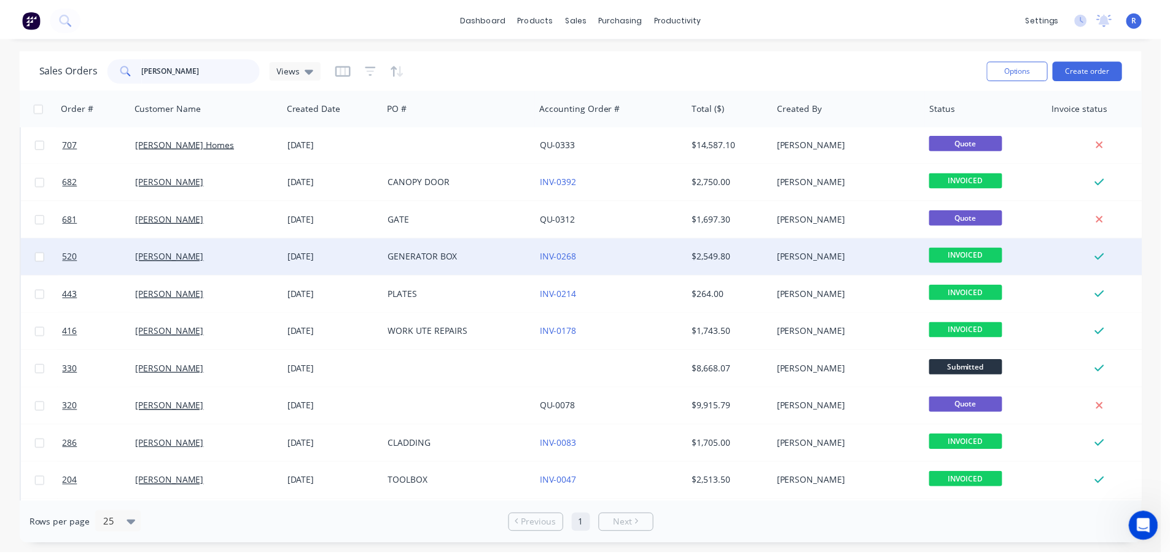
scroll to position [61, 0]
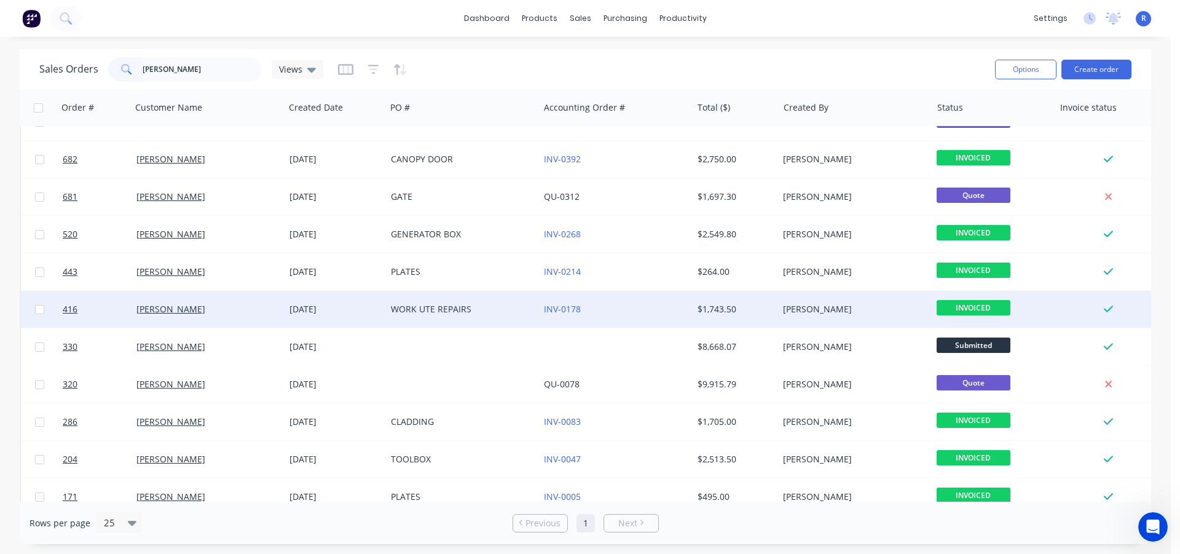
click at [245, 306] on div "[PERSON_NAME]" at bounding box center [204, 309] width 136 height 12
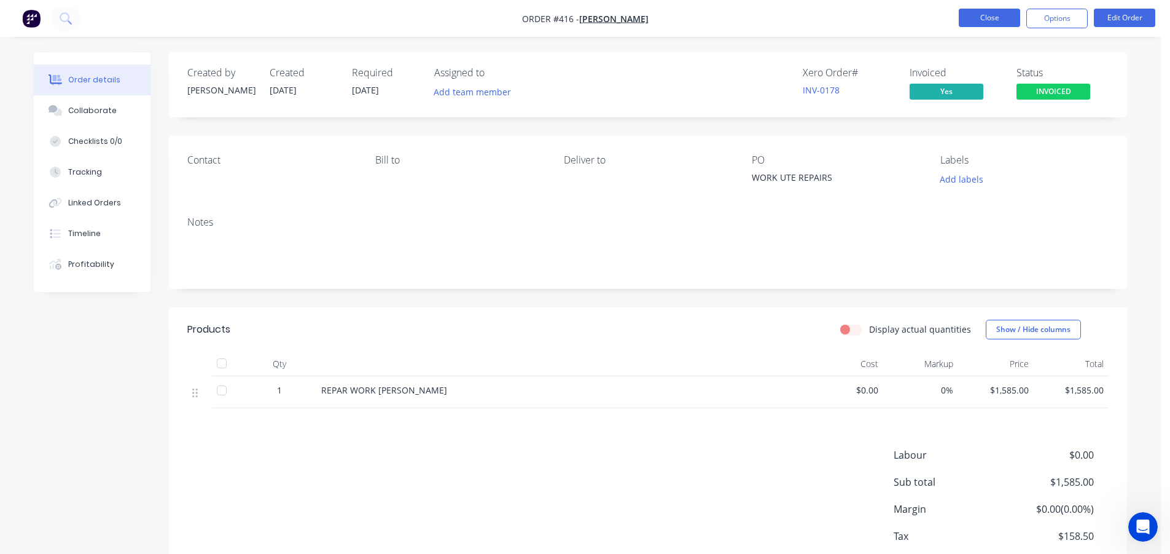
click at [979, 16] on button "Close" at bounding box center [989, 18] width 61 height 18
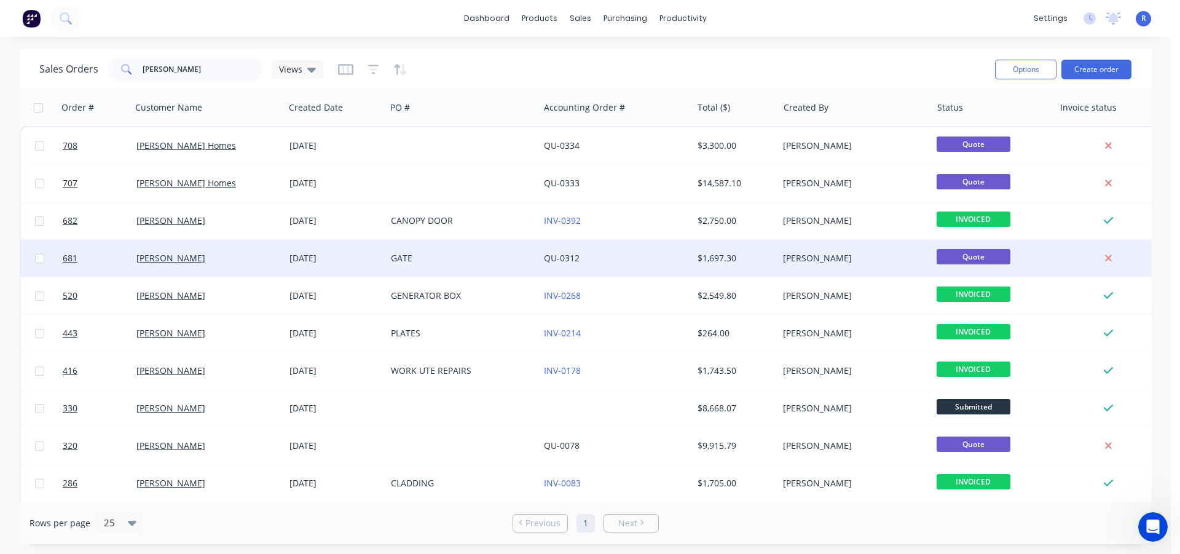
click at [254, 263] on div "[PERSON_NAME]" at bounding box center [204, 258] width 136 height 12
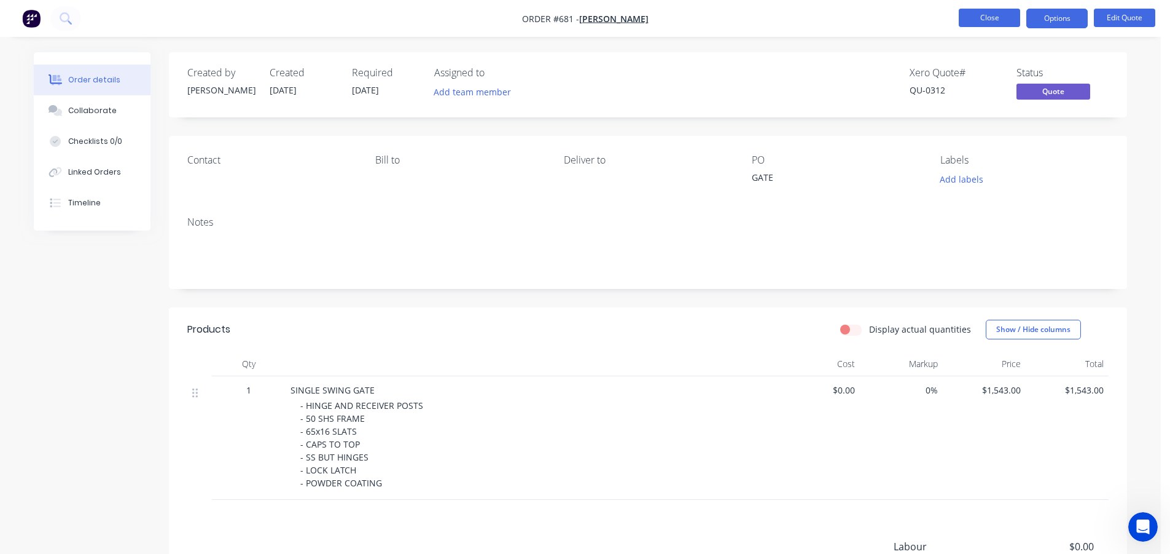
click at [985, 14] on button "Close" at bounding box center [989, 18] width 61 height 18
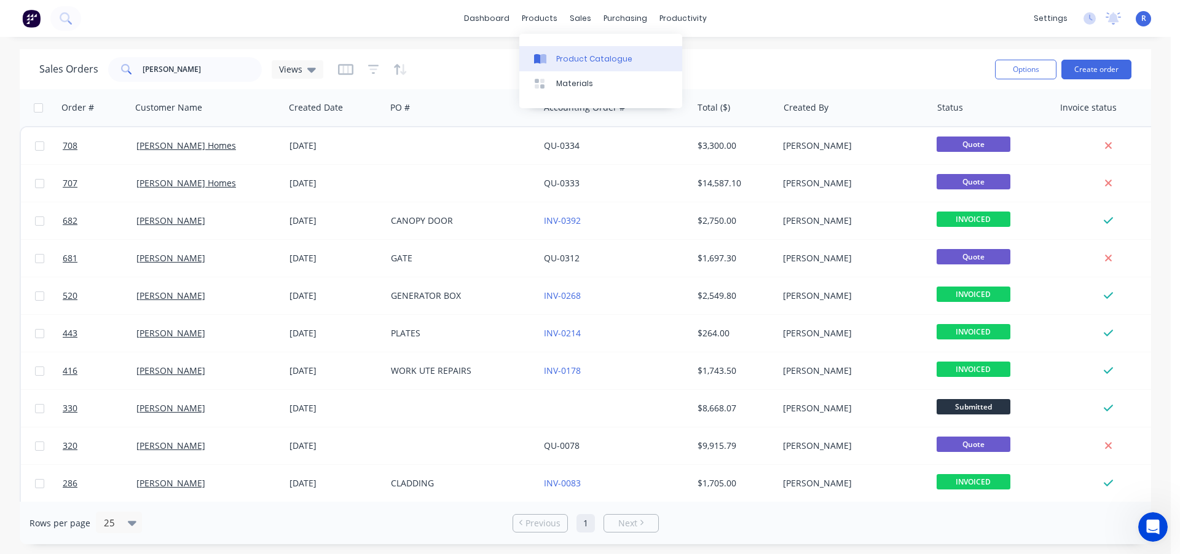
click at [558, 53] on div "Product Catalogue" at bounding box center [594, 58] width 76 height 11
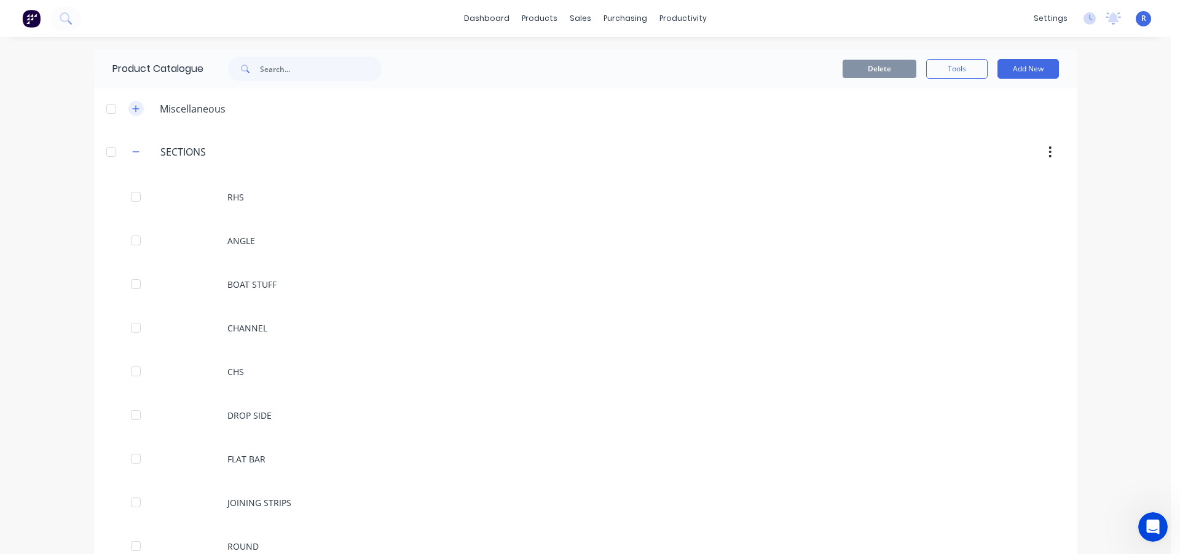
click at [132, 104] on icon "button" at bounding box center [135, 108] width 7 height 9
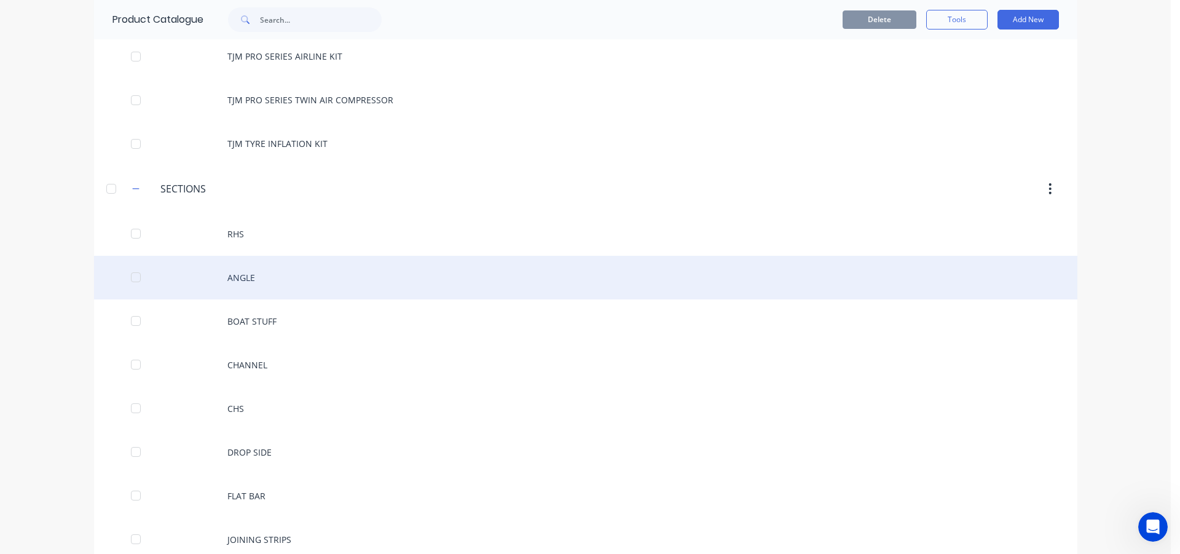
scroll to position [922, 0]
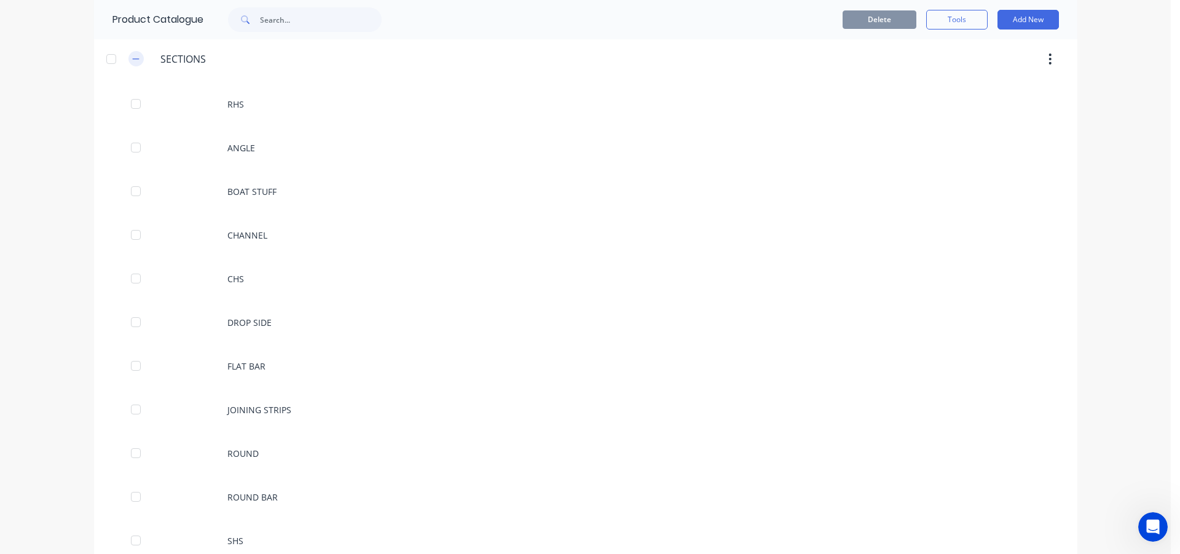
click at [134, 59] on icon "button" at bounding box center [135, 58] width 7 height 1
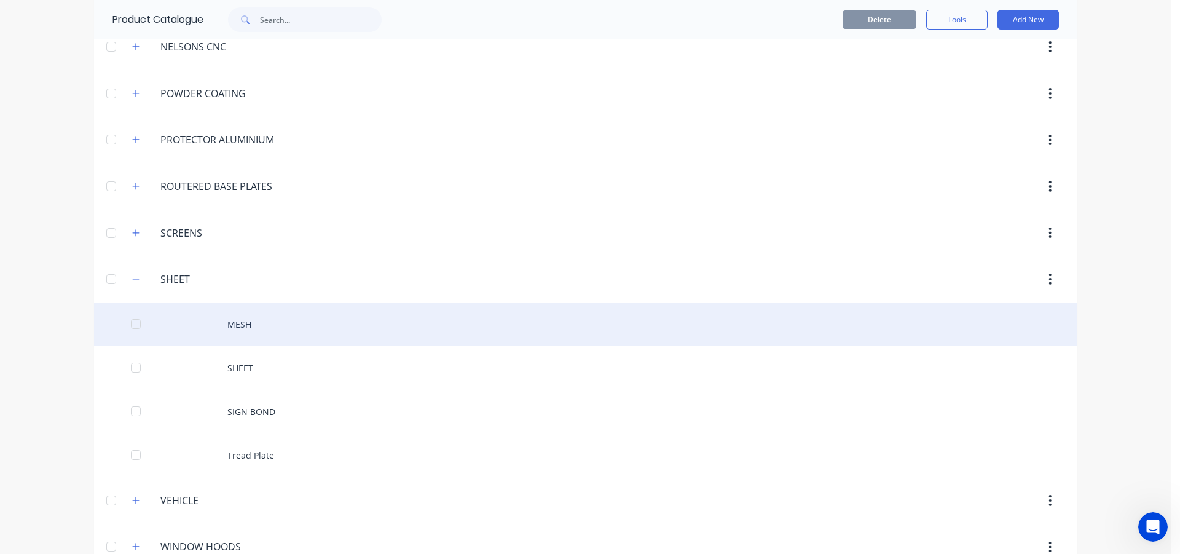
scroll to position [1106, 0]
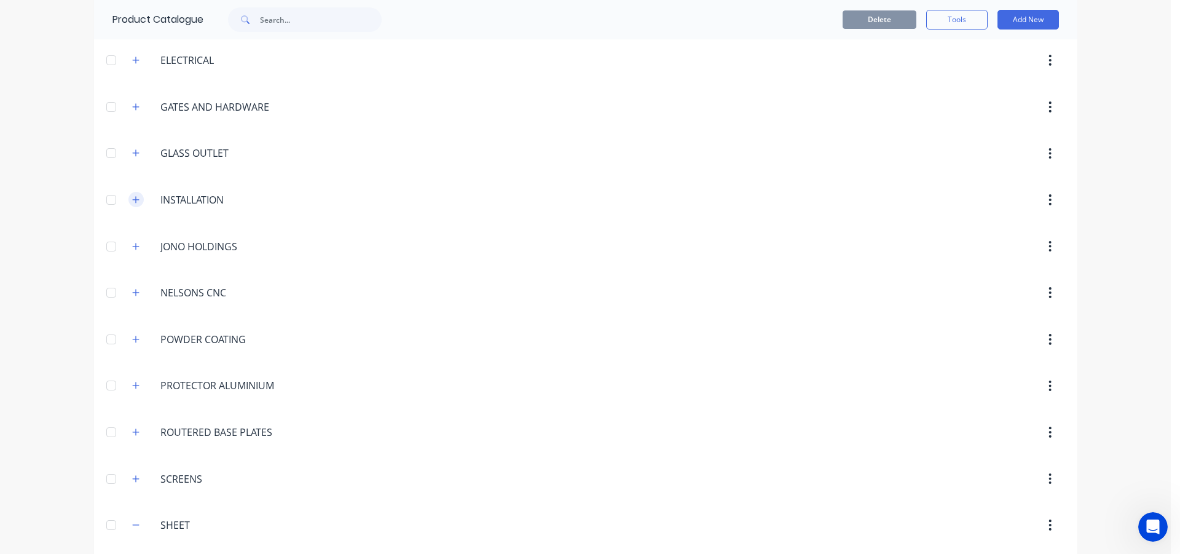
click at [136, 204] on button "button" at bounding box center [135, 199] width 15 height 15
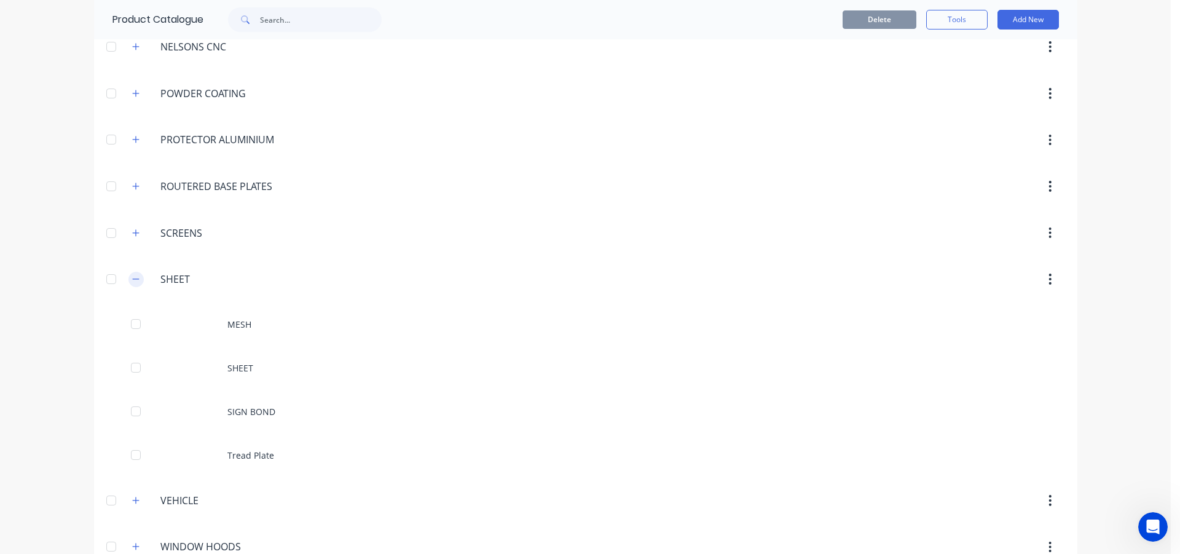
click at [135, 280] on icon "button" at bounding box center [135, 279] width 7 height 9
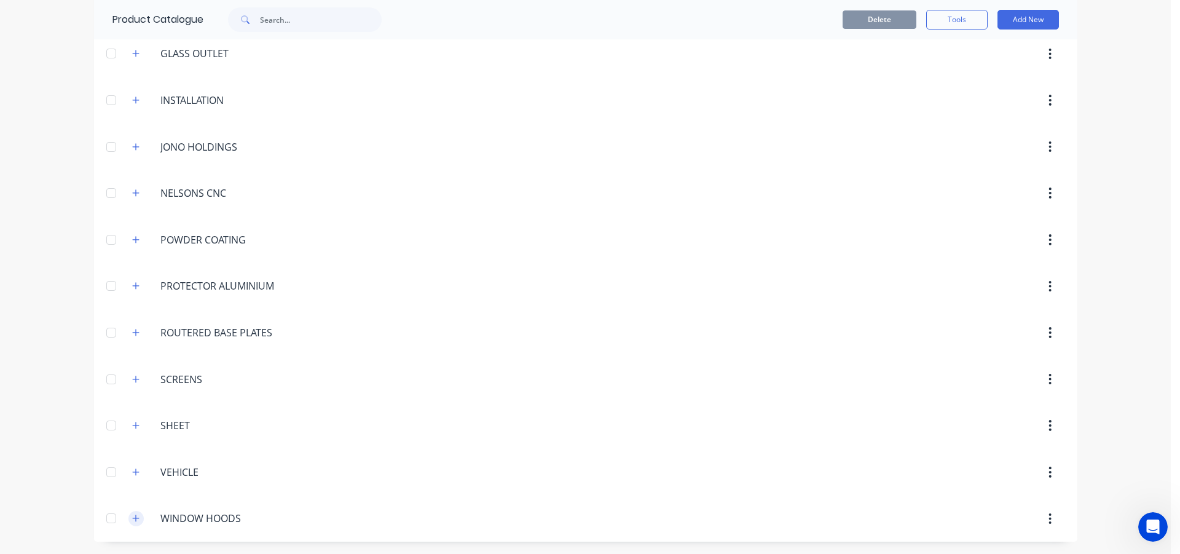
click at [128, 517] on button "button" at bounding box center [135, 518] width 15 height 15
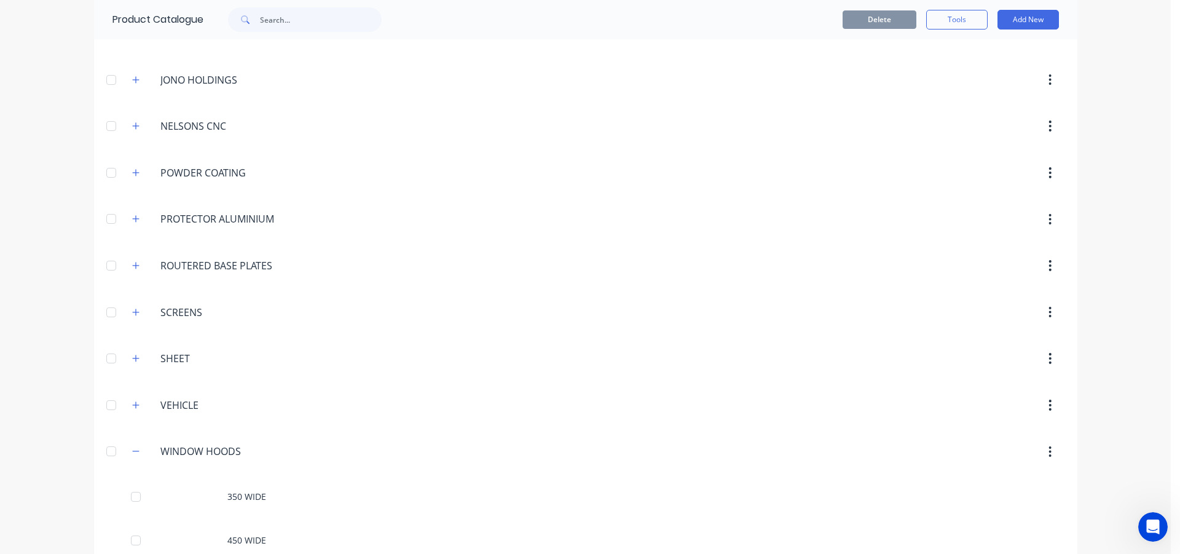
scroll to position [1380, 0]
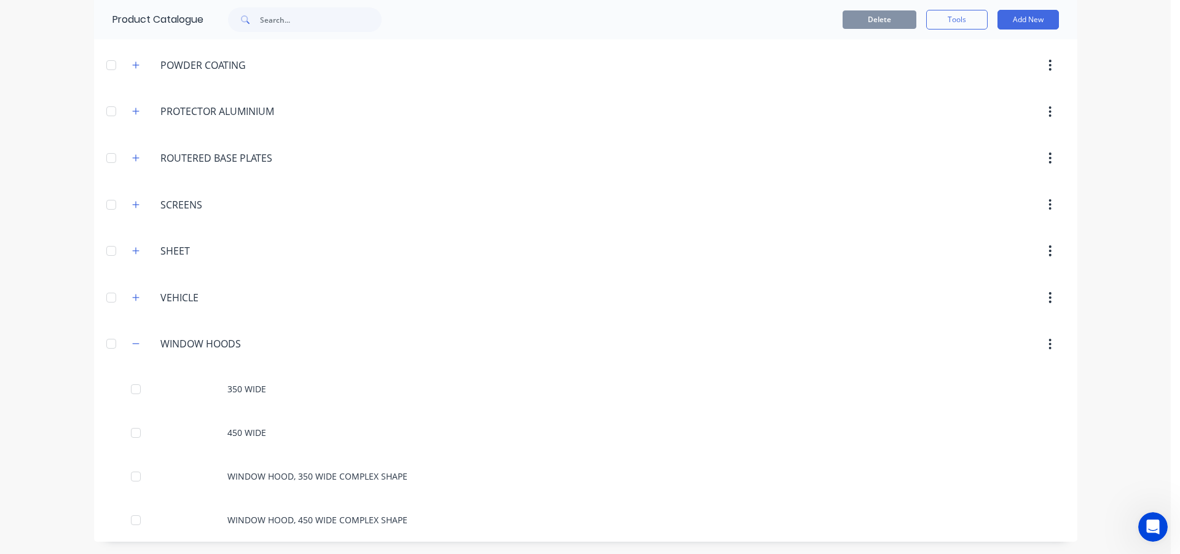
click at [139, 348] on div "WINDOW.HOODS WINDOW HOODS" at bounding box center [218, 344] width 193 height 22
click at [132, 344] on icon "button" at bounding box center [135, 343] width 7 height 9
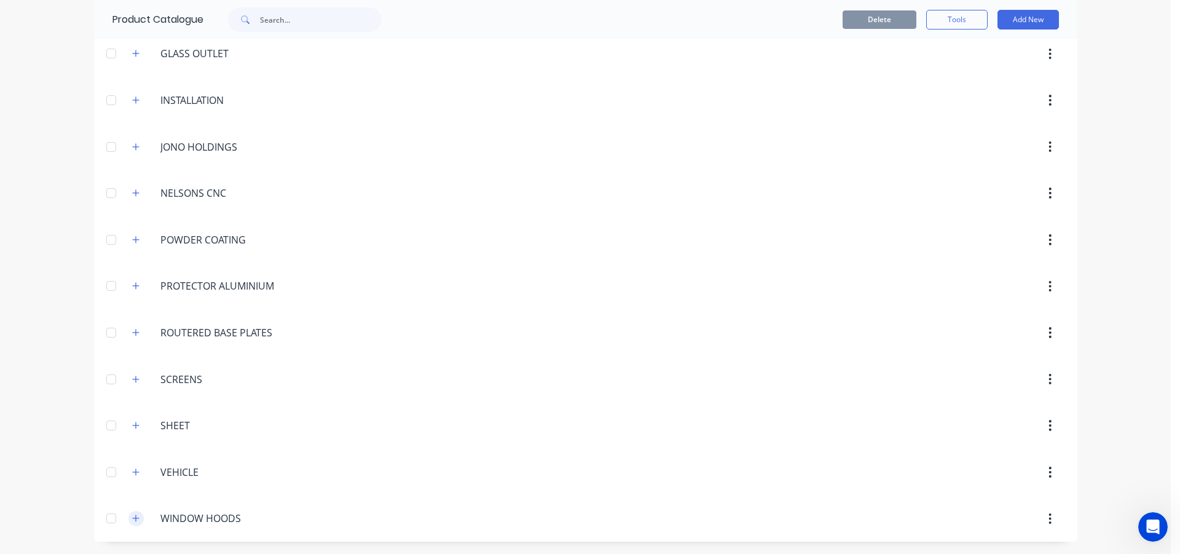
scroll to position [1205, 0]
click at [132, 382] on icon "button" at bounding box center [135, 379] width 7 height 9
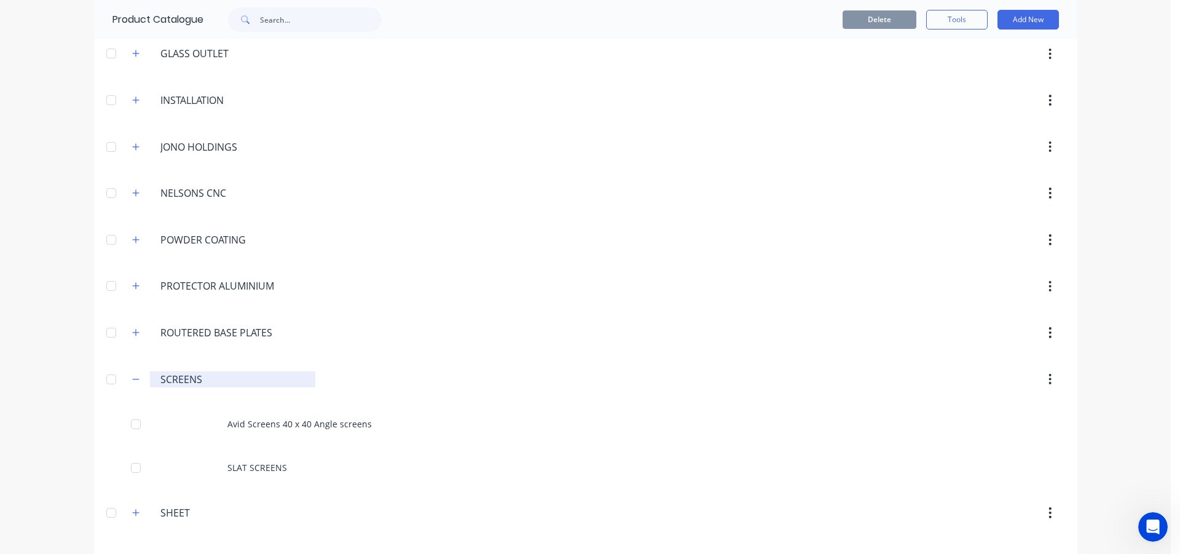
scroll to position [1267, 0]
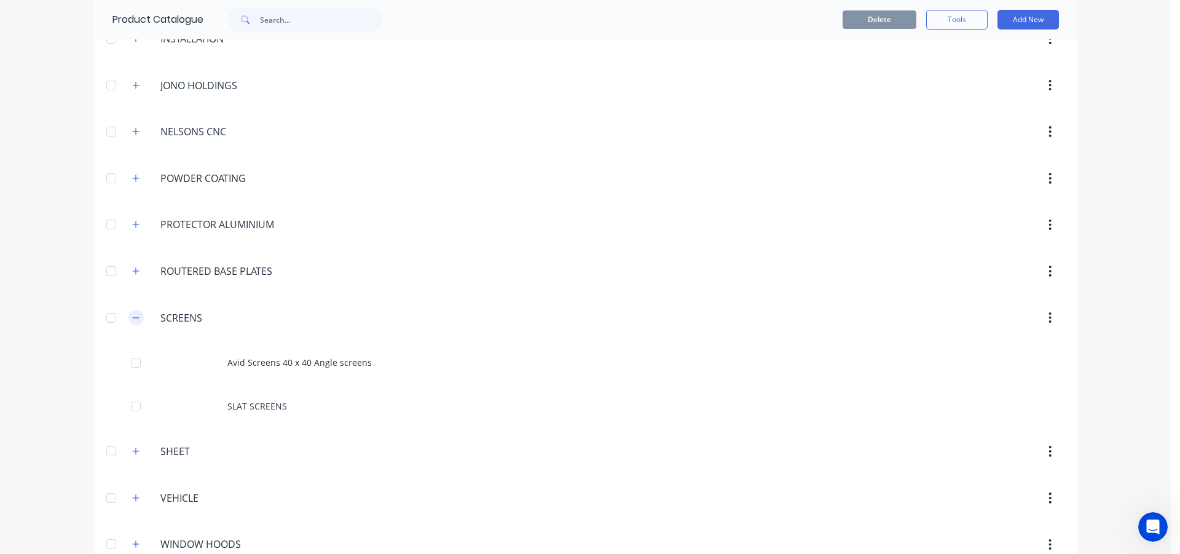
click at [132, 316] on icon "button" at bounding box center [135, 317] width 7 height 9
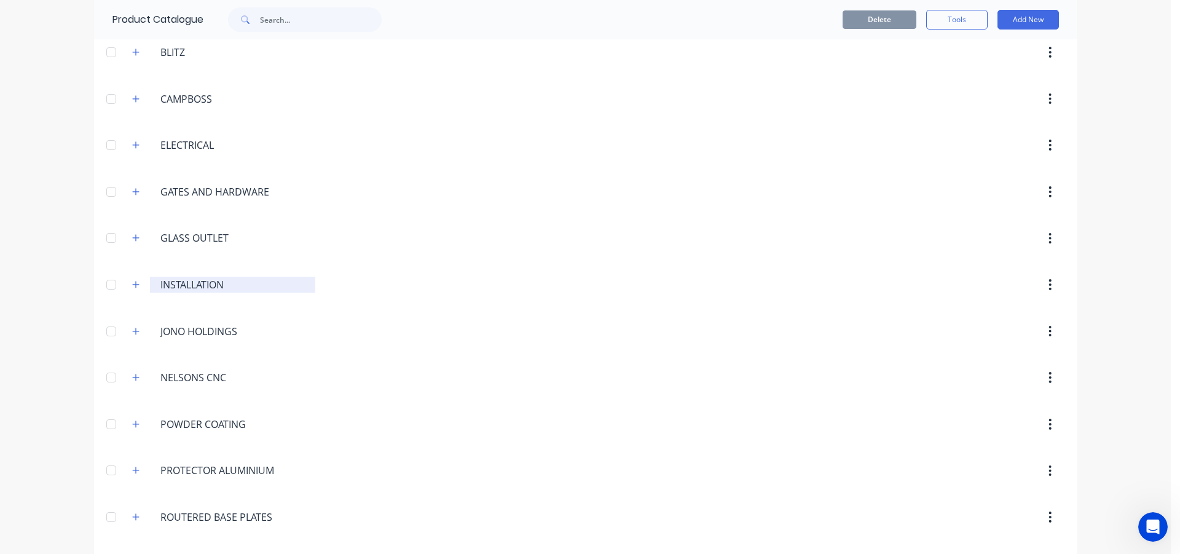
scroll to position [960, 0]
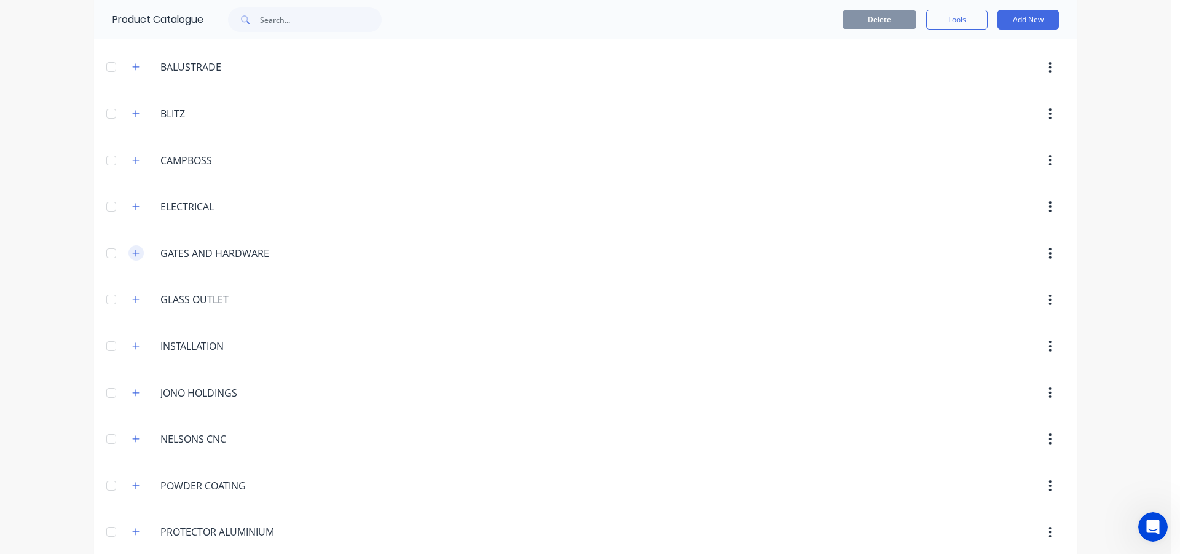
click at [132, 255] on icon "button" at bounding box center [135, 253] width 7 height 9
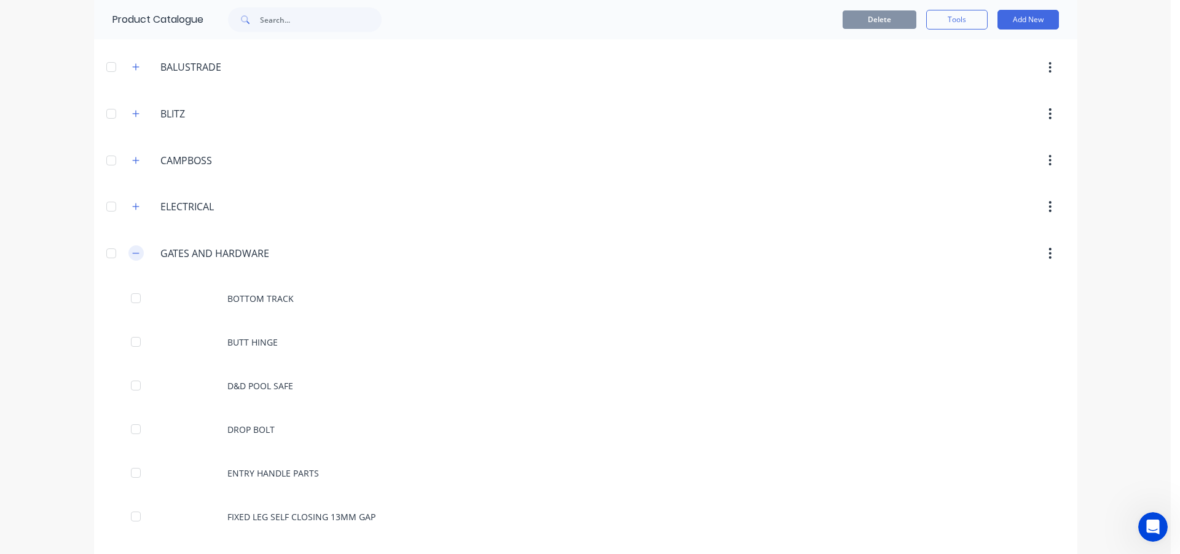
click at [132, 253] on icon "button" at bounding box center [135, 253] width 7 height 1
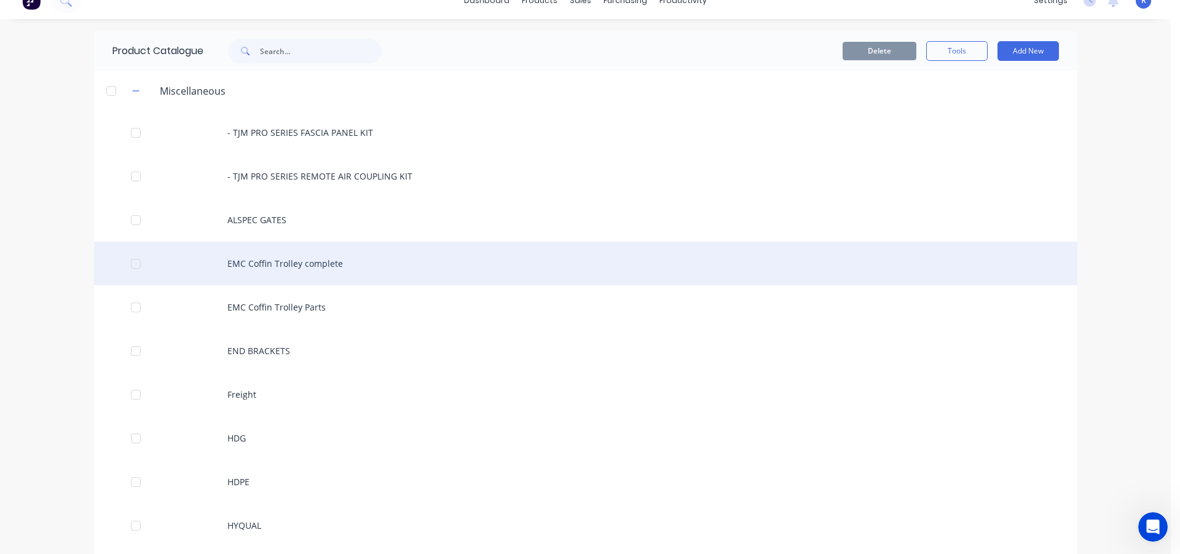
scroll to position [0, 0]
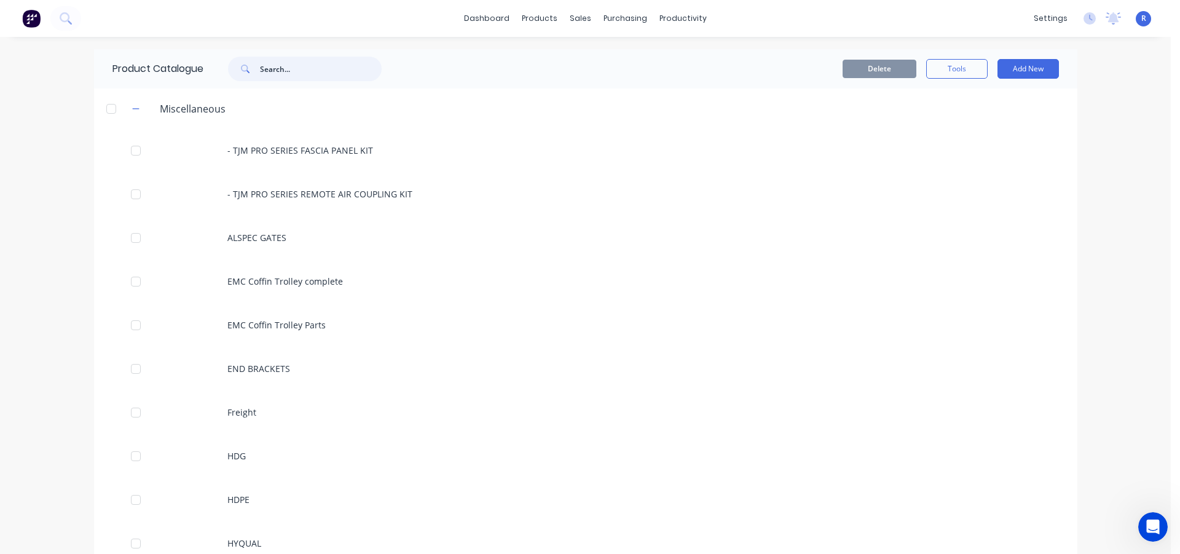
click at [312, 68] on input "text" at bounding box center [321, 69] width 122 height 25
drag, startPoint x: 310, startPoint y: 69, endPoint x: 245, endPoint y: 72, distance: 65.2
click at [245, 72] on div "handrail" at bounding box center [305, 69] width 154 height 25
type input "[MEDICAL_DATA]"
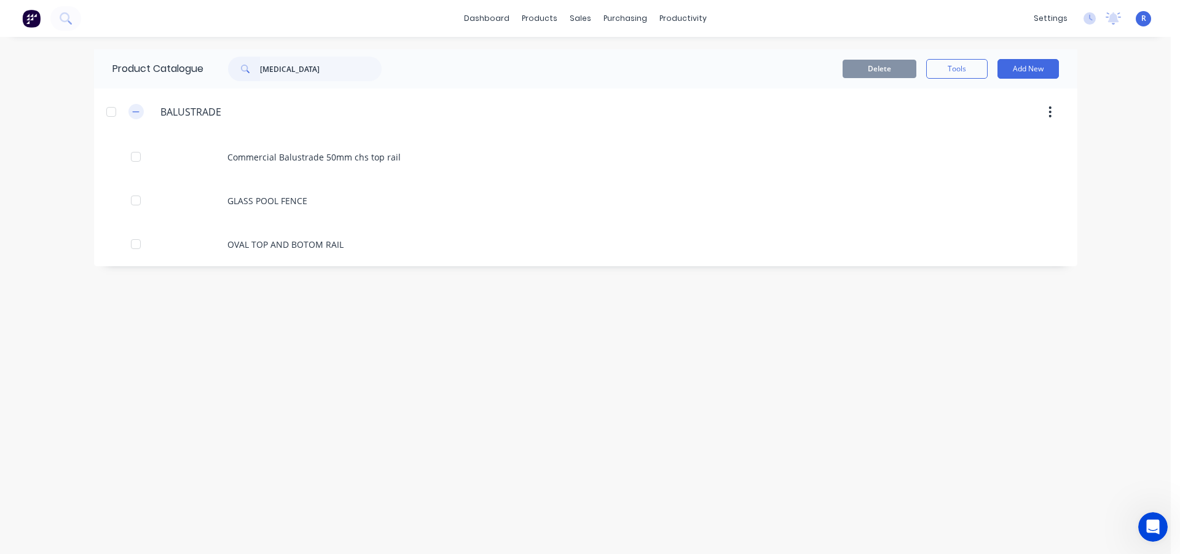
click at [138, 116] on icon "button" at bounding box center [135, 112] width 7 height 9
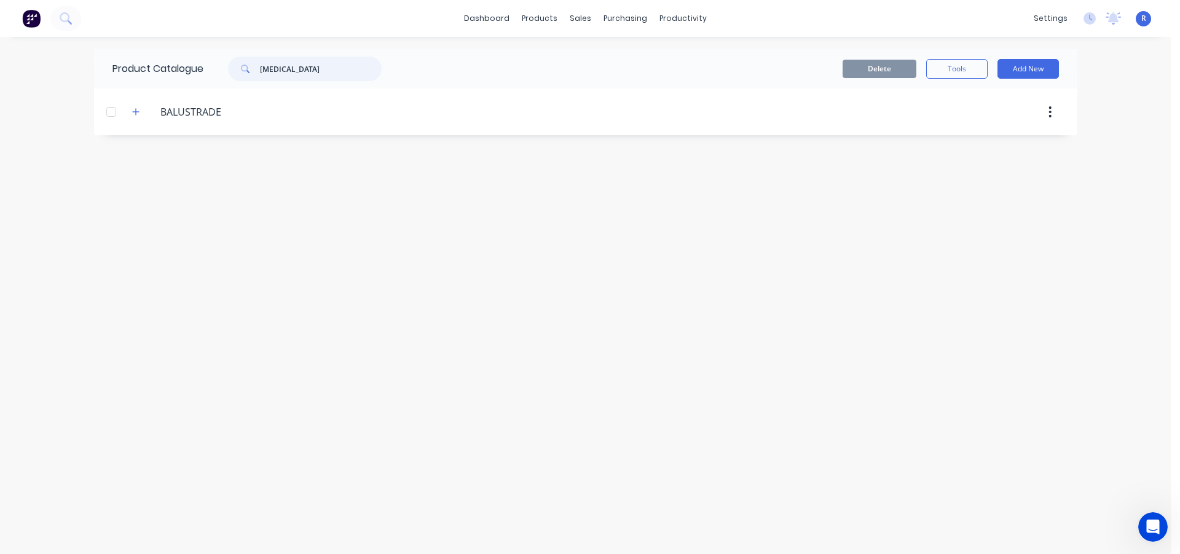
drag, startPoint x: 243, startPoint y: 76, endPoint x: 185, endPoint y: 74, distance: 57.8
click at [185, 74] on div "Product Catalogue [MEDICAL_DATA]" at bounding box center [253, 68] width 318 height 39
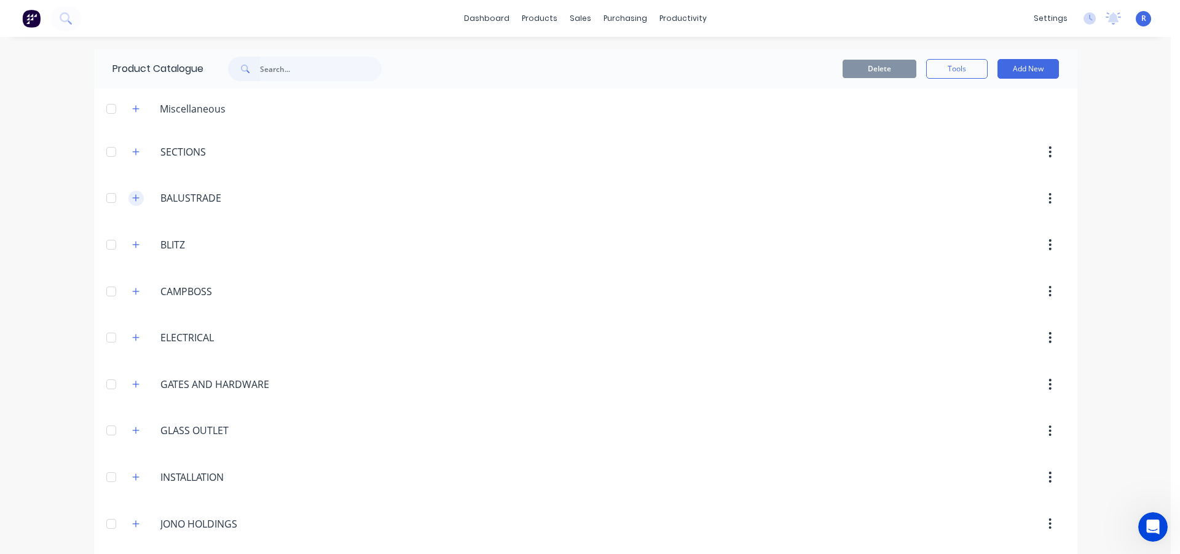
click at [132, 196] on icon "button" at bounding box center [135, 198] width 7 height 9
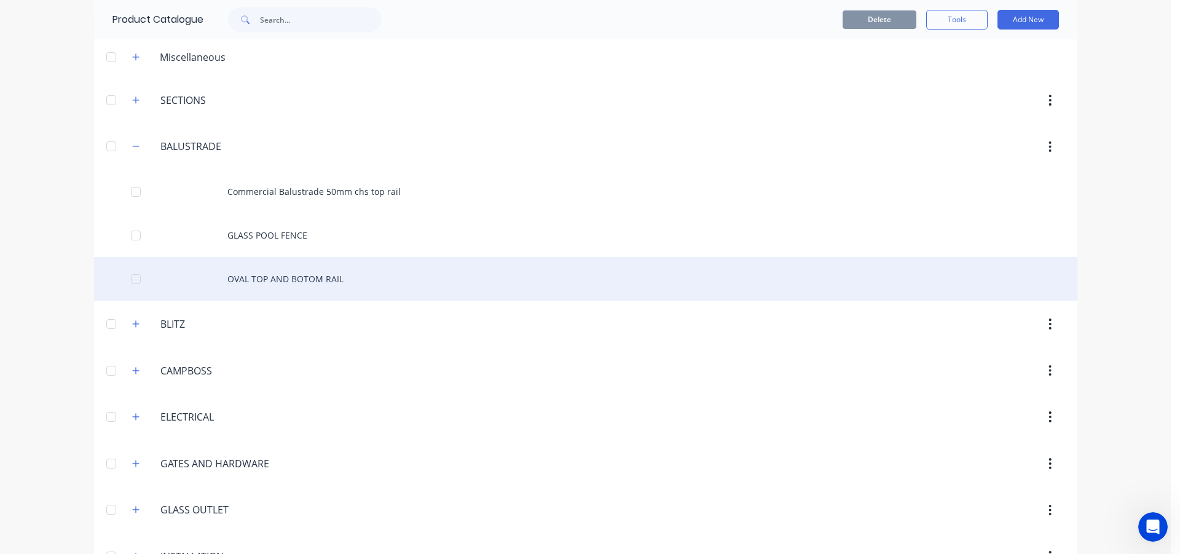
scroll to position [123, 0]
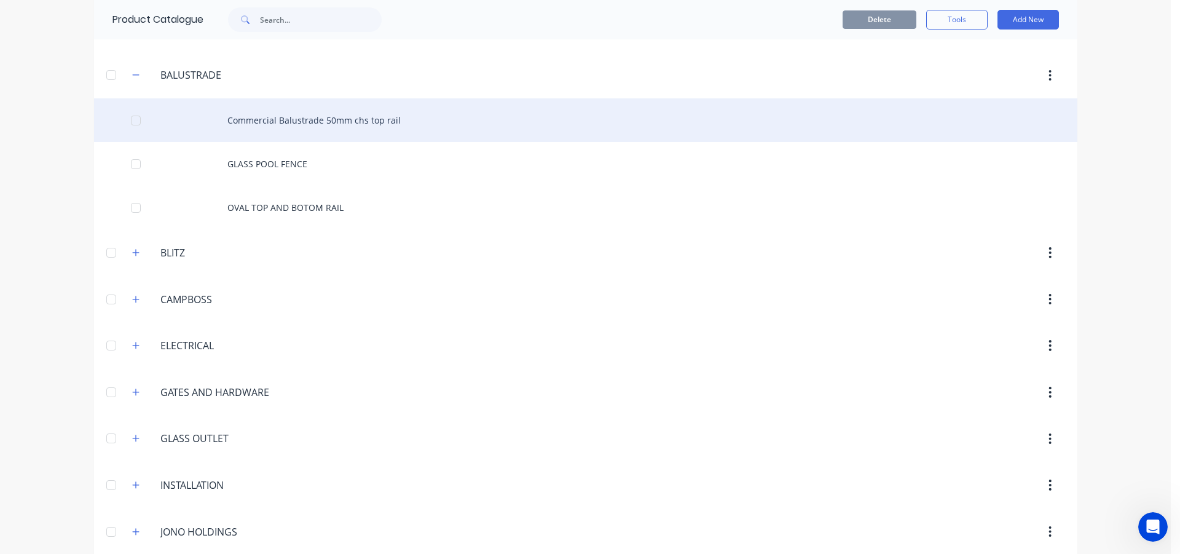
click at [302, 125] on div "Commercial Balustrade 50mm chs top rail" at bounding box center [585, 120] width 983 height 44
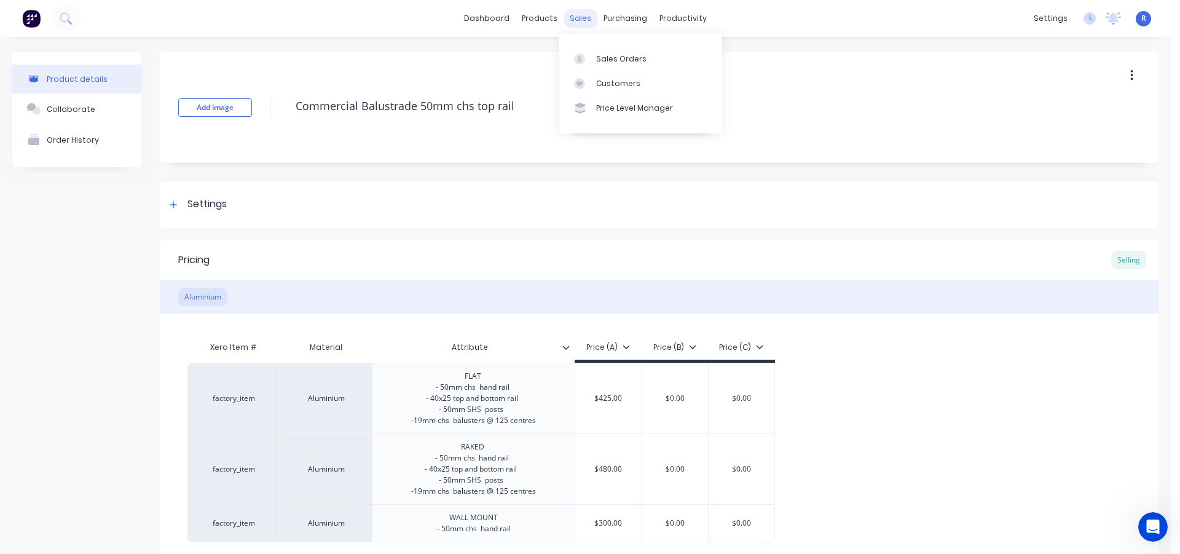
click at [579, 22] on div "sales" at bounding box center [580, 18] width 34 height 18
type textarea "x"
click at [606, 63] on div "Sales Orders" at bounding box center [621, 58] width 50 height 11
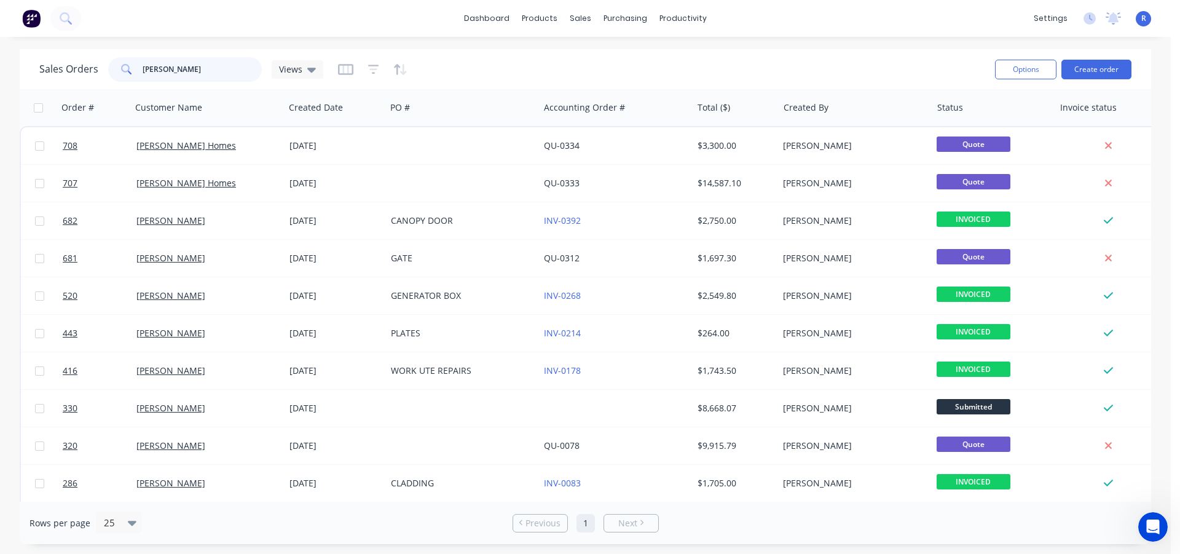
click at [125, 72] on div "[PERSON_NAME]" at bounding box center [185, 69] width 154 height 25
type input "[PERSON_NAME]"
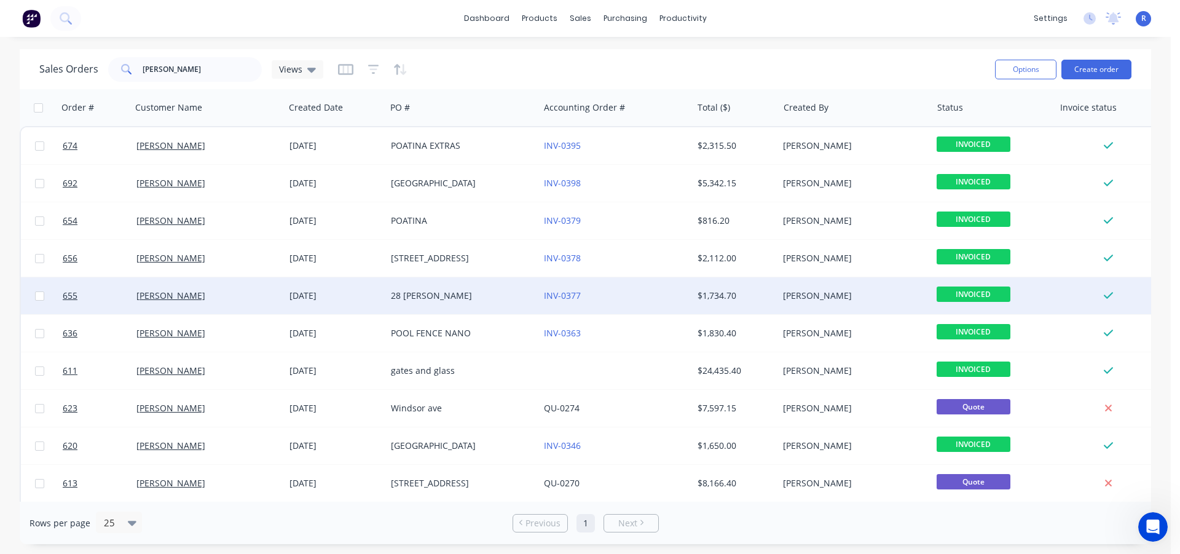
click at [445, 292] on div "28 [PERSON_NAME]" at bounding box center [459, 295] width 136 height 12
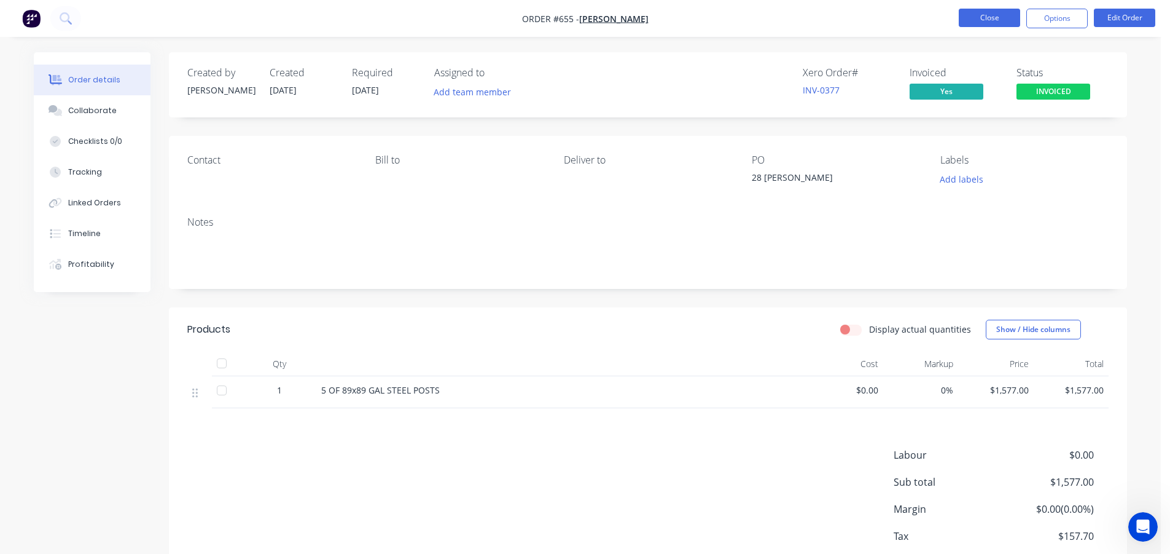
click at [990, 23] on button "Close" at bounding box center [989, 18] width 61 height 18
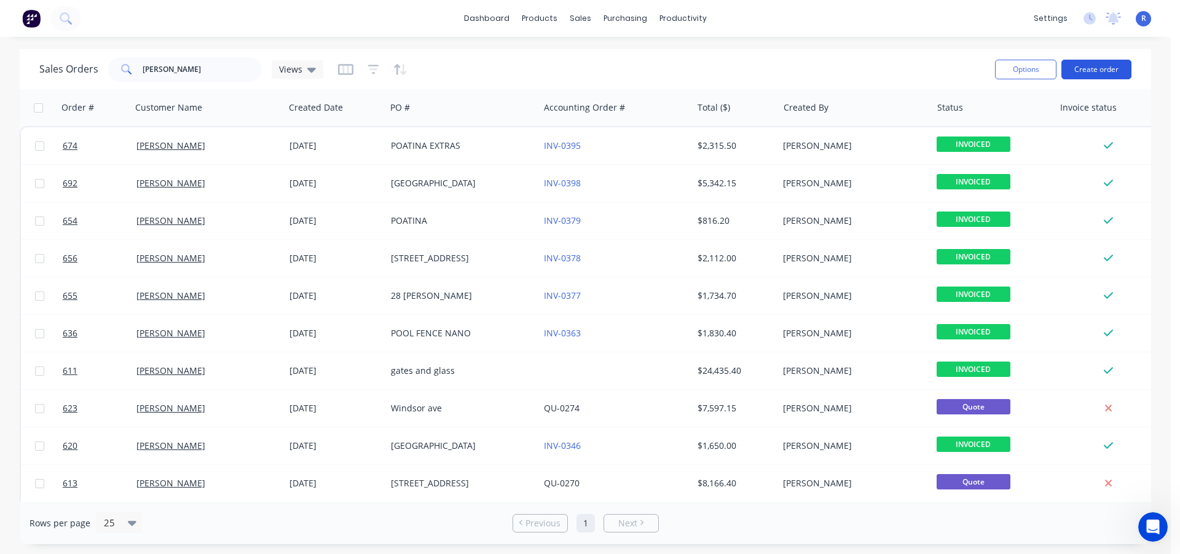
click at [1095, 68] on button "Create order" at bounding box center [1096, 70] width 70 height 20
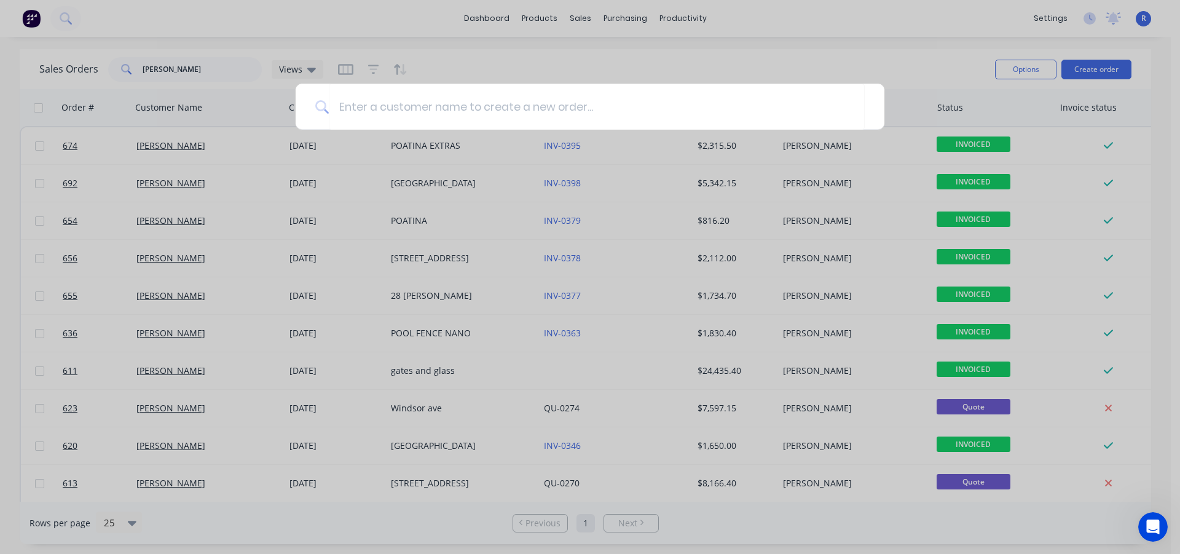
click at [184, 69] on div at bounding box center [590, 277] width 1180 height 554
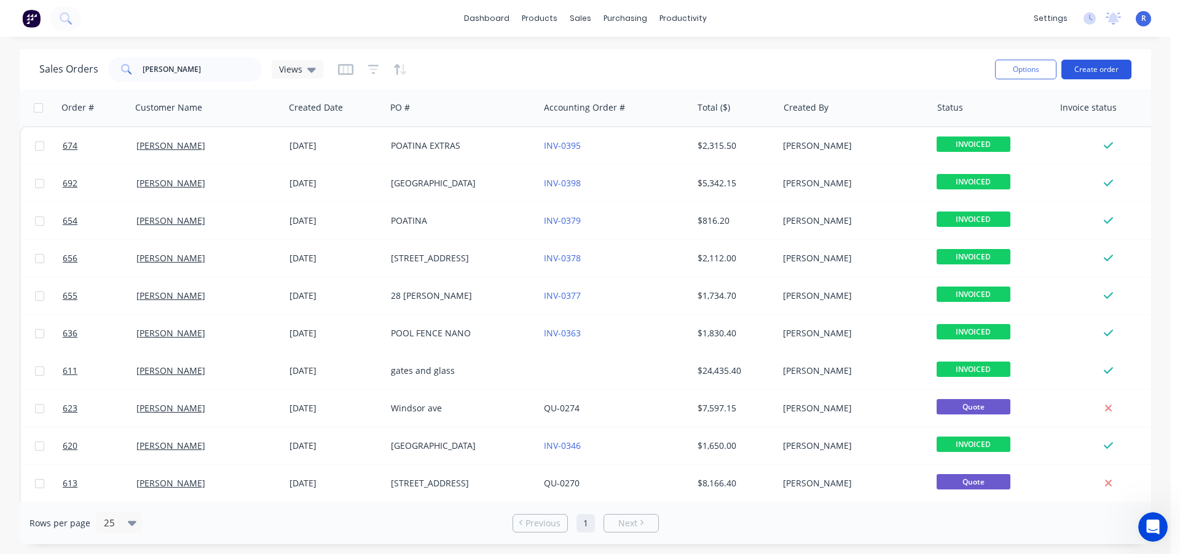
click at [1111, 67] on button "Create order" at bounding box center [1096, 70] width 70 height 20
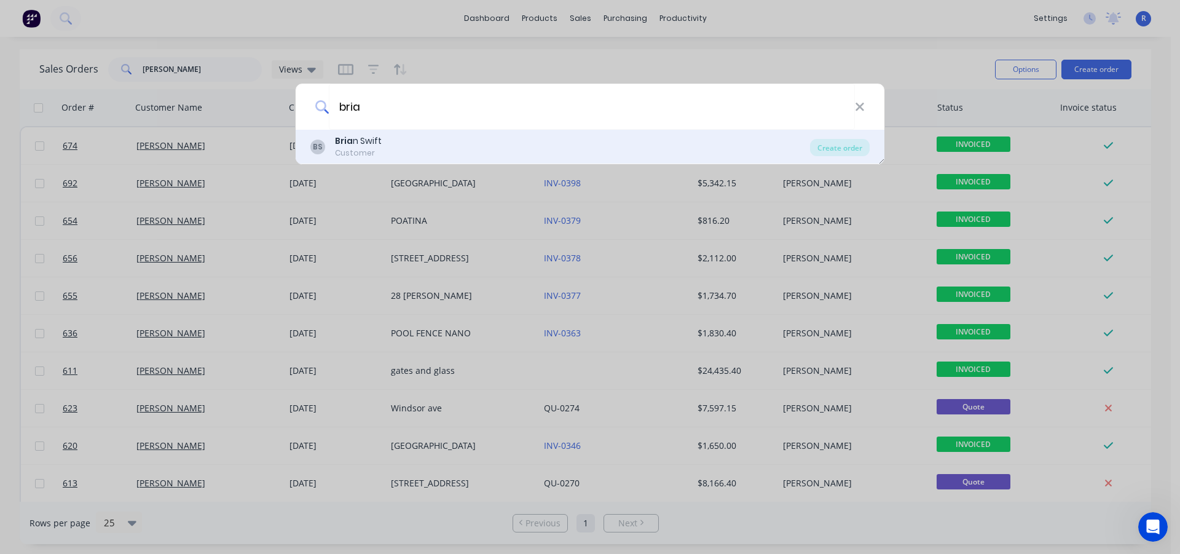
type input "bria"
click at [393, 146] on div "[PERSON_NAME] n Swift Customer" at bounding box center [559, 147] width 499 height 24
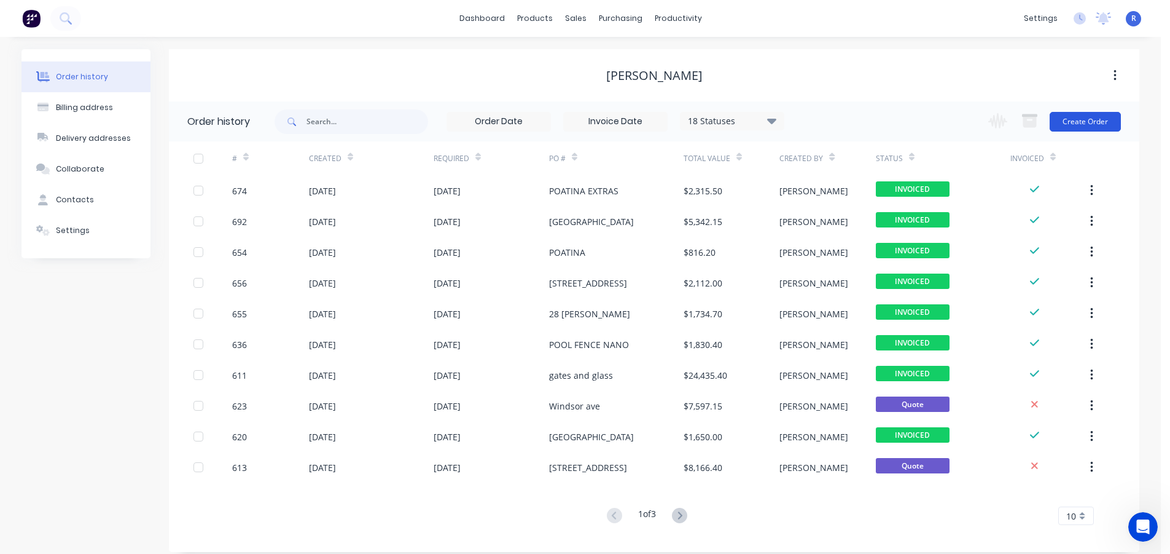
click at [1080, 119] on button "Create Order" at bounding box center [1085, 122] width 71 height 20
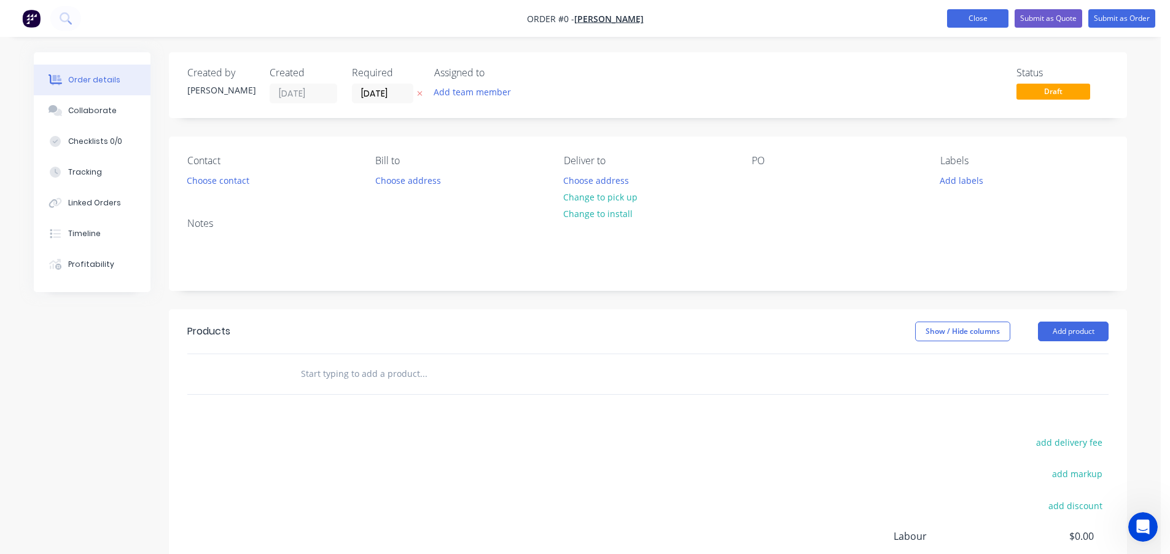
click at [977, 21] on button "Close" at bounding box center [977, 18] width 61 height 18
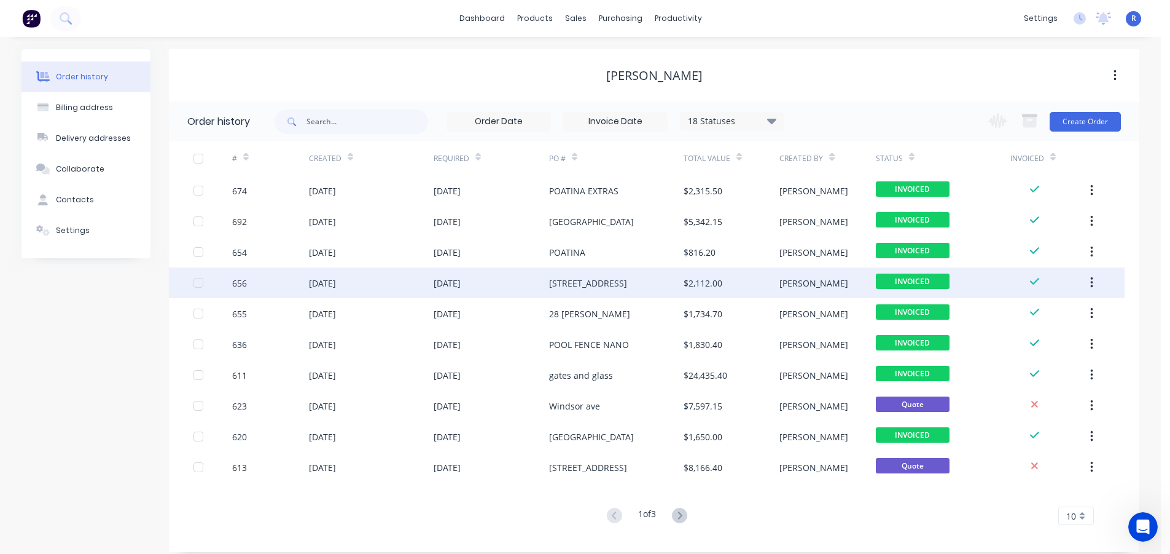
scroll to position [10, 0]
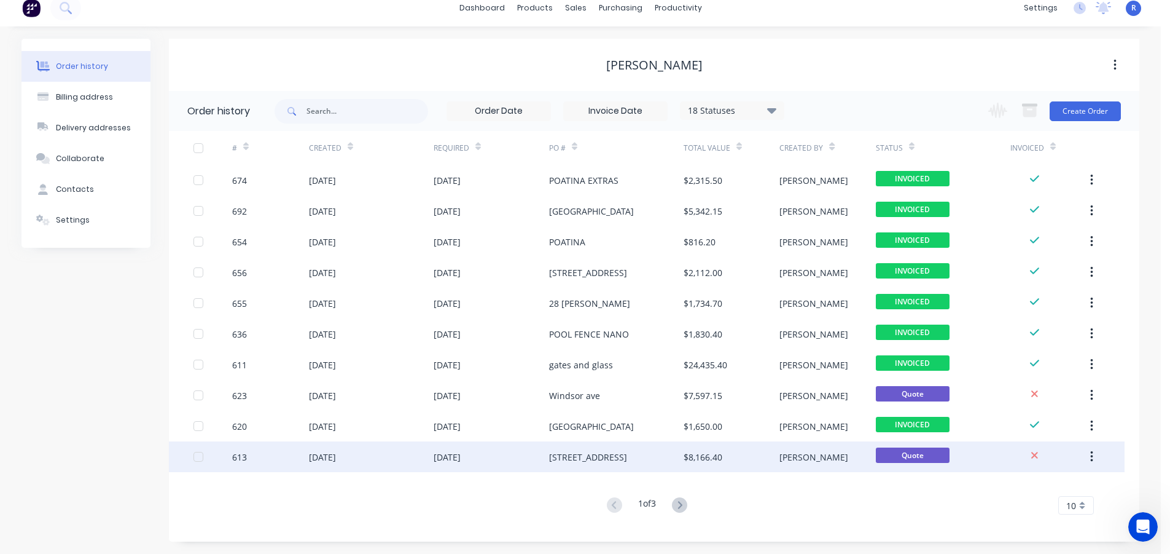
click at [604, 457] on div "[STREET_ADDRESS]" at bounding box center [616, 456] width 135 height 31
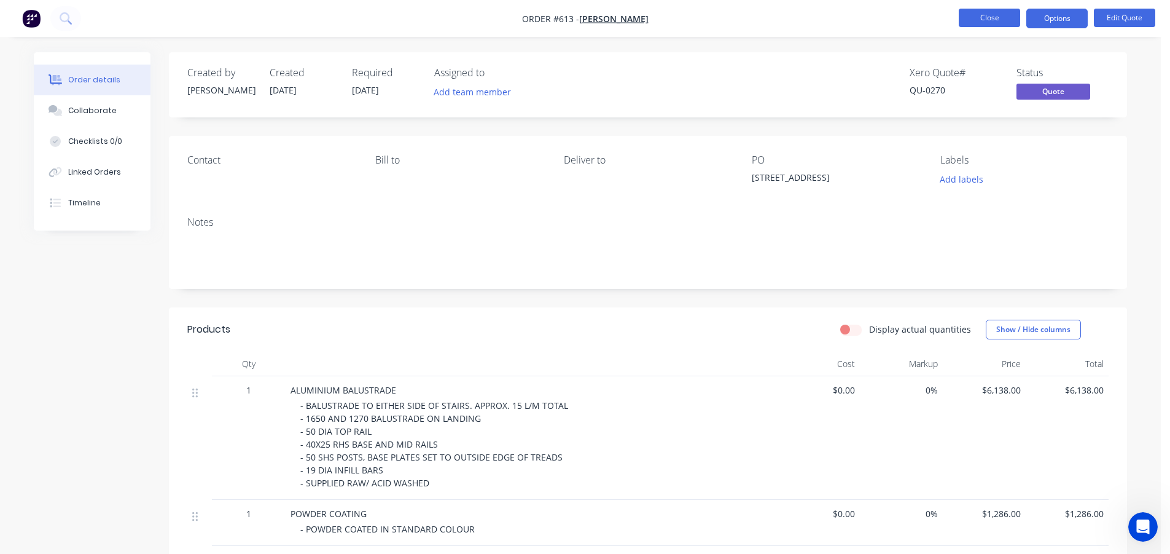
click at [985, 17] on button "Close" at bounding box center [989, 18] width 61 height 18
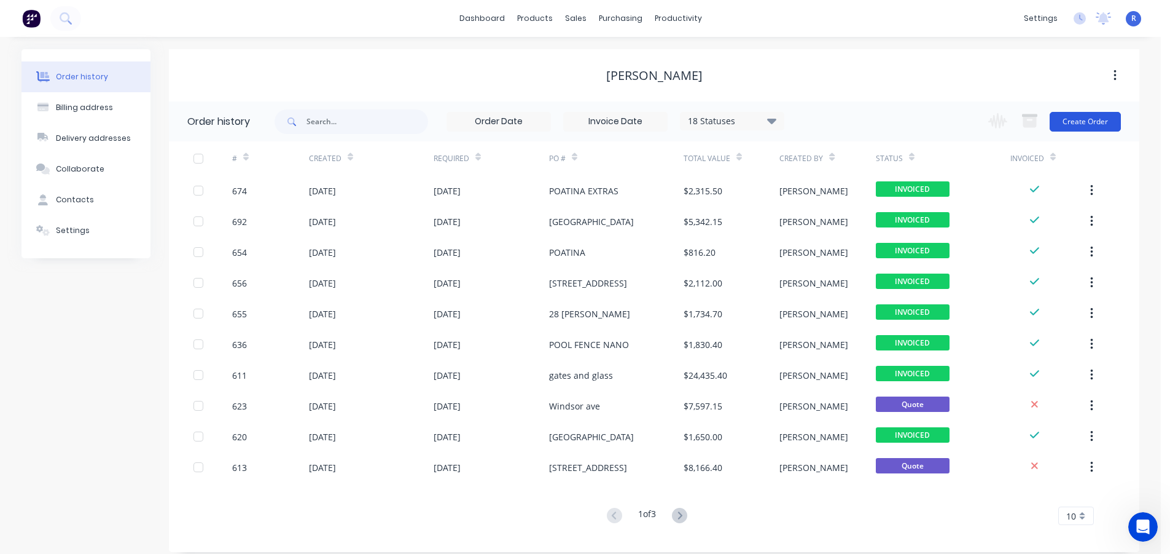
click at [1089, 117] on button "Create Order" at bounding box center [1085, 122] width 71 height 20
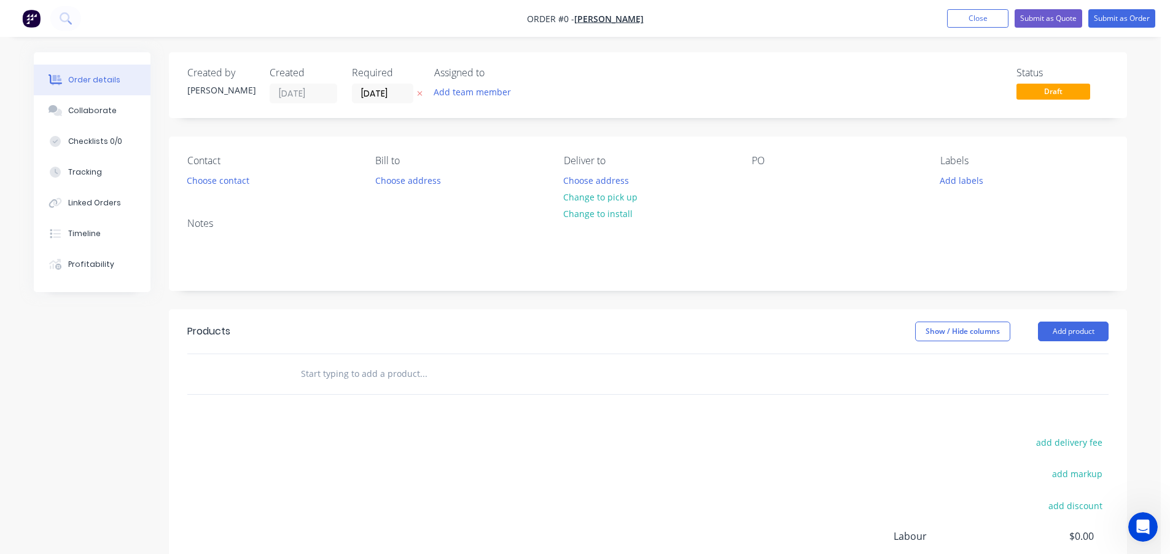
click at [763, 170] on div "PO" at bounding box center [836, 172] width 168 height 34
click at [763, 173] on div at bounding box center [762, 180] width 20 height 18
click at [766, 300] on div "Order details Collaborate Checklists 0/0 Tracking Linked Orders Timeline Profit…" at bounding box center [581, 380] width 1118 height 656
click at [985, 20] on button "Close" at bounding box center [977, 18] width 61 height 18
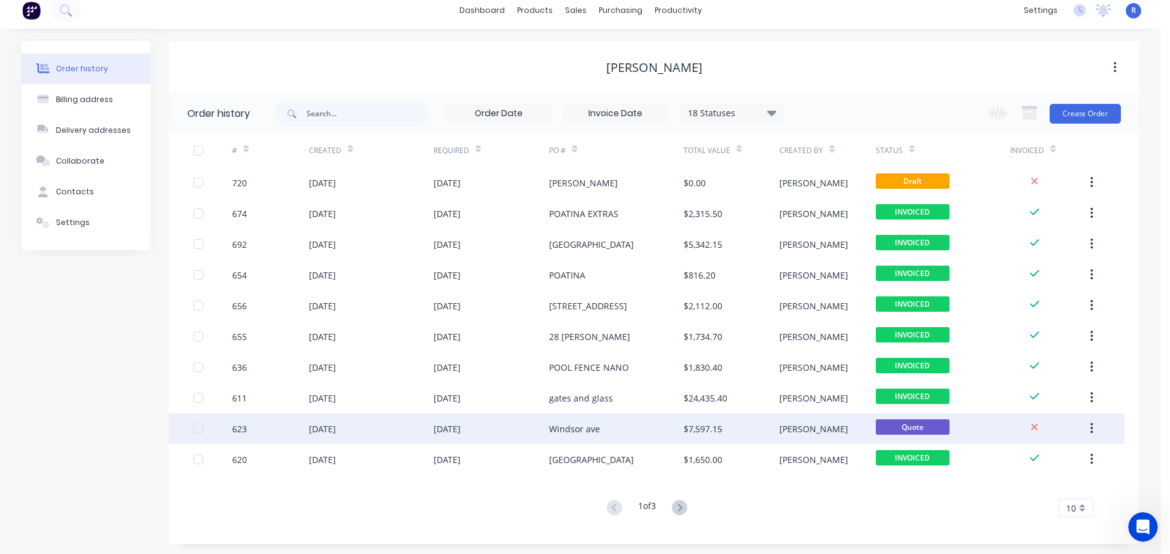
scroll to position [10, 0]
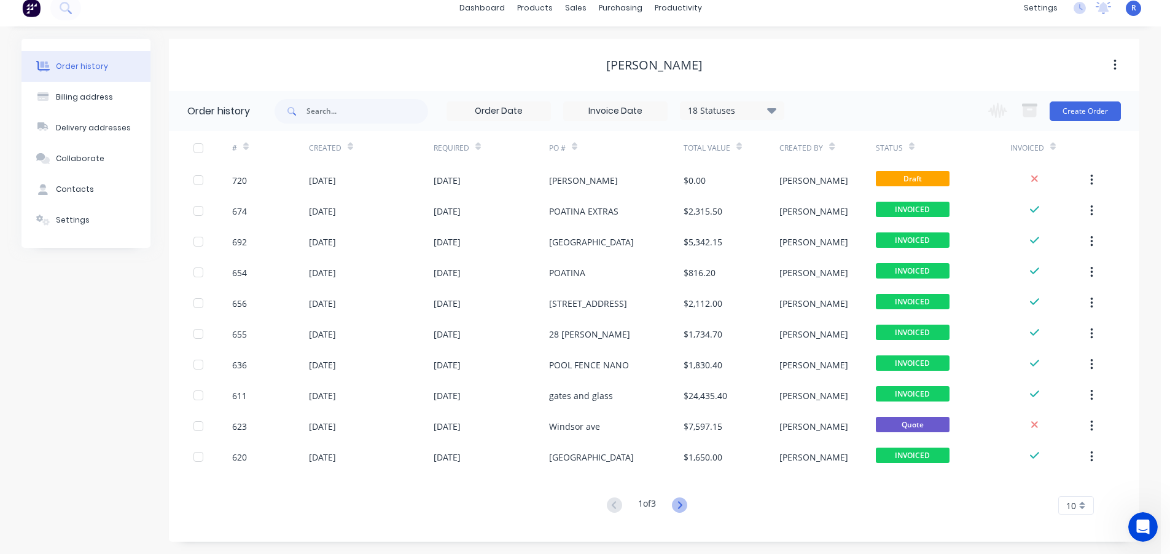
click at [680, 504] on icon at bounding box center [679, 504] width 15 height 15
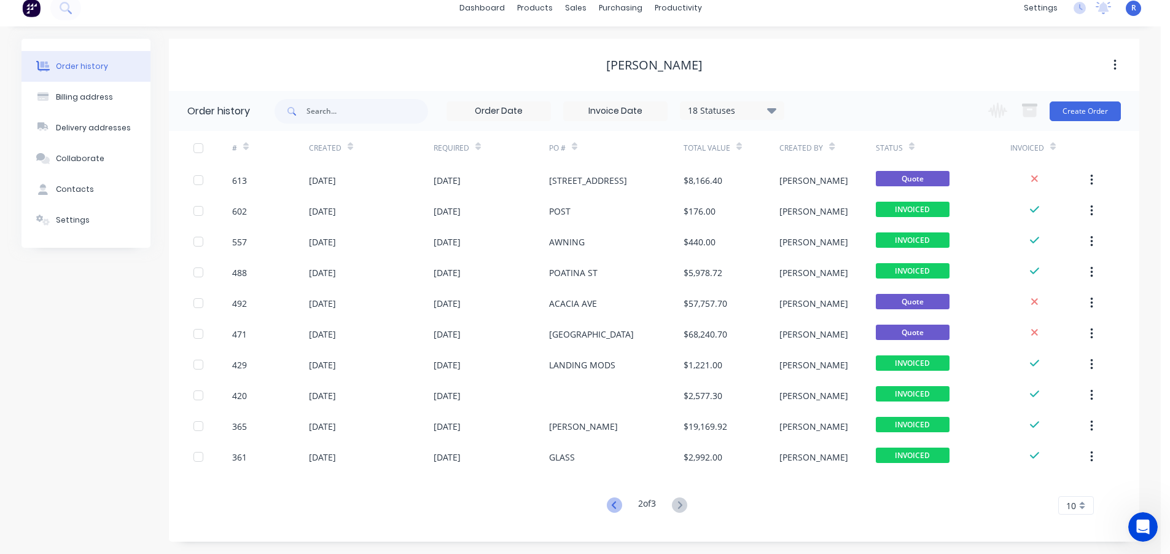
click at [611, 505] on icon at bounding box center [613, 504] width 4 height 7
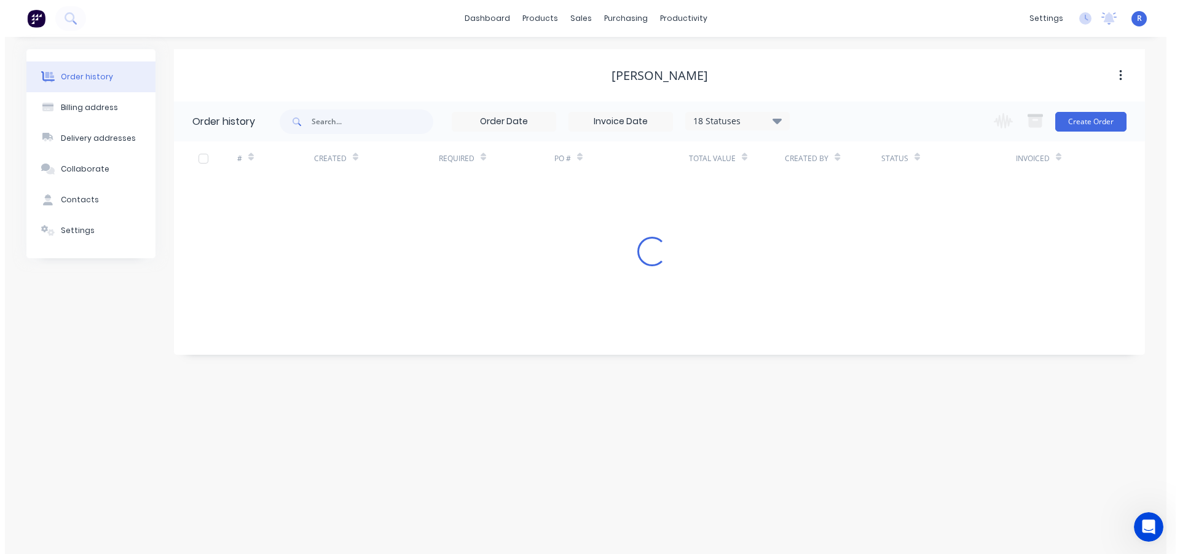
scroll to position [0, 0]
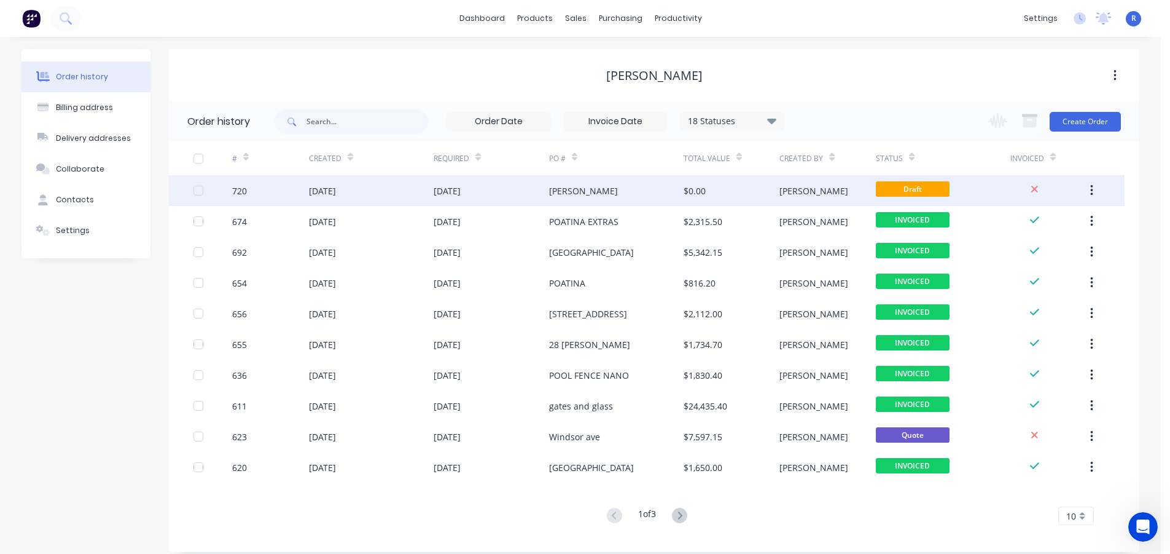
click at [609, 191] on div "[PERSON_NAME]" at bounding box center [616, 190] width 135 height 31
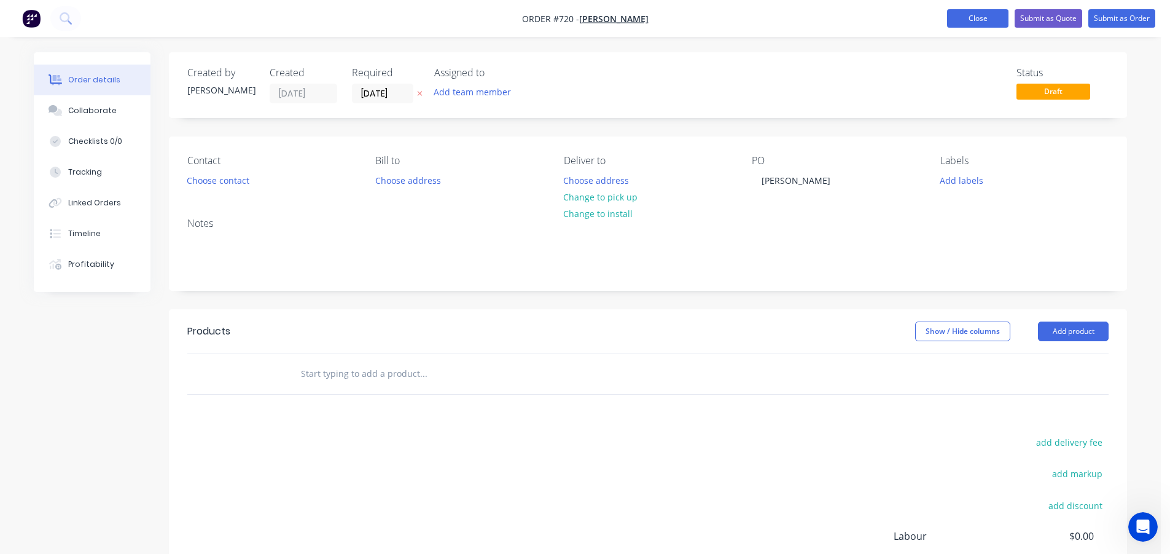
click at [955, 18] on button "Close" at bounding box center [977, 18] width 61 height 18
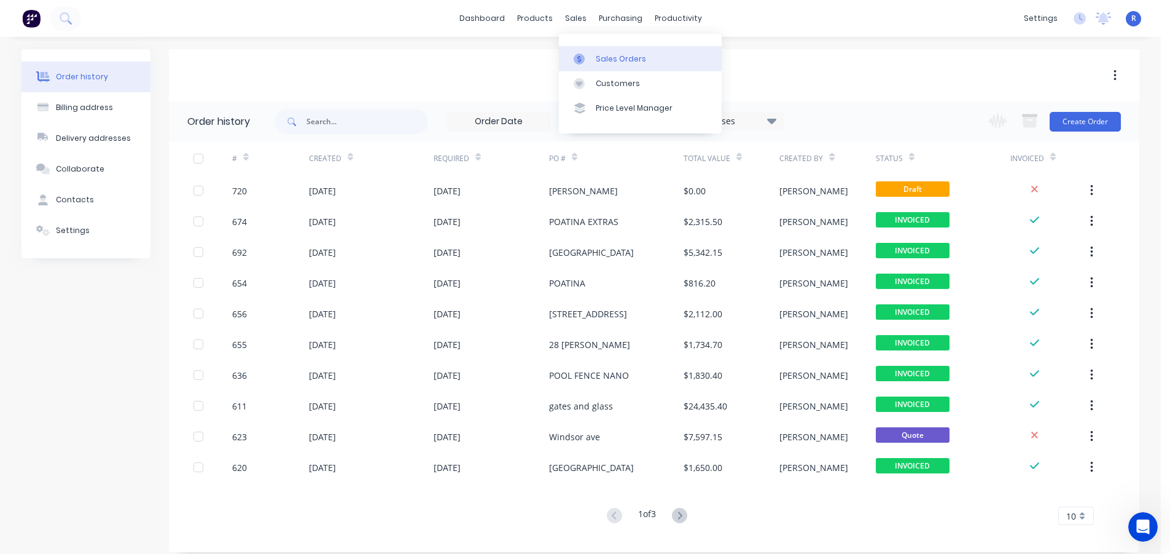
click at [597, 67] on link "Sales Orders" at bounding box center [640, 58] width 163 height 25
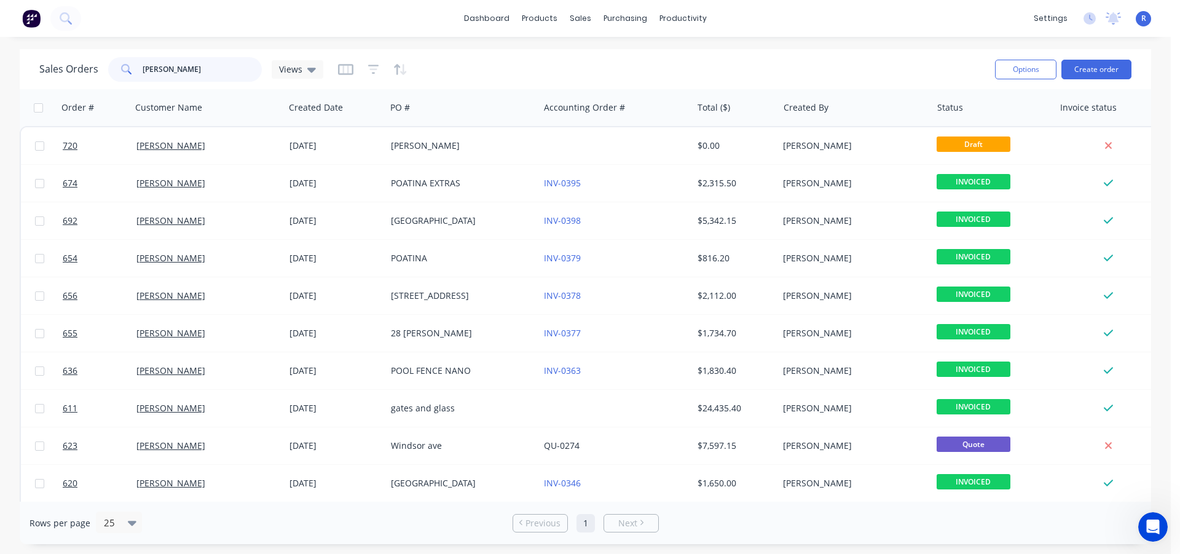
drag, startPoint x: 198, startPoint y: 74, endPoint x: 125, endPoint y: 76, distance: 72.5
click at [125, 76] on div "[PERSON_NAME]" at bounding box center [185, 69] width 154 height 25
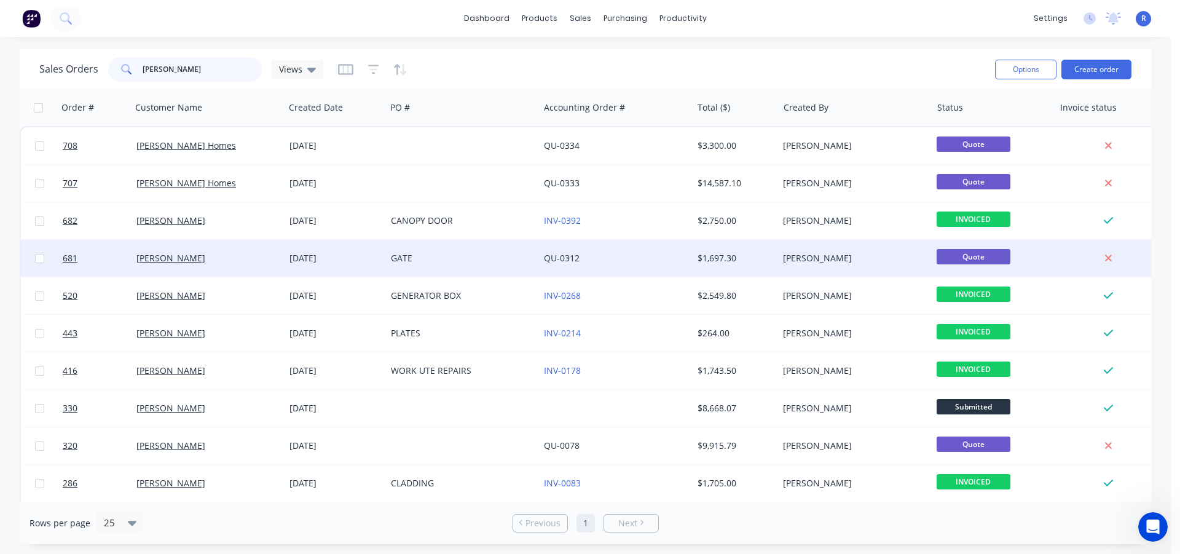
type input "[PERSON_NAME]"
click at [237, 257] on div "[PERSON_NAME]" at bounding box center [204, 258] width 136 height 12
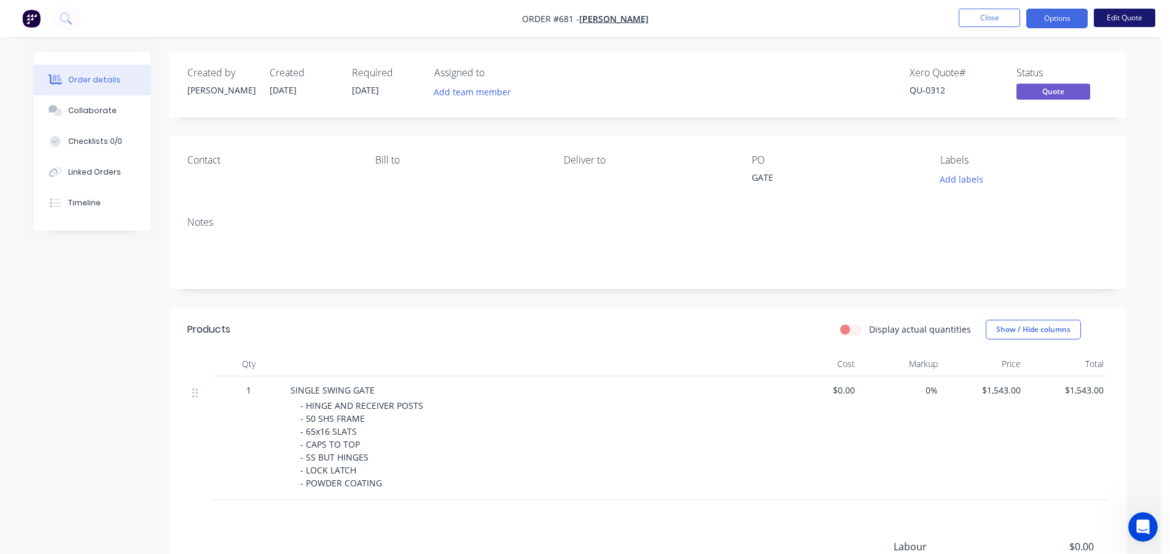
click at [1110, 13] on button "Edit Quote" at bounding box center [1124, 18] width 61 height 18
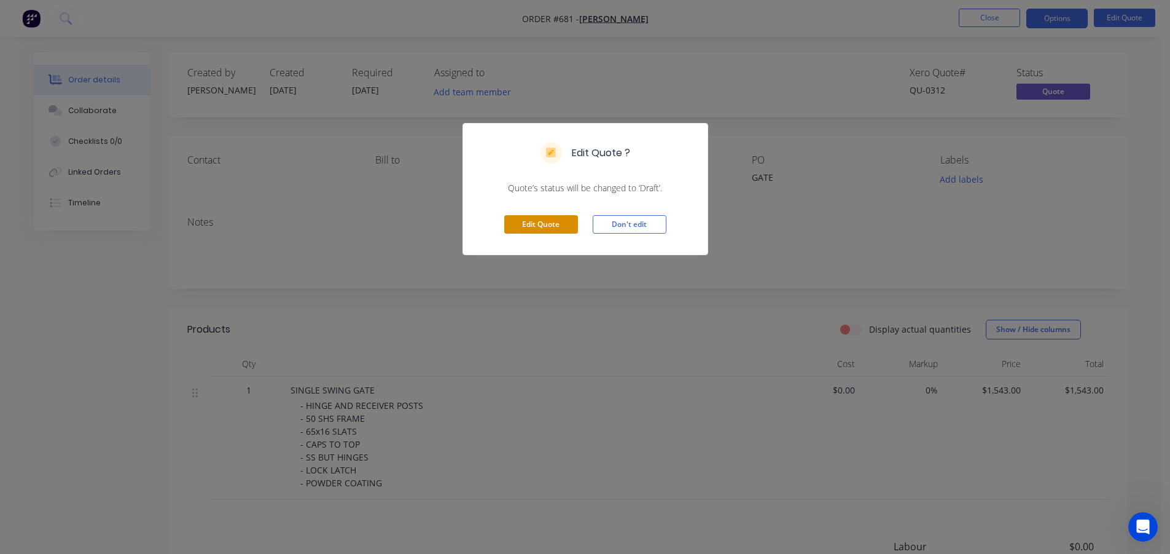
click at [552, 224] on button "Edit Quote" at bounding box center [541, 224] width 74 height 18
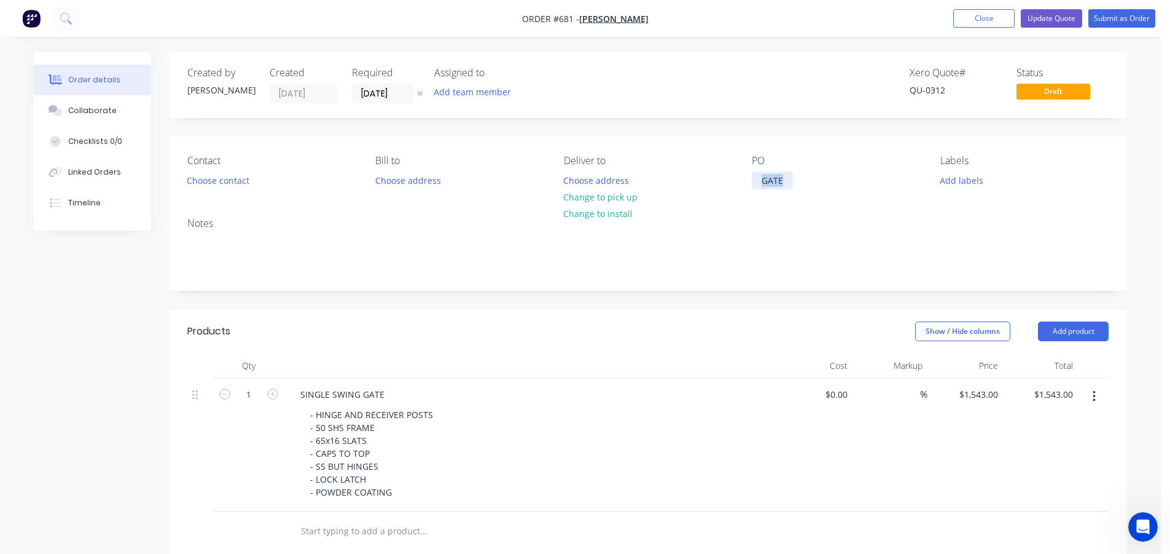
drag, startPoint x: 788, startPoint y: 180, endPoint x: 752, endPoint y: 182, distance: 36.3
click at [752, 182] on div "GATE" at bounding box center [772, 180] width 41 height 18
drag, startPoint x: 401, startPoint y: 499, endPoint x: 284, endPoint y: 423, distance: 138.5
click at [284, 423] on div "1 SINGLE SWING GATE - HINGE AND RECEIVER POSTS - 50 SHS FRAME - 65x16 SLATS - C…" at bounding box center [648, 444] width 922 height 133
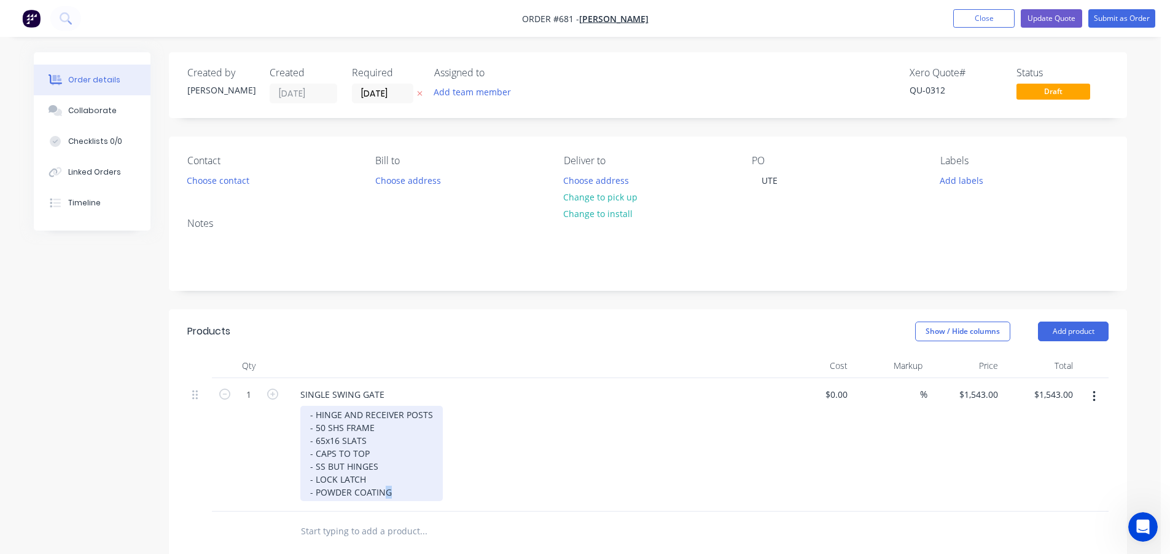
click at [417, 492] on div "- HINGE AND RECEIVER POSTS - 50 SHS FRAME - 65x16 SLATS - CAPS TO TOP - SS BUT …" at bounding box center [371, 452] width 143 height 95
drag, startPoint x: 403, startPoint y: 495, endPoint x: 308, endPoint y: 410, distance: 127.0
click at [308, 410] on div "- HINGE AND RECEIVER POSTS - 50 SHS FRAME - 65x16 SLATS - CAPS TO TOP - SS BUT …" at bounding box center [371, 452] width 143 height 95
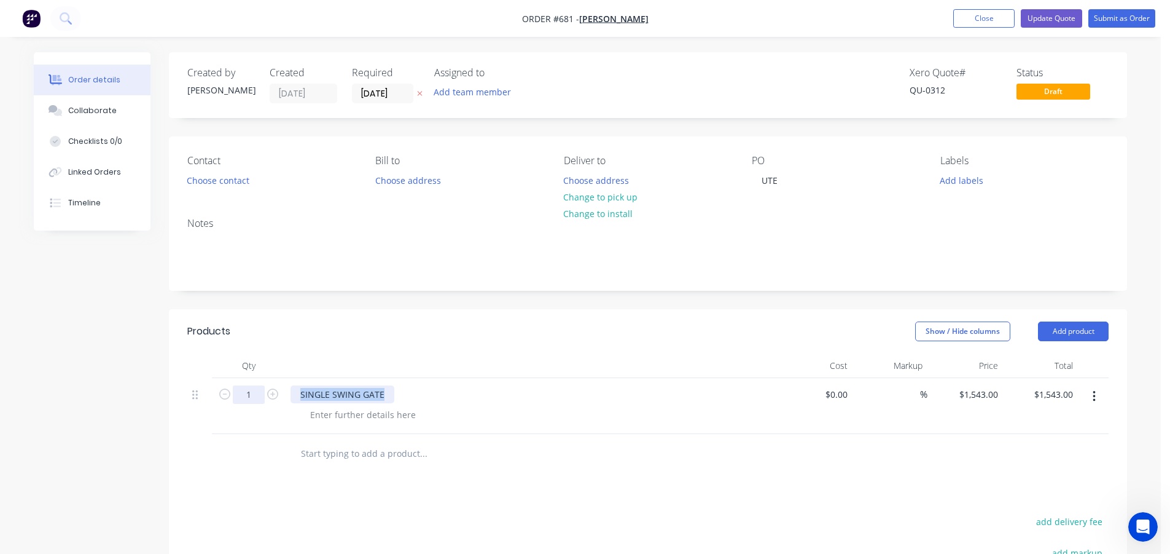
drag, startPoint x: 390, startPoint y: 395, endPoint x: 249, endPoint y: 392, distance: 140.7
click at [249, 392] on div "1 SINGLE SWING GATE $0.00 $0.00 % $1,543.00 $1,543.00 $1,543.00 $1,543.00" at bounding box center [648, 406] width 922 height 56
click at [402, 372] on div at bounding box center [532, 365] width 492 height 25
click at [979, 401] on div "1543 $1,543.00" at bounding box center [980, 394] width 45 height 18
click at [992, 396] on input "1543" at bounding box center [990, 394] width 26 height 18
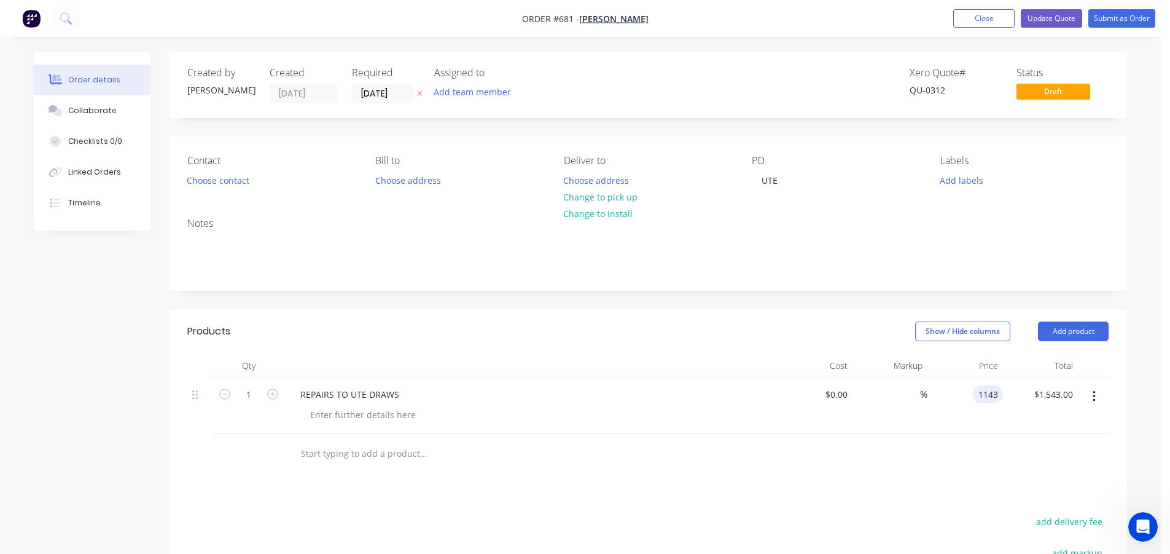
type input "$1,143.00"
click at [837, 488] on div "Products Show / Hide columns Add product Qty Cost Markup Price Total 1 REPAIRS …" at bounding box center [648, 539] width 958 height 460
click at [1055, 20] on button "Update Quote" at bounding box center [1051, 18] width 61 height 18
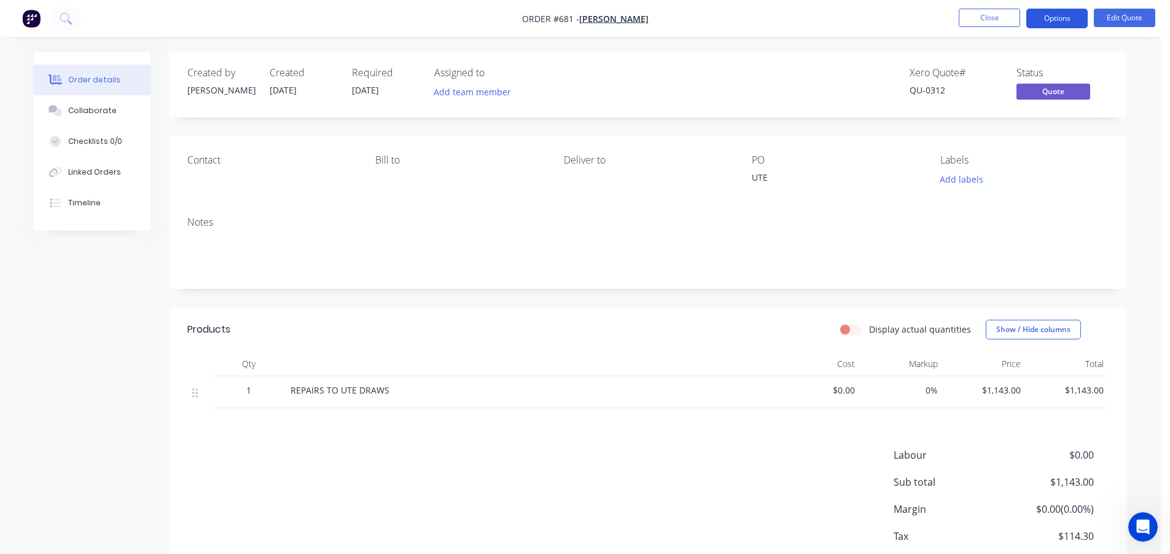
click at [1046, 15] on button "Options" at bounding box center [1057, 19] width 61 height 20
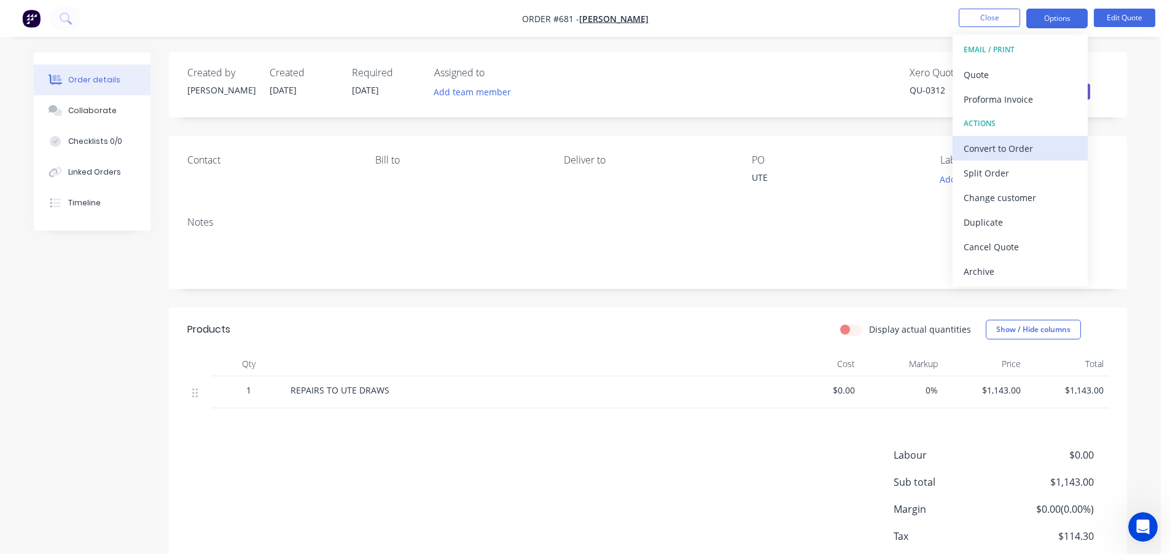
click at [1020, 151] on div "Convert to Order" at bounding box center [1020, 148] width 113 height 18
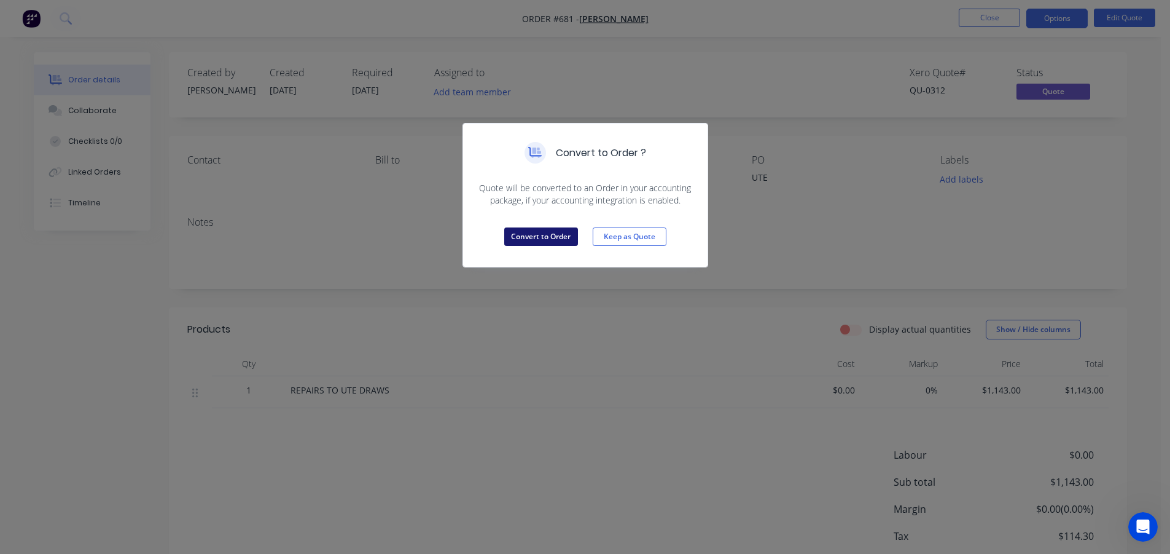
click at [548, 234] on button "Convert to Order" at bounding box center [541, 236] width 74 height 18
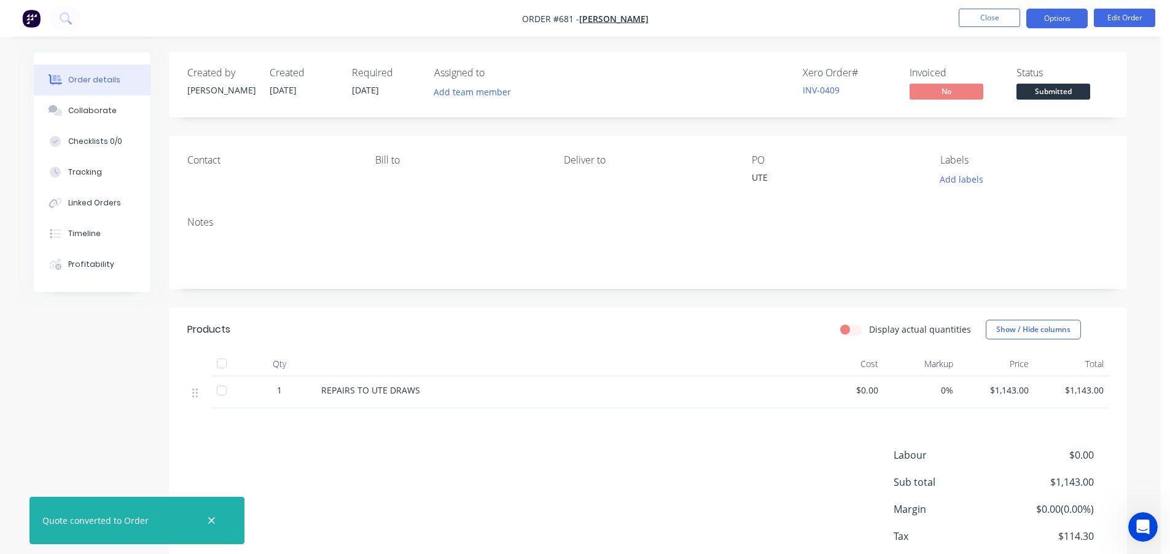
click at [1051, 12] on button "Options" at bounding box center [1057, 19] width 61 height 20
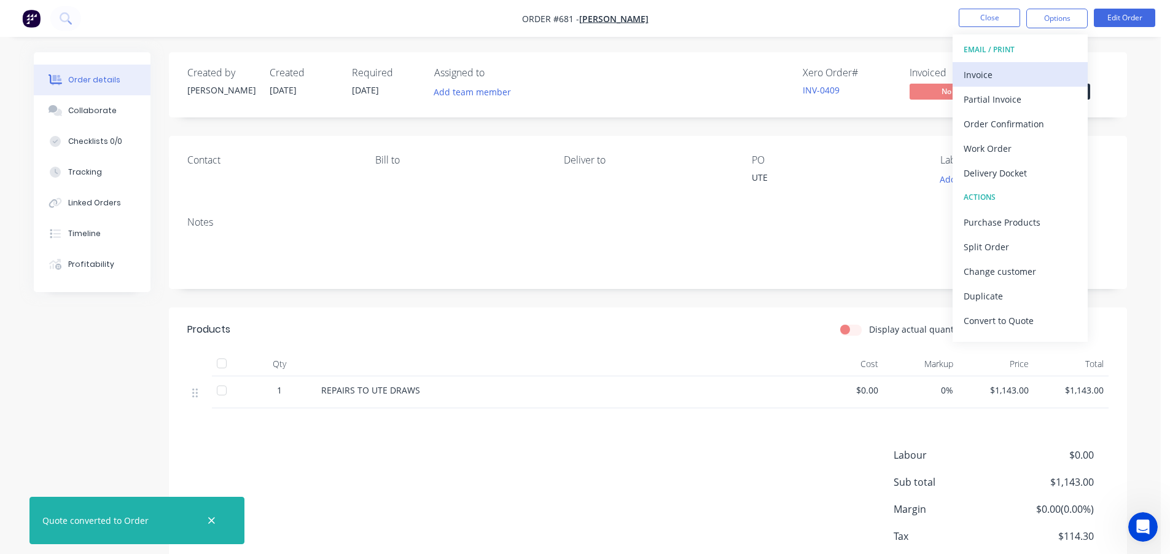
click at [991, 75] on div "Invoice" at bounding box center [1020, 75] width 113 height 18
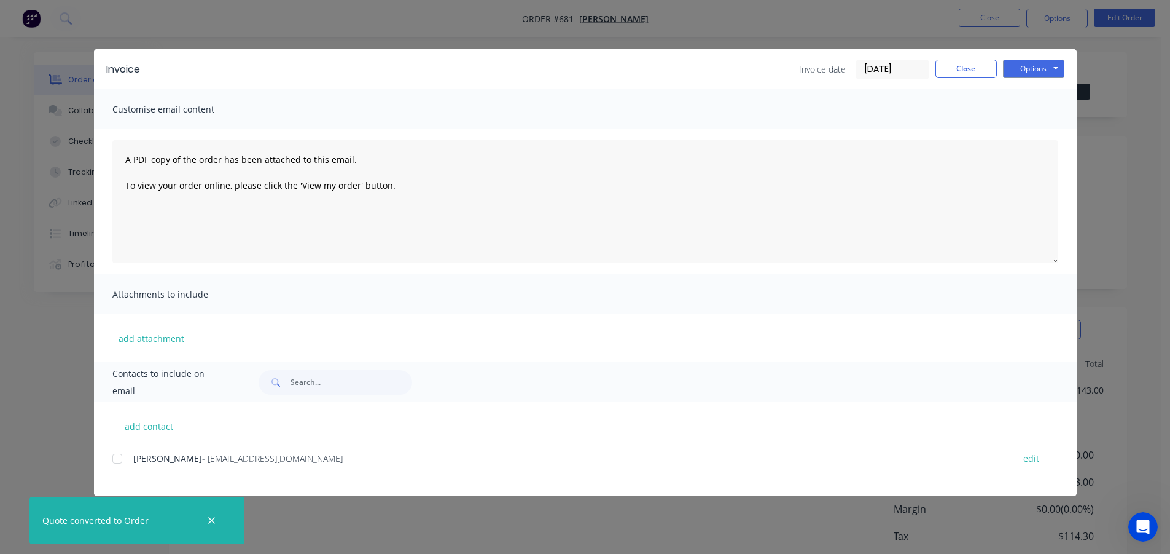
click at [109, 460] on div "add contact Josh - [EMAIL_ADDRESS][DOMAIN_NAME] edit" at bounding box center [585, 449] width 983 height 94
click at [114, 459] on div at bounding box center [117, 458] width 25 height 25
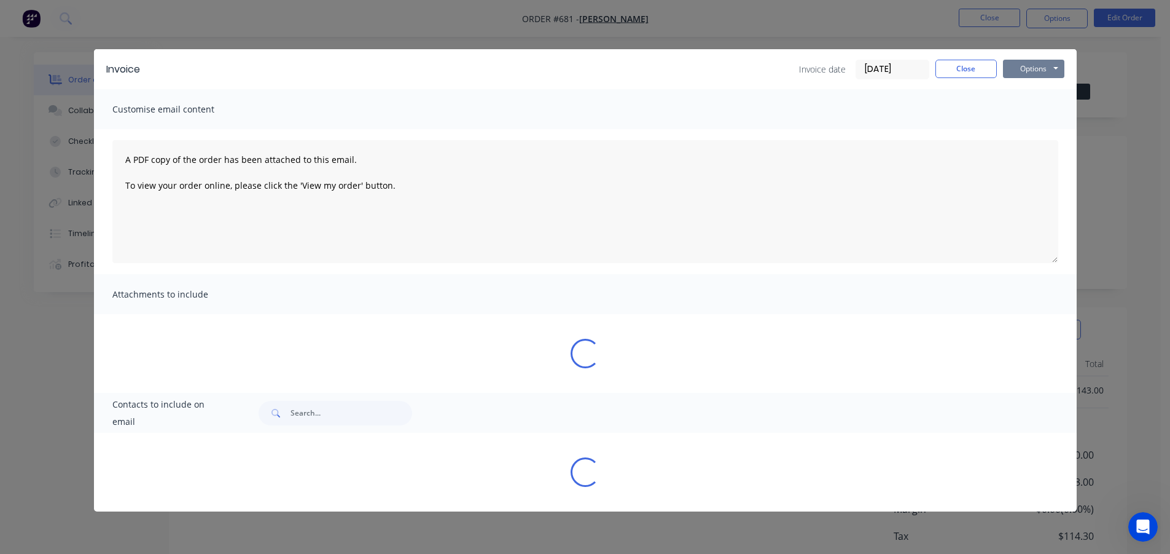
click at [1037, 63] on button "Options" at bounding box center [1033, 69] width 61 height 18
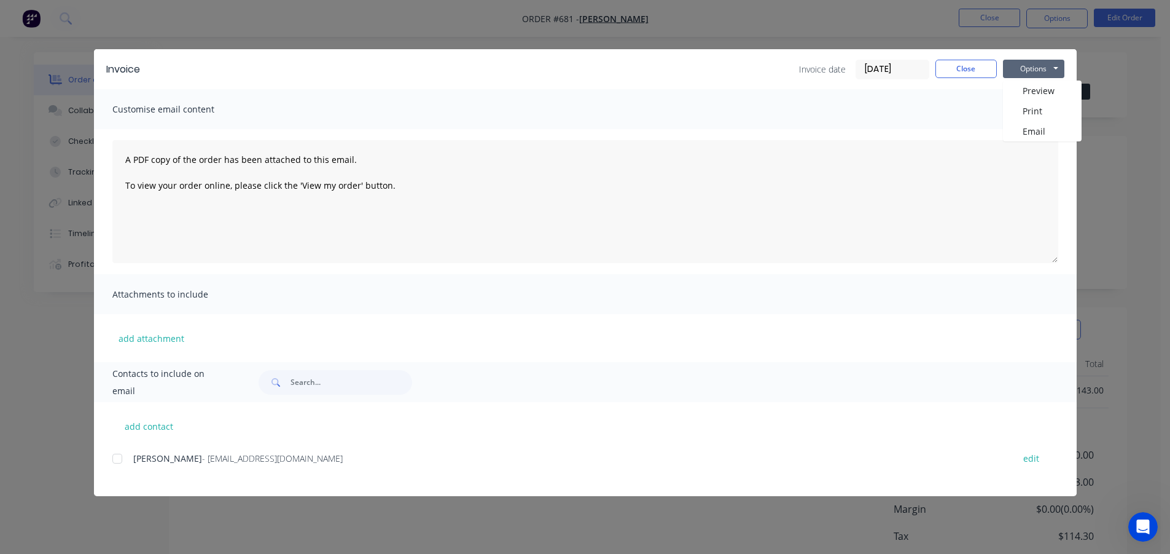
click at [117, 459] on div at bounding box center [117, 458] width 25 height 25
click at [1039, 68] on button "Options" at bounding box center [1033, 69] width 61 height 18
click at [1036, 131] on button "Email" at bounding box center [1042, 131] width 79 height 20
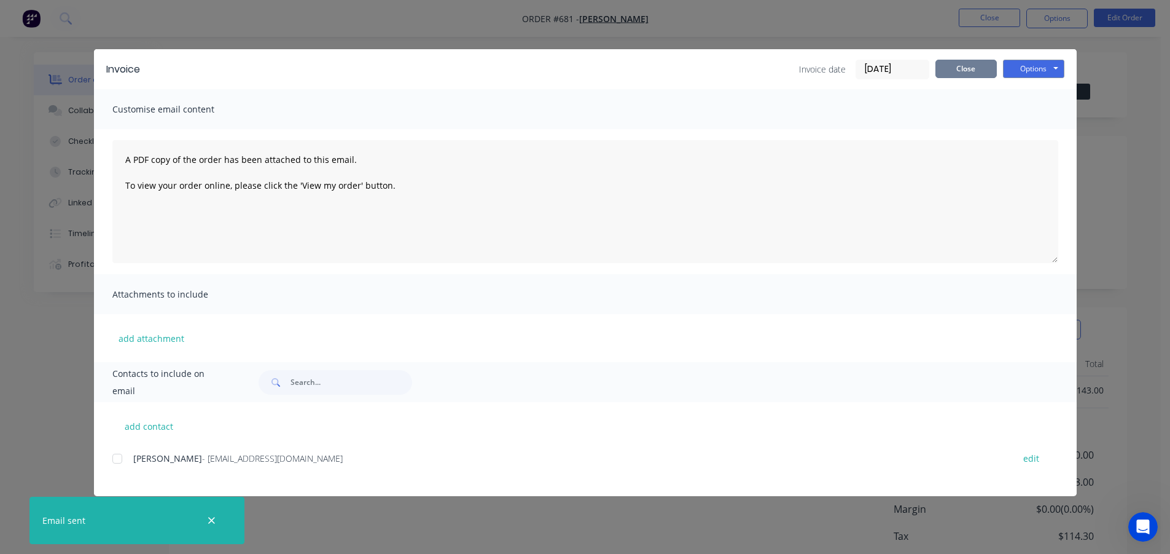
click at [977, 68] on button "Close" at bounding box center [966, 69] width 61 height 18
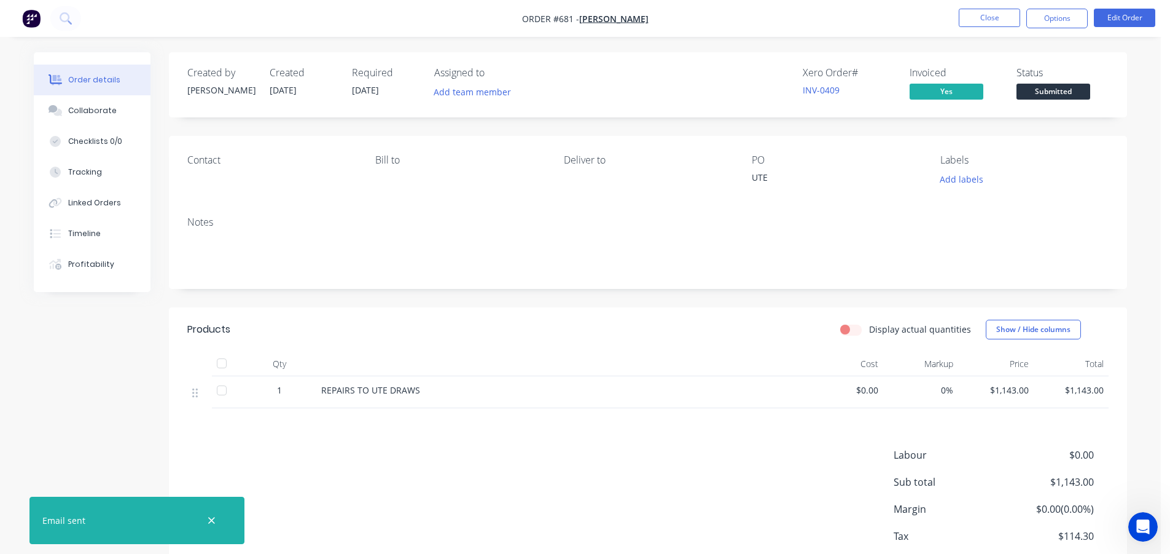
click at [1030, 91] on span "Submitted" at bounding box center [1054, 91] width 74 height 15
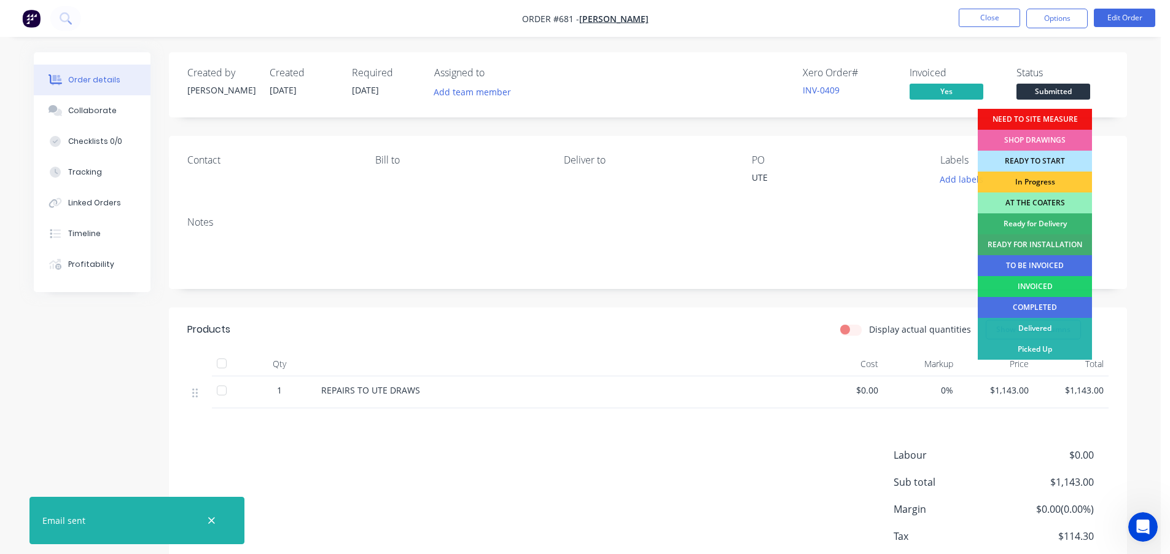
click at [1012, 286] on div "INVOICED" at bounding box center [1035, 286] width 114 height 21
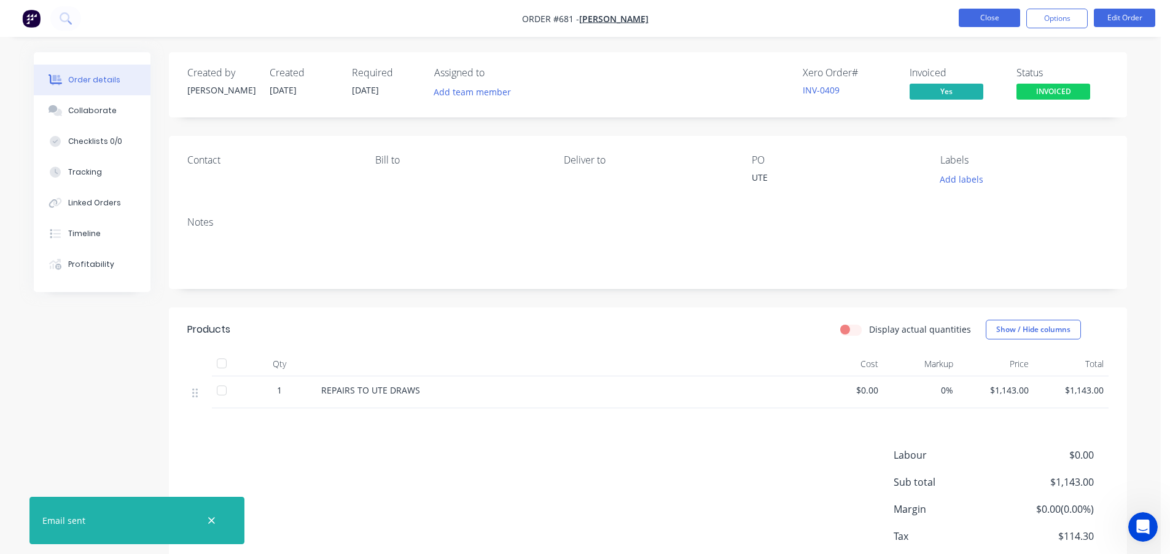
click at [992, 16] on button "Close" at bounding box center [989, 18] width 61 height 18
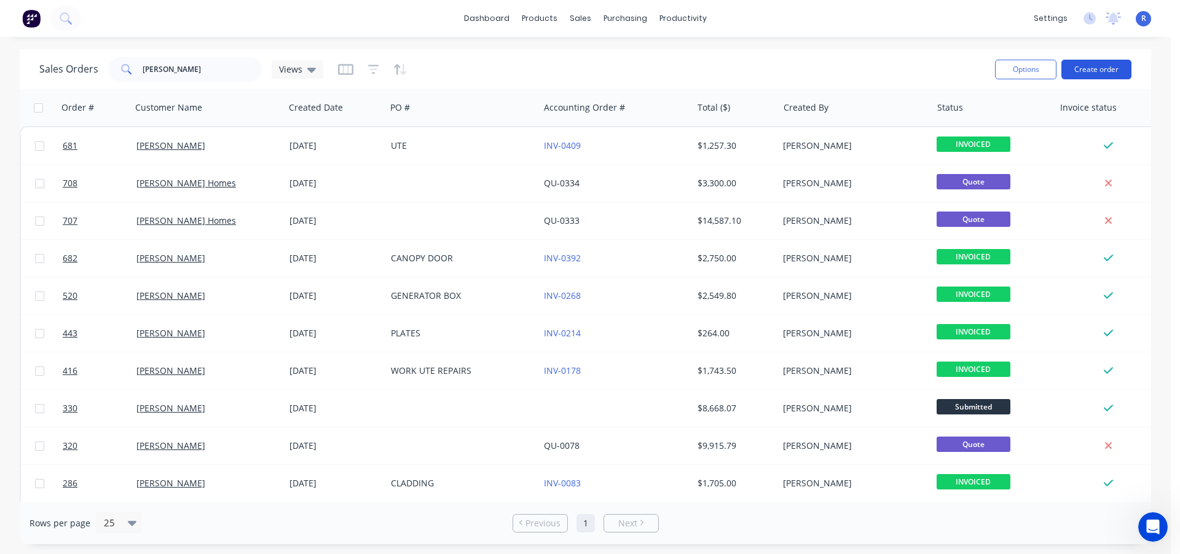
click at [1100, 70] on button "Create order" at bounding box center [1096, 70] width 70 height 20
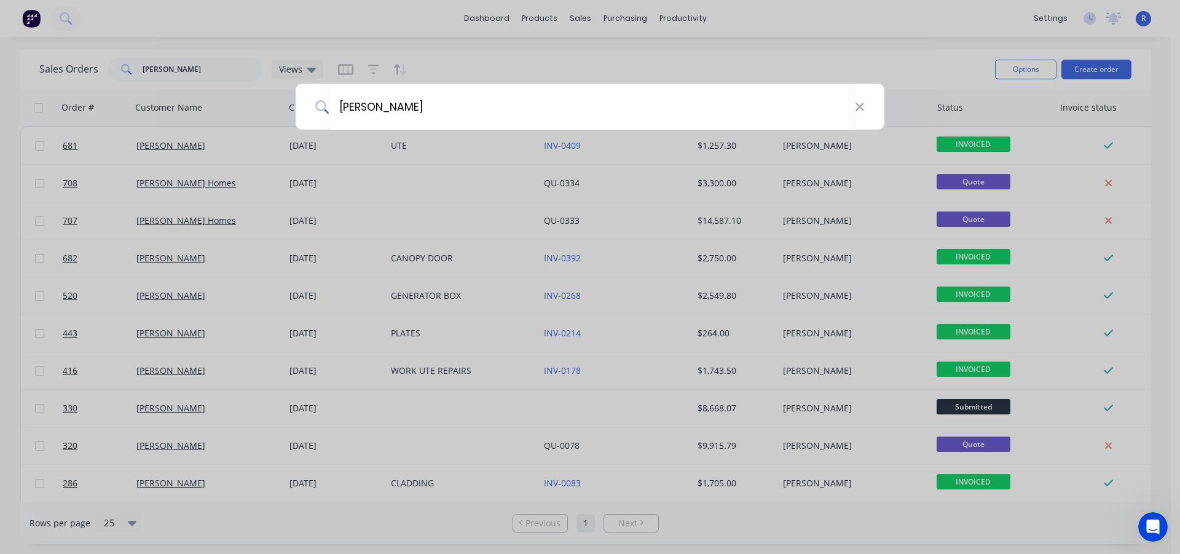
type input "[PERSON_NAME]"
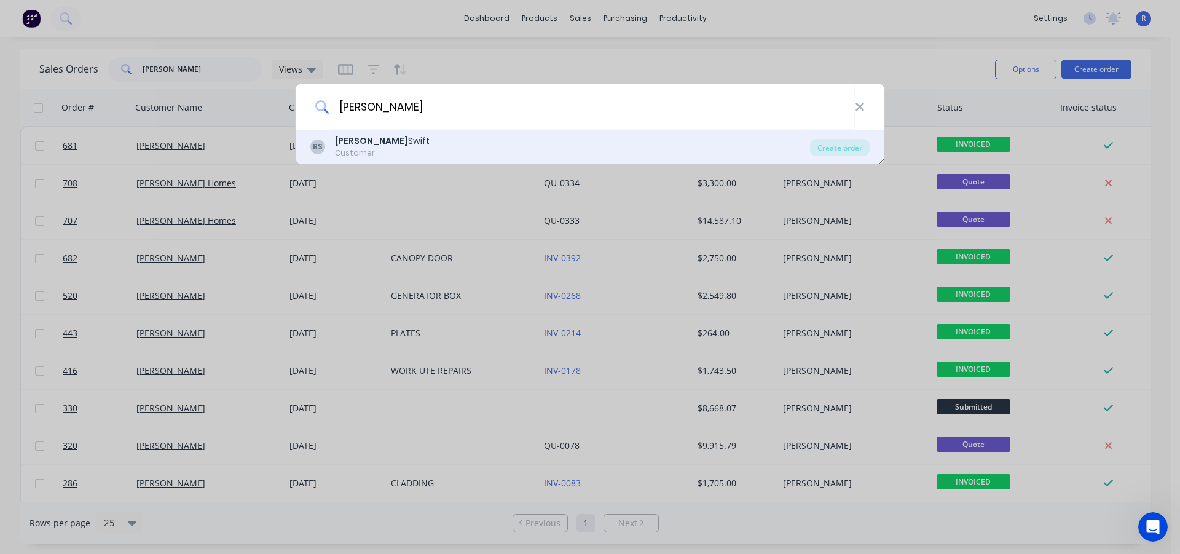
click at [337, 136] on b "[PERSON_NAME]" at bounding box center [371, 141] width 73 height 12
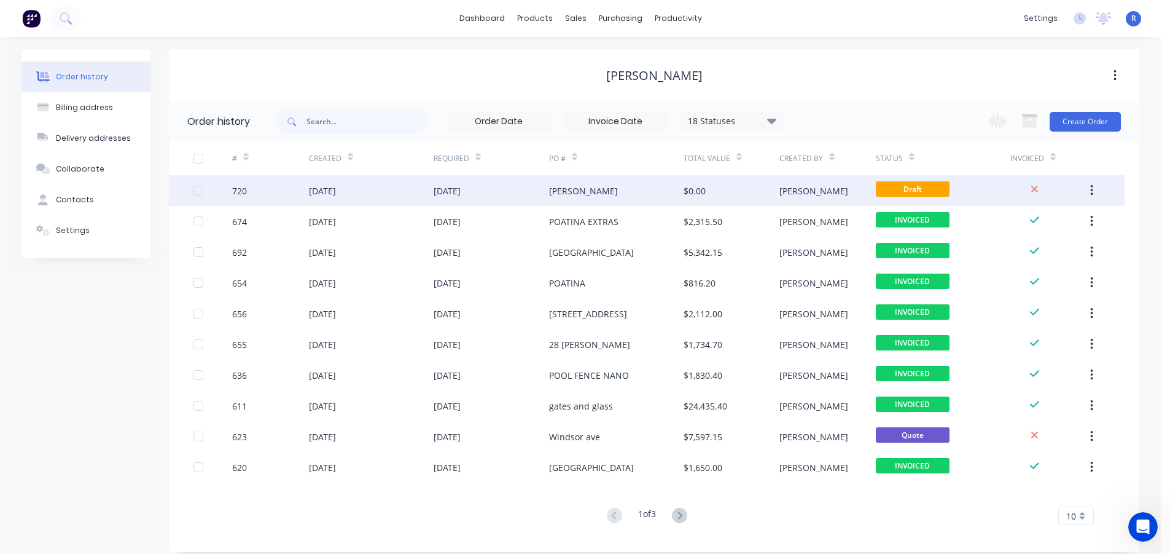
click at [517, 192] on div "[DATE]" at bounding box center [492, 190] width 116 height 31
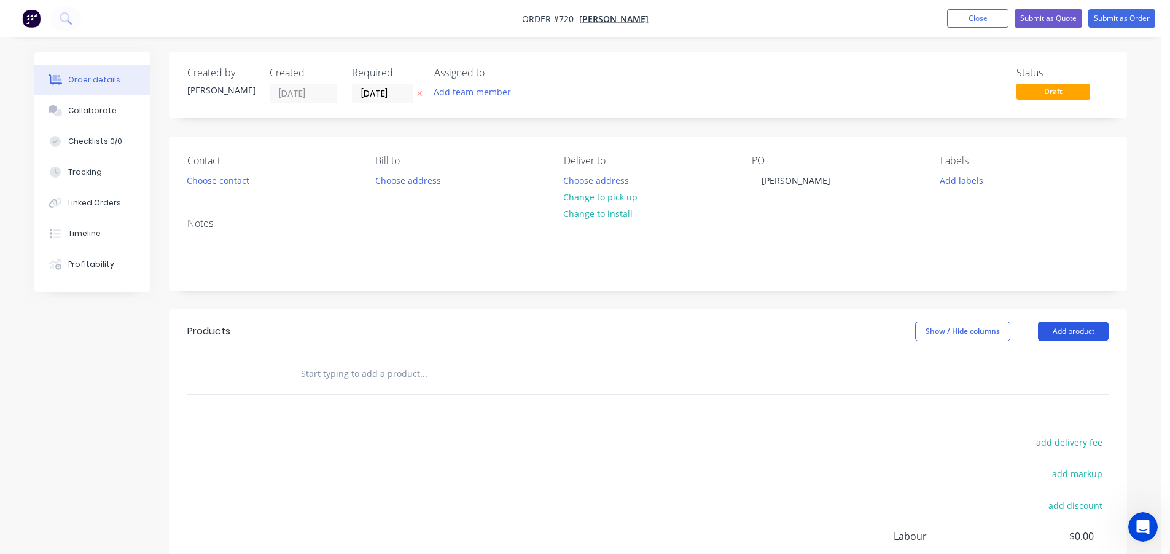
click at [1070, 329] on button "Add product" at bounding box center [1073, 331] width 71 height 20
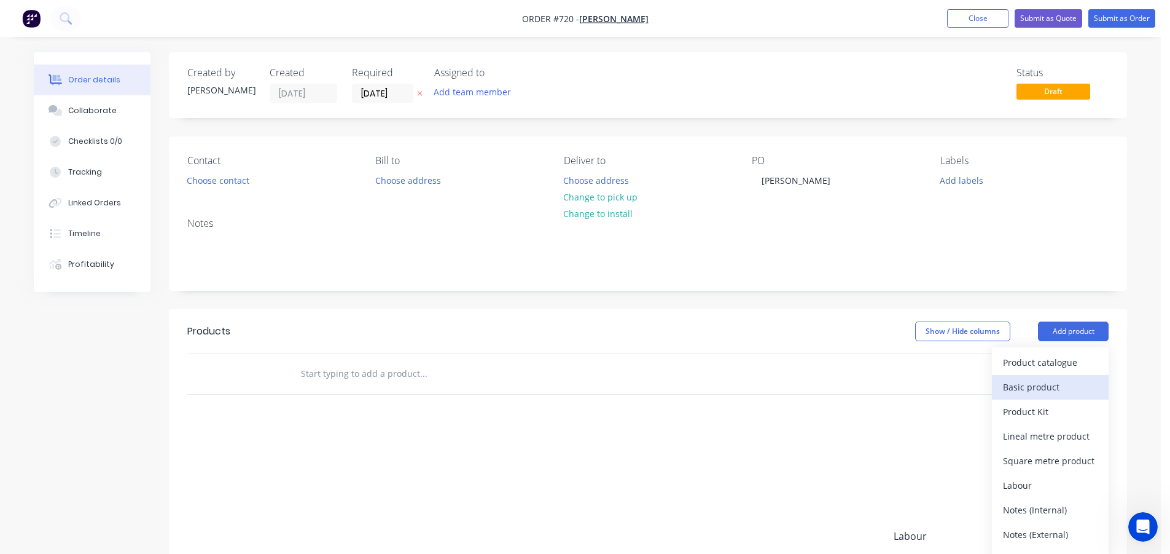
click at [1030, 387] on div "Basic product" at bounding box center [1050, 387] width 95 height 18
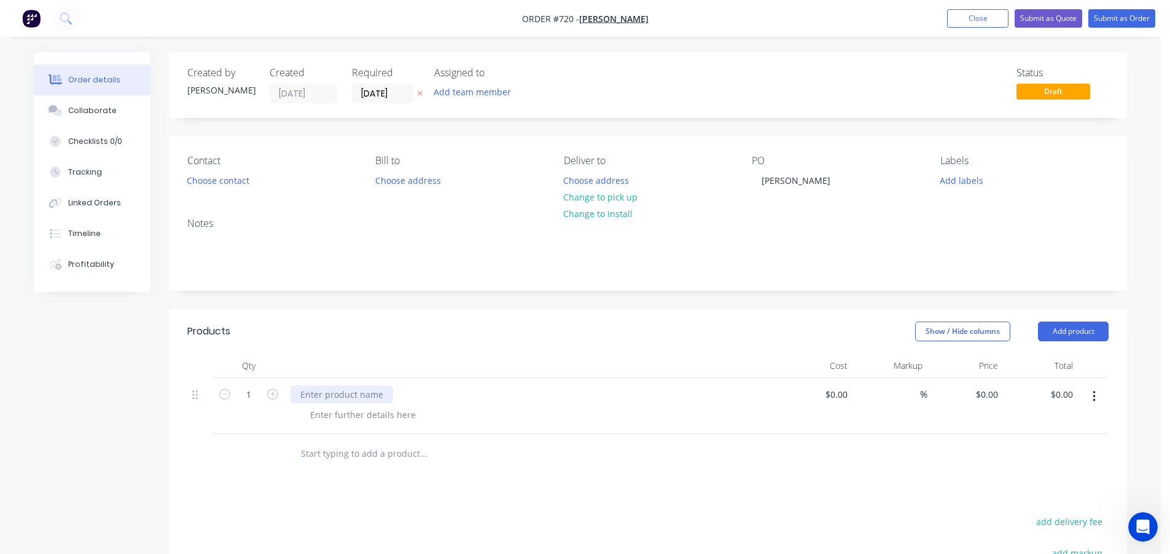
click at [342, 397] on div at bounding box center [342, 394] width 103 height 18
click at [313, 345] on header "Products Show / Hide columns Add product" at bounding box center [648, 331] width 958 height 44
click at [255, 393] on input "1" at bounding box center [249, 394] width 32 height 18
type input "4.5"
click at [267, 487] on div "Products Show / Hide columns Add product Qty Cost Markup Price Total 4.5 WALL M…" at bounding box center [648, 539] width 958 height 460
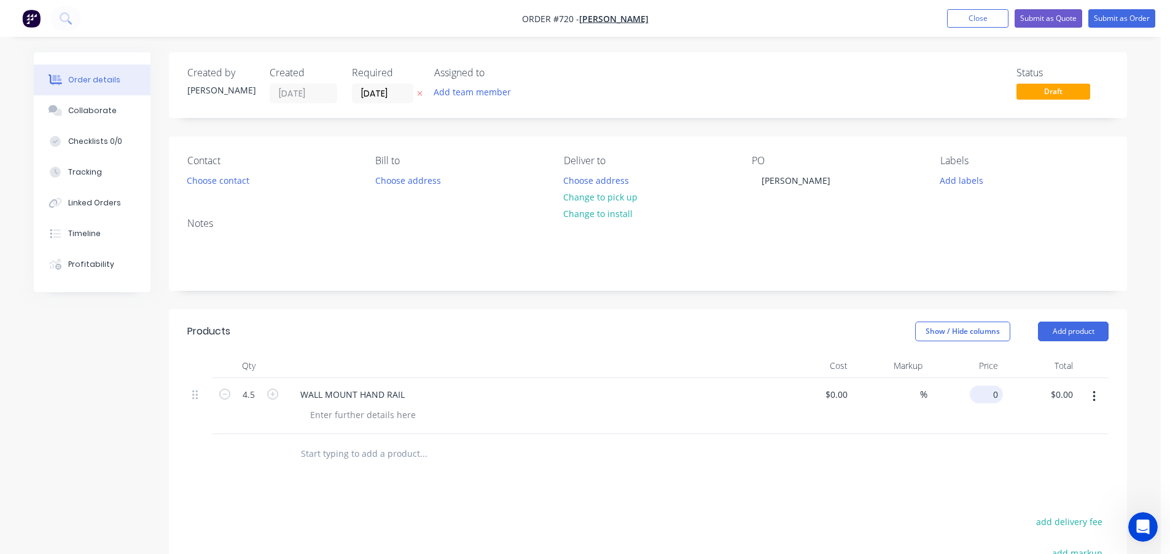
click at [992, 392] on input "0" at bounding box center [989, 394] width 28 height 18
type input "$250.00"
type input "$1,125.00"
click at [855, 483] on div "Products Show / Hide columns Add product Qty Cost Markup Price Total 4.5 WALL M…" at bounding box center [648, 539] width 958 height 460
click at [1109, 17] on button "Submit as Order" at bounding box center [1122, 18] width 67 height 18
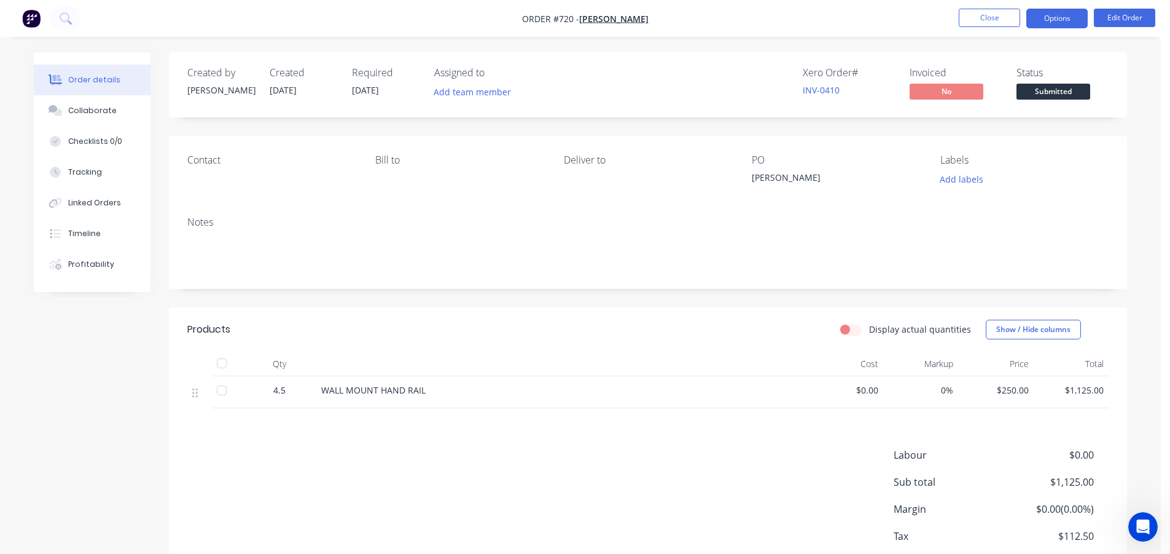
click at [1060, 19] on button "Options" at bounding box center [1057, 19] width 61 height 20
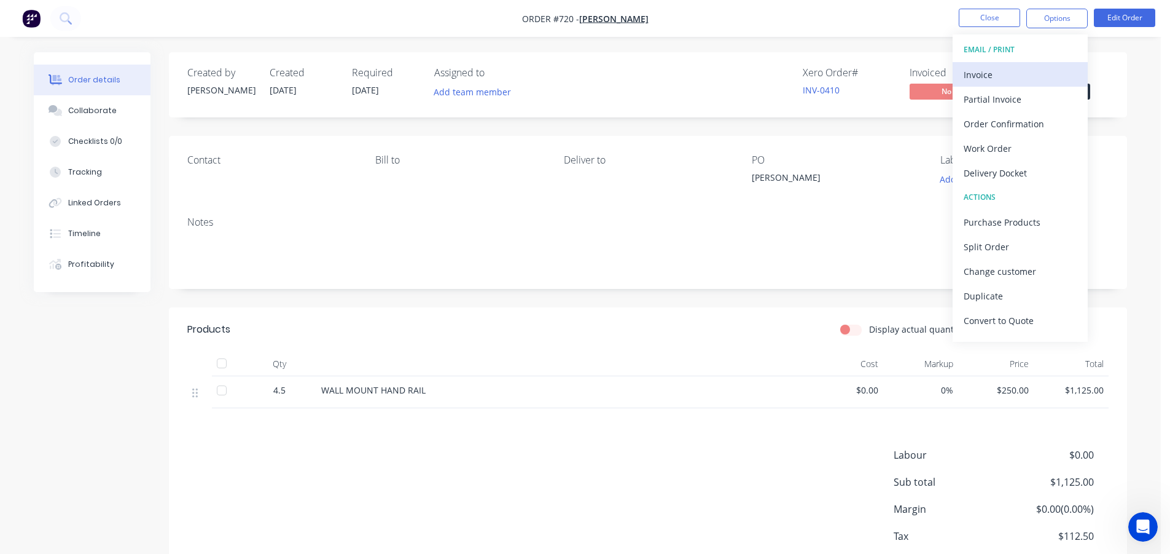
click at [1017, 72] on div "Invoice" at bounding box center [1020, 75] width 113 height 18
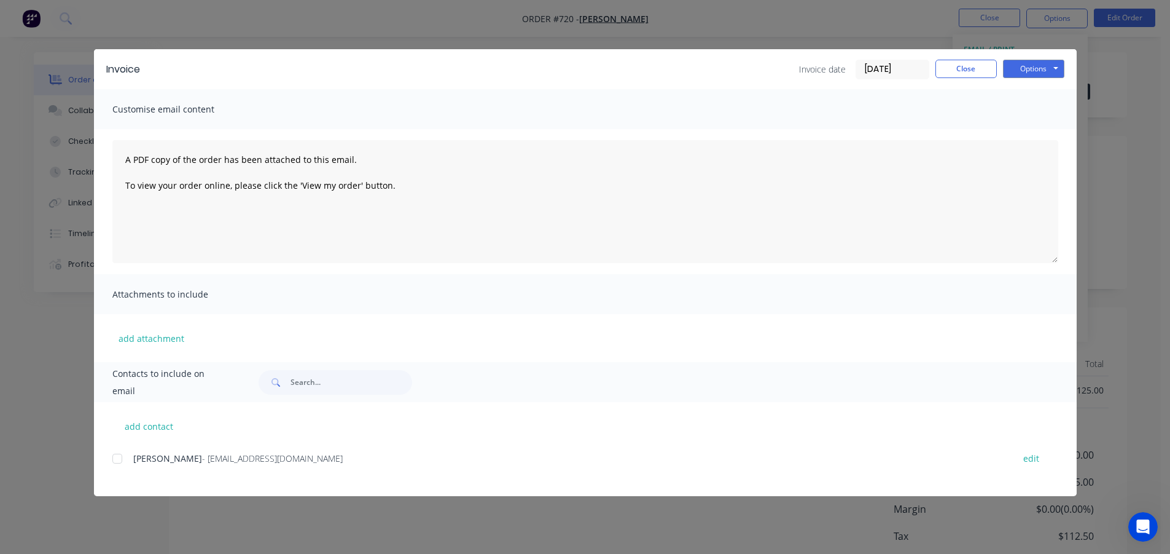
click at [120, 456] on div at bounding box center [117, 458] width 25 height 25
click at [1045, 63] on button "Options" at bounding box center [1033, 69] width 61 height 18
click at [1049, 132] on button "Email" at bounding box center [1042, 131] width 79 height 20
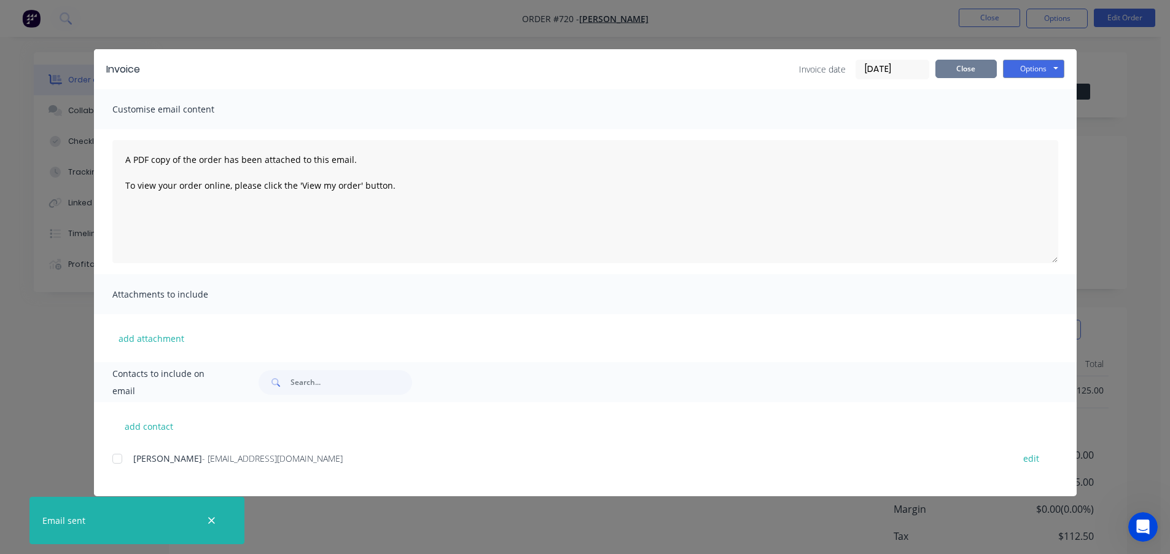
click at [962, 63] on button "Close" at bounding box center [966, 69] width 61 height 18
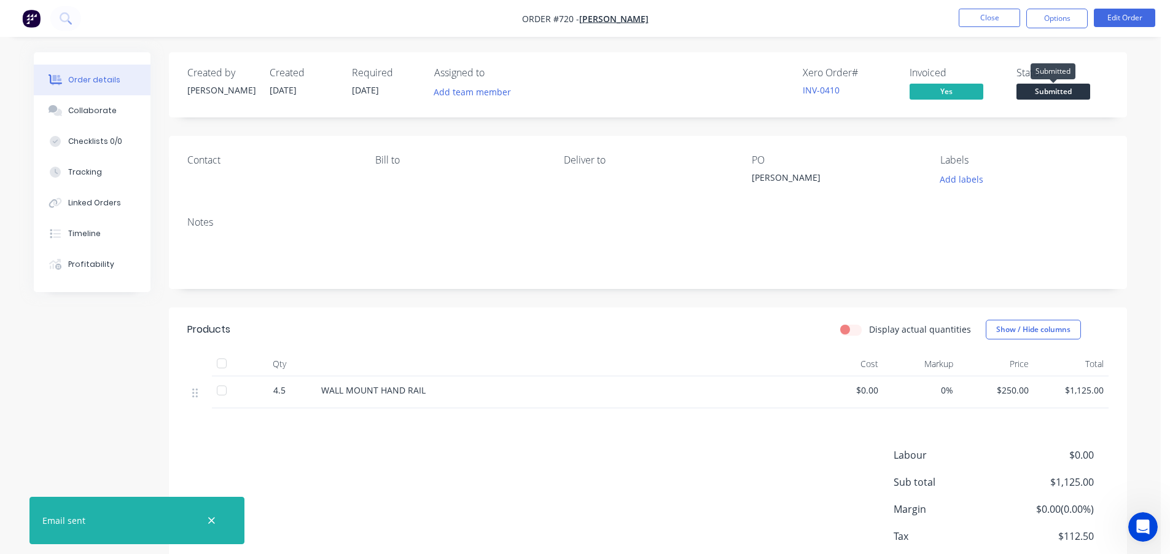
click at [1049, 92] on span "Submitted" at bounding box center [1054, 91] width 74 height 15
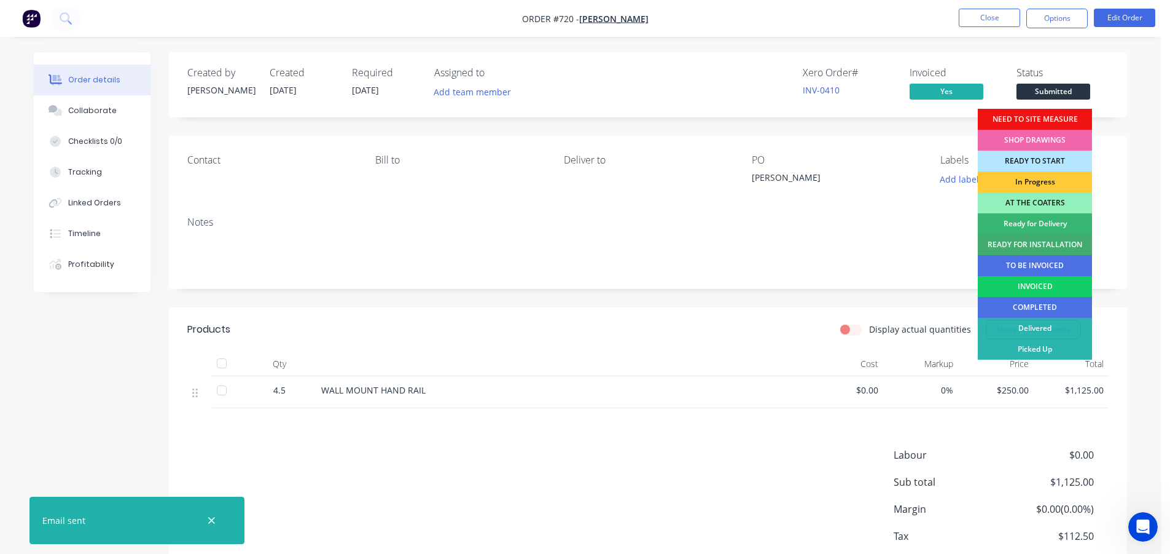
click at [1051, 280] on div "INVOICED" at bounding box center [1035, 286] width 114 height 21
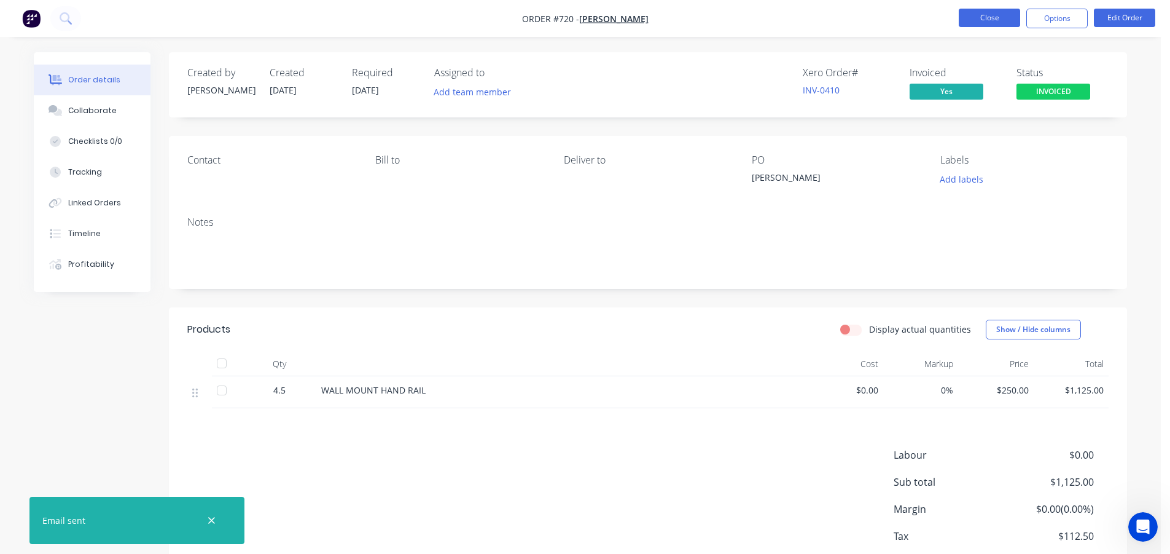
click at [1002, 21] on button "Close" at bounding box center [989, 18] width 61 height 18
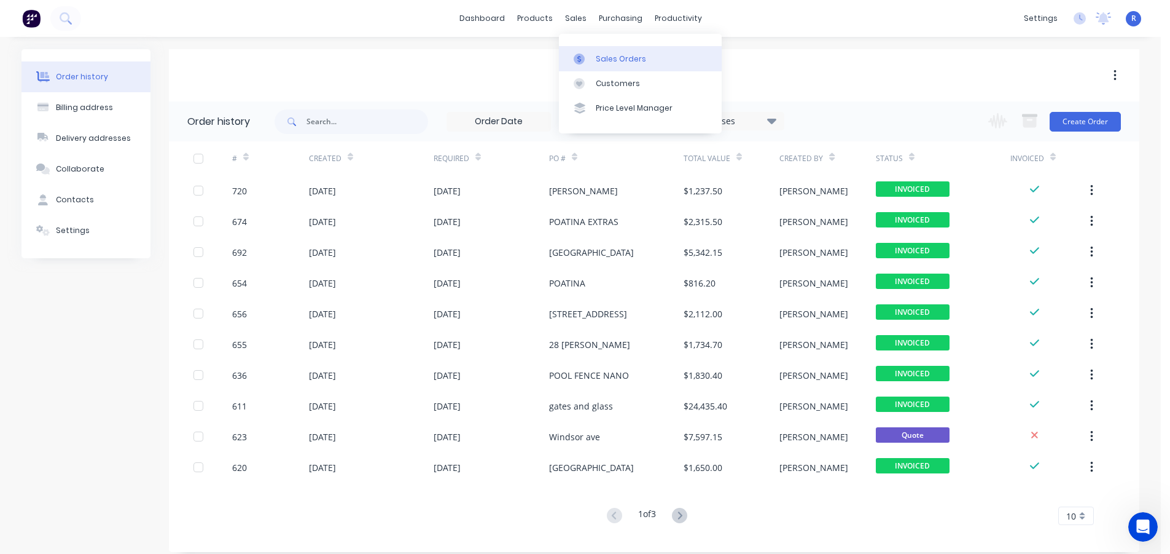
click at [594, 59] on link "Sales Orders" at bounding box center [640, 58] width 163 height 25
